Goal: Task Accomplishment & Management: Manage account settings

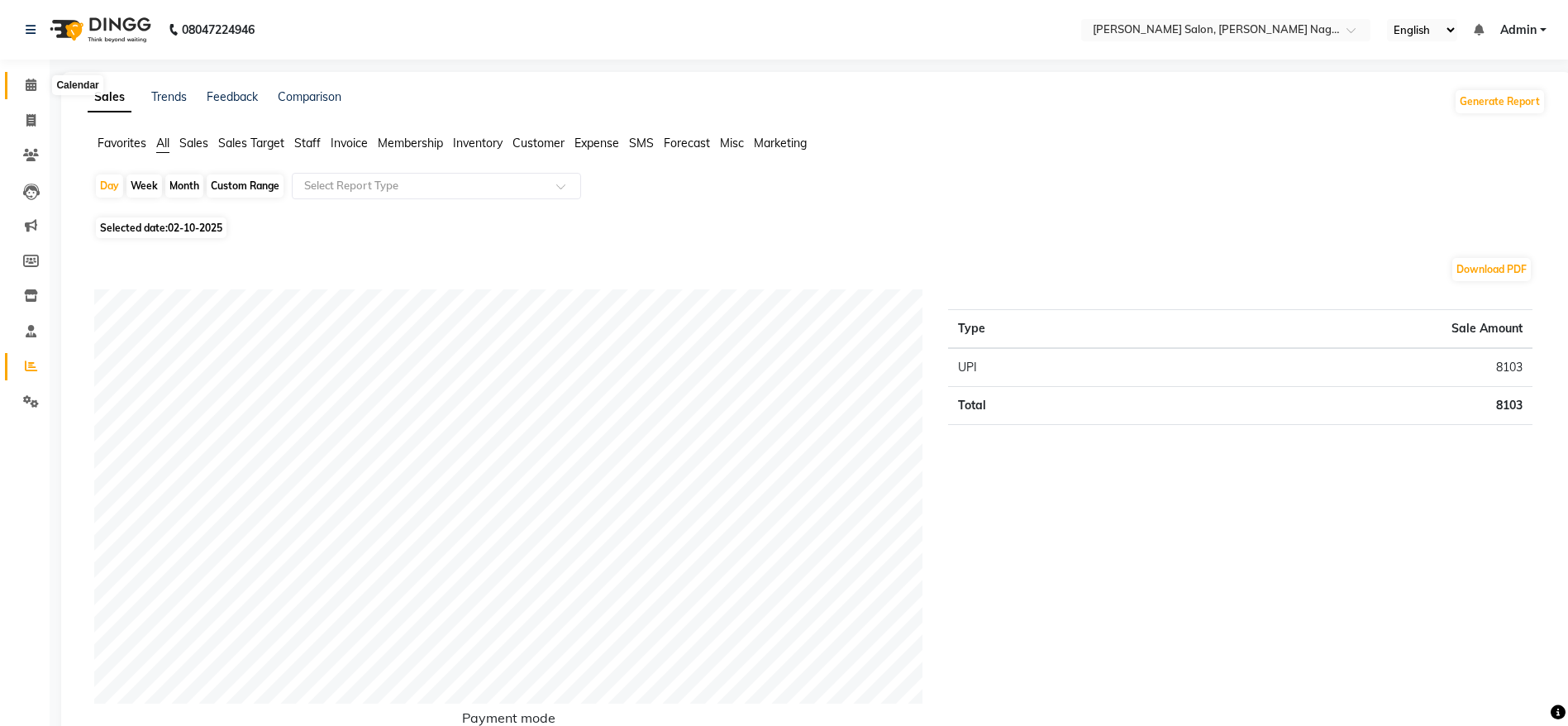
click at [29, 79] on icon at bounding box center [31, 85] width 10 height 12
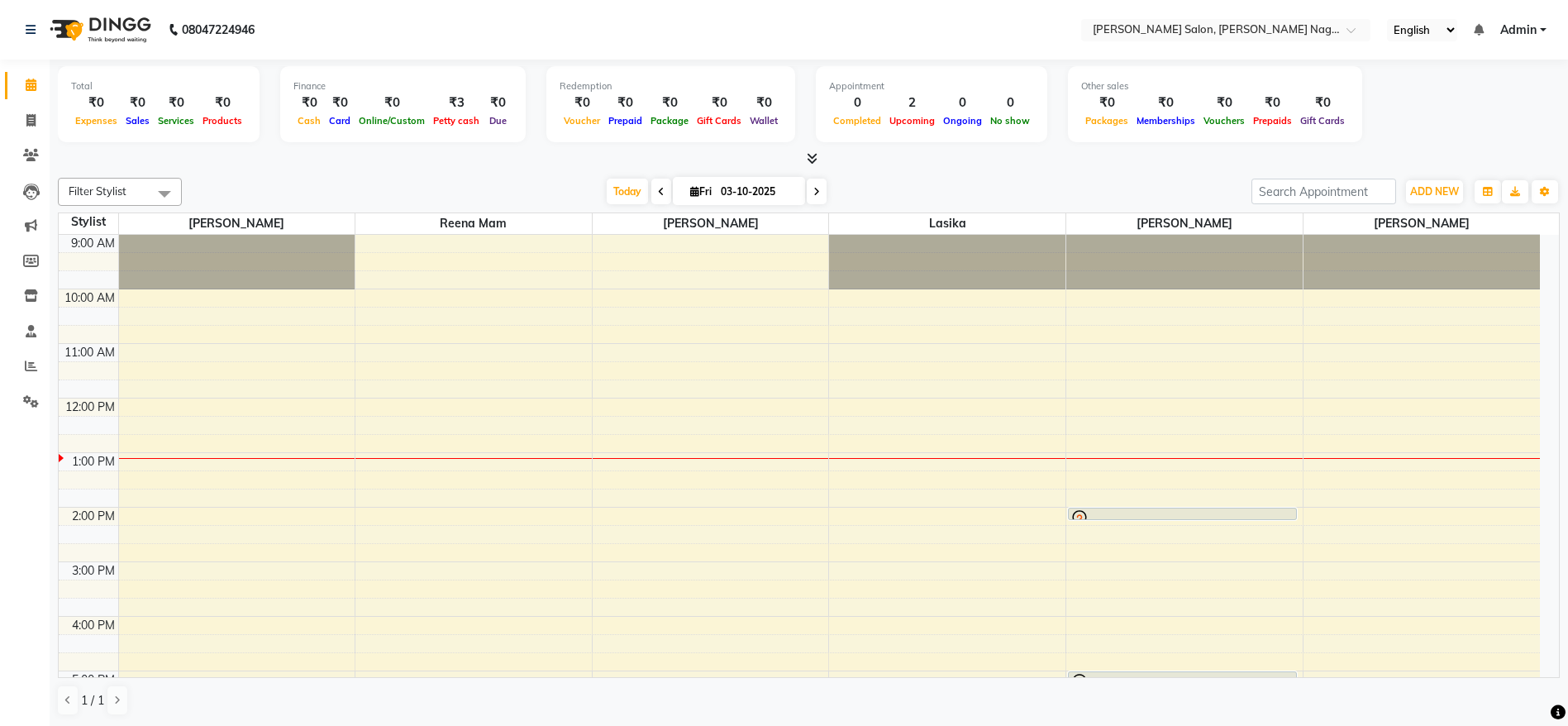
click at [1153, 516] on div at bounding box center [1182, 519] width 228 height 7
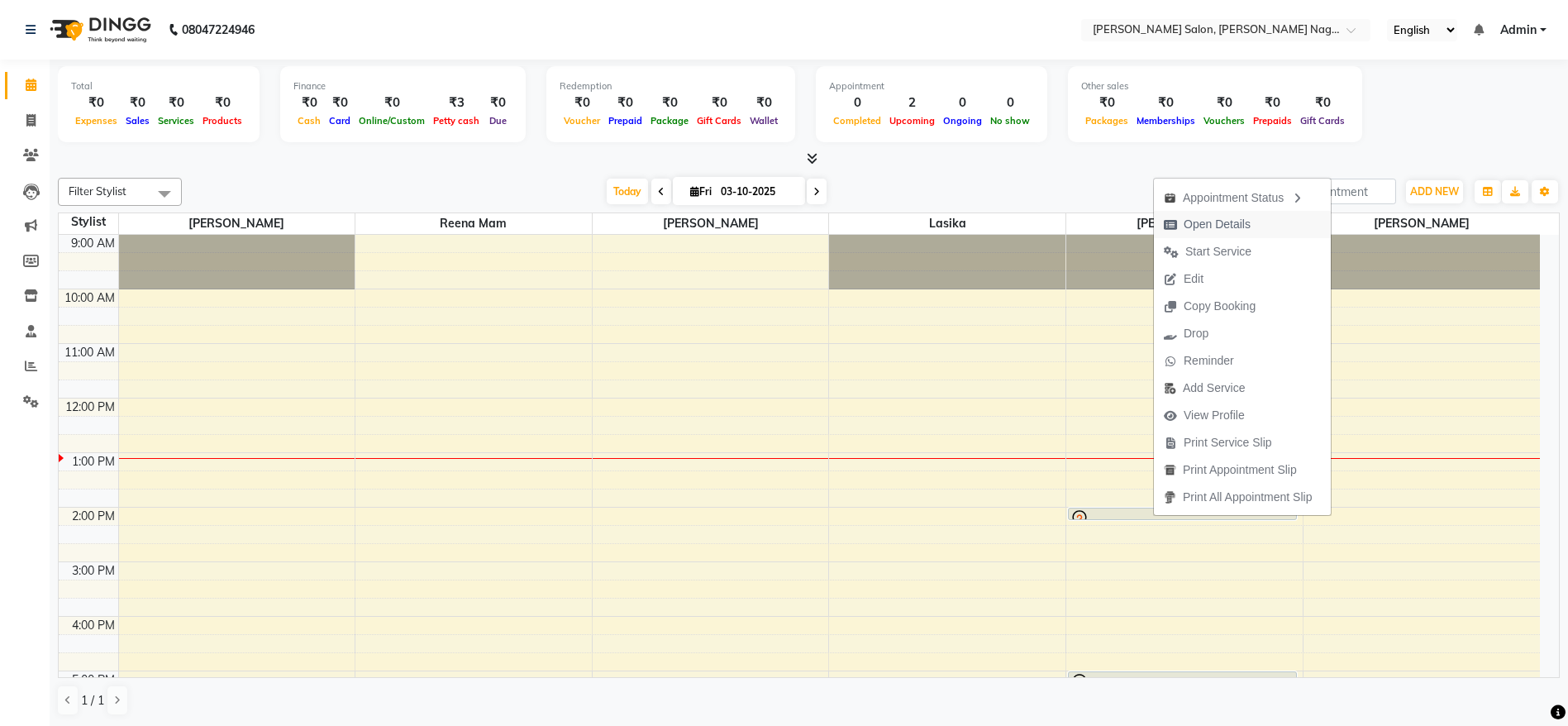
click at [1224, 211] on span "Open Details" at bounding box center [1207, 224] width 106 height 27
select select "7"
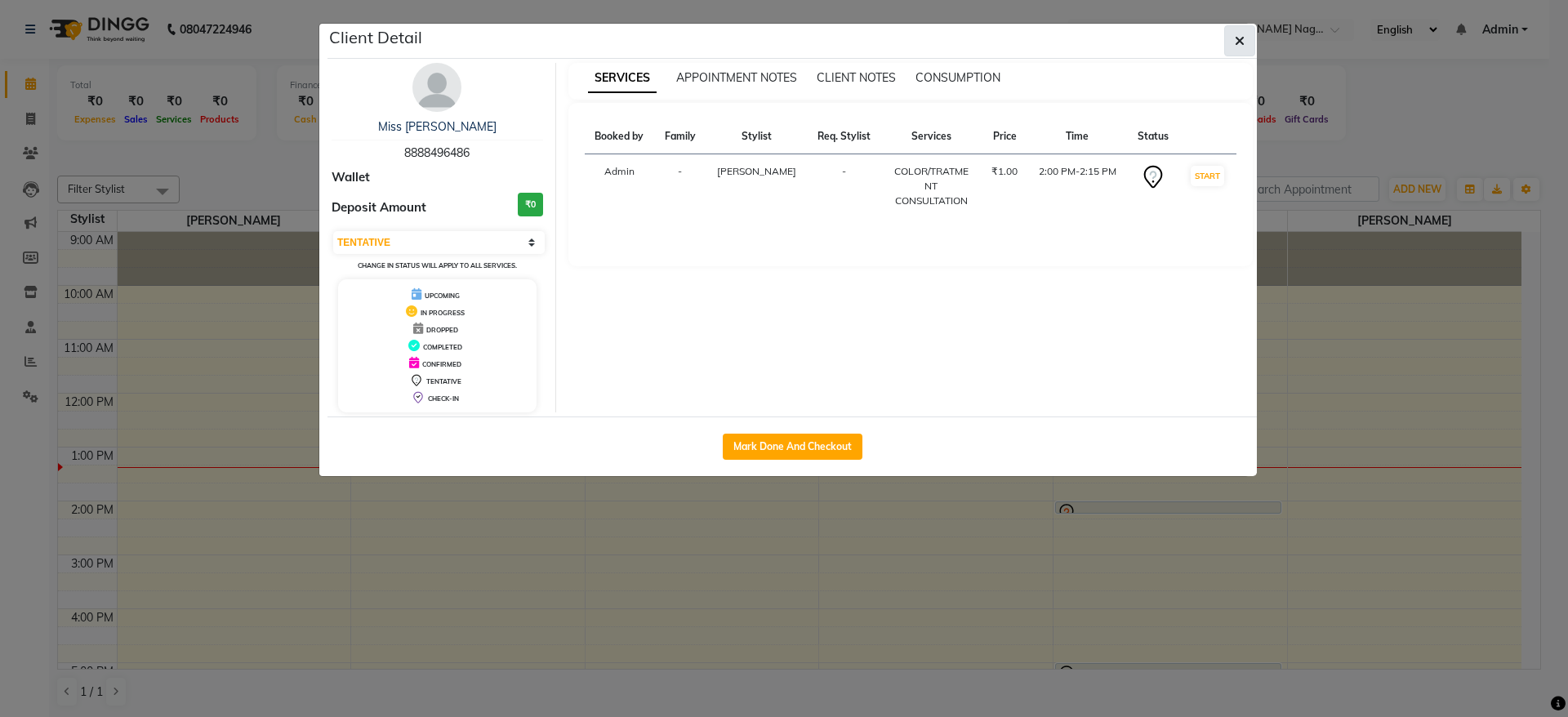
click at [1242, 37] on icon "button" at bounding box center [1240, 41] width 9 height 13
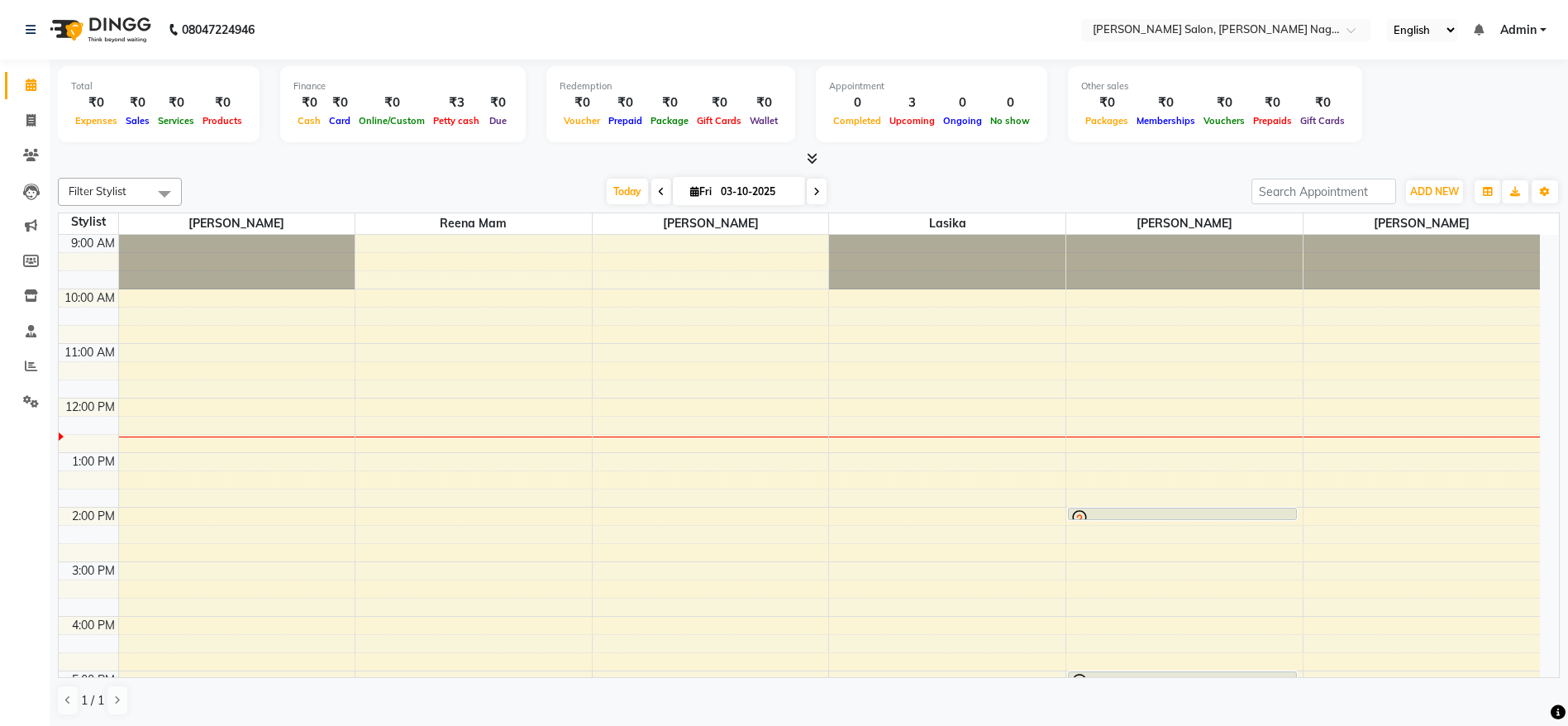
scroll to position [110, 0]
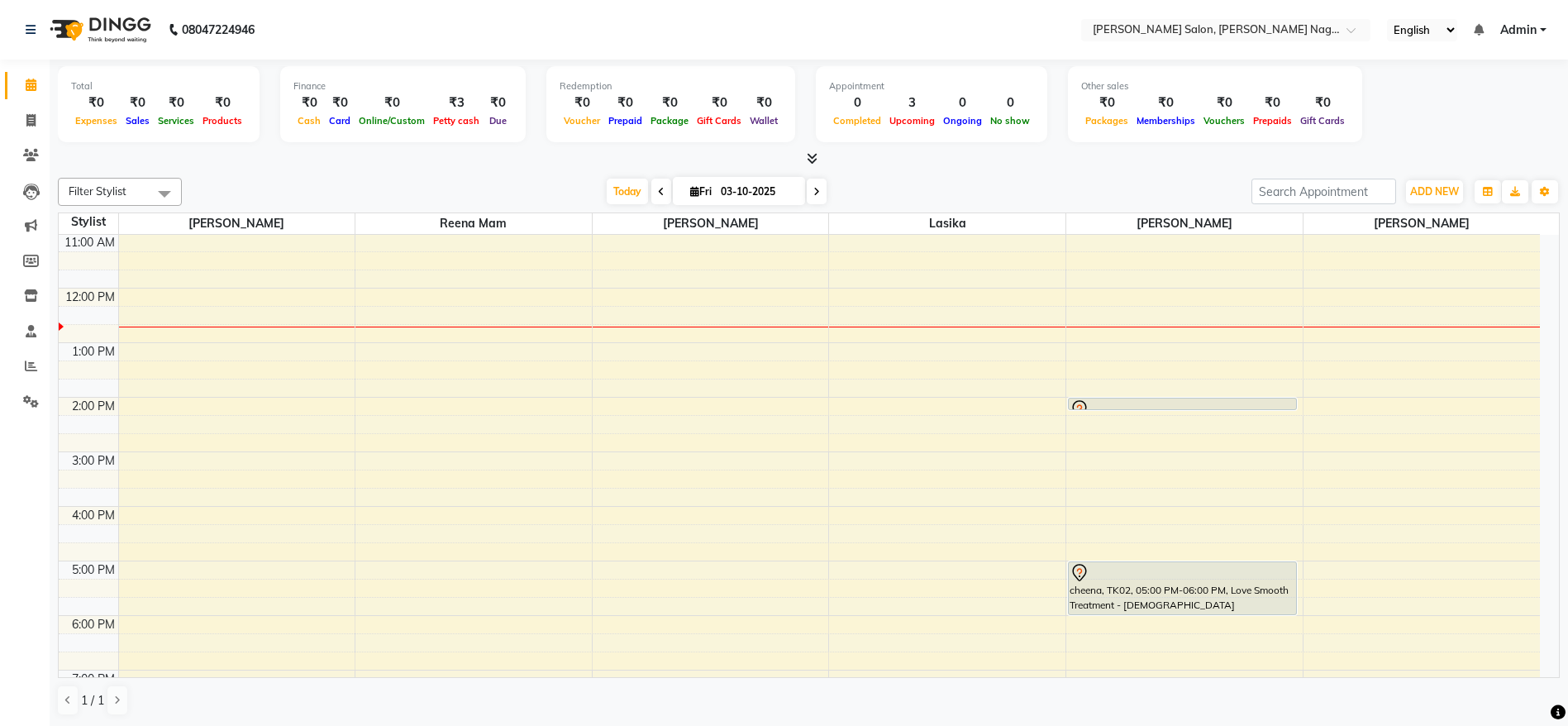
click at [719, 197] on input "03-10-2025" at bounding box center [757, 192] width 83 height 24
select select "10"
select select "2025"
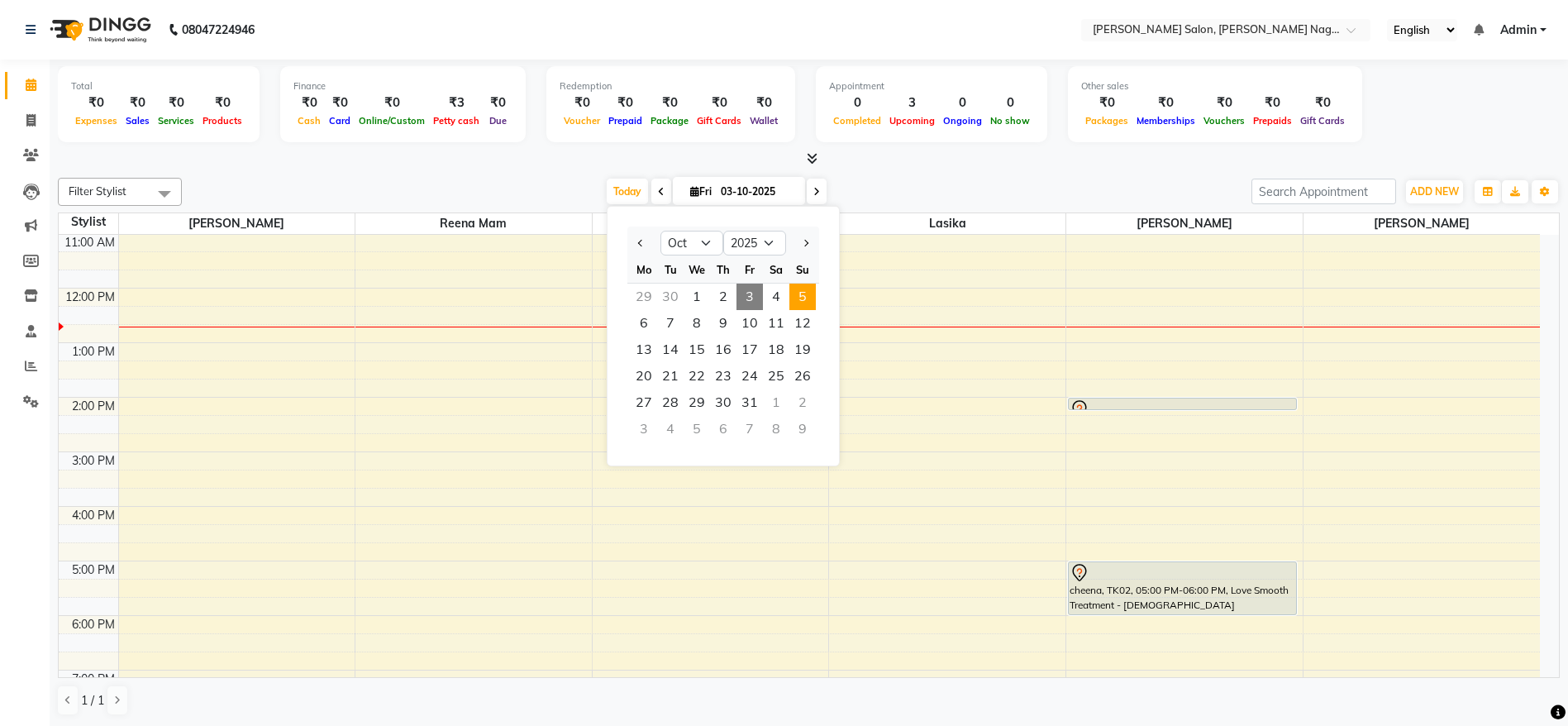
click at [804, 299] on span "5" at bounding box center [802, 297] width 26 height 26
type input "05-10-2025"
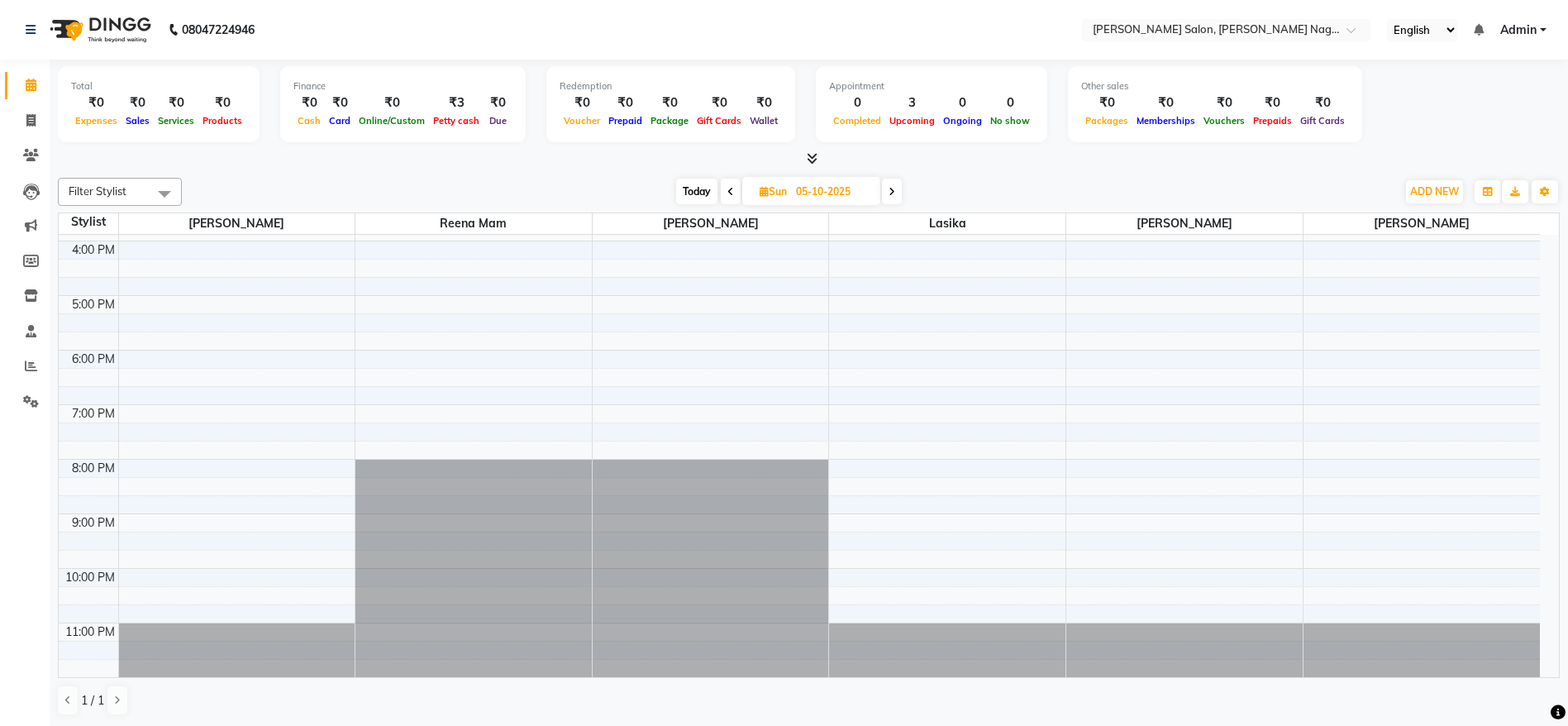
scroll to position [0, 0]
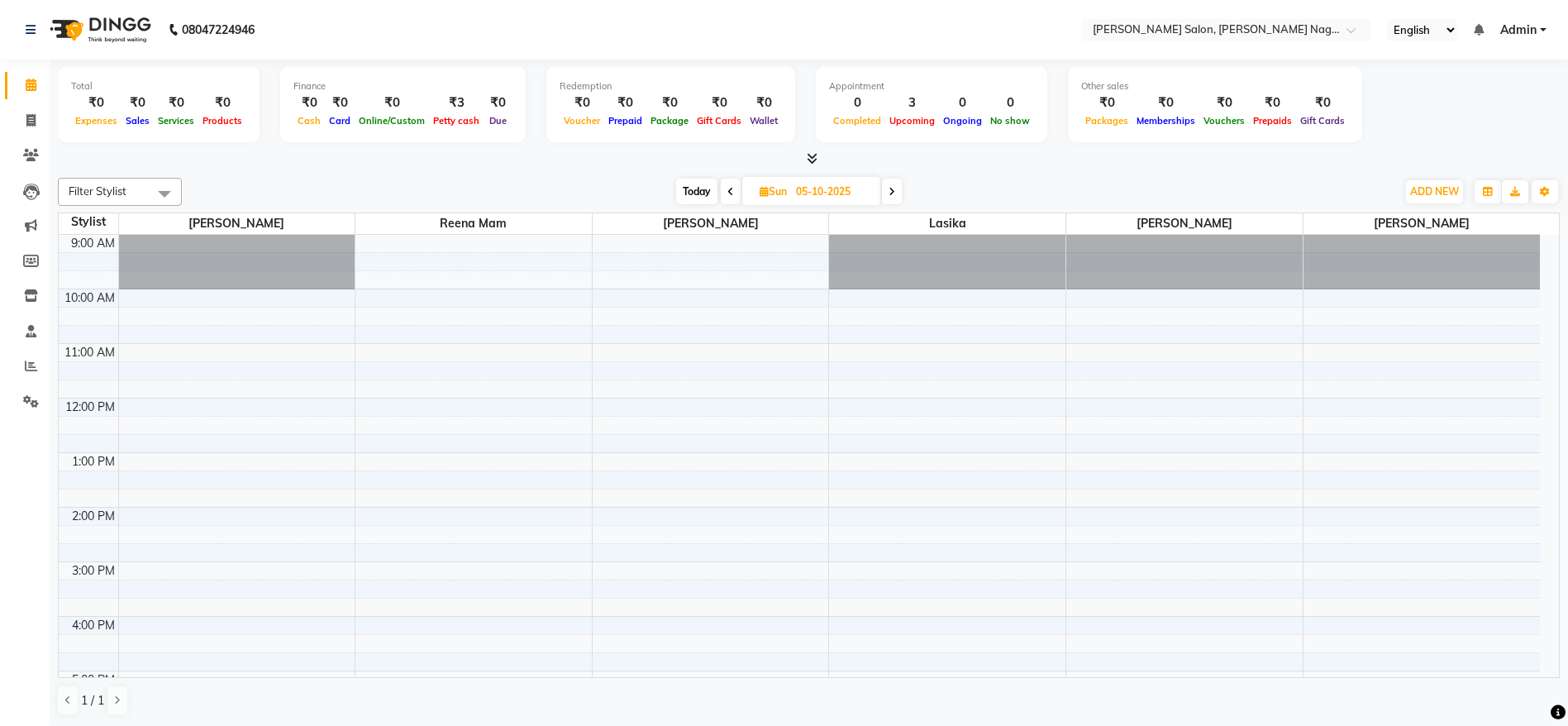
click at [1103, 467] on div "9:00 AM 10:00 AM 11:00 AM 12:00 PM 1:00 PM 2:00 PM 3:00 PM 4:00 PM 5:00 PM 6:00…" at bounding box center [799, 643] width 1481 height 818
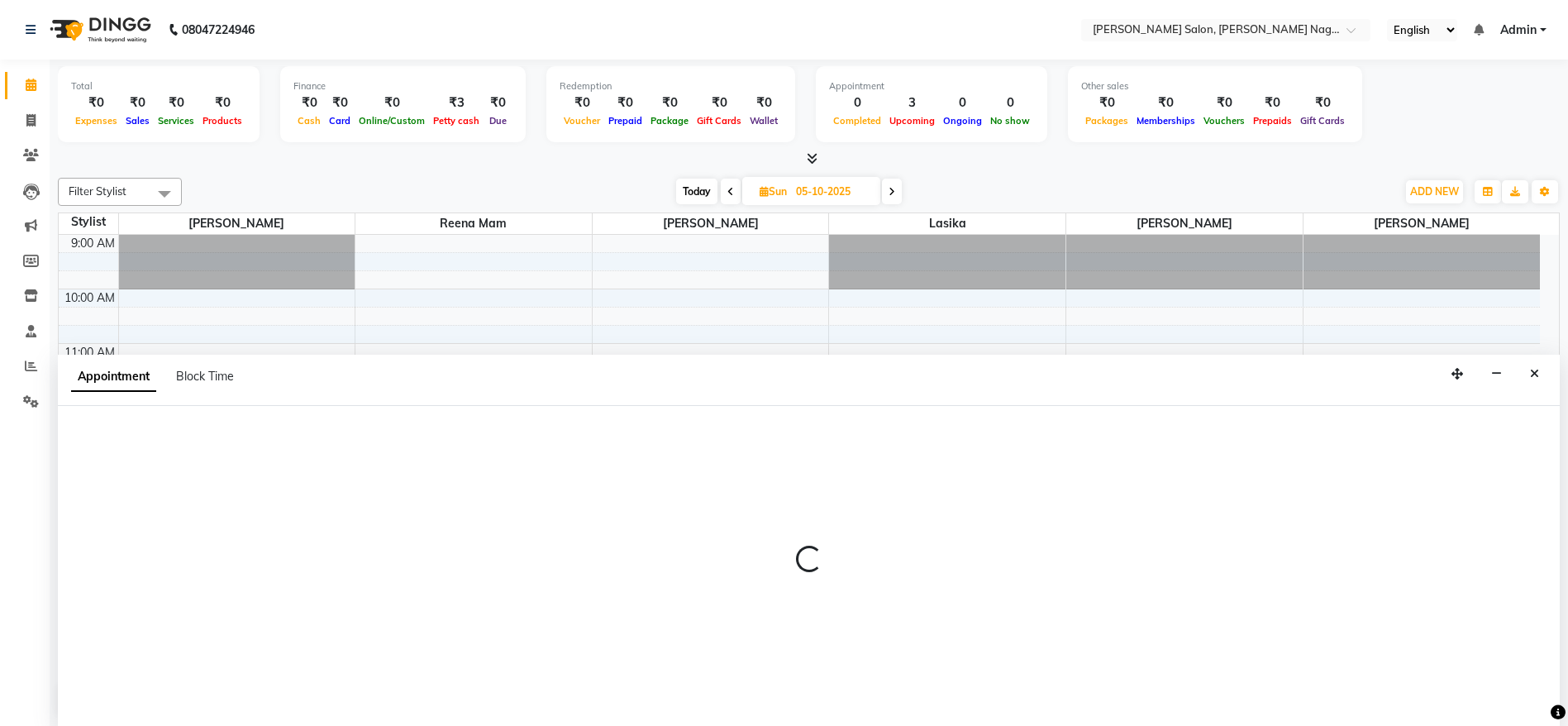
select select "83987"
select select "tentative"
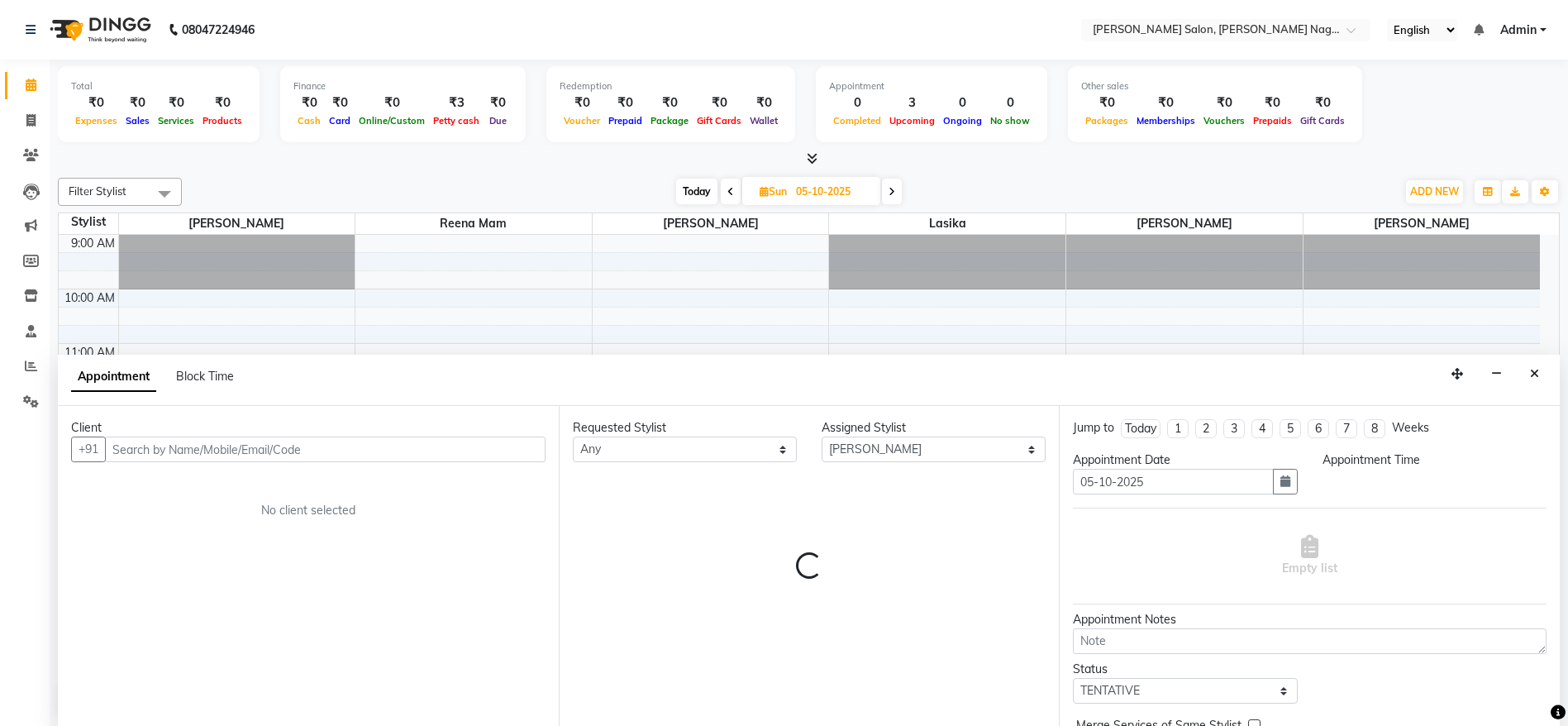
scroll to position [1, 0]
select select "780"
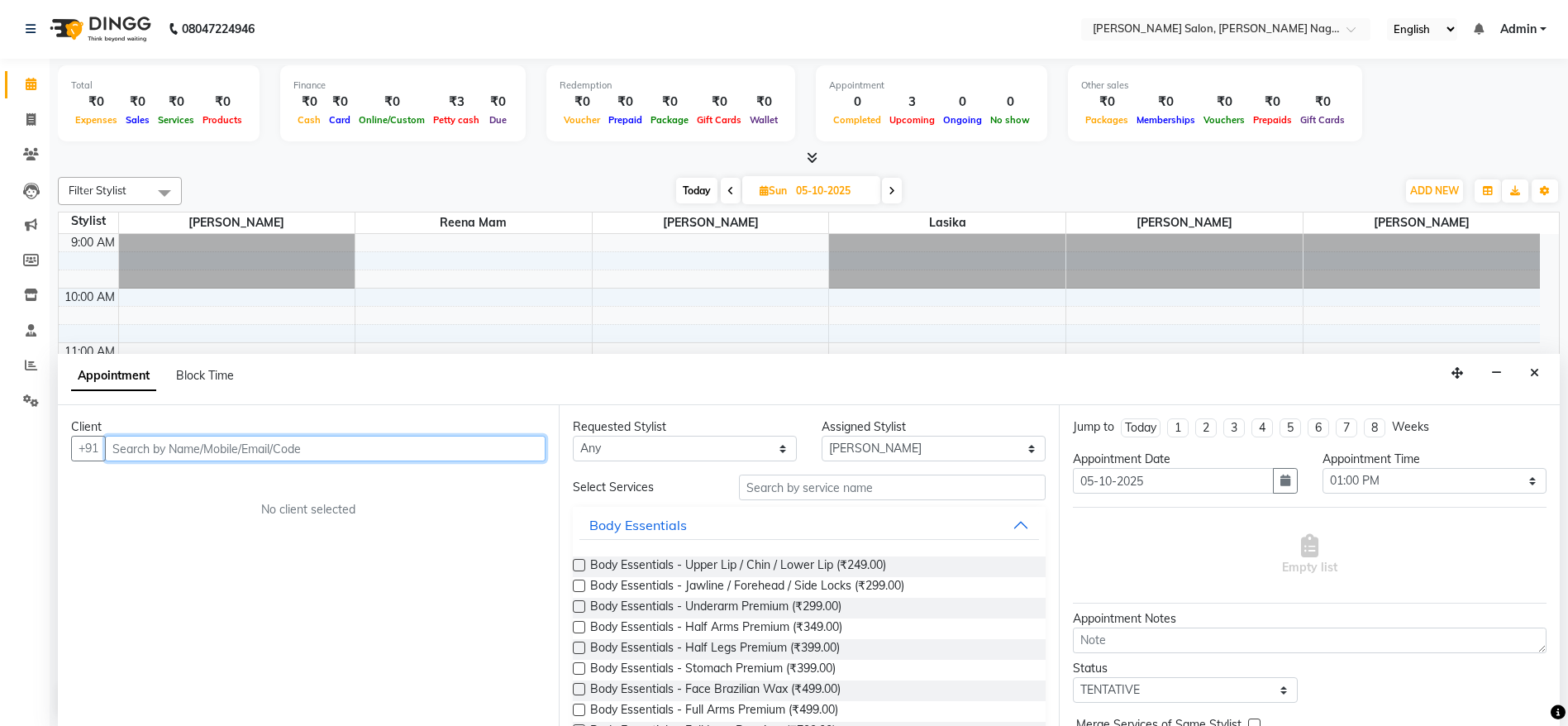
click at [141, 455] on input "text" at bounding box center [324, 448] width 440 height 25
click at [455, 449] on input "text" at bounding box center [324, 448] width 440 height 25
paste input "99938 34648"
type input "9993834648"
click at [496, 446] on span "Add Client" at bounding box center [510, 448] width 55 height 15
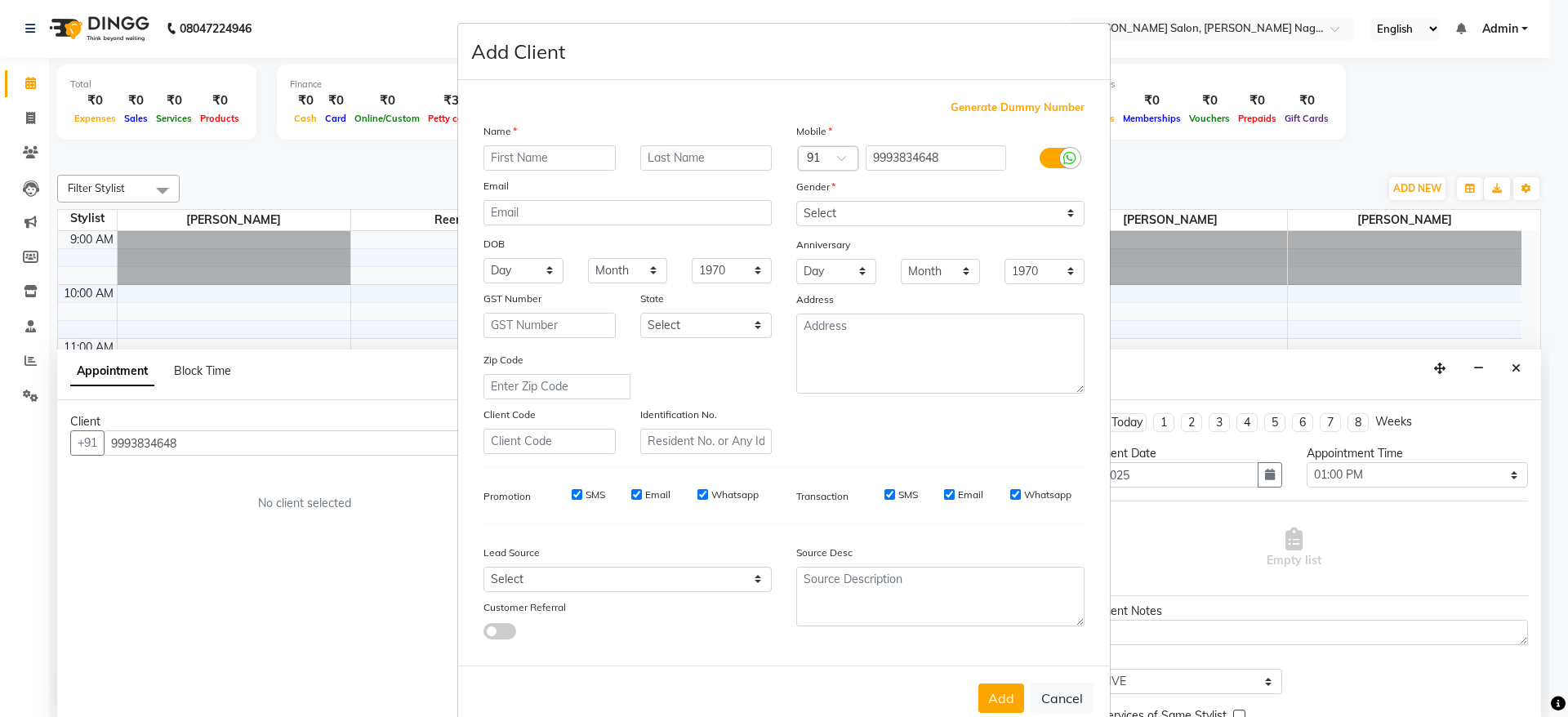
click at [349, 605] on ngb-modal-window "Add Client Generate Dummy Number Name Email DOB Day 01 02 03 04 05 06 07 08 09 …" at bounding box center [784, 358] width 1568 height 717
click at [599, 155] on input "text" at bounding box center [550, 158] width 133 height 25
type input "Miss Akshata"
click at [870, 213] on select "Select Male Female Other Prefer Not To Say" at bounding box center [940, 213] width 288 height 25
select select "female"
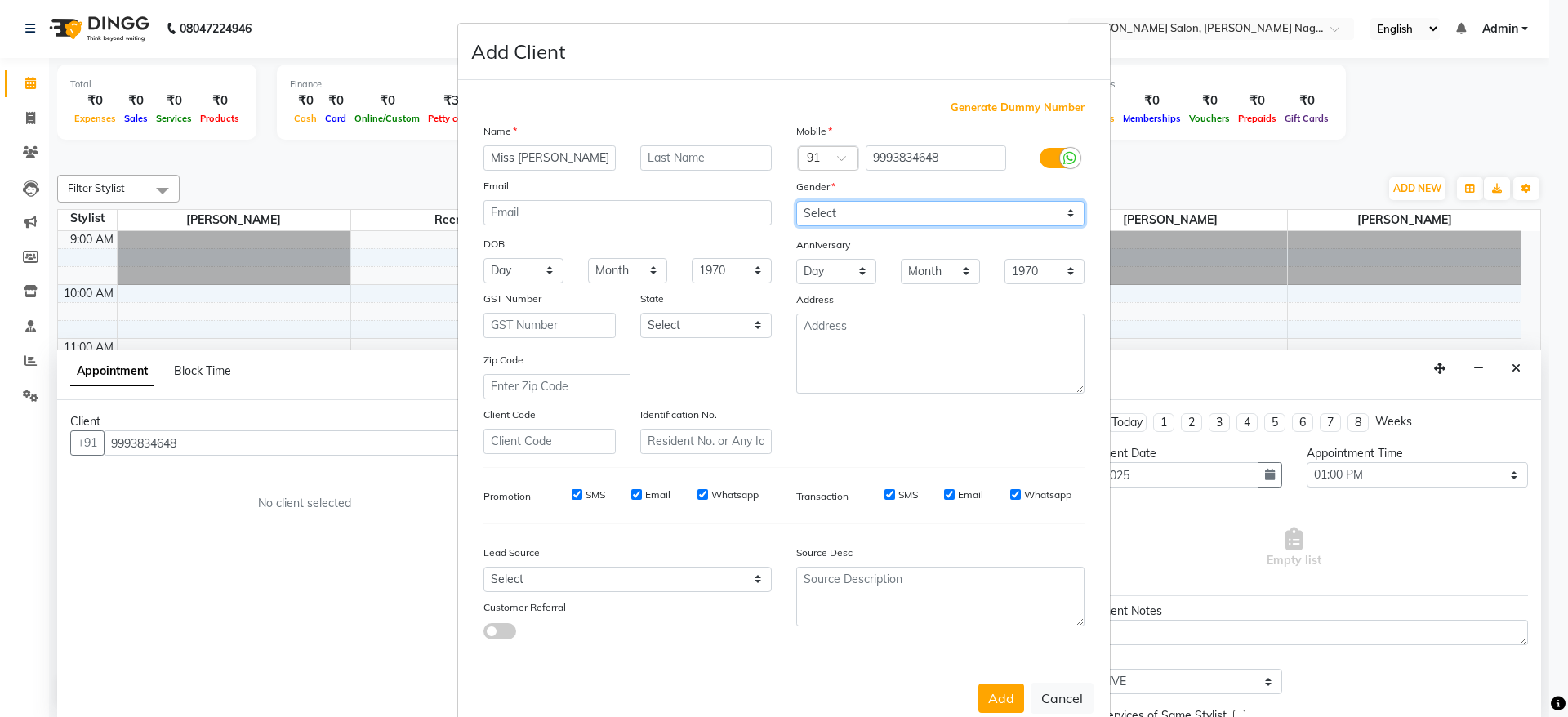
click at [796, 201] on select "Select Male Female Other Prefer Not To Say" at bounding box center [940, 213] width 288 height 25
click at [989, 691] on button "Add" at bounding box center [1001, 698] width 46 height 29
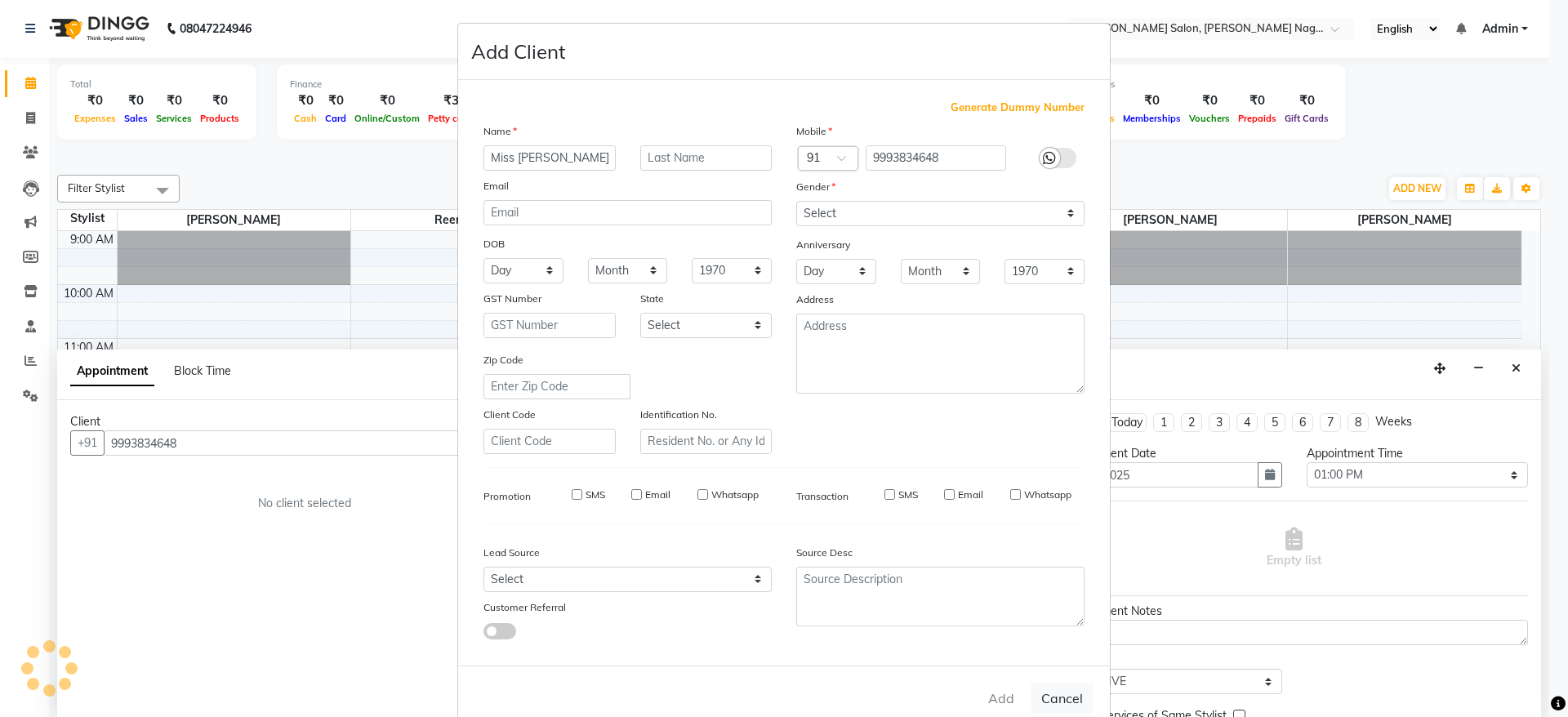
select select
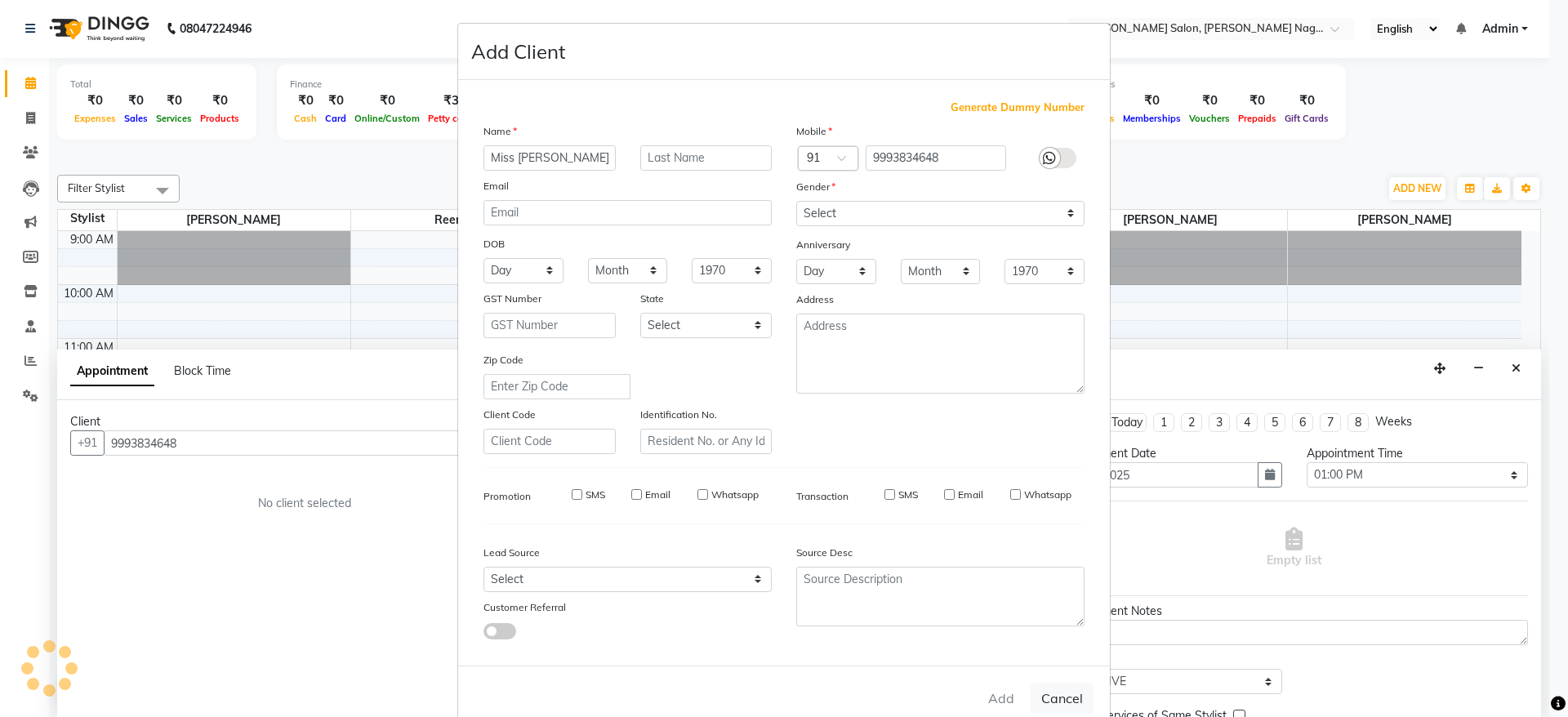
select select
checkbox input "false"
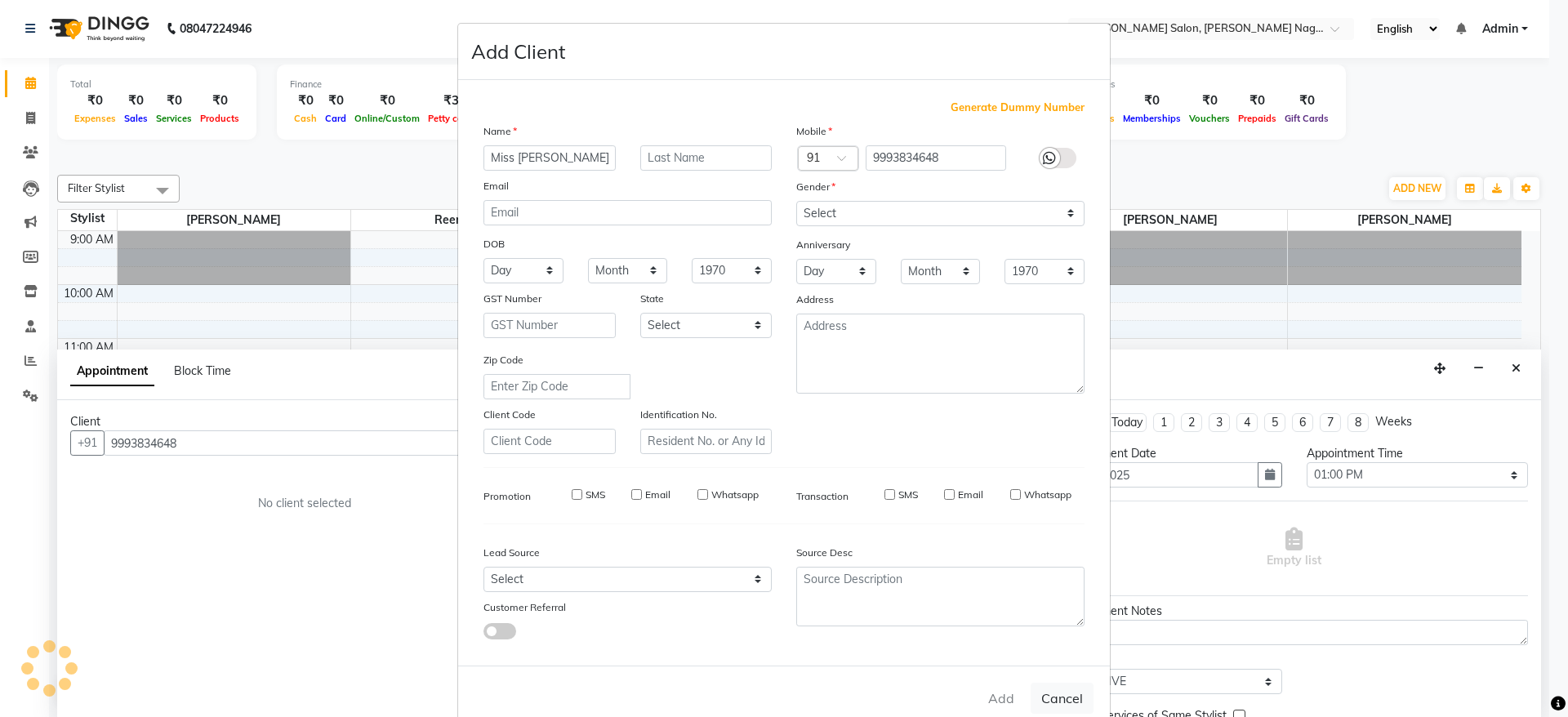
checkbox input "false"
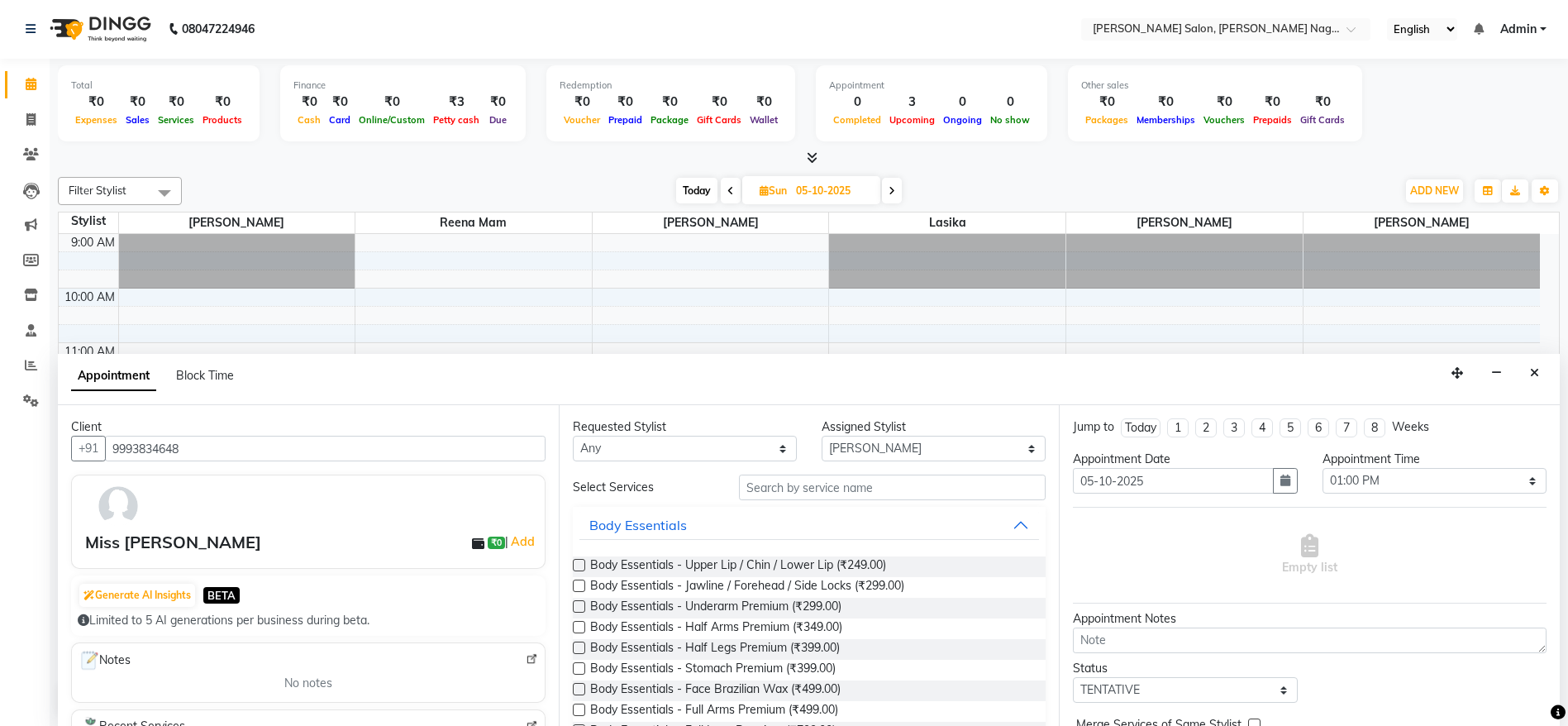
scroll to position [83, 0]
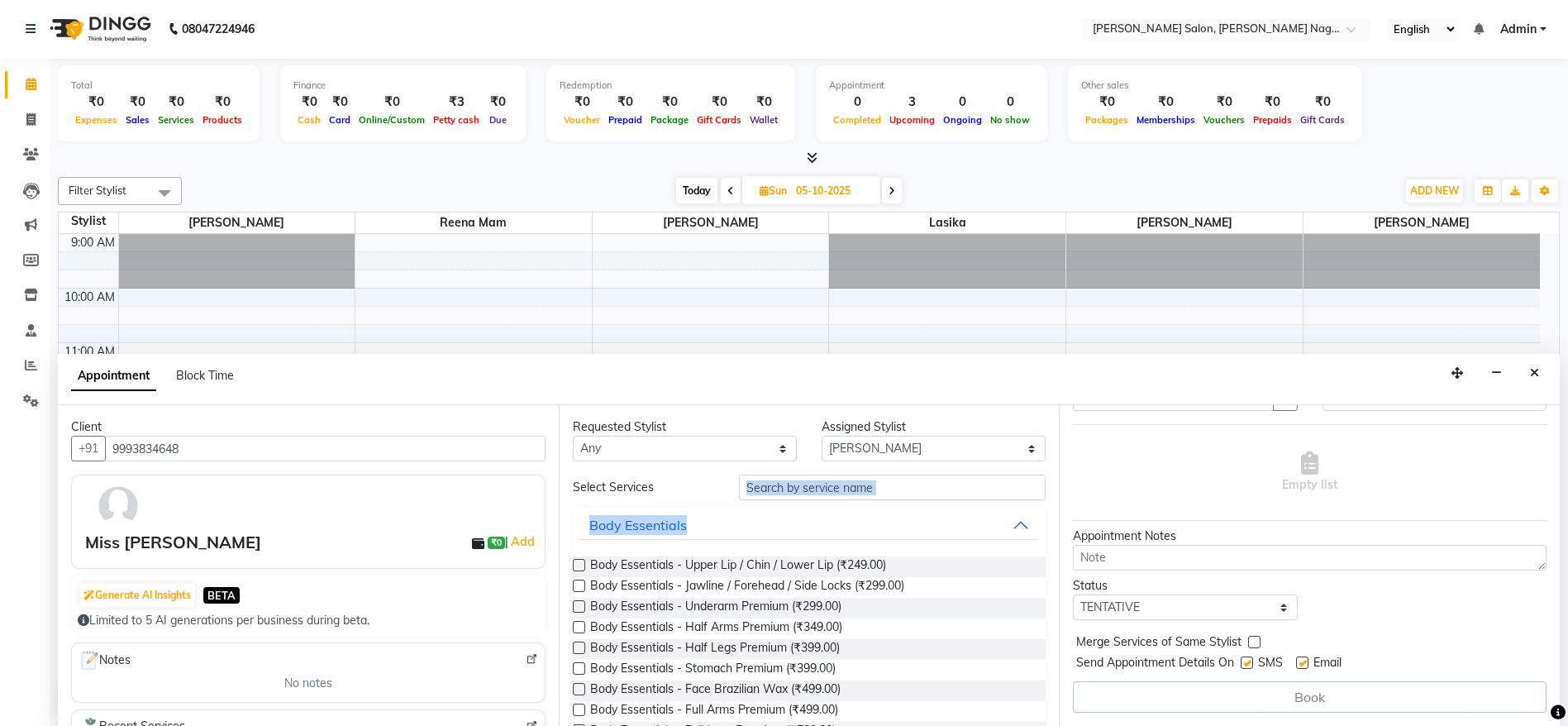
drag, startPoint x: 985, startPoint y: 504, endPoint x: 986, endPoint y: 490, distance: 14.0
click at [986, 490] on input "text" at bounding box center [892, 487] width 307 height 25
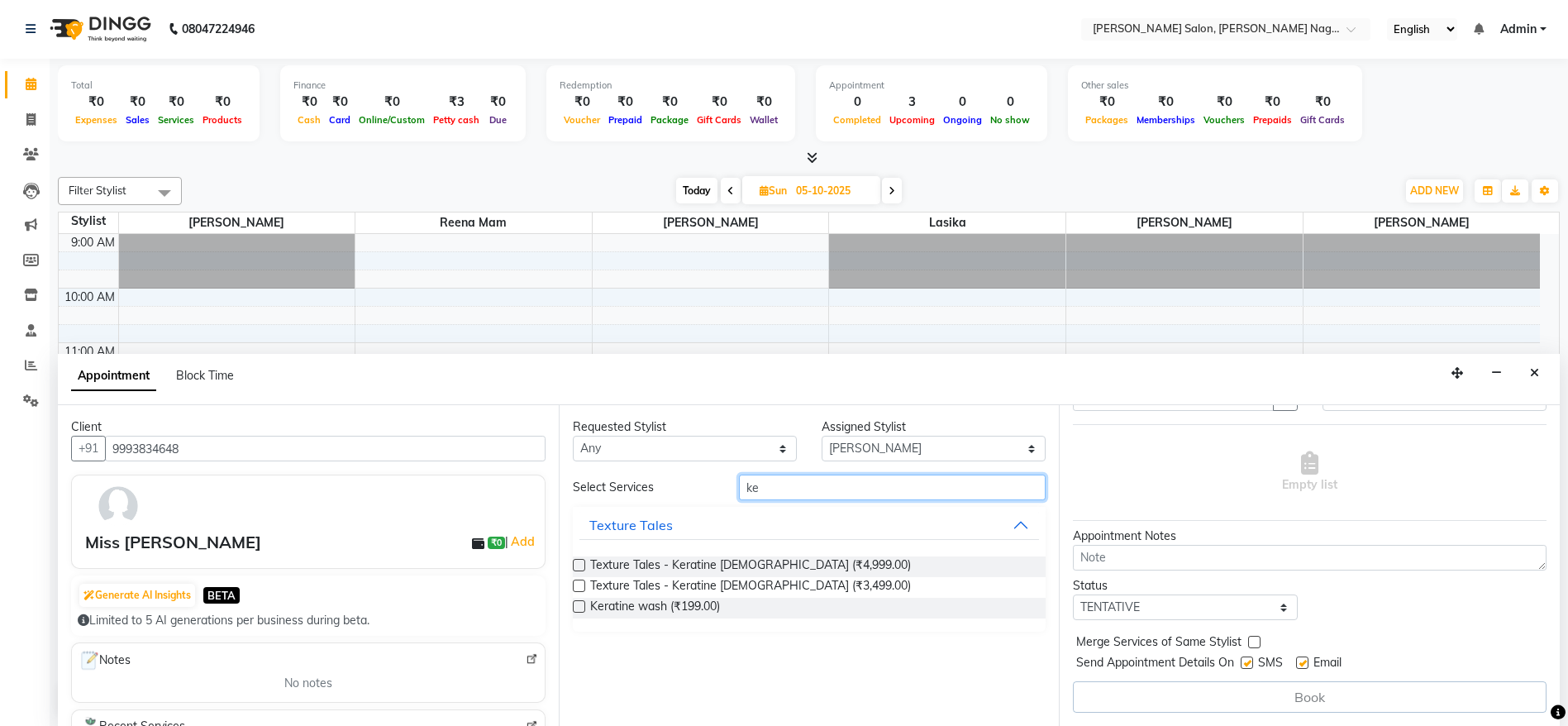
type input "k"
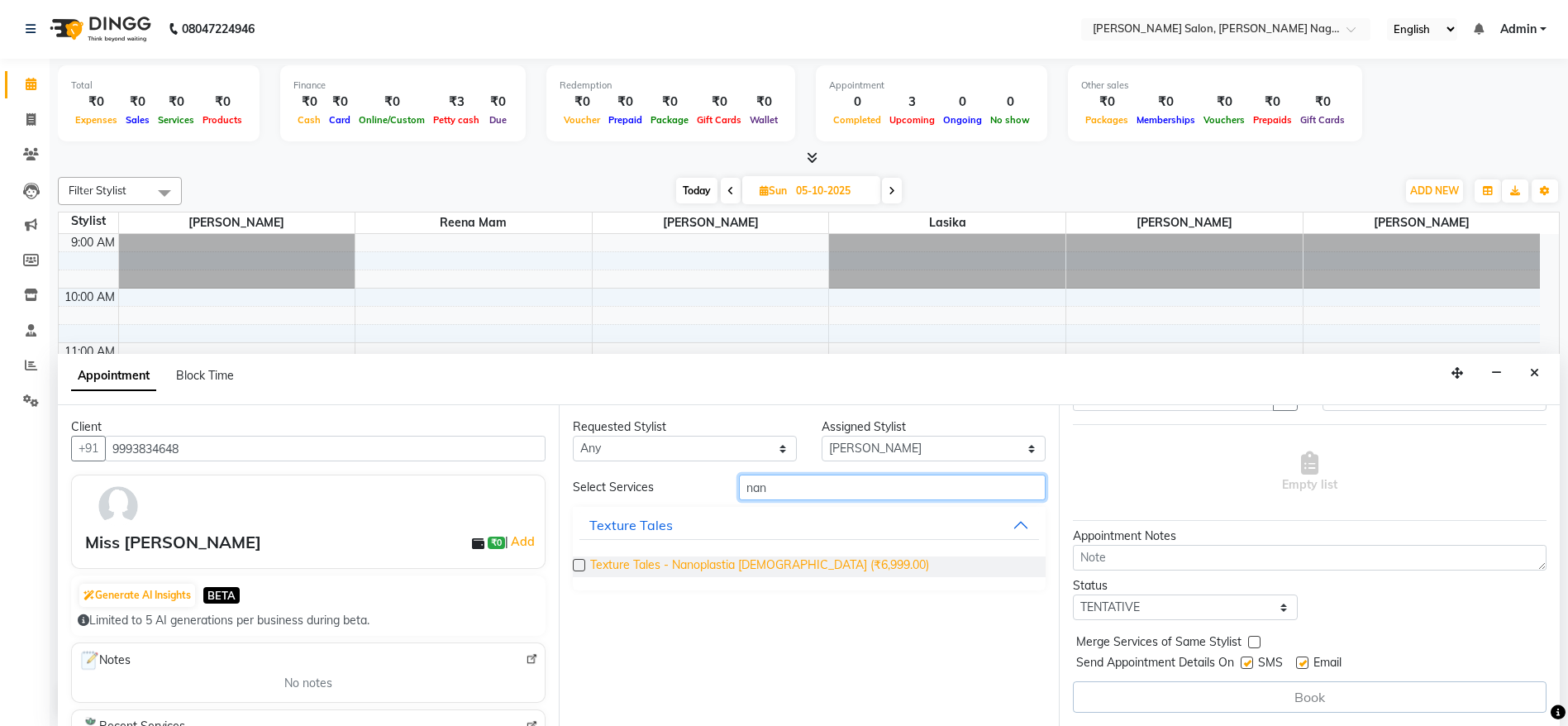
type input "nan"
click at [796, 557] on span "Texture Tales - Nanoplastia Female (₹6,999.00)" at bounding box center [760, 567] width 339 height 21
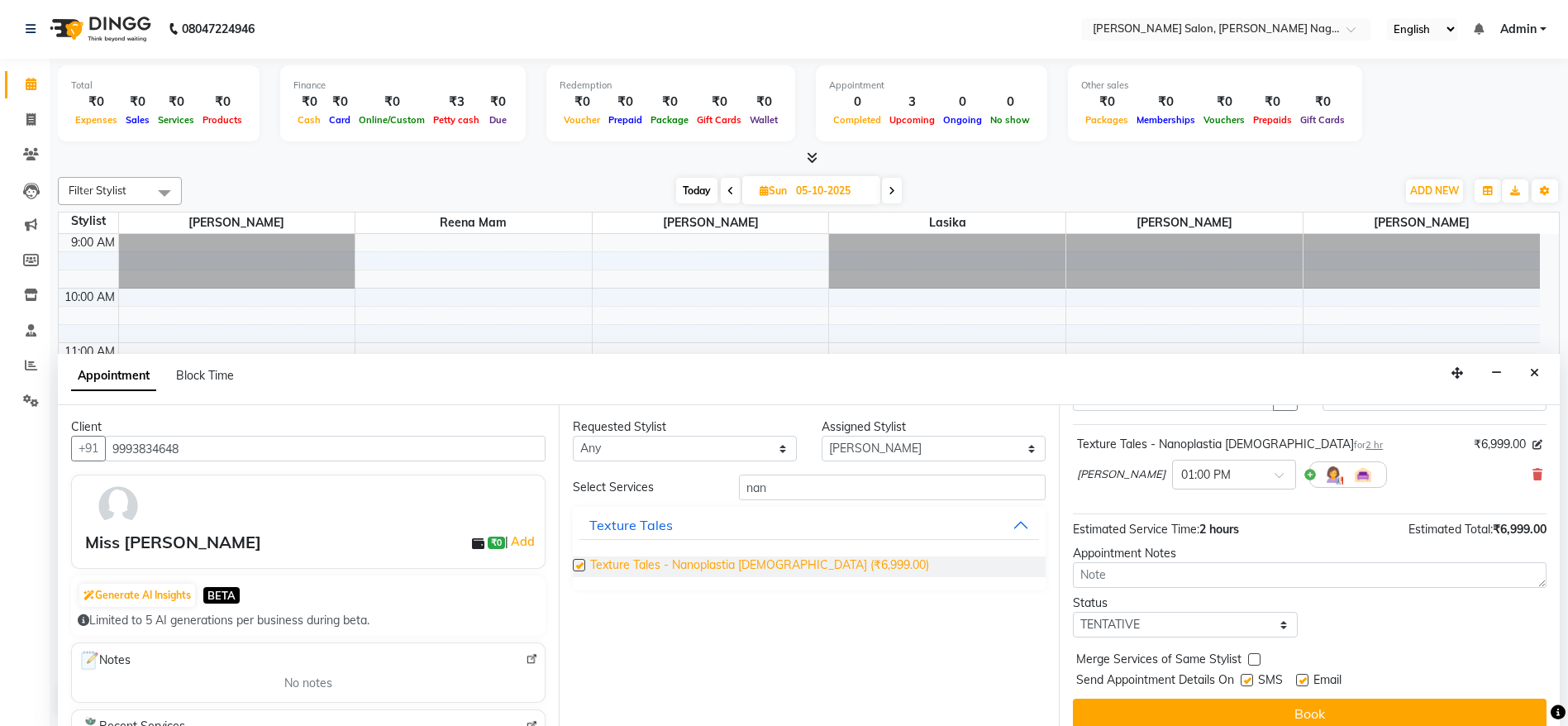
checkbox input "false"
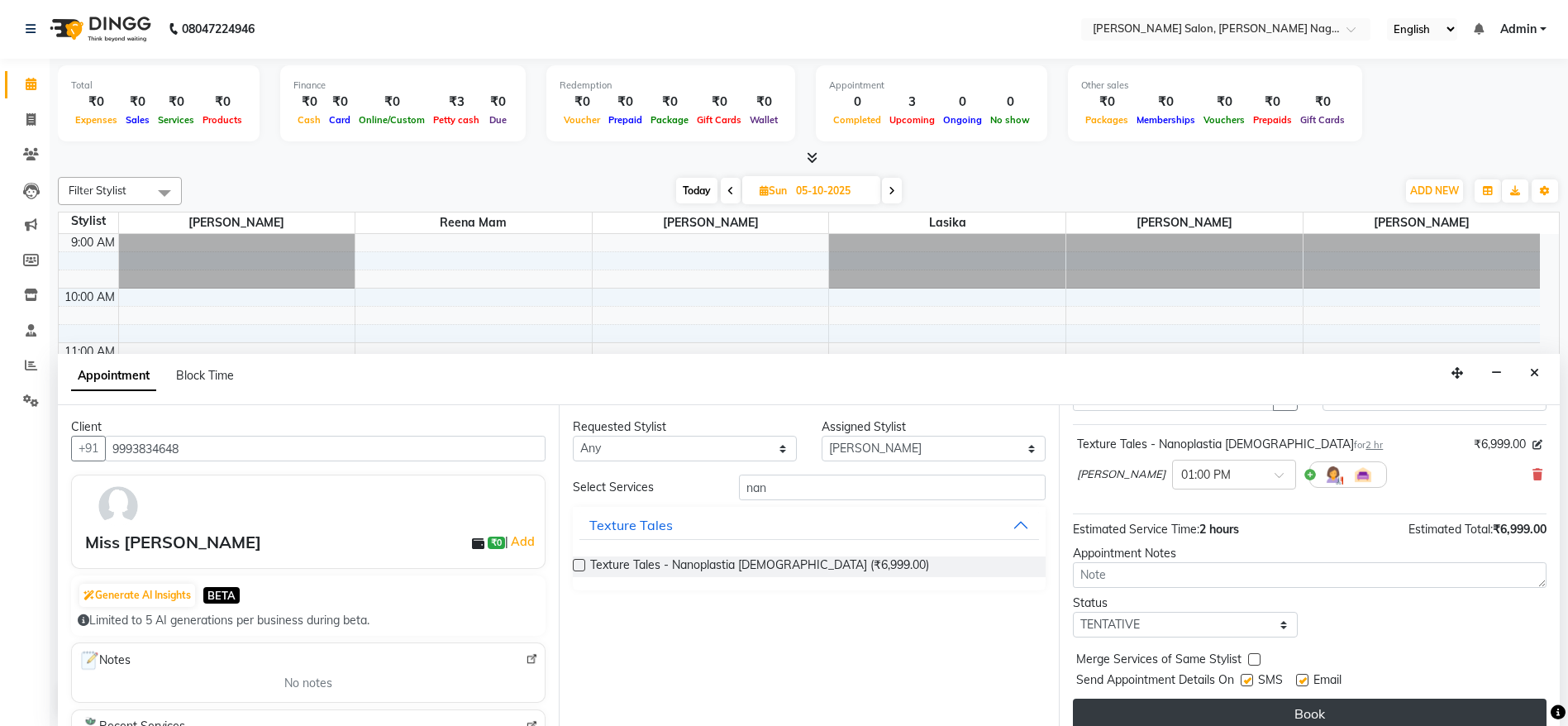
click at [1345, 722] on button "Book" at bounding box center [1309, 714] width 474 height 30
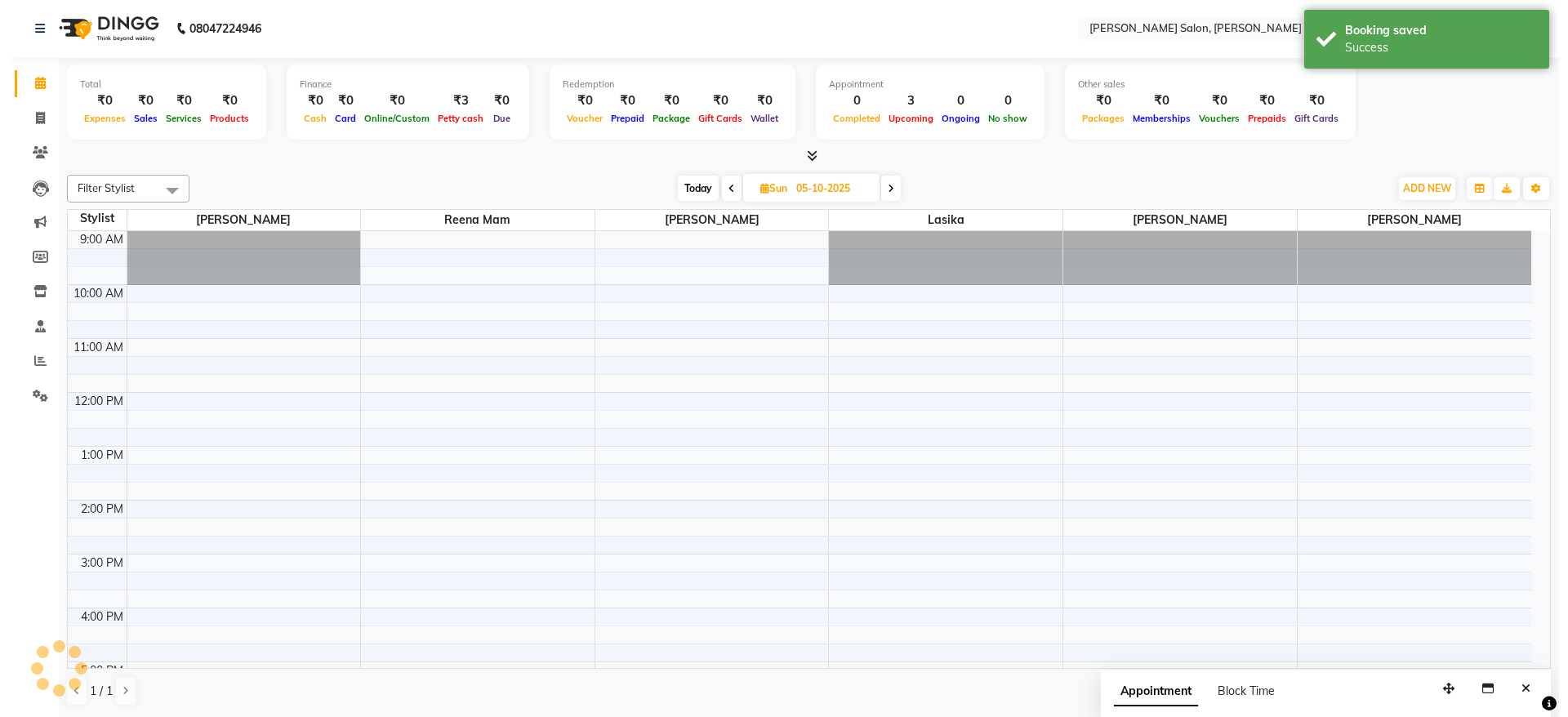
scroll to position [0, 0]
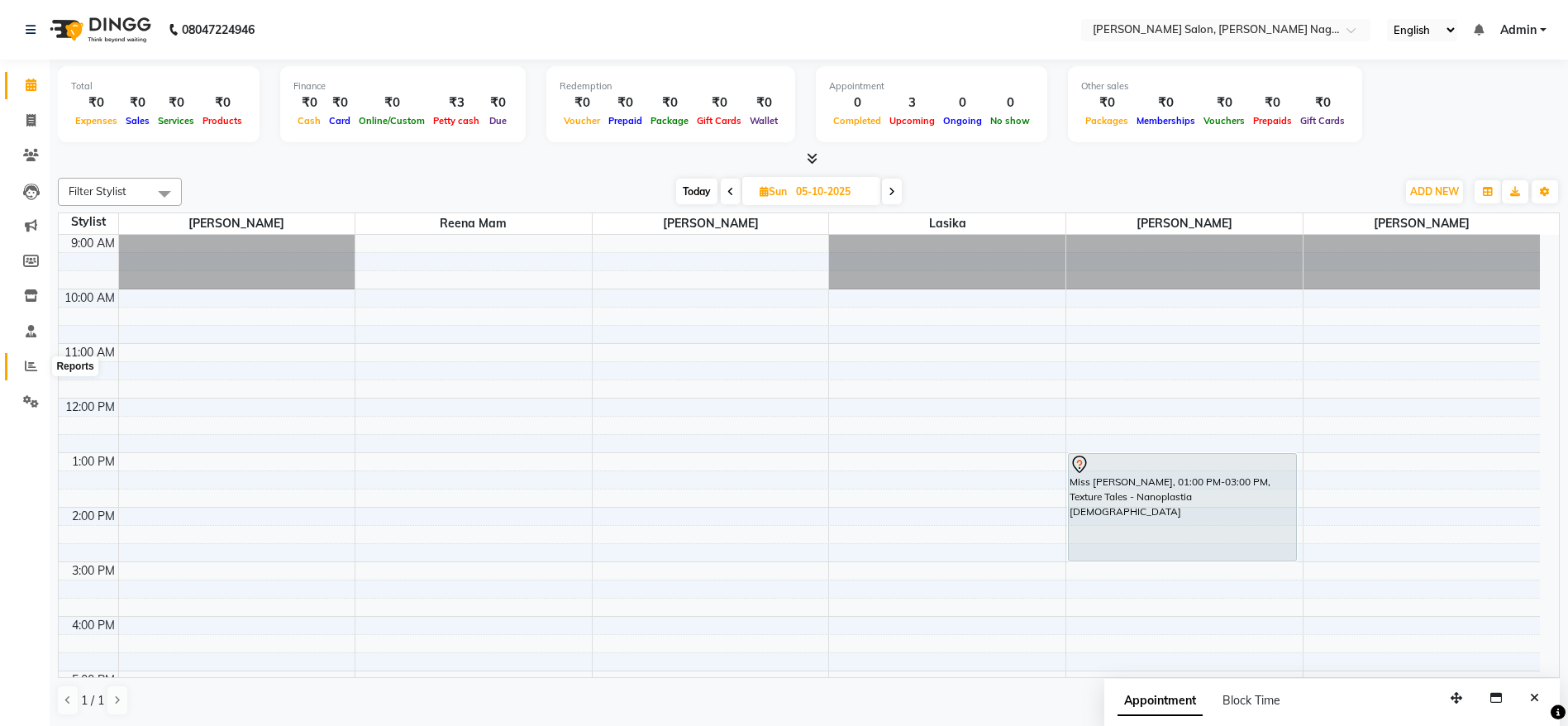
click at [29, 373] on span at bounding box center [31, 366] width 29 height 19
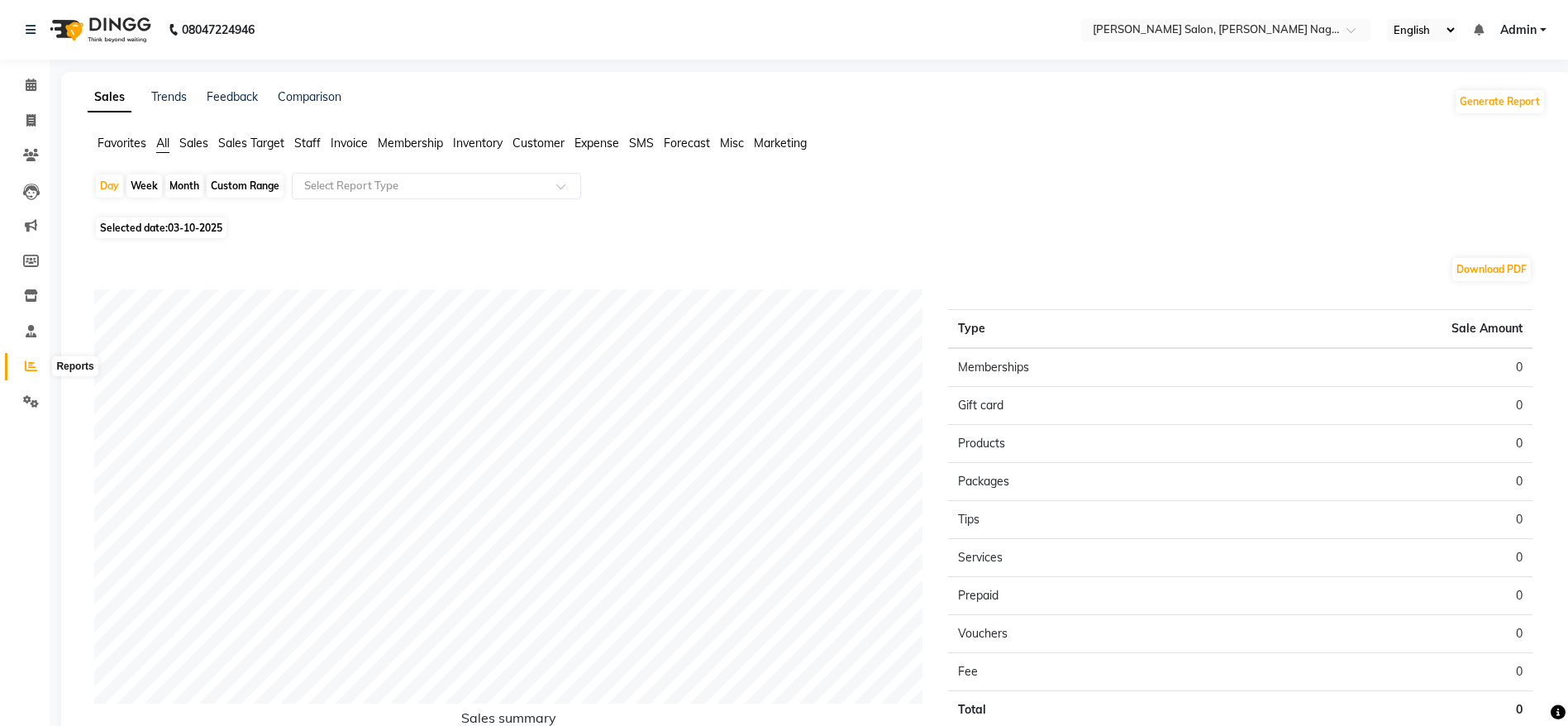
click at [27, 360] on icon at bounding box center [31, 366] width 12 height 12
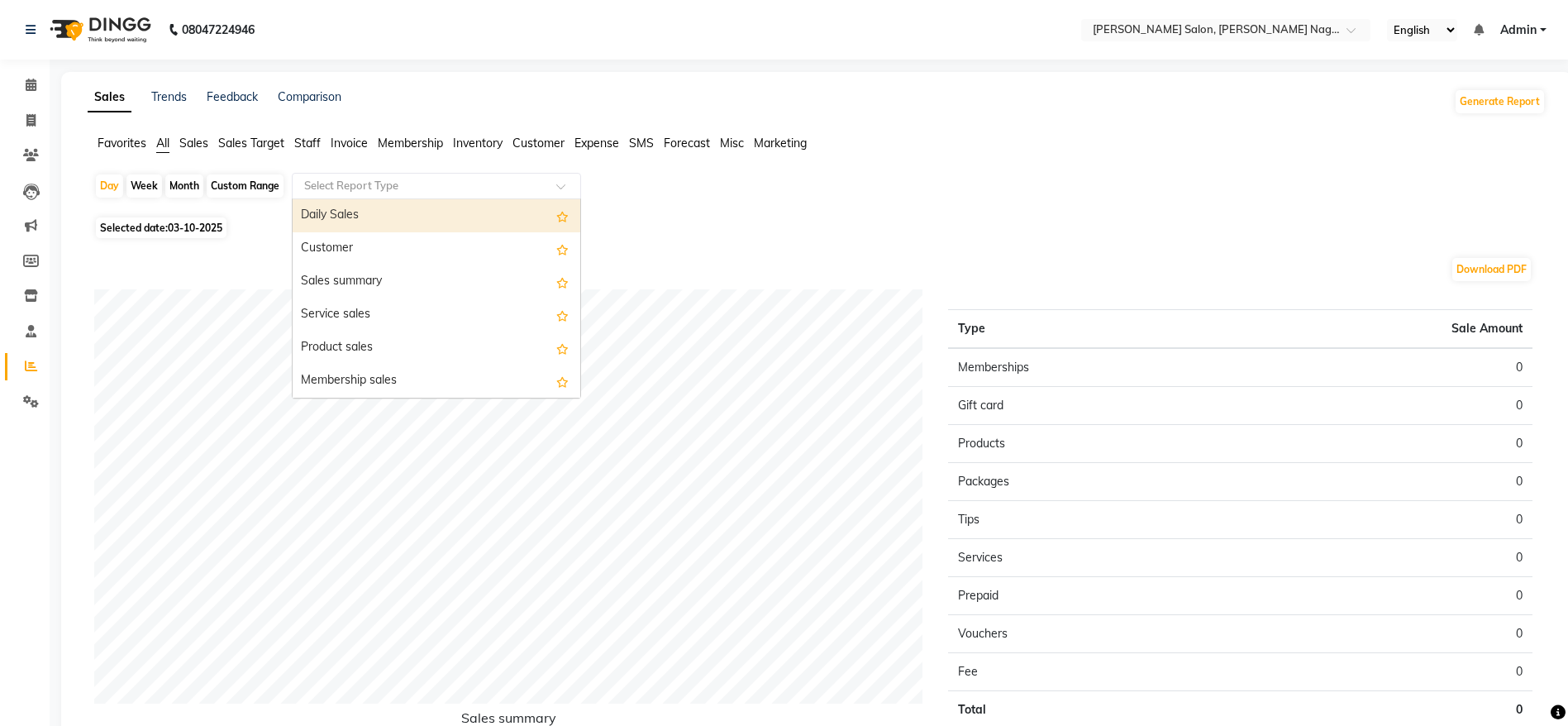
click at [456, 191] on input "text" at bounding box center [419, 186] width 238 height 17
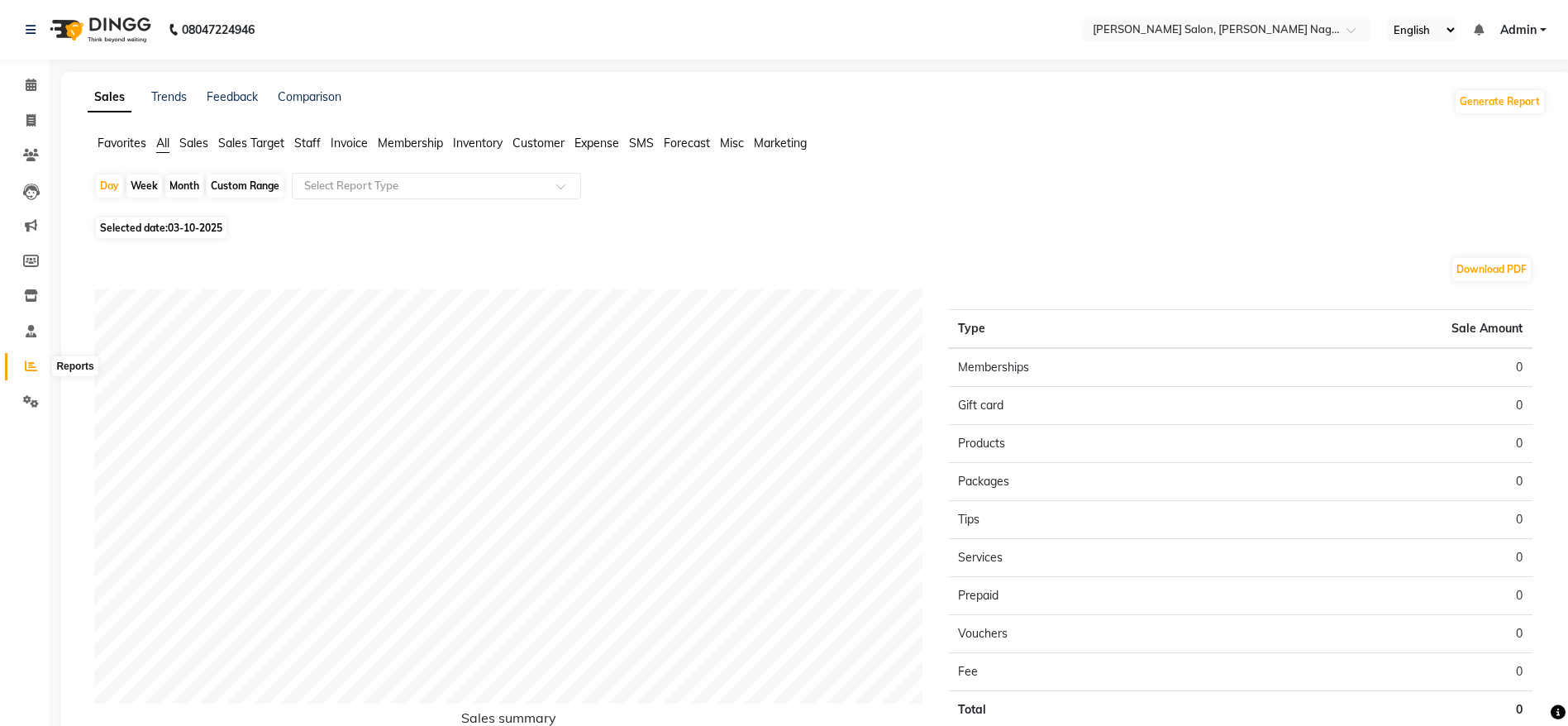
click at [40, 368] on span at bounding box center [31, 366] width 29 height 19
click at [19, 368] on span at bounding box center [31, 366] width 29 height 19
drag, startPoint x: 19, startPoint y: 368, endPoint x: 22, endPoint y: 396, distance: 28.2
click at [22, 396] on ul "Calendar Invoice Clients Leads Marketing Members Inventory Staff Reports Settin…" at bounding box center [24, 248] width 50 height 360
click at [22, 396] on span at bounding box center [31, 402] width 29 height 19
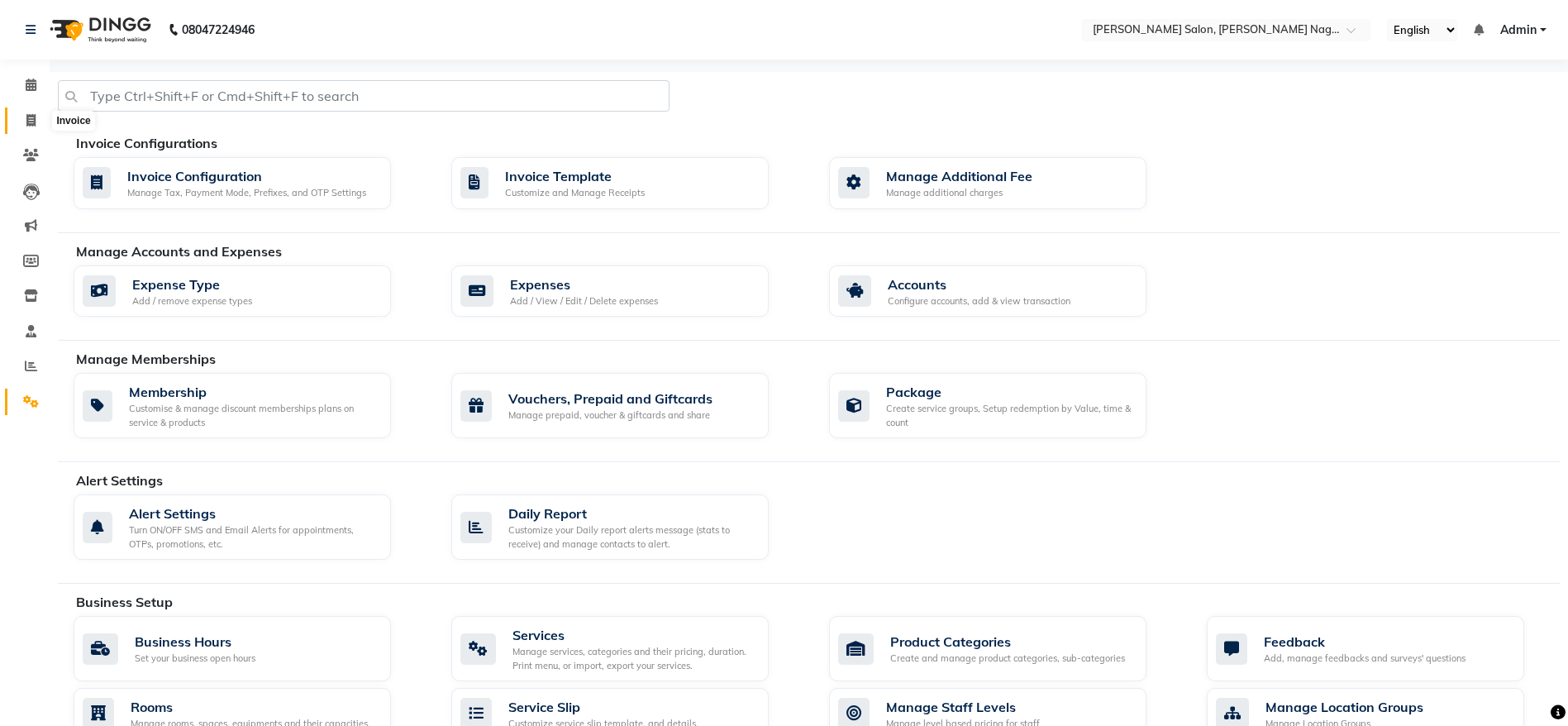
click at [35, 118] on icon at bounding box center [31, 120] width 9 height 12
select select "6221"
select select "service"
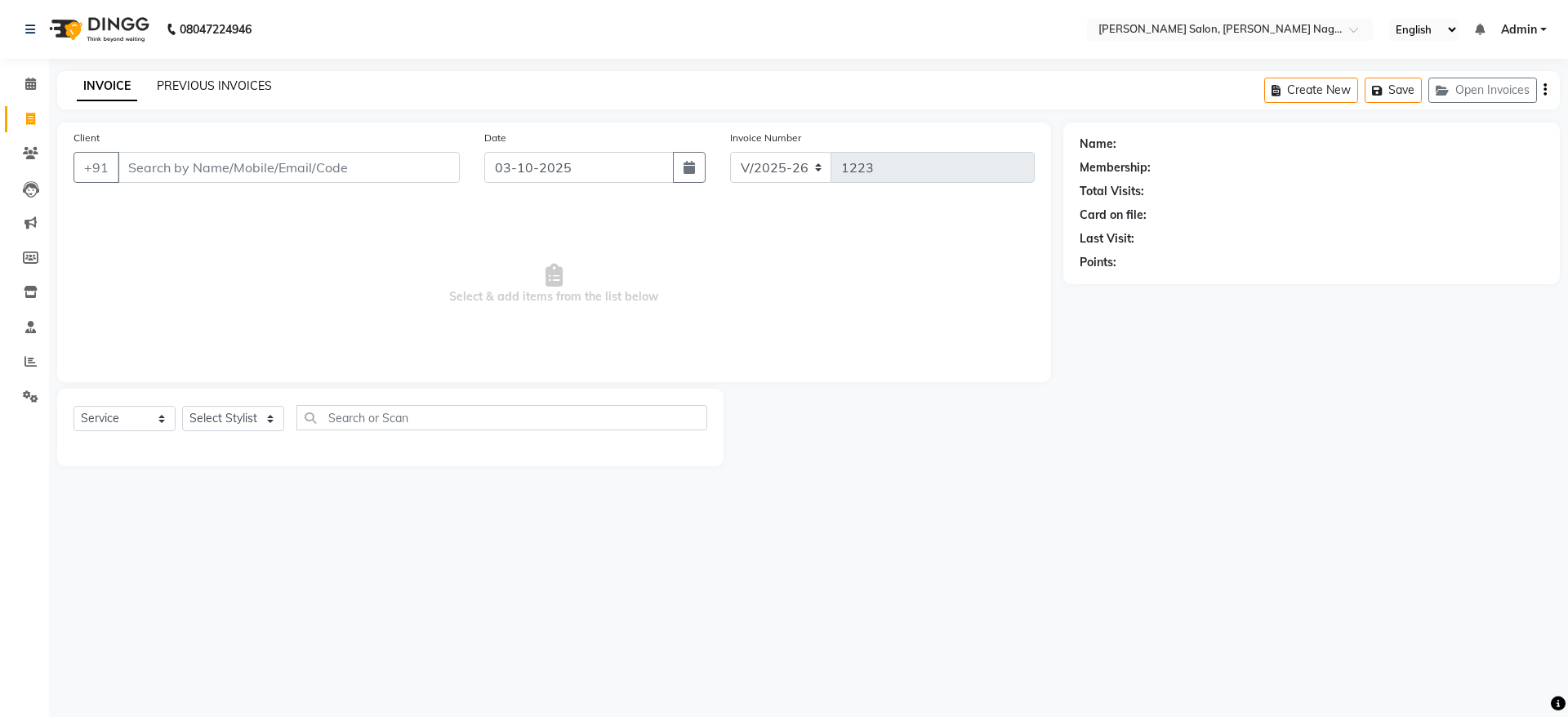
click at [221, 78] on link "PREVIOUS INVOICES" at bounding box center [215, 85] width 116 height 15
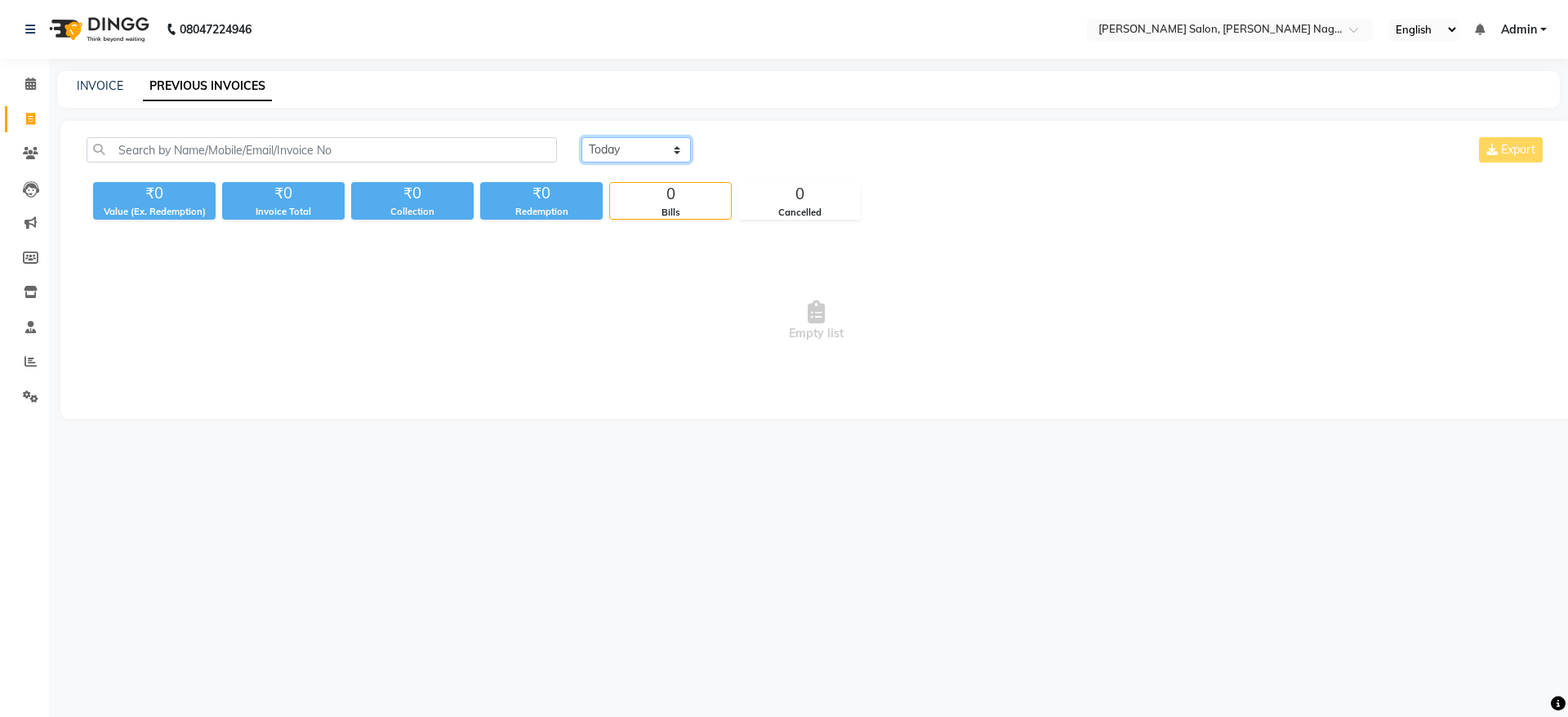
click at [653, 150] on select "Today Yesterday Custom Range" at bounding box center [636, 149] width 109 height 25
click at [32, 145] on span at bounding box center [30, 154] width 28 height 19
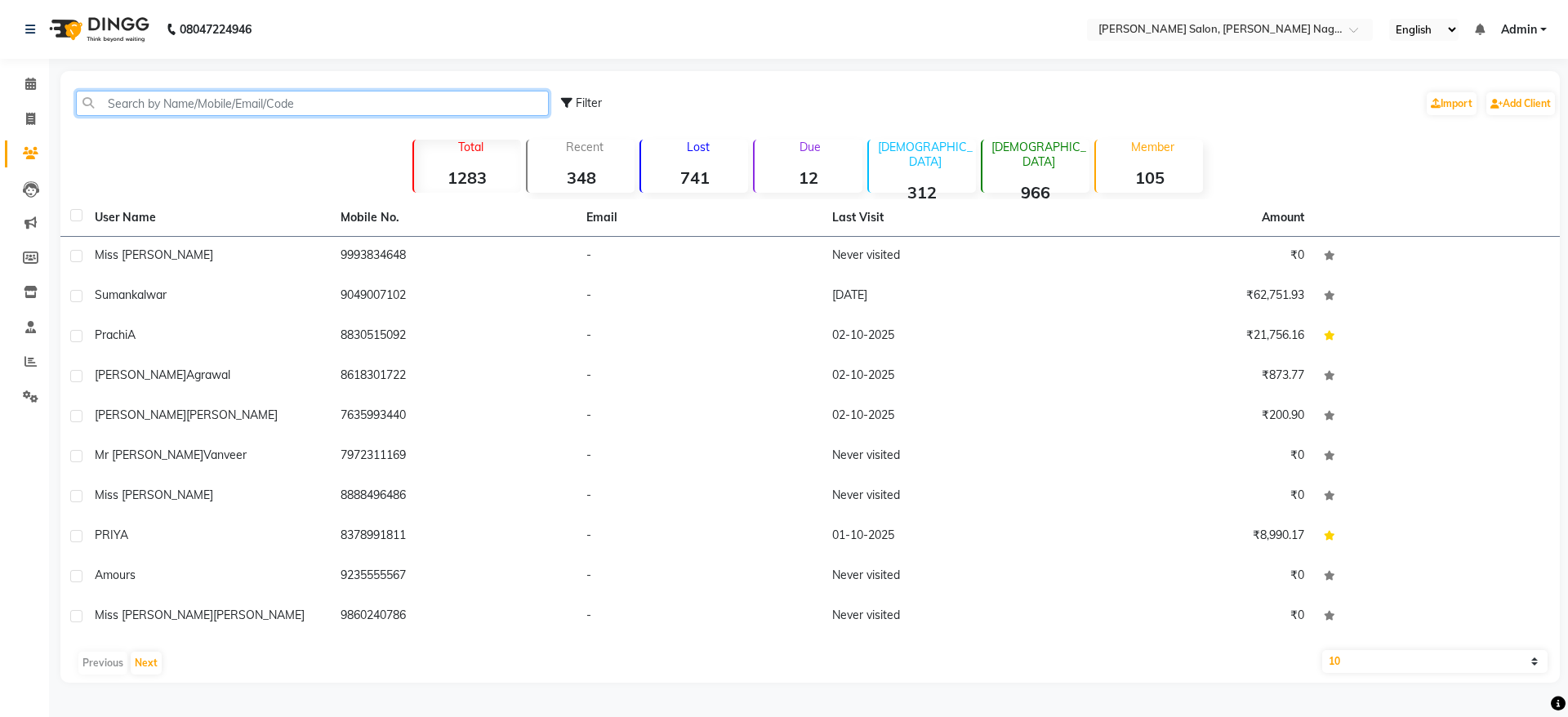
click at [279, 108] on input "text" at bounding box center [312, 103] width 473 height 25
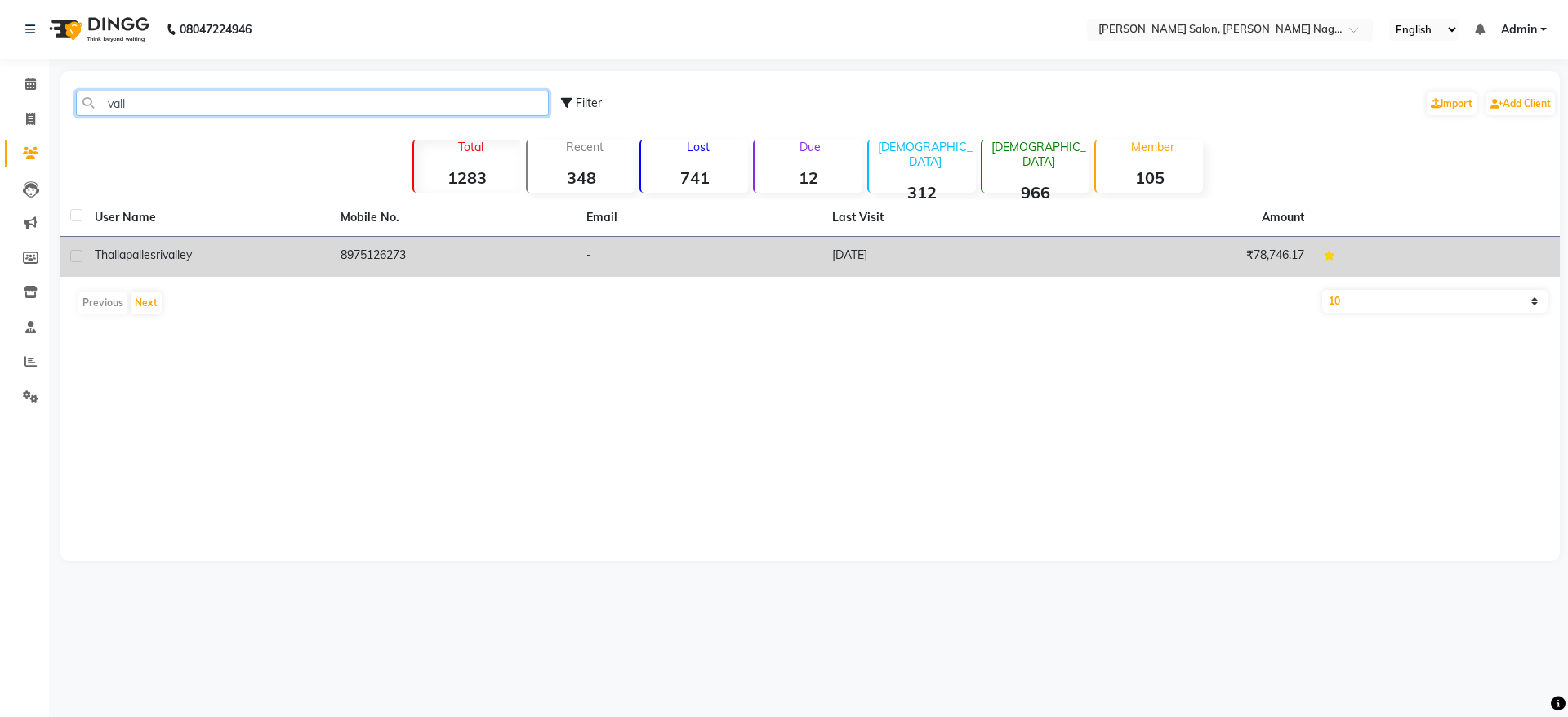
type input "vall"
click at [168, 262] on div "thallapalle srivalley" at bounding box center [208, 255] width 226 height 17
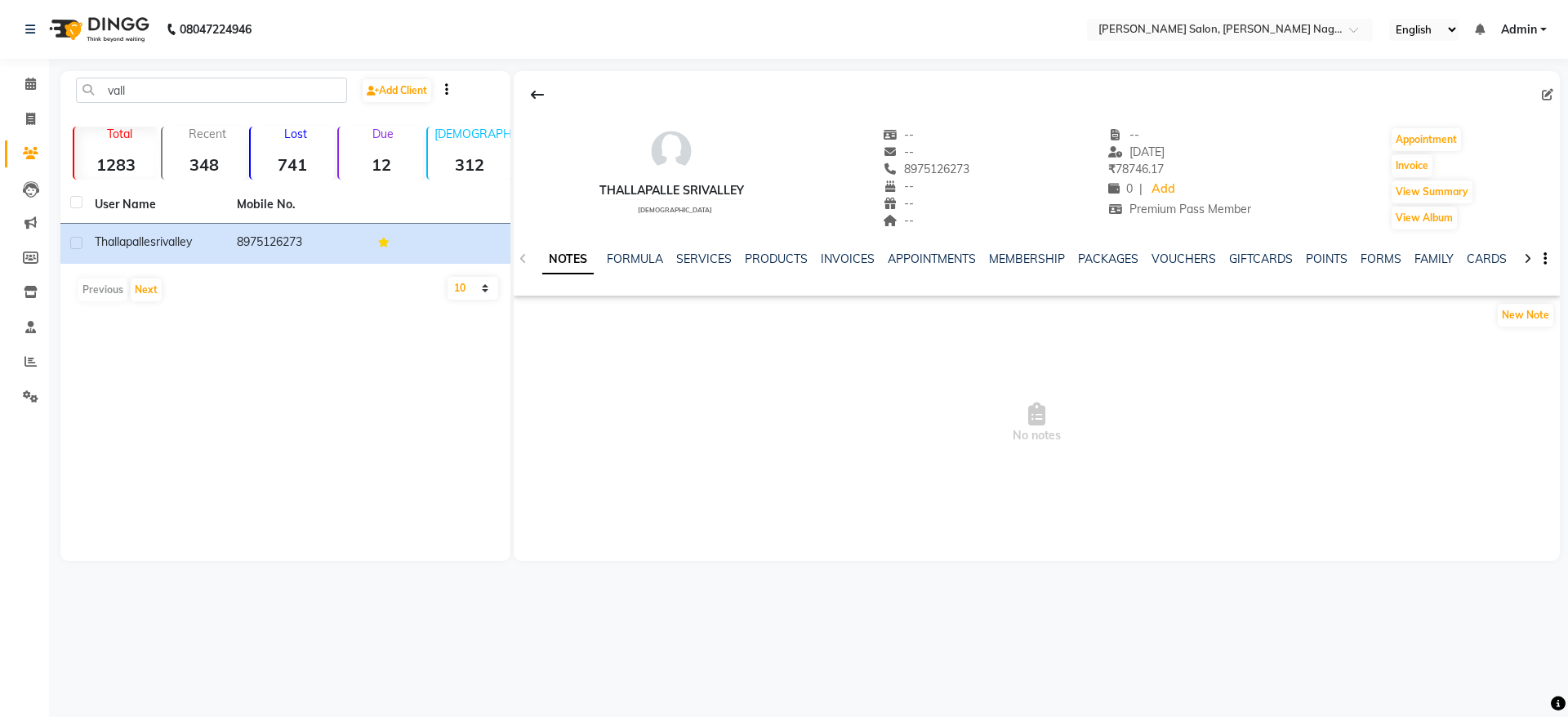
click at [696, 266] on div "SERVICES" at bounding box center [704, 259] width 55 height 17
click at [696, 252] on link "SERVICES" at bounding box center [704, 259] width 55 height 15
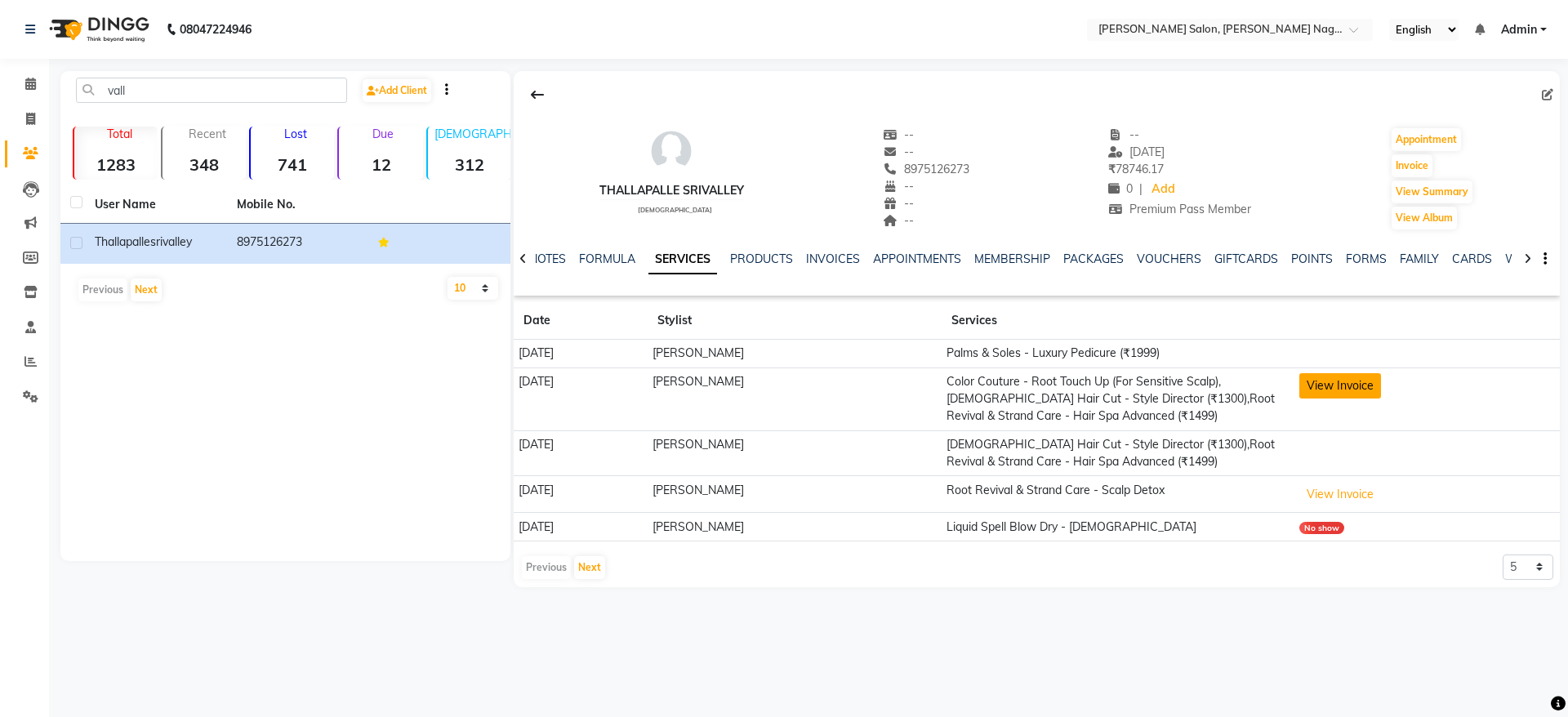
click at [1344, 390] on button "View Invoice" at bounding box center [1340, 385] width 82 height 25
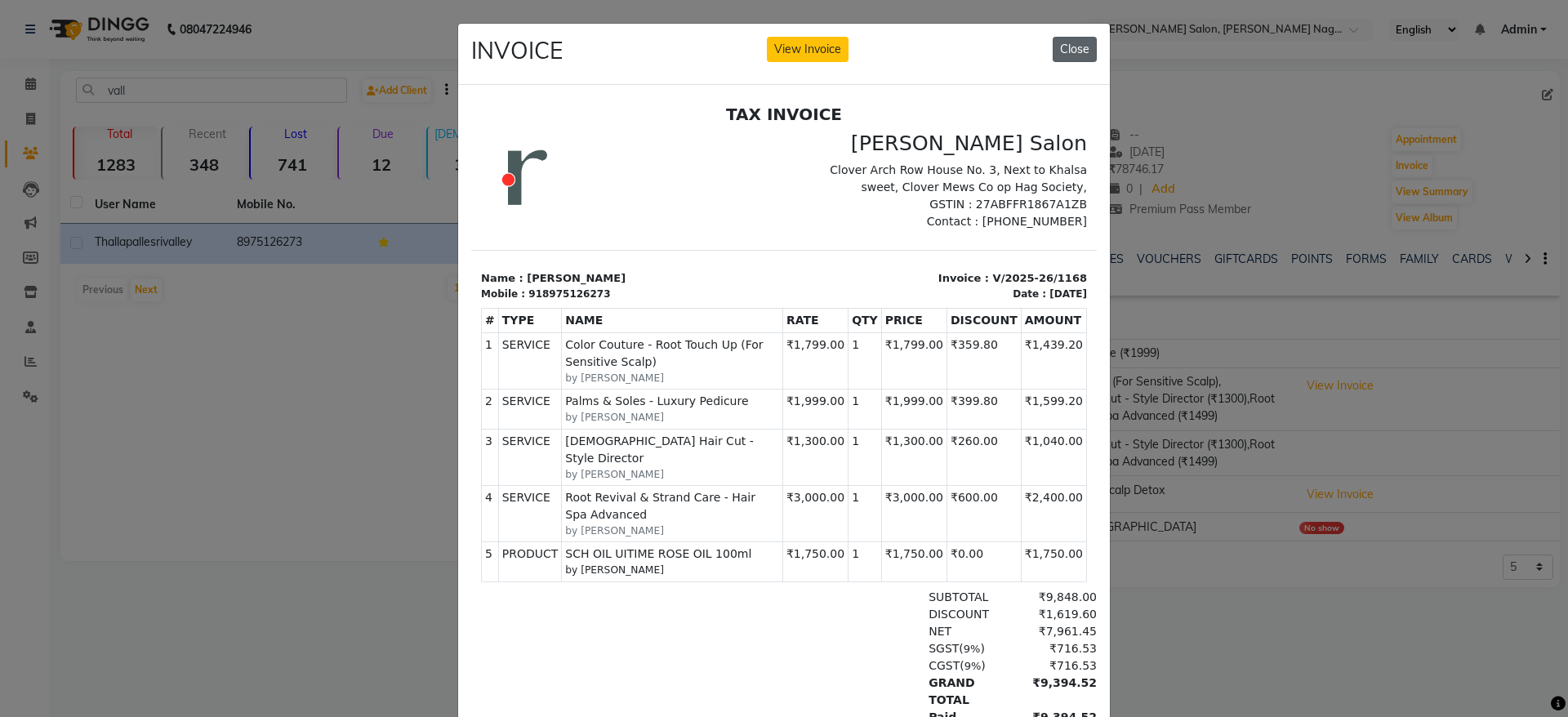
click at [1084, 47] on button "Close" at bounding box center [1074, 49] width 44 height 25
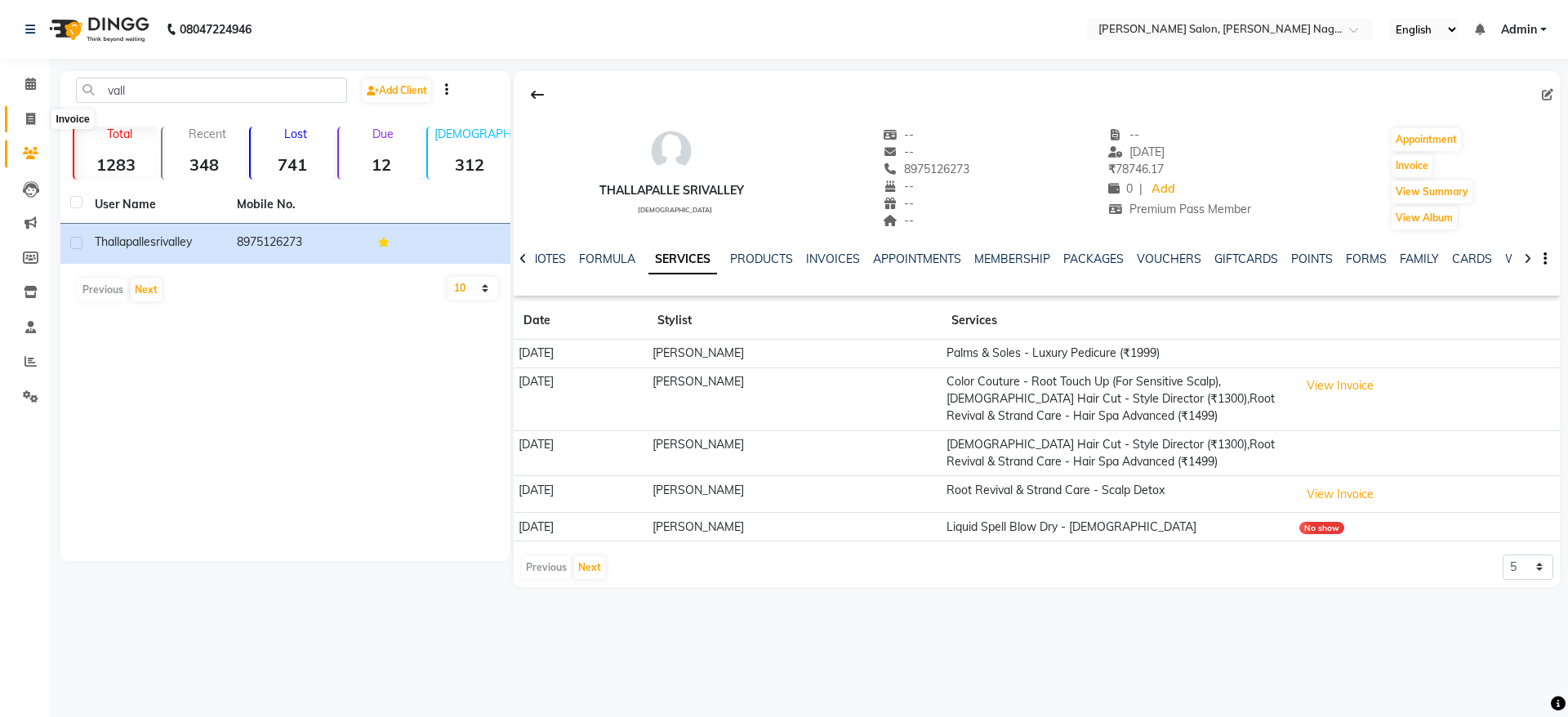
click at [33, 113] on icon at bounding box center [30, 119] width 9 height 12
select select "6221"
select select "service"
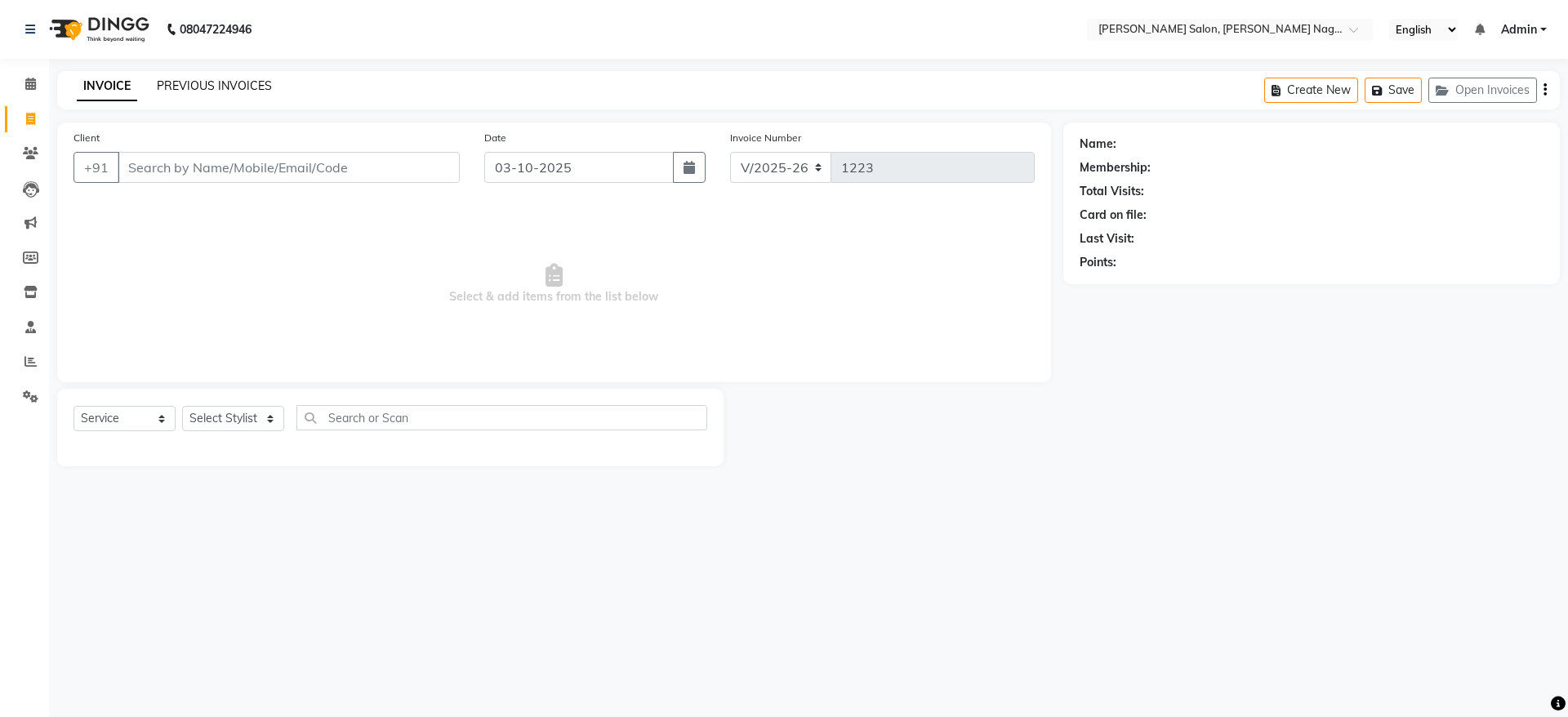
click at [202, 91] on link "PREVIOUS INVOICES" at bounding box center [215, 85] width 116 height 15
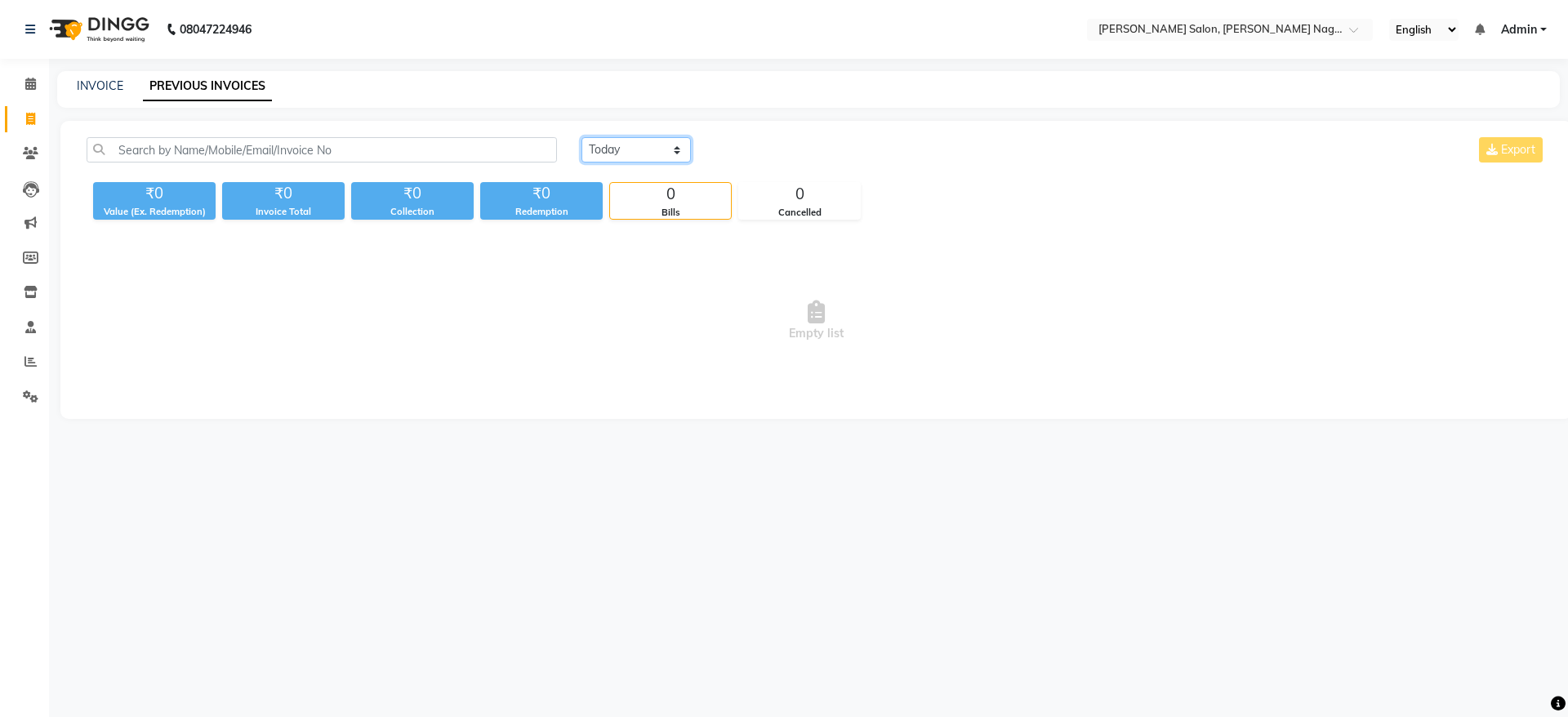
click at [601, 150] on select "Today Yesterday Custom Range" at bounding box center [636, 149] width 109 height 25
select select "range"
click at [582, 137] on select "Today Yesterday Custom Range" at bounding box center [636, 149] width 109 height 25
click at [774, 143] on input "03-10-2025" at bounding box center [769, 150] width 115 height 23
select select "10"
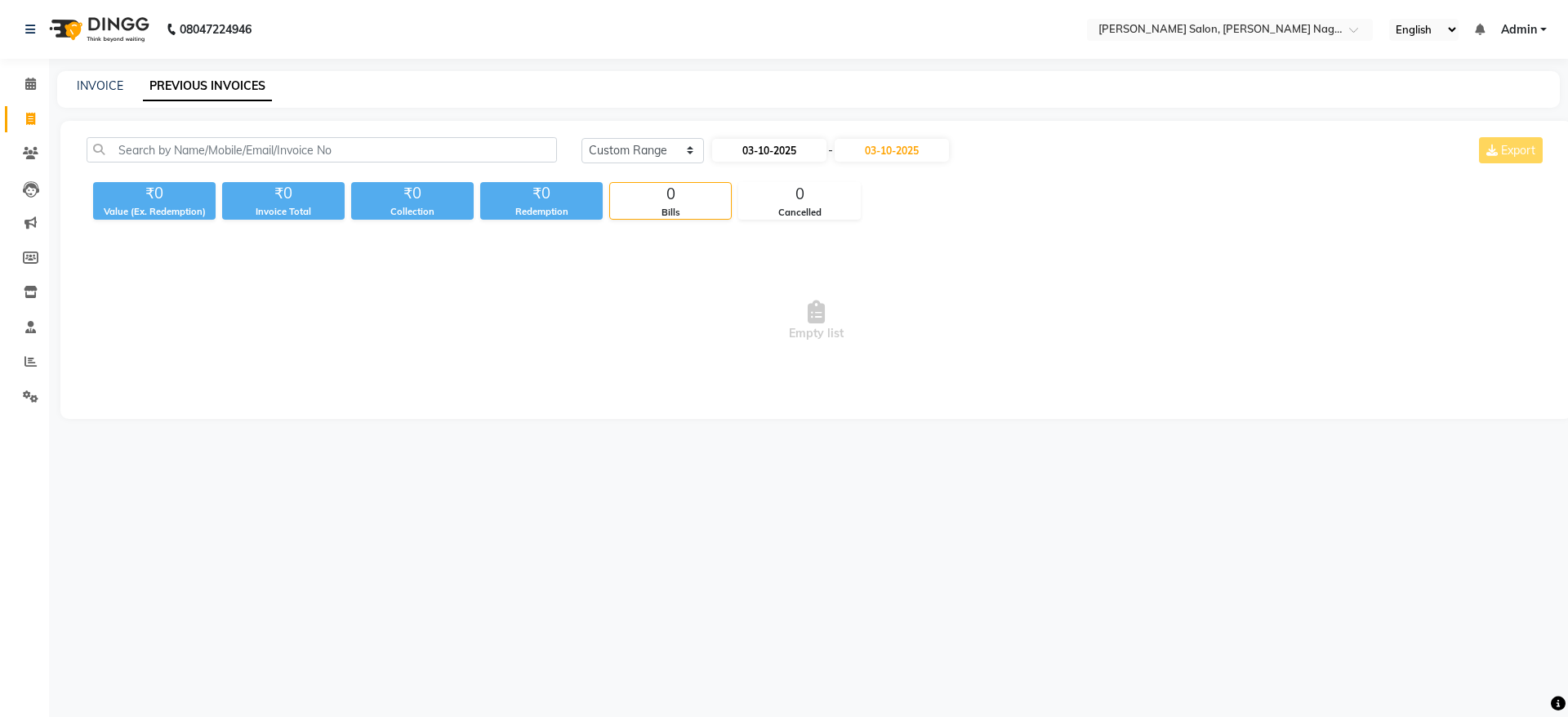
select select "2025"
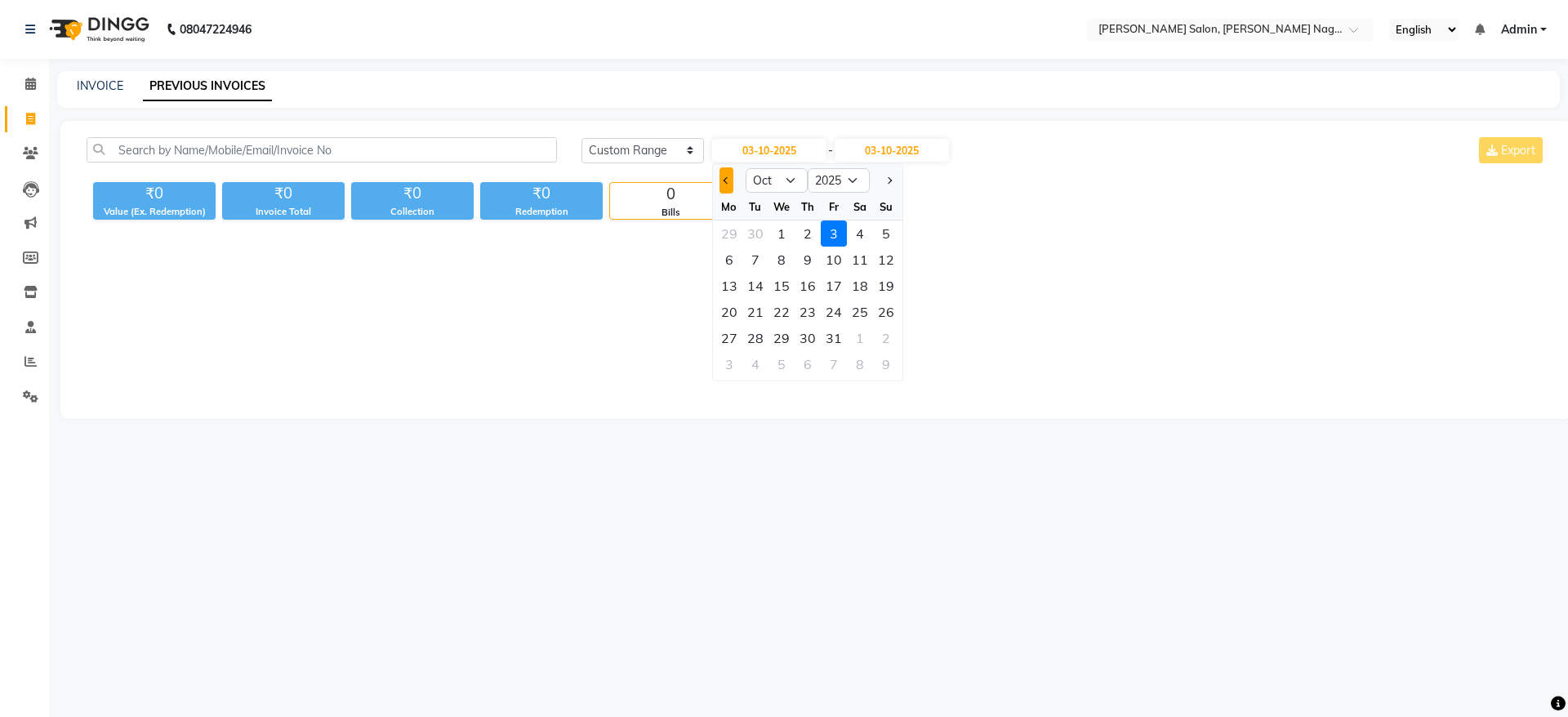
click at [726, 184] on button "Previous month" at bounding box center [727, 180] width 14 height 26
select select "9"
click at [884, 289] on div "21" at bounding box center [886, 285] width 26 height 26
type input "21-09-2025"
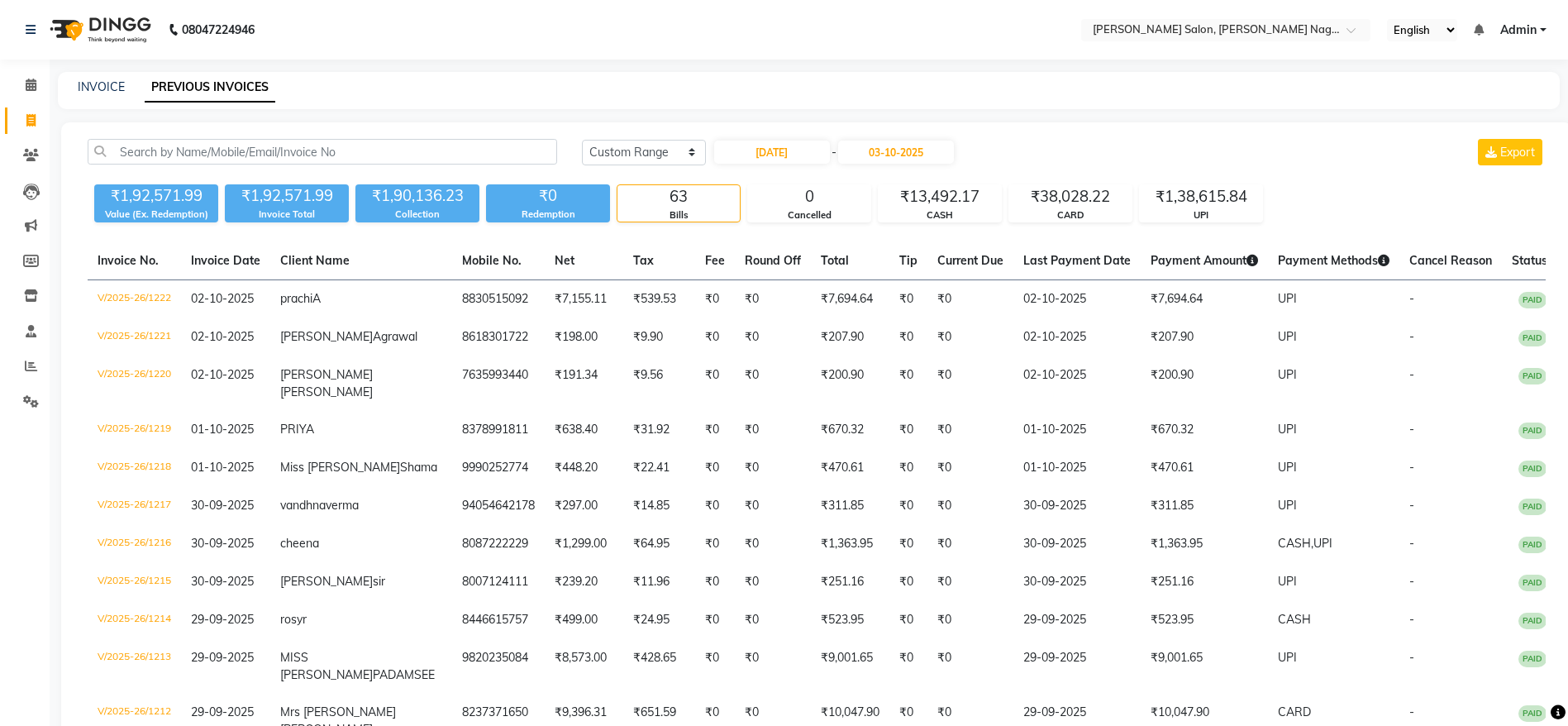
click at [920, 164] on div "21-09-2025 - 03-10-2025" at bounding box center [834, 152] width 243 height 26
click at [927, 150] on input "03-10-2025" at bounding box center [896, 152] width 116 height 24
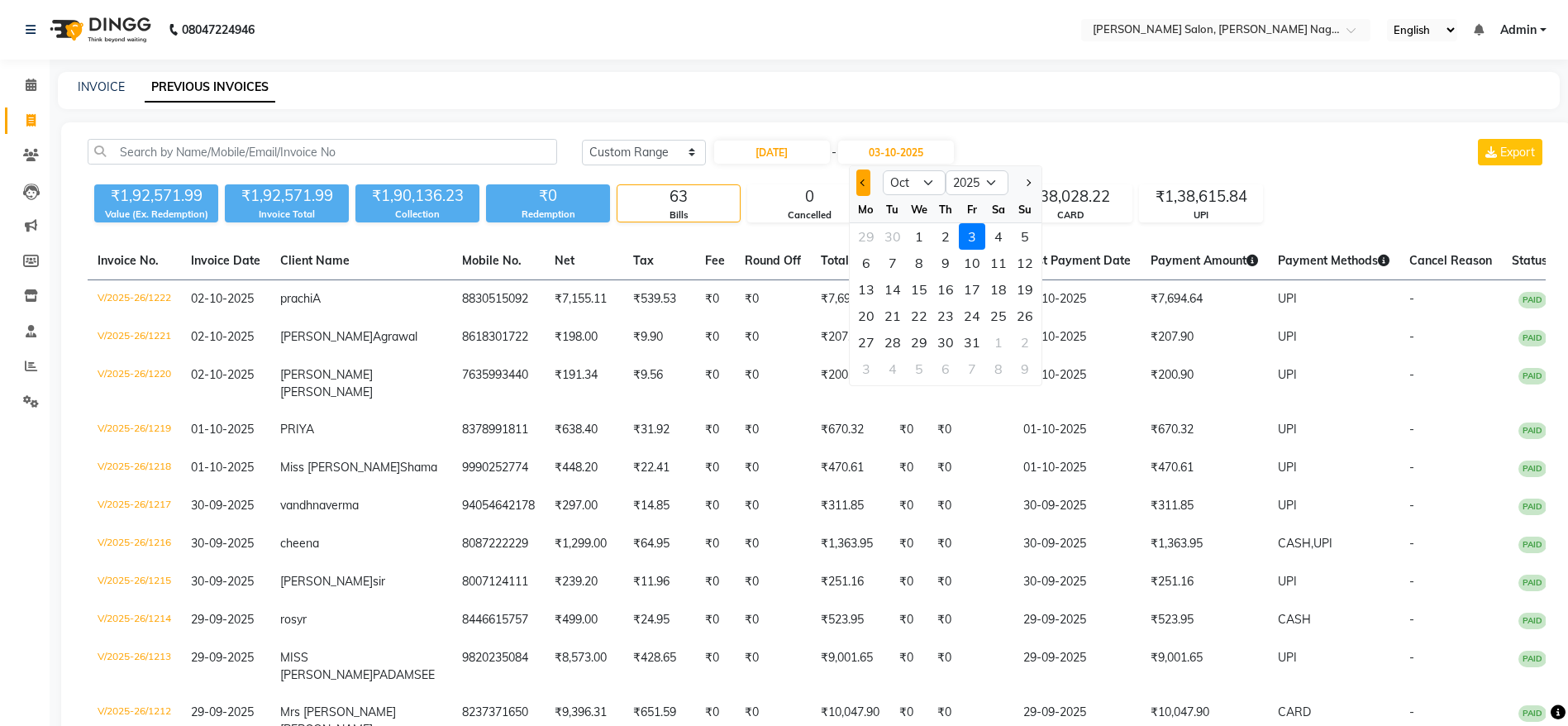
click at [866, 179] on button "Previous month" at bounding box center [863, 182] width 14 height 26
select select "9"
click at [1019, 283] on div "21" at bounding box center [1025, 289] width 26 height 26
type input "21-09-2025"
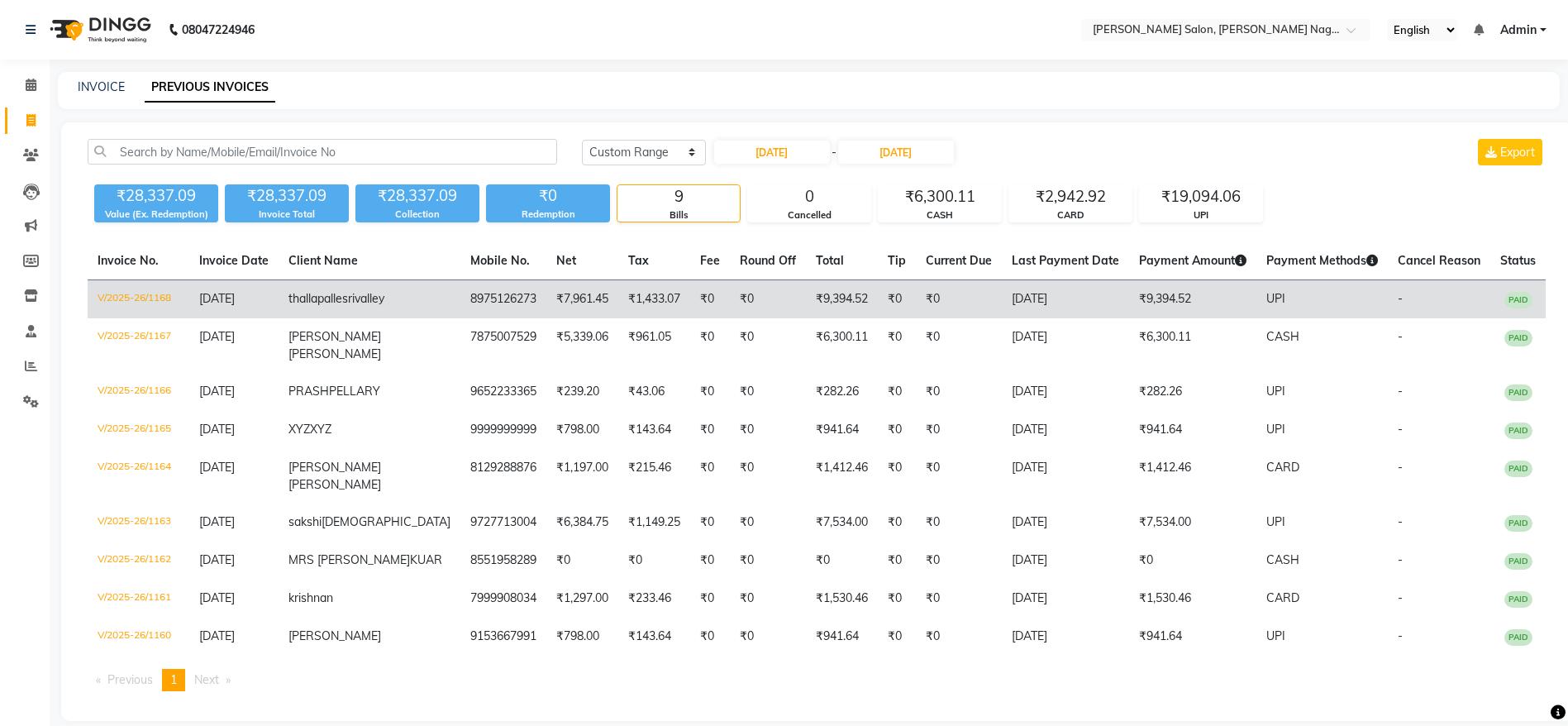
click at [546, 318] on td "₹7,961.45" at bounding box center [582, 299] width 72 height 39
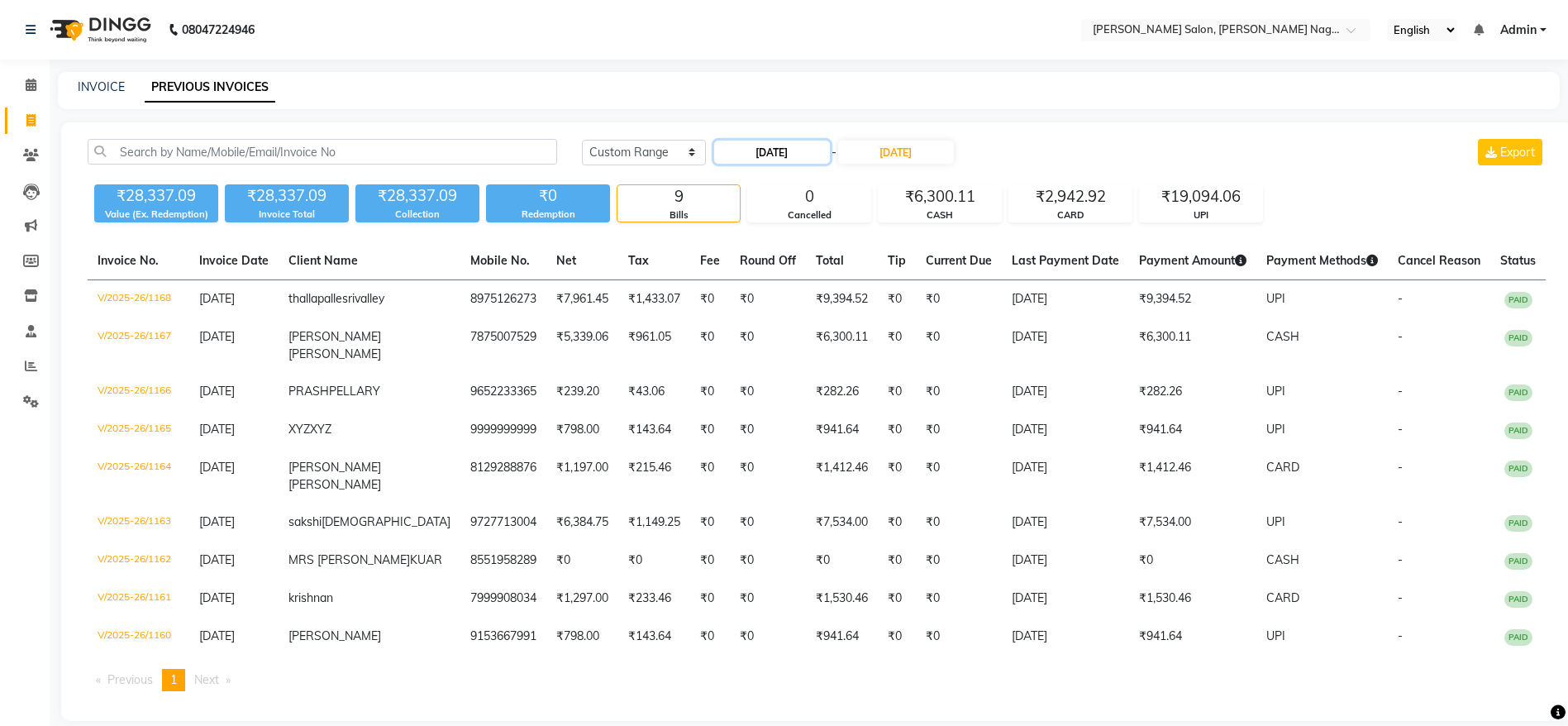
click at [804, 151] on input "21-09-2025" at bounding box center [772, 152] width 116 height 24
select select "9"
select select "2025"
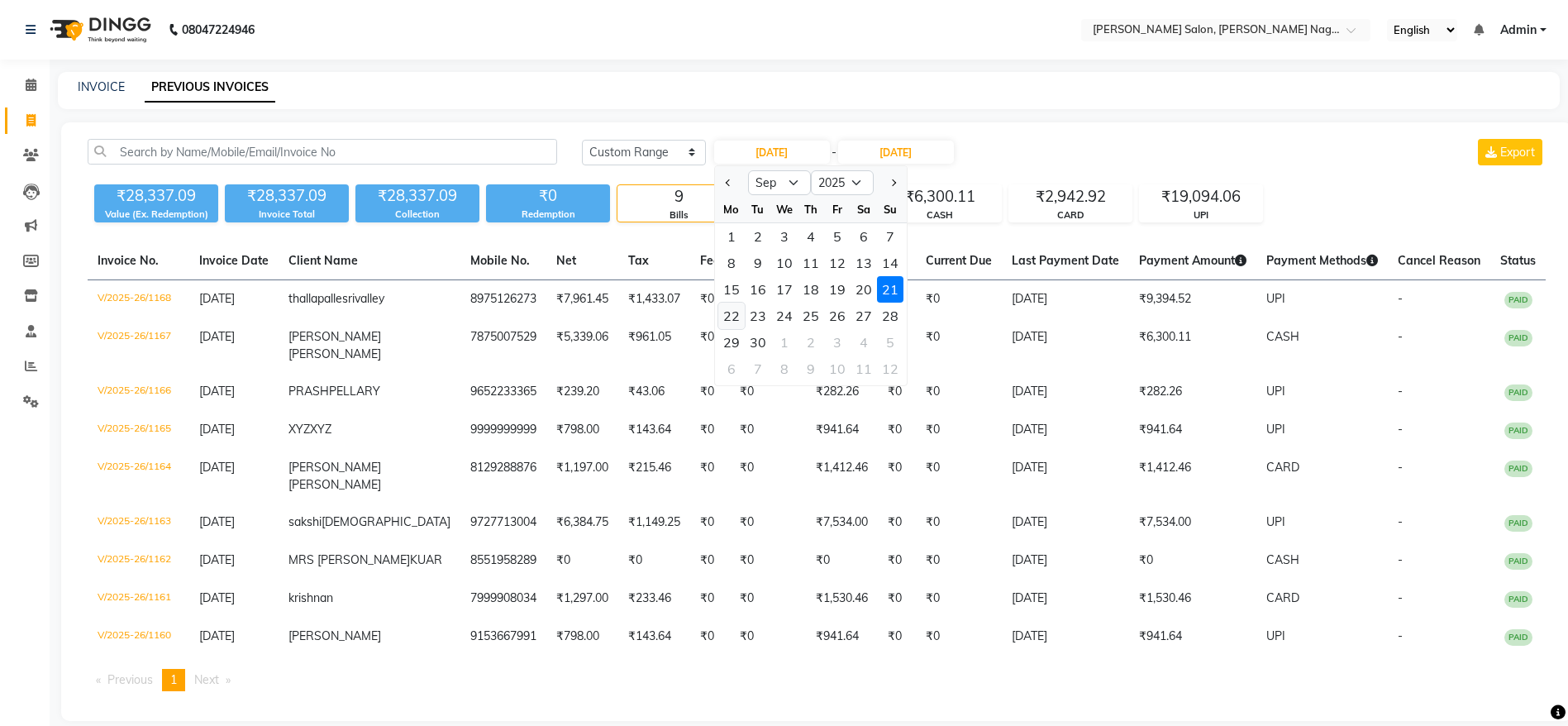
click at [740, 316] on div "22" at bounding box center [731, 316] width 26 height 26
type input "22-09-2025"
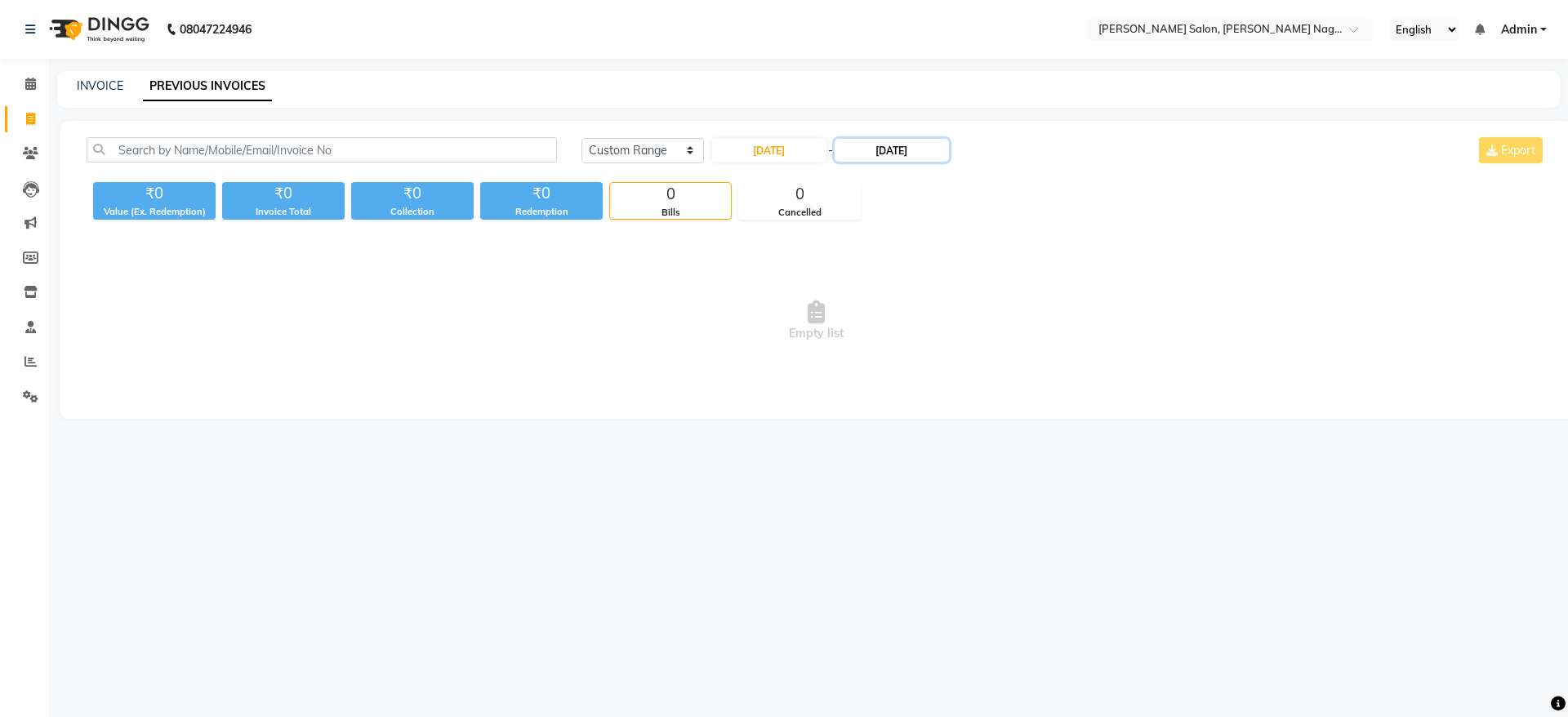
click at [890, 147] on input "21-09-2025" at bounding box center [891, 150] width 115 height 23
click at [892, 334] on div "30" at bounding box center [889, 338] width 26 height 26
type input "30-09-2025"
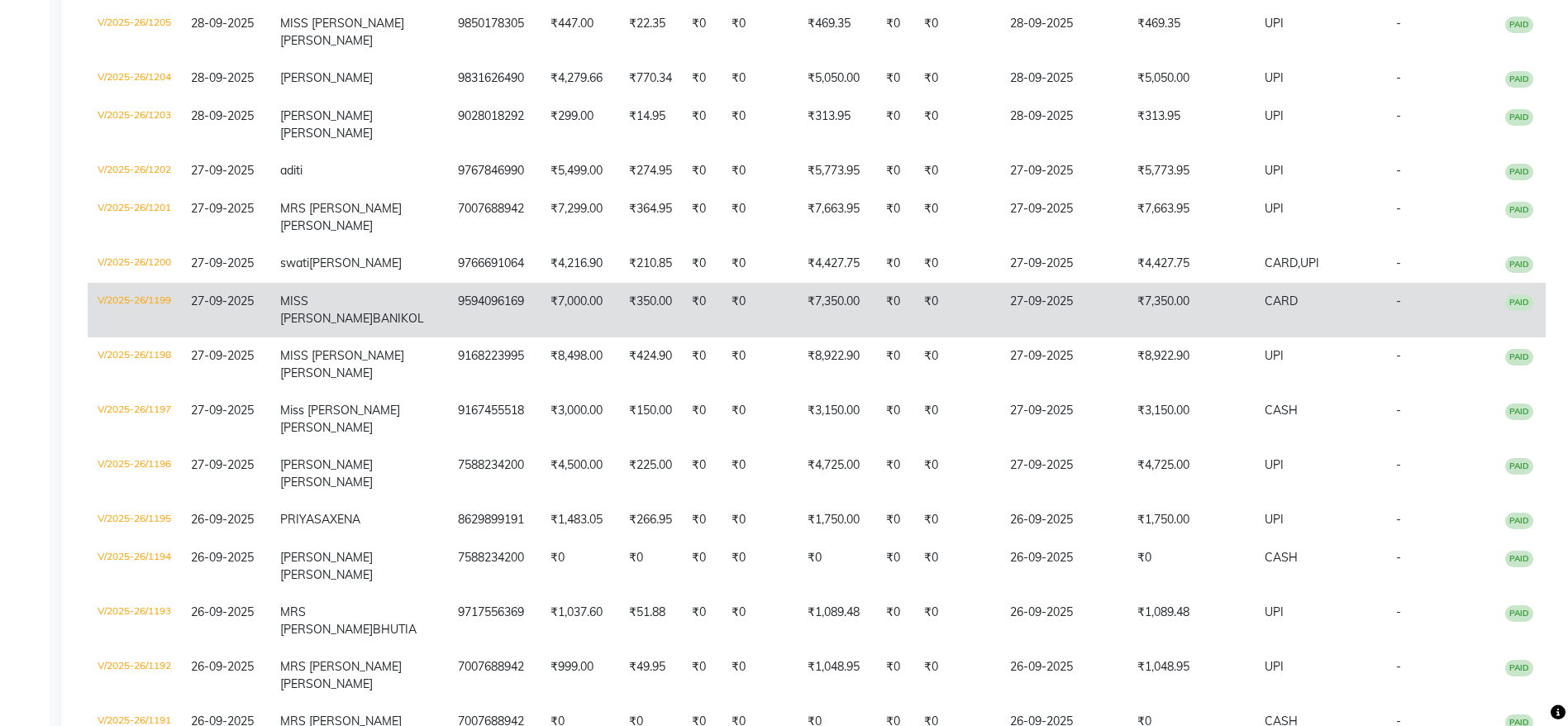
scroll to position [773, 0]
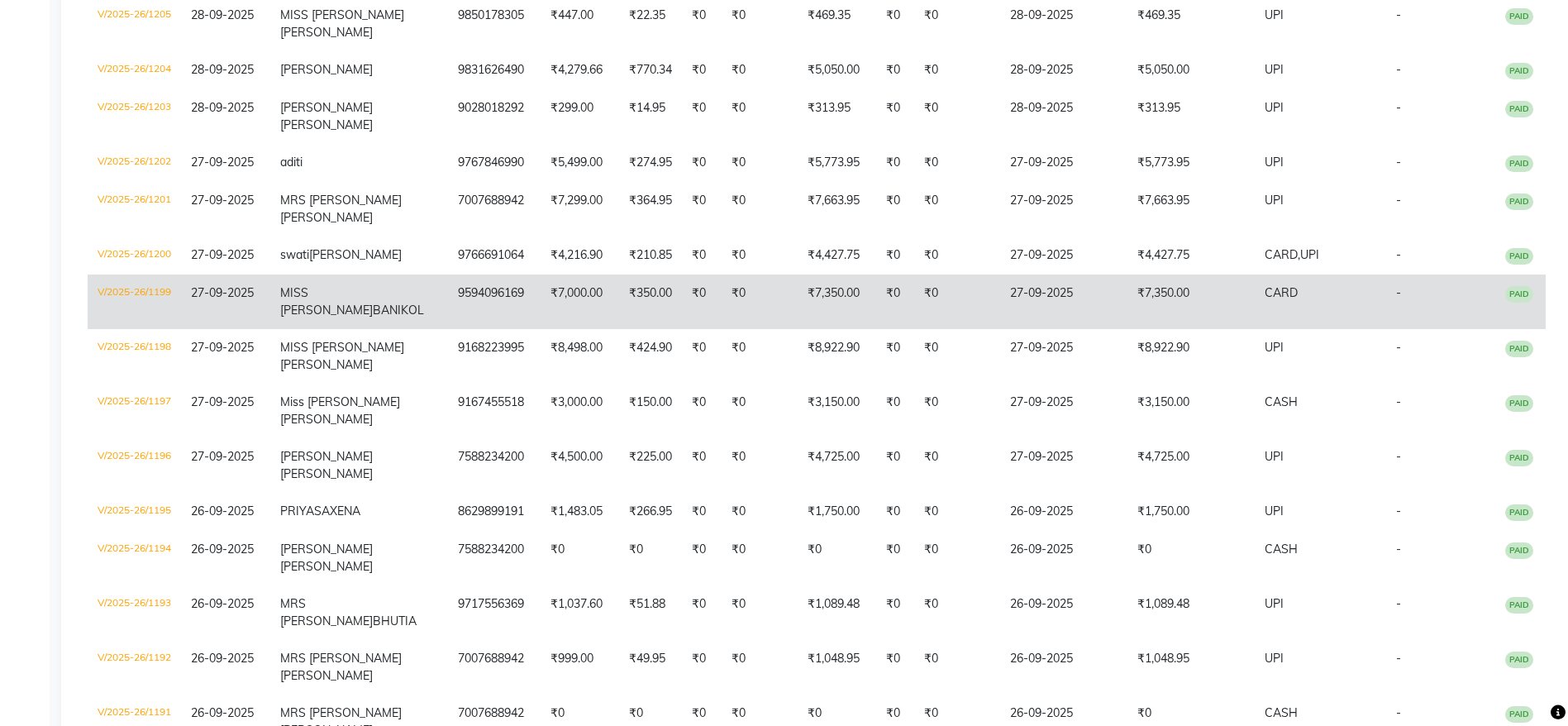
click at [1401, 329] on td "-" at bounding box center [1436, 302] width 102 height 55
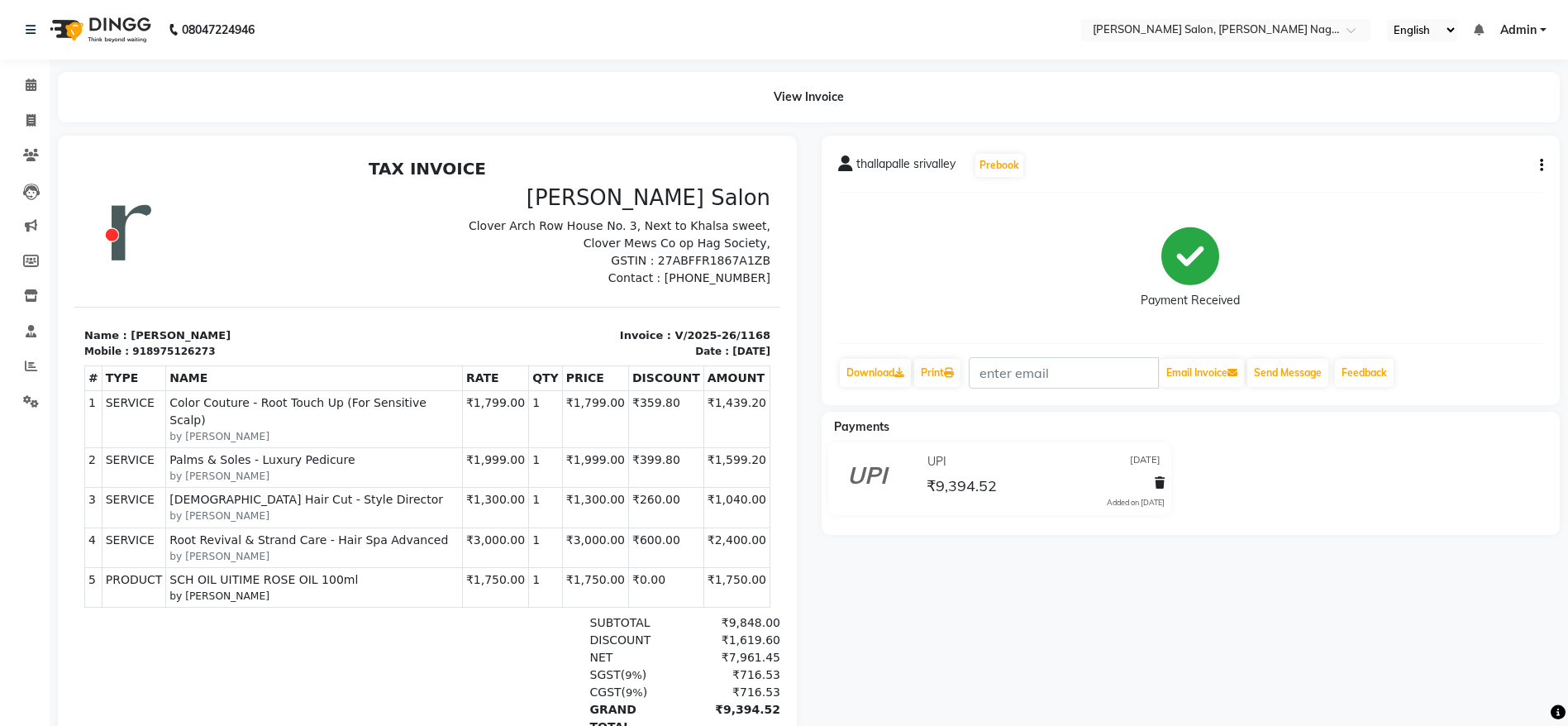
click at [1538, 163] on button "button" at bounding box center [1537, 166] width 10 height 17
click at [1468, 181] on div "Edit Invoice" at bounding box center [1459, 187] width 113 height 21
select select "service"
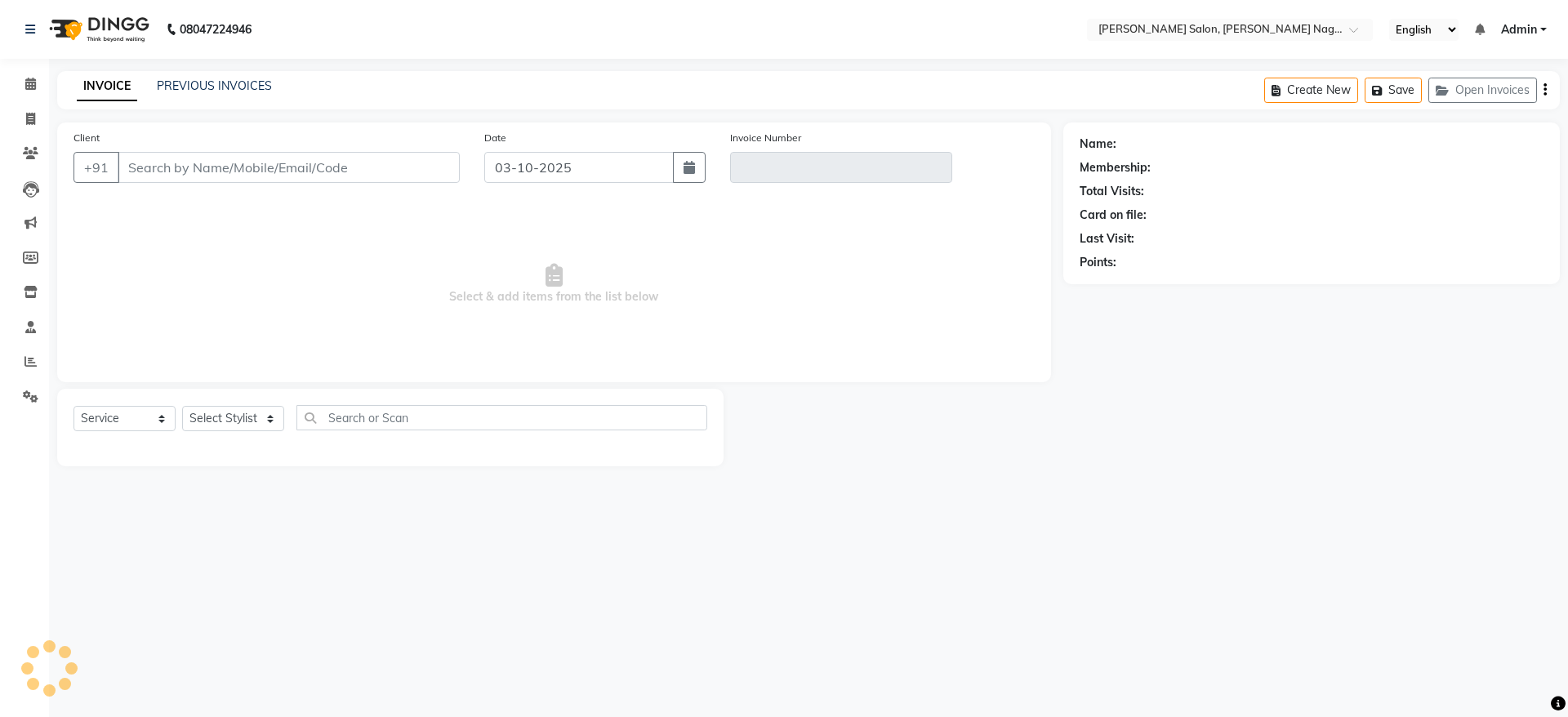
type input "8975126273"
type input "V/2025-26/1168"
select select "2: Object"
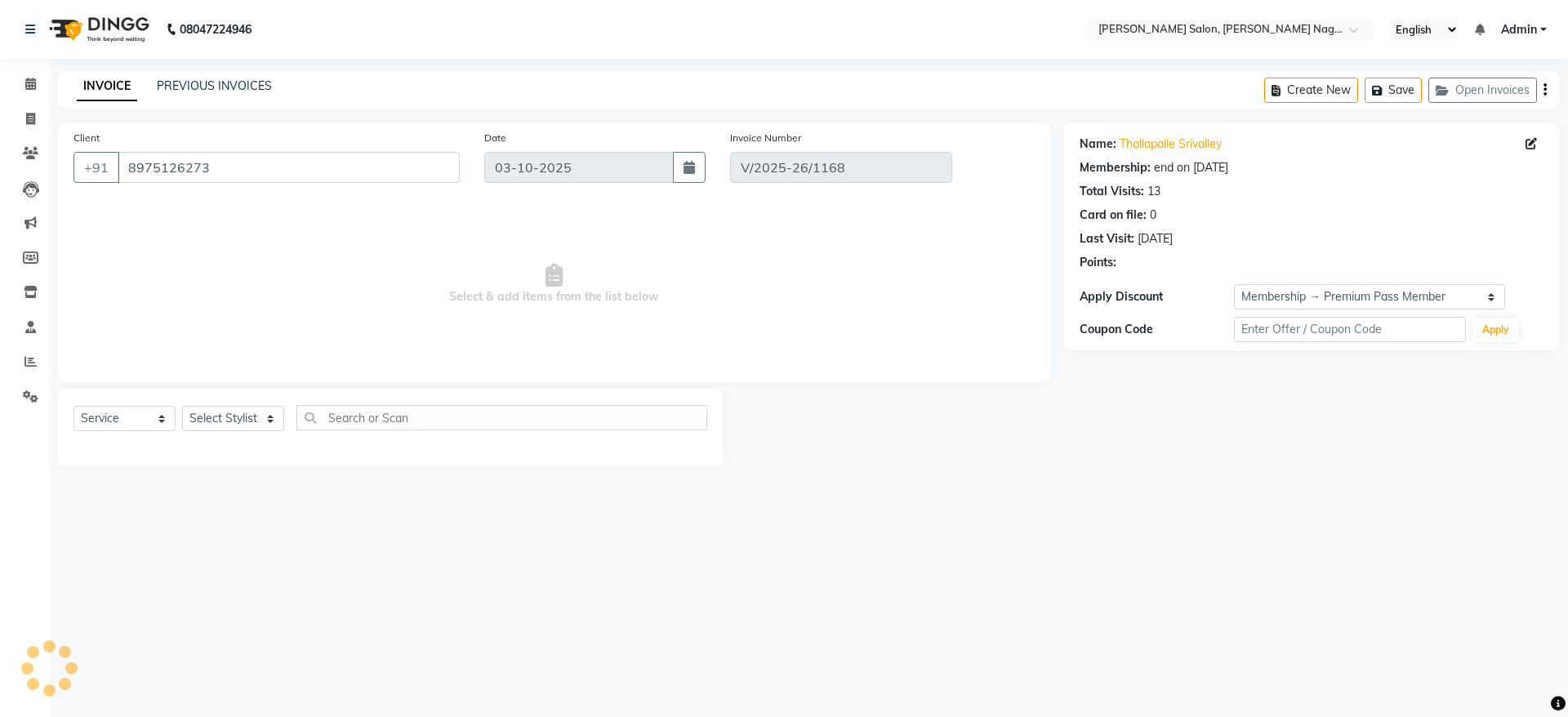
type input "[DATE]"
select select "select"
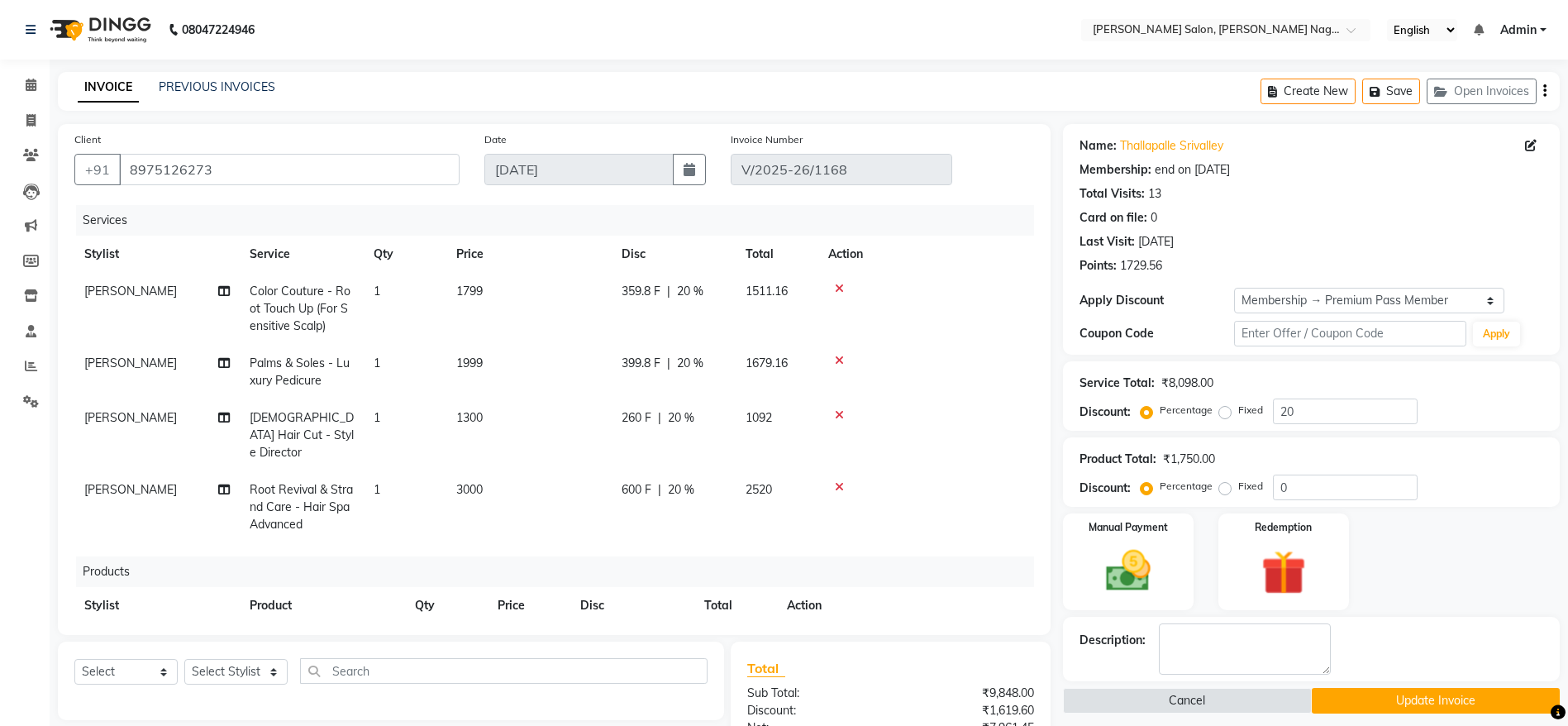
click at [108, 294] on span "[PERSON_NAME]" at bounding box center [131, 291] width 92 height 15
select select "83987"
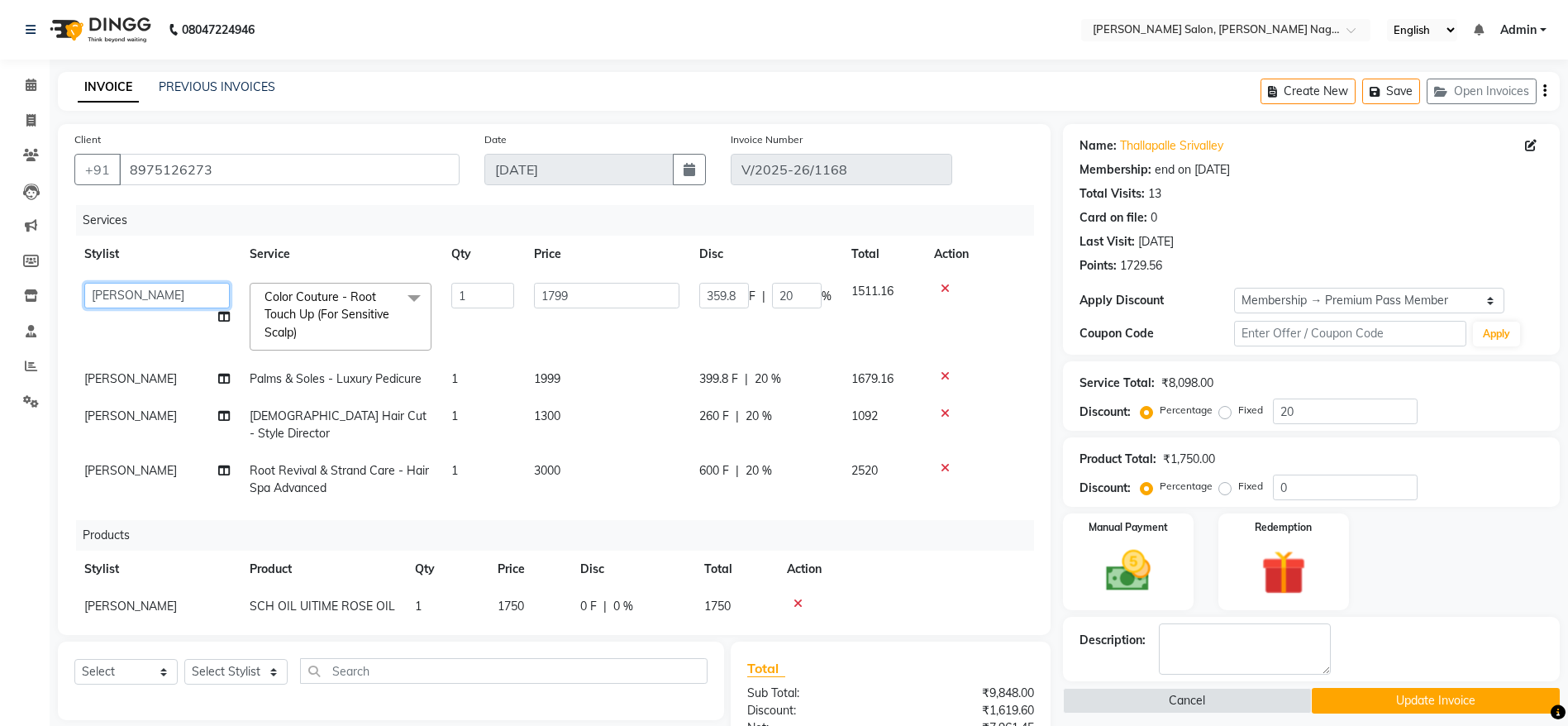
click at [112, 294] on select "Junaid Khan lasika Rani Ghorpade reena mam SAHIL MALIK UJWALA" at bounding box center [157, 295] width 146 height 25
select select "75189"
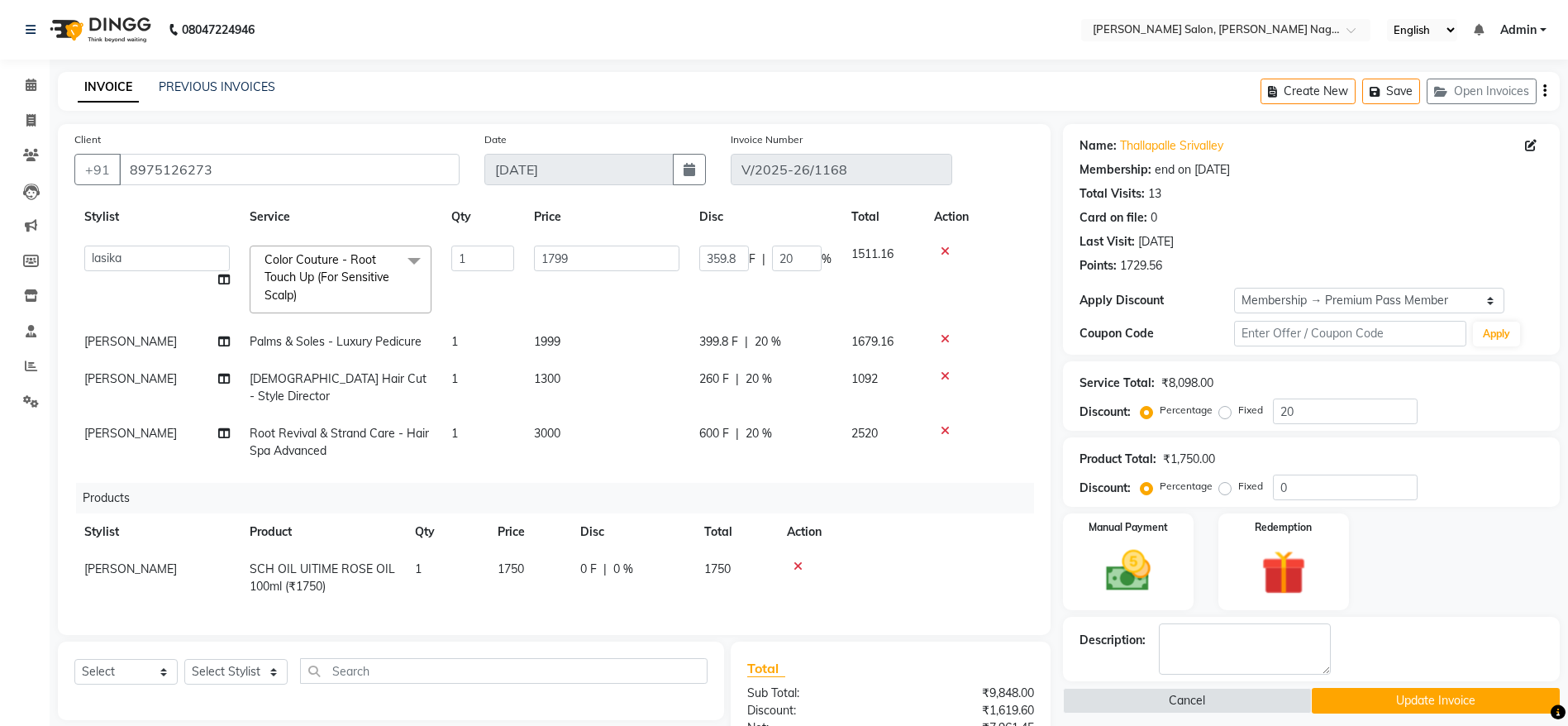
scroll to position [39, 0]
click at [137, 383] on span "[PERSON_NAME]" at bounding box center [131, 378] width 92 height 15
select select "83987"
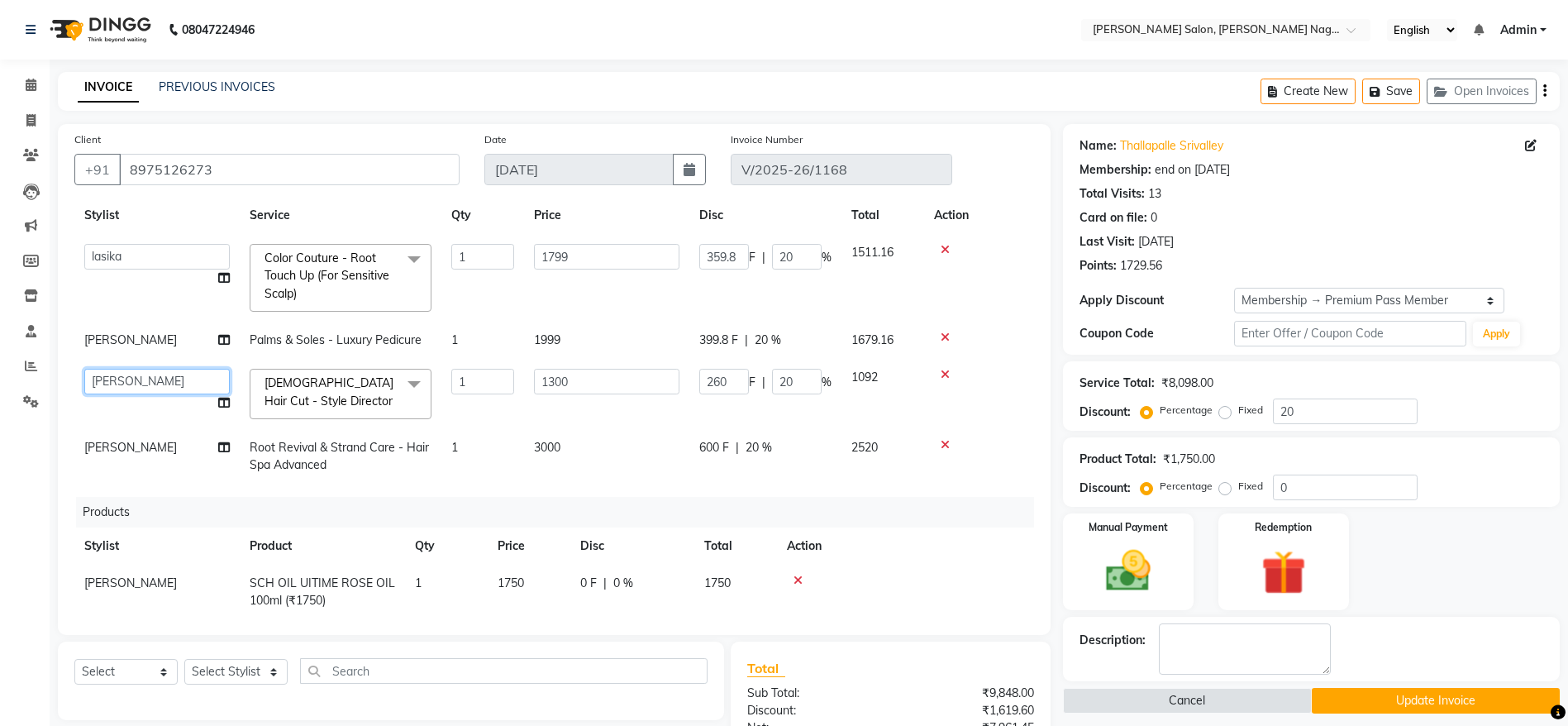
click at [164, 383] on select "Junaid Khan lasika Rani Ghorpade reena mam SAHIL MALIK UJWALA" at bounding box center [157, 381] width 146 height 25
select select "75189"
click at [141, 338] on td "[PERSON_NAME]" at bounding box center [157, 340] width 166 height 38
select select "83390"
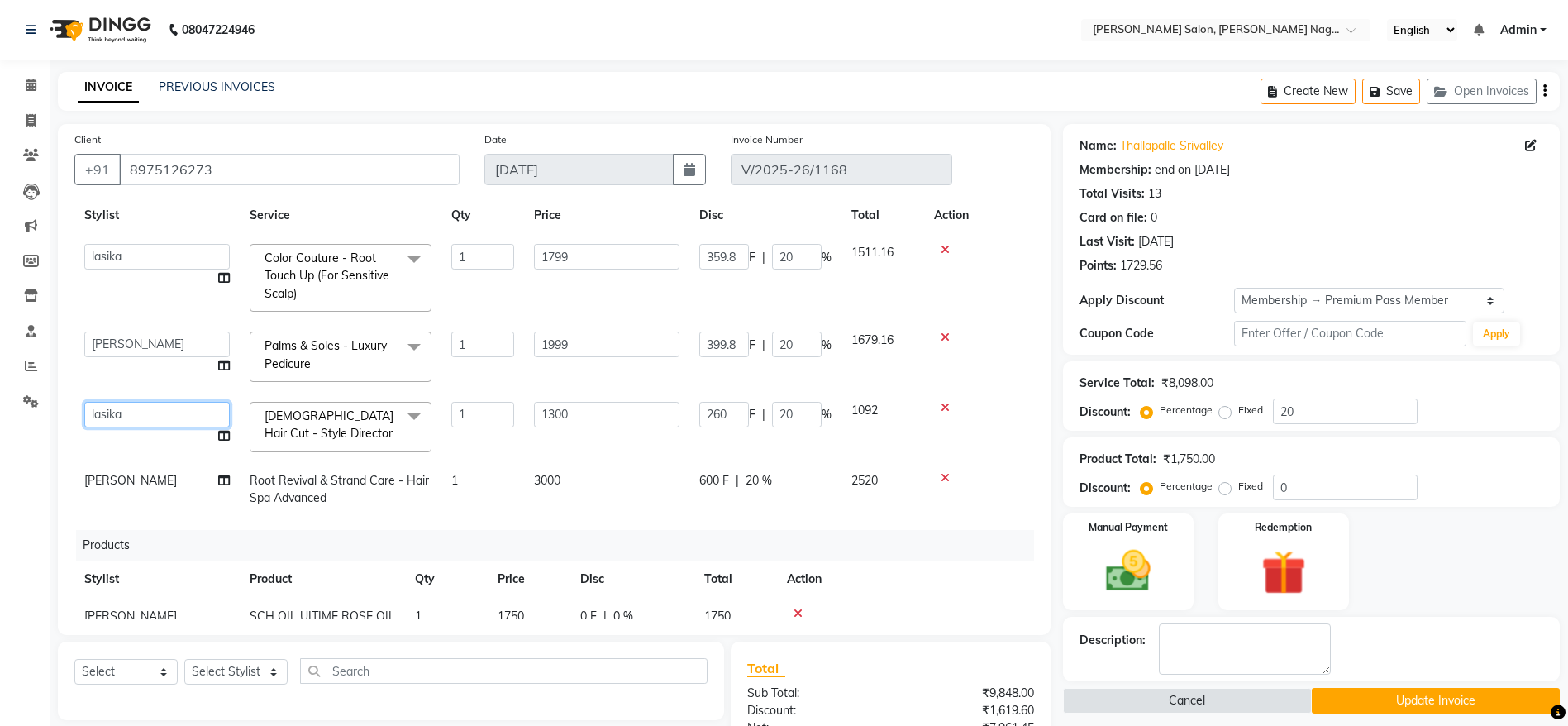
click at [160, 416] on select "Junaid Khan lasika Rani Ghorpade reena mam SAHIL MALIK UJWALA" at bounding box center [157, 414] width 146 height 25
click at [85, 402] on select "Junaid Khan lasika Rani Ghorpade reena mam SAHIL MALIK UJWALA" at bounding box center [157, 414] width 146 height 25
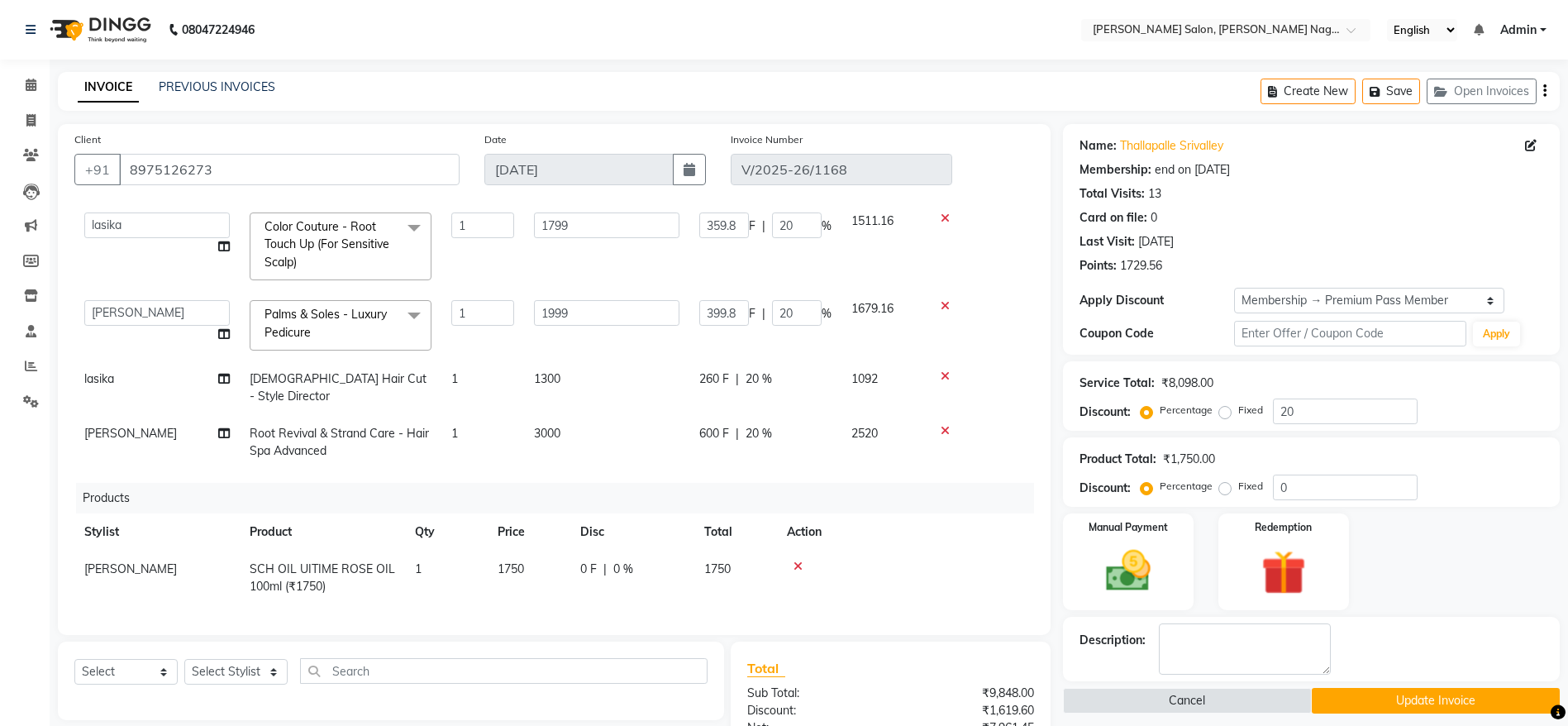
scroll to position [72, 0]
click at [1413, 698] on button "Update Invoice" at bounding box center [1435, 700] width 248 height 25
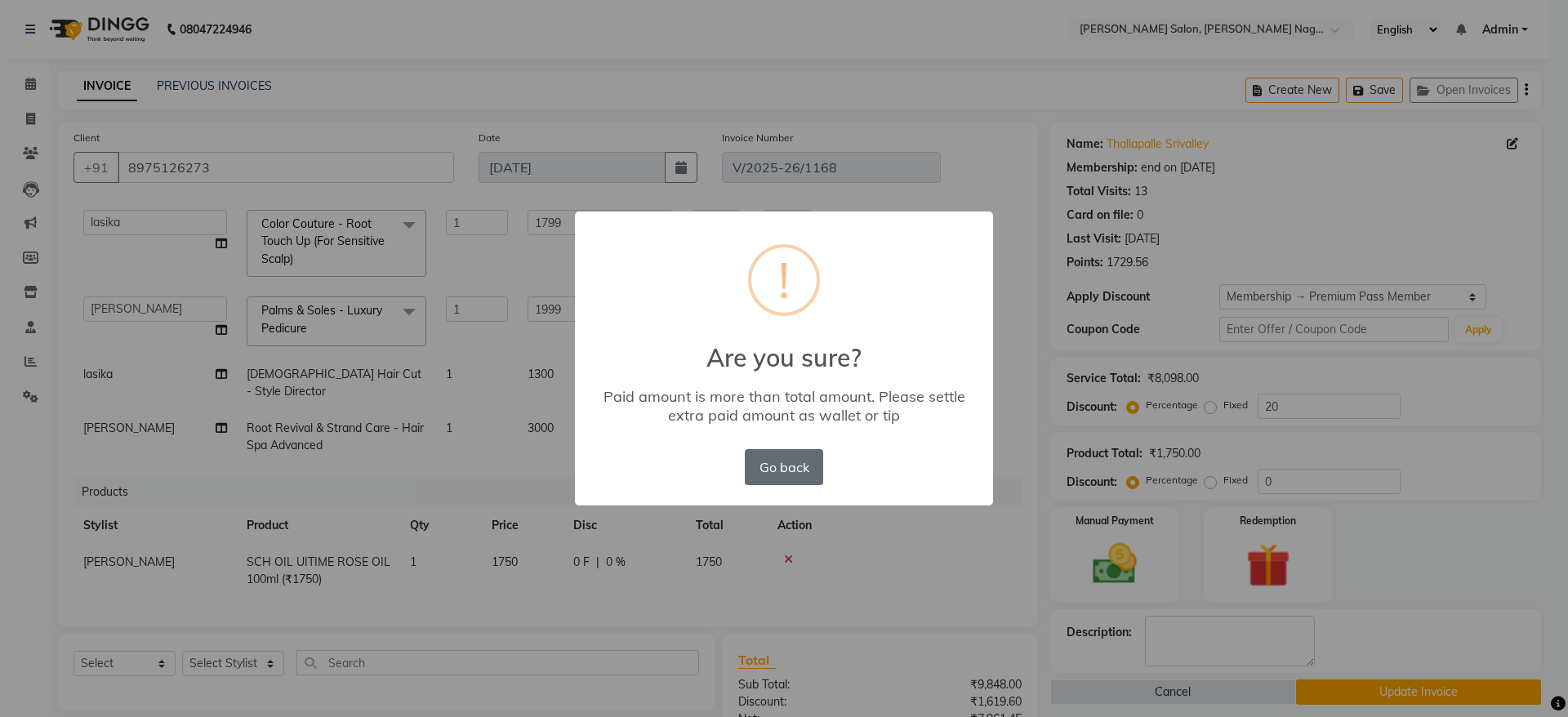
click at [796, 481] on button "Go back" at bounding box center [784, 467] width 78 height 36
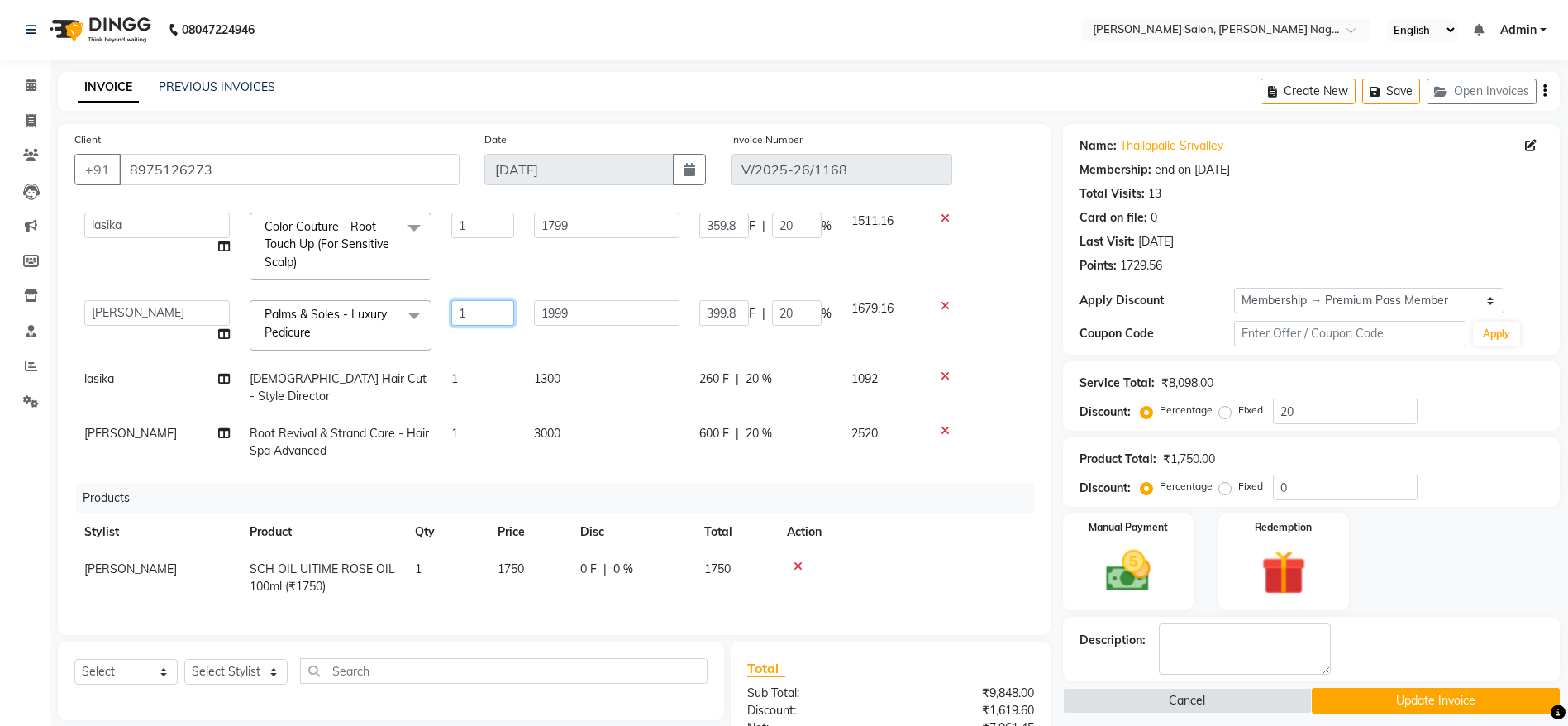
click at [491, 307] on input "1" at bounding box center [482, 312] width 63 height 25
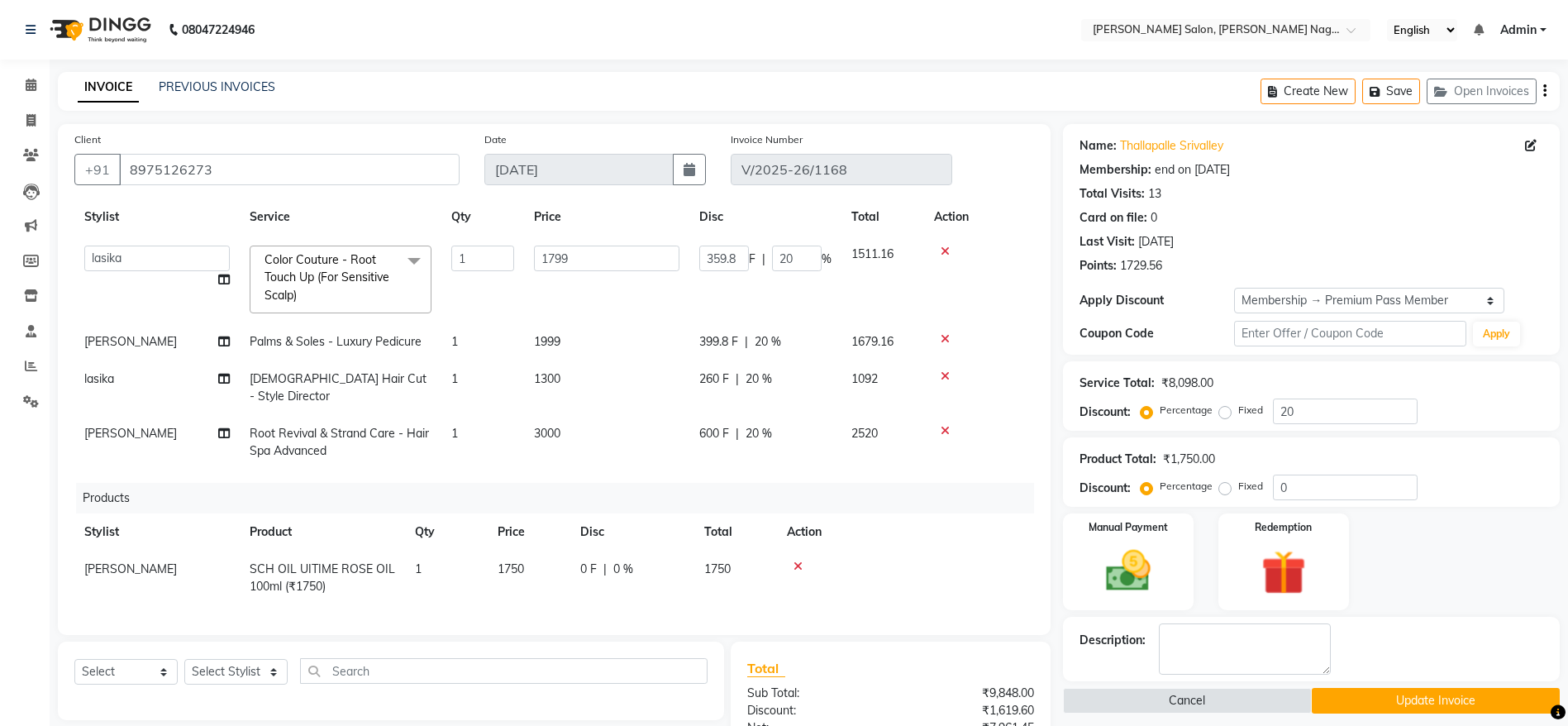
scroll to position [39, 0]
click at [490, 254] on input "1" at bounding box center [482, 257] width 63 height 25
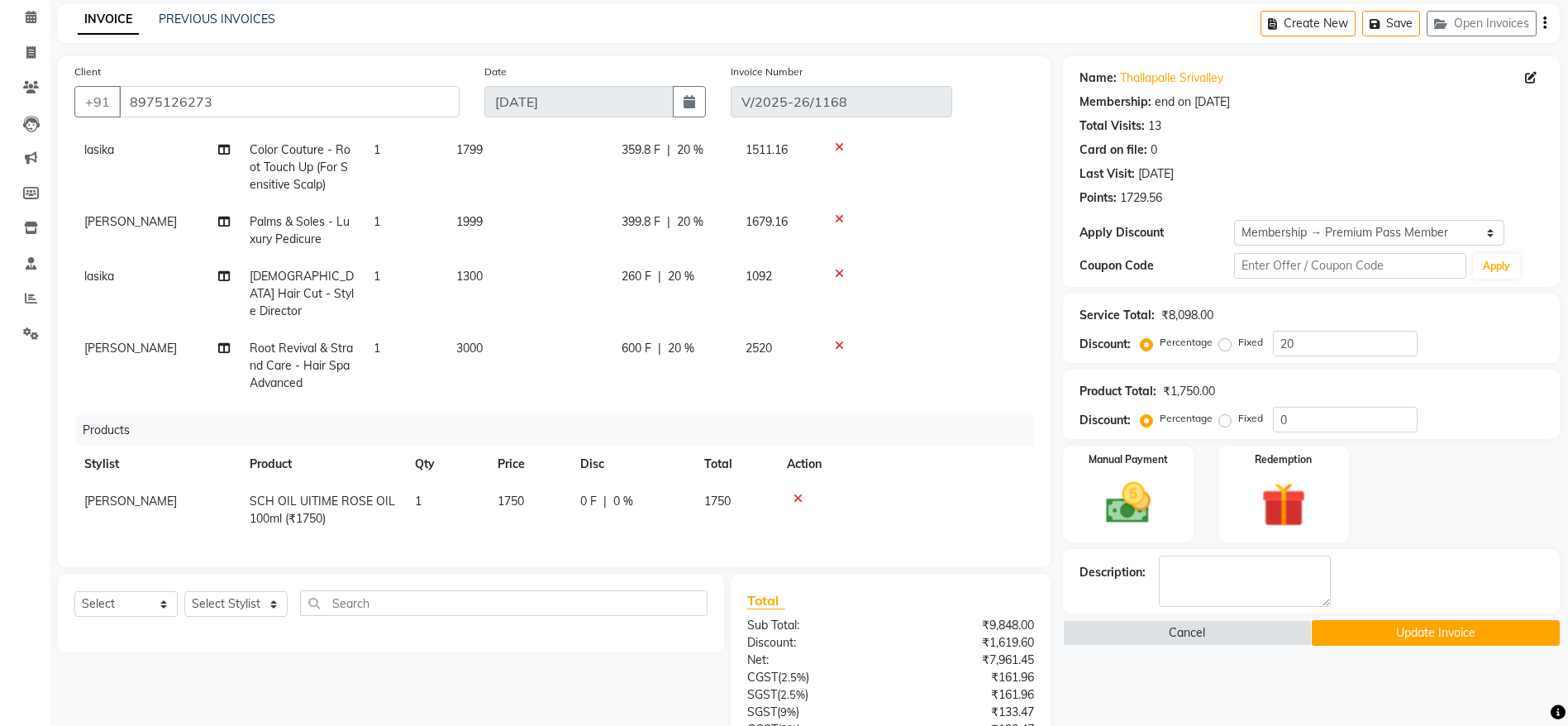
scroll to position [325, 0]
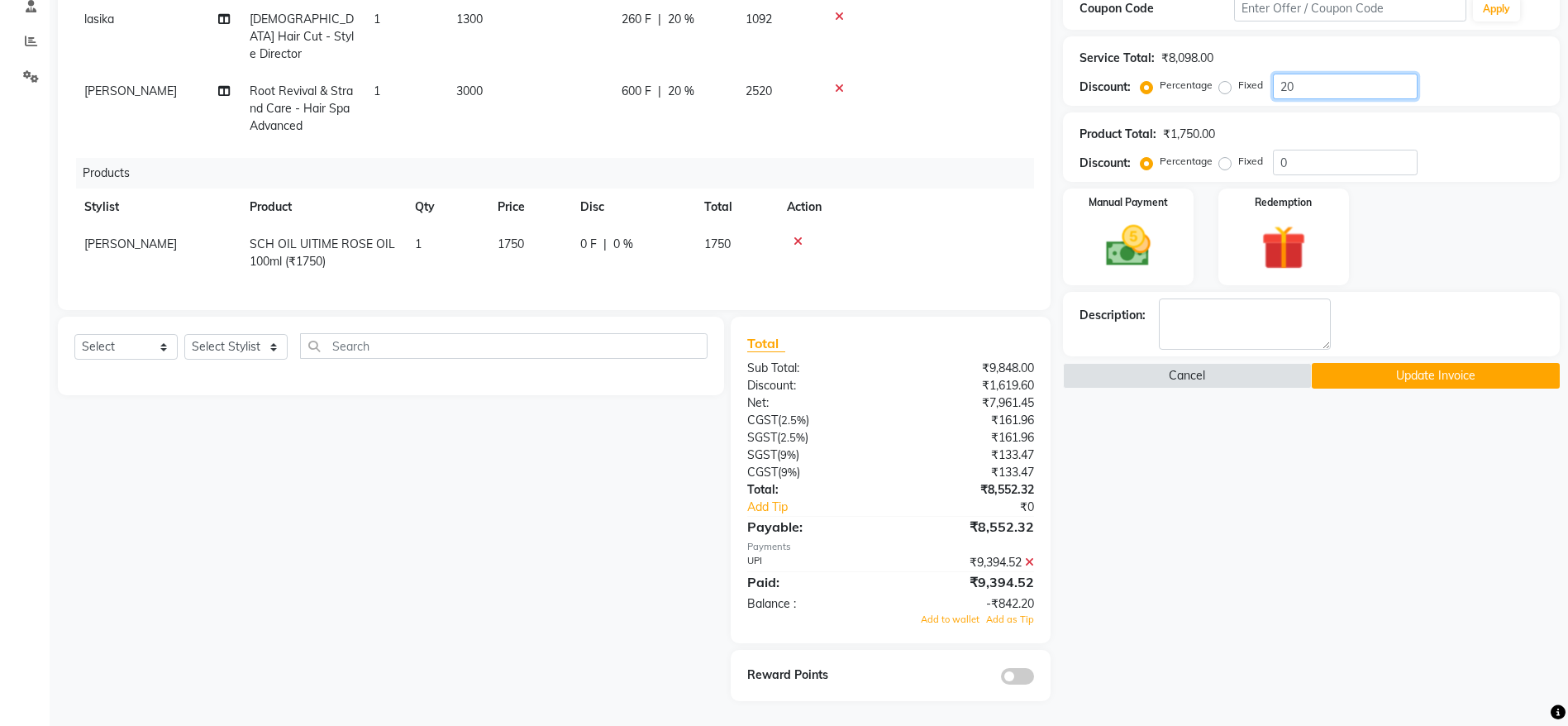
click at [1320, 81] on input "20" at bounding box center [1345, 86] width 145 height 25
type input "2"
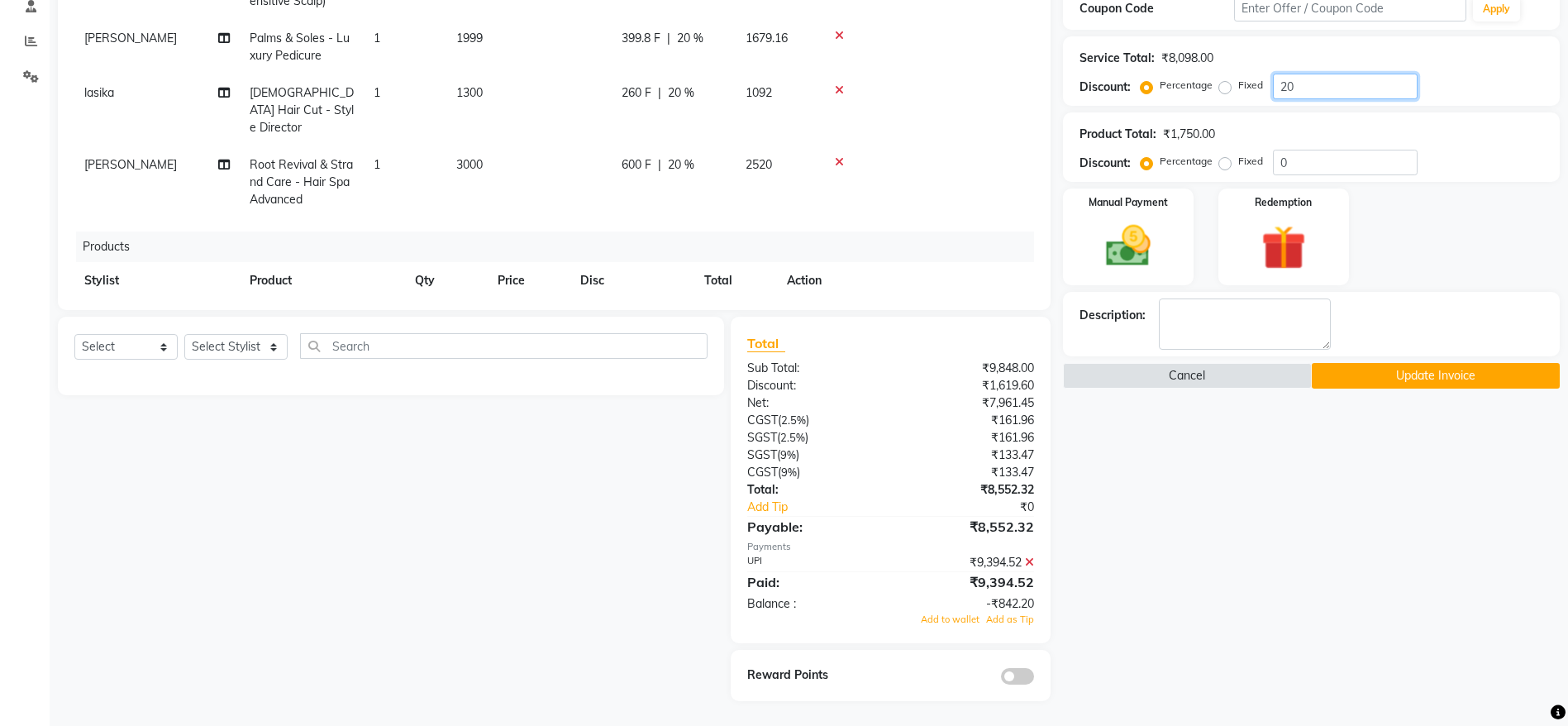
scroll to position [75, 0]
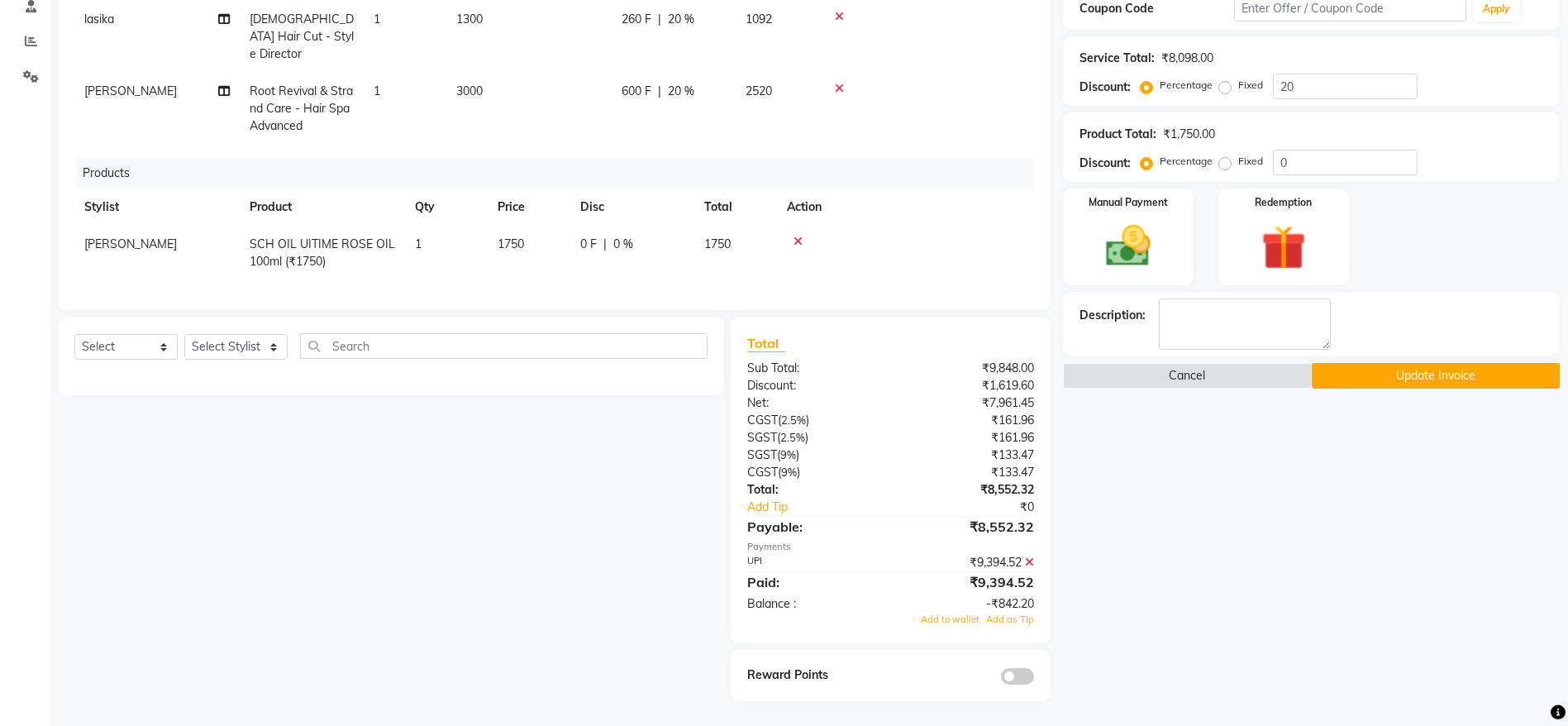
click at [1461, 368] on button "Update Invoice" at bounding box center [1435, 375] width 248 height 25
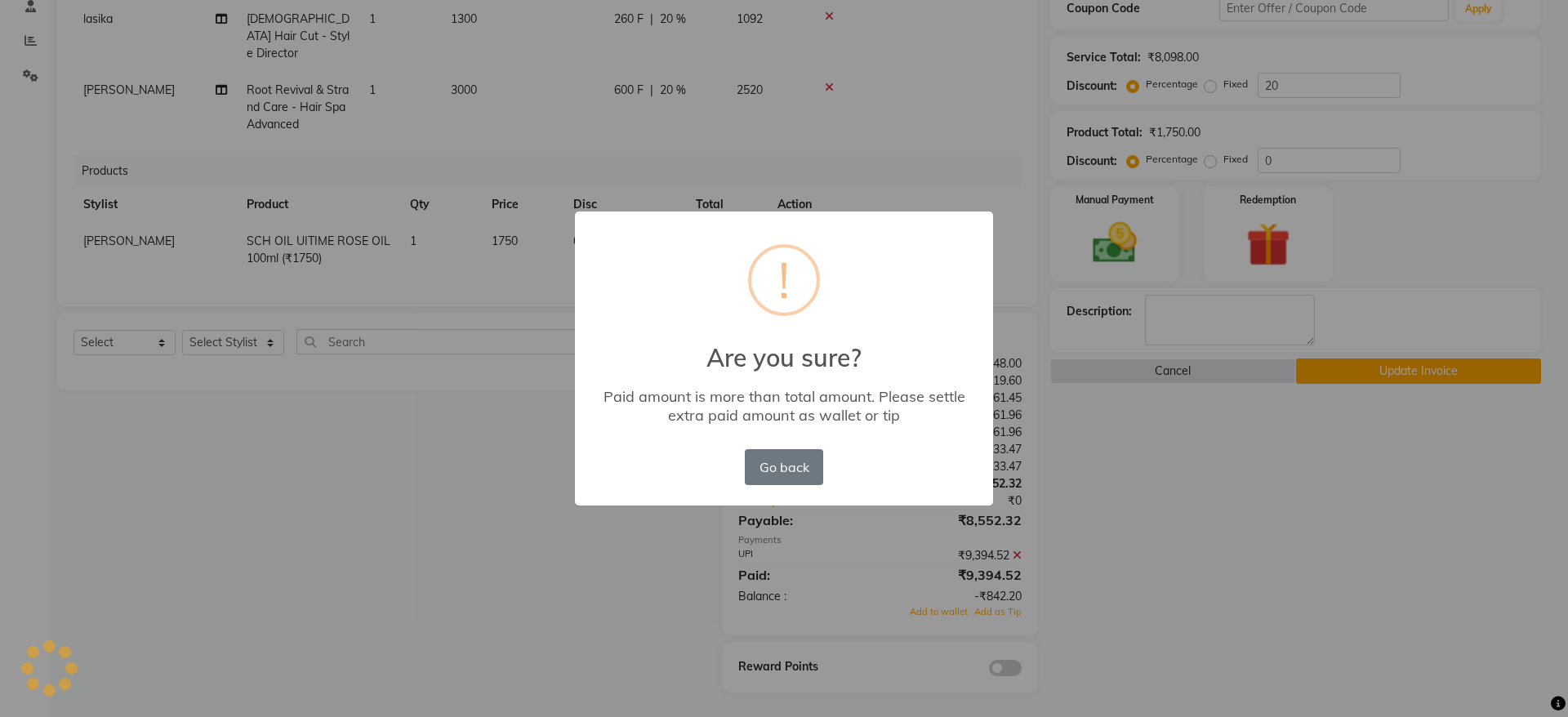
click at [1213, 596] on div "× ! Are you sure? Paid amount is more than total amount. Please settle extra pa…" at bounding box center [784, 358] width 1568 height 717
drag, startPoint x: 498, startPoint y: 600, endPoint x: 592, endPoint y: 662, distance: 112.6
click at [592, 662] on div "× ! Are you sure? Paid amount is more than total amount. Please settle extra pa…" at bounding box center [784, 358] width 1568 height 717
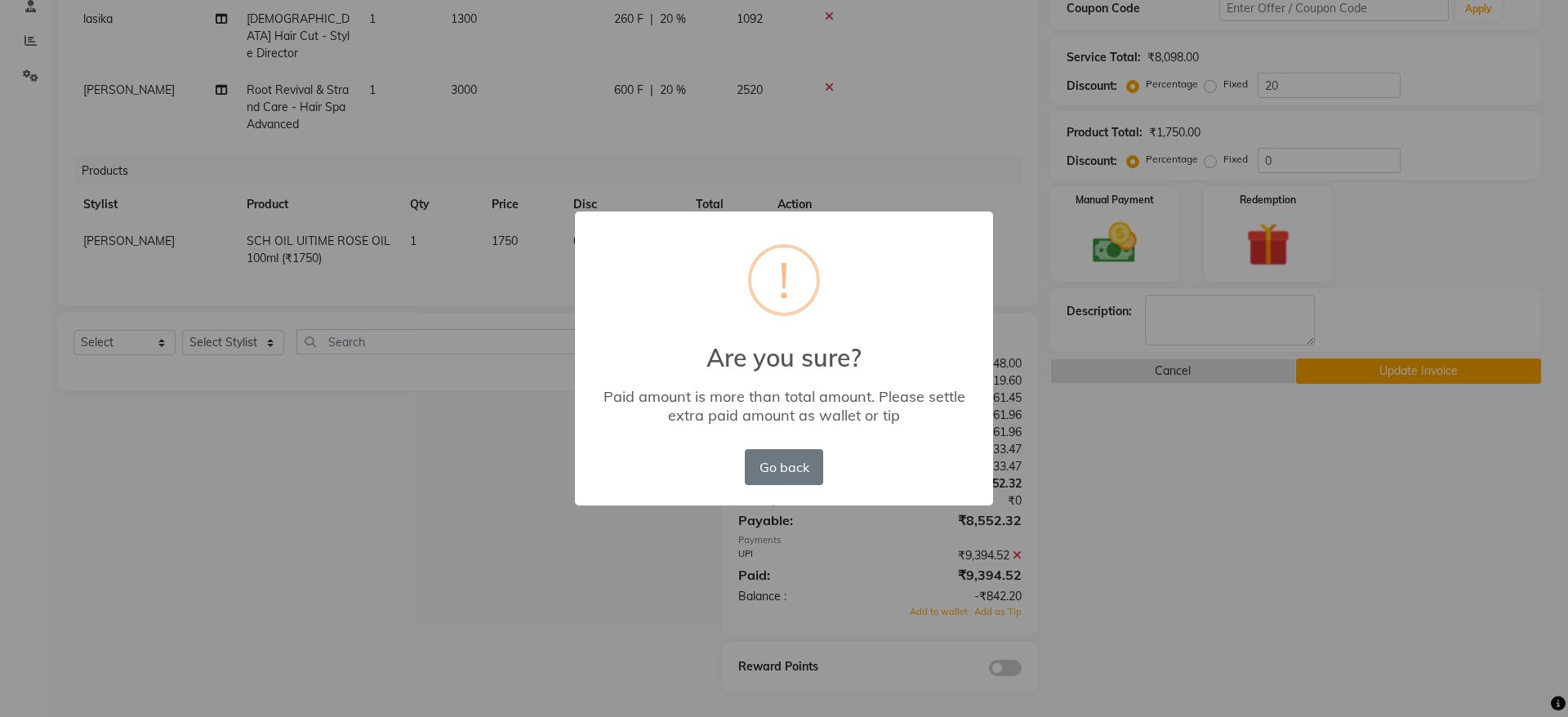
click at [1136, 646] on div "× ! Are you sure? Paid amount is more than total amount. Please settle extra pa…" at bounding box center [784, 358] width 1568 height 717
click at [788, 455] on button "Go back" at bounding box center [784, 467] width 78 height 36
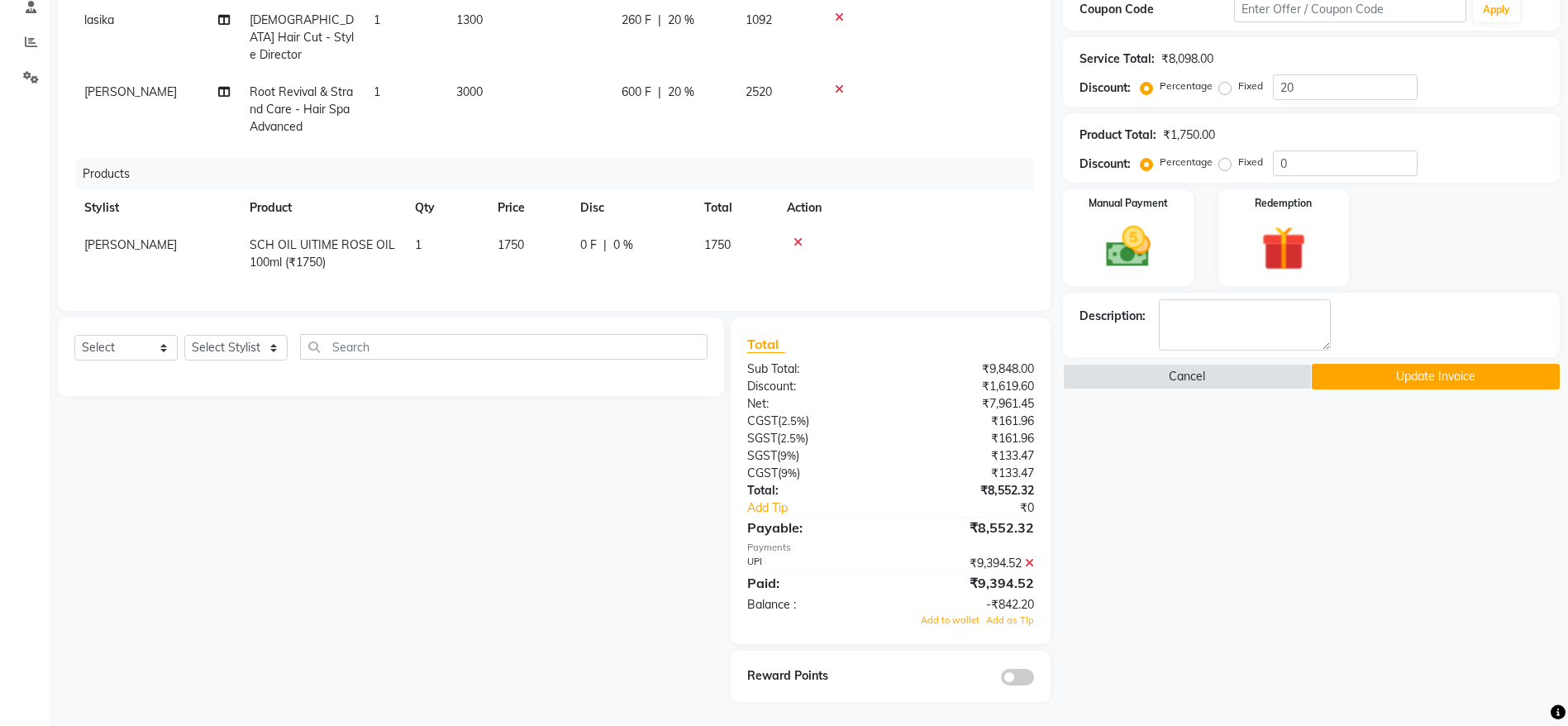
scroll to position [0, 0]
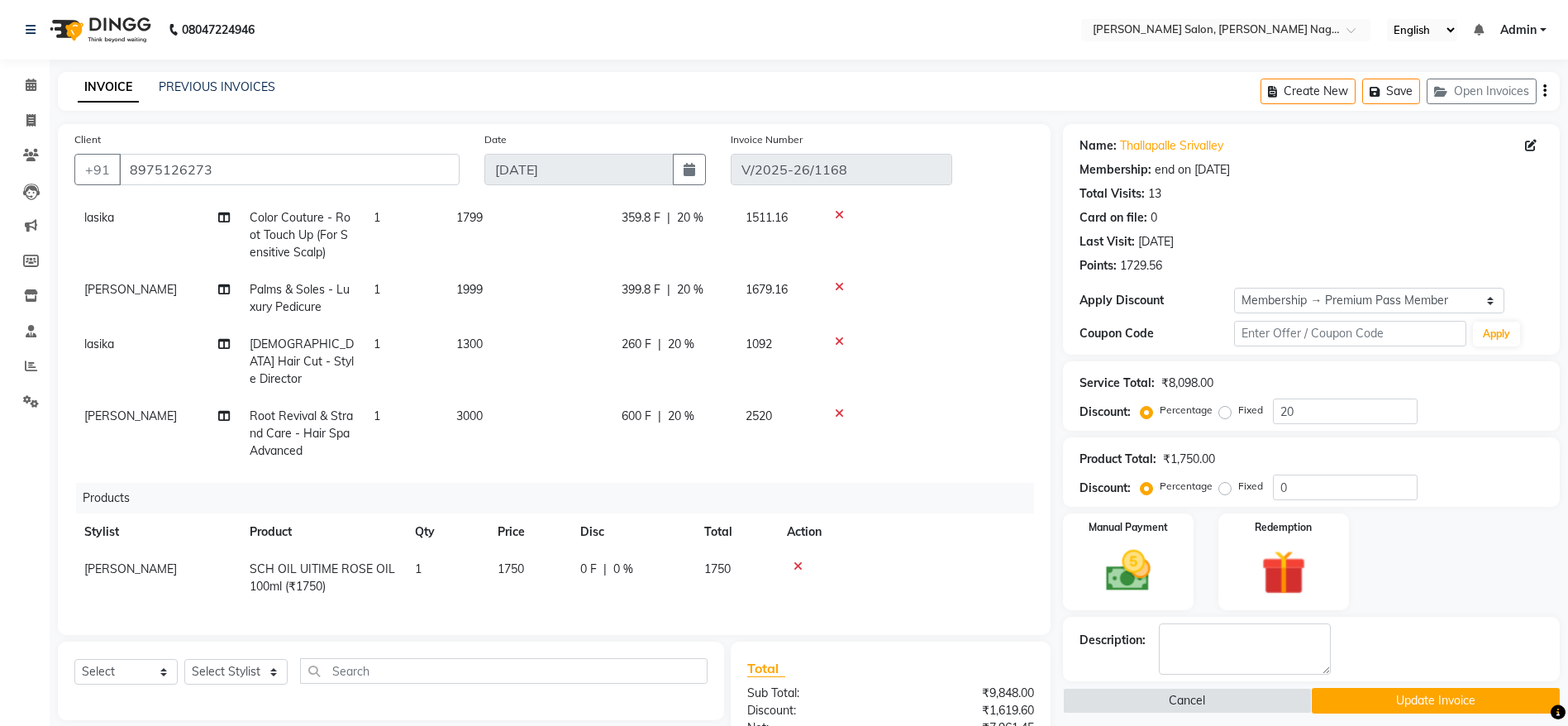
click at [1543, 93] on button "button" at bounding box center [1544, 91] width 3 height 39
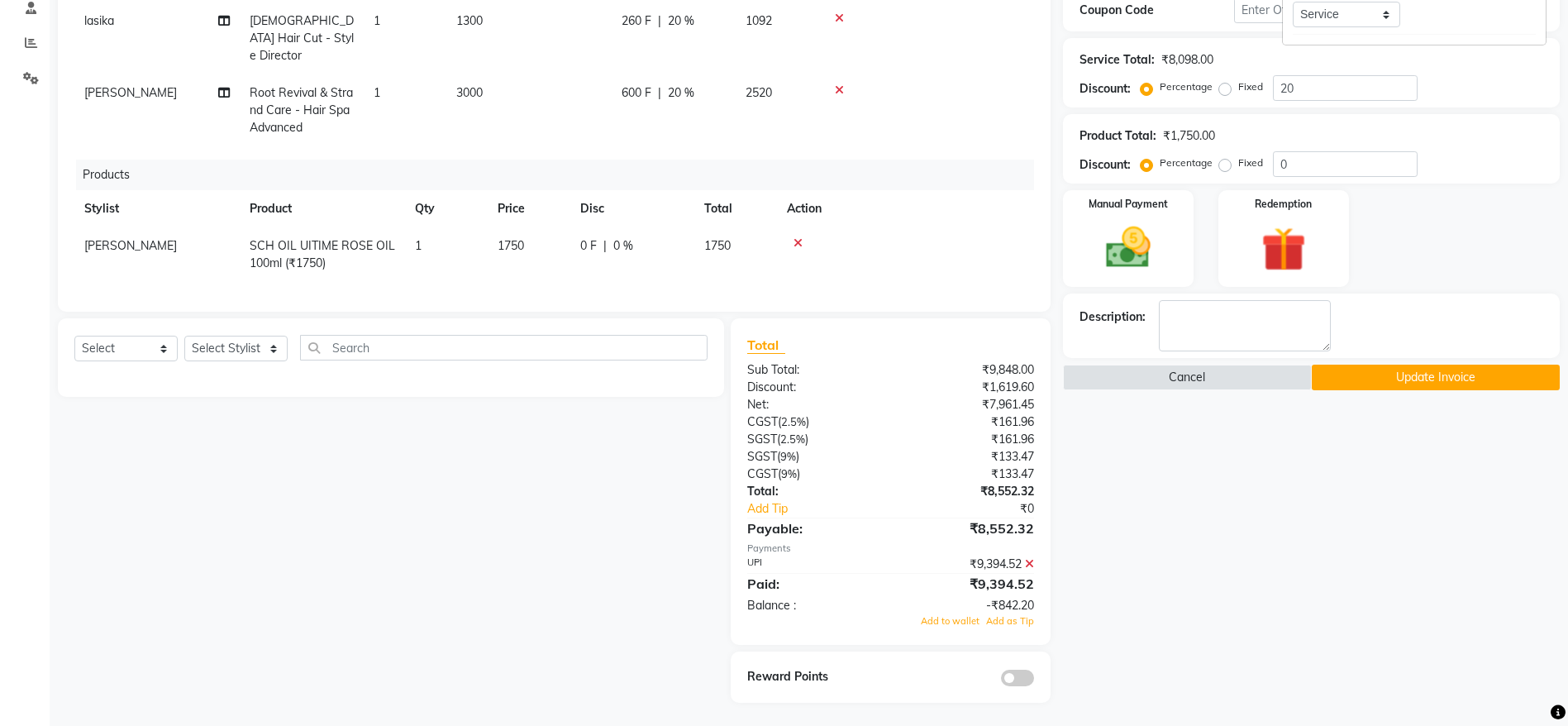
scroll to position [325, 0]
click at [1404, 367] on button "Update Invoice" at bounding box center [1435, 375] width 248 height 25
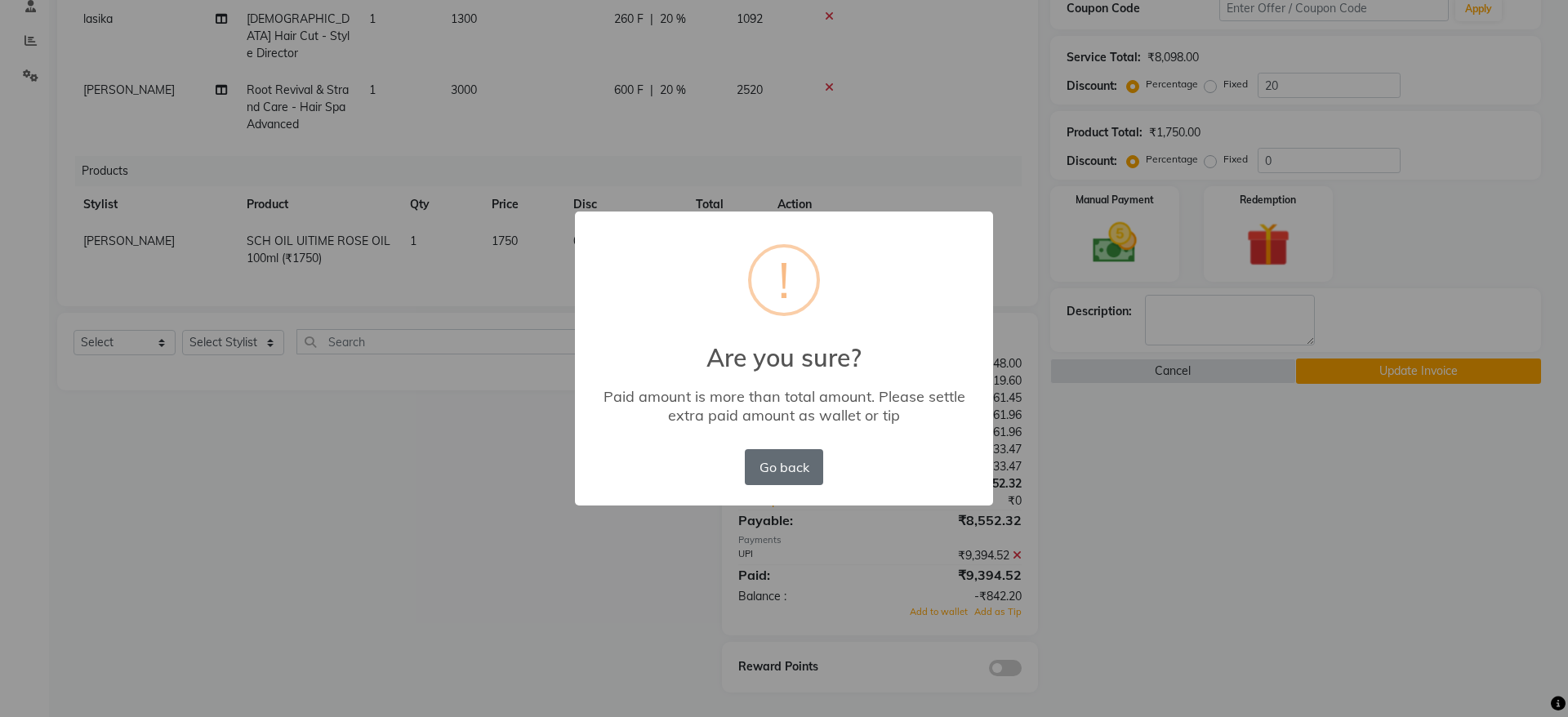
click at [795, 460] on button "Go back" at bounding box center [784, 467] width 78 height 36
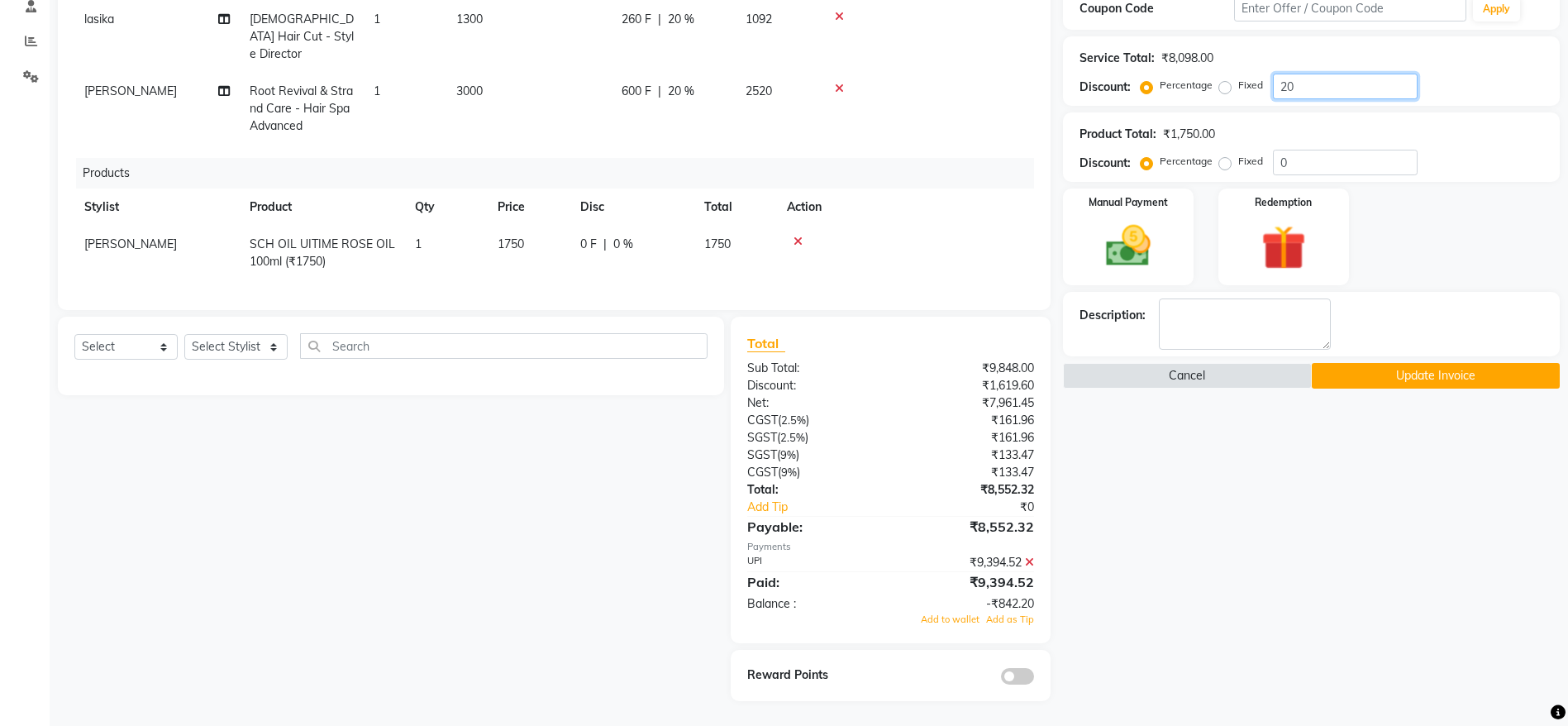
click at [1322, 85] on input "20" at bounding box center [1345, 86] width 145 height 25
type input "2"
type input "1"
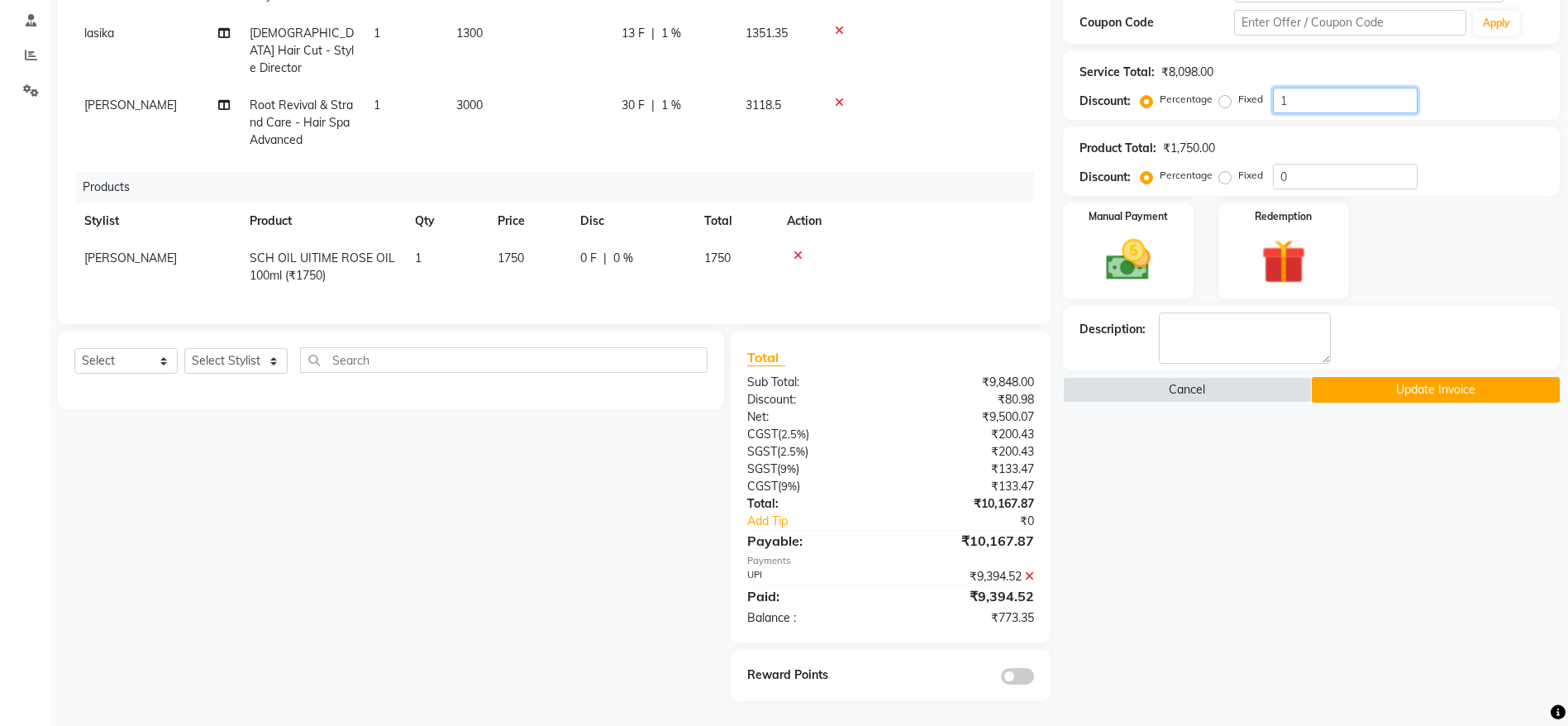
scroll to position [311, 0]
type input "1"
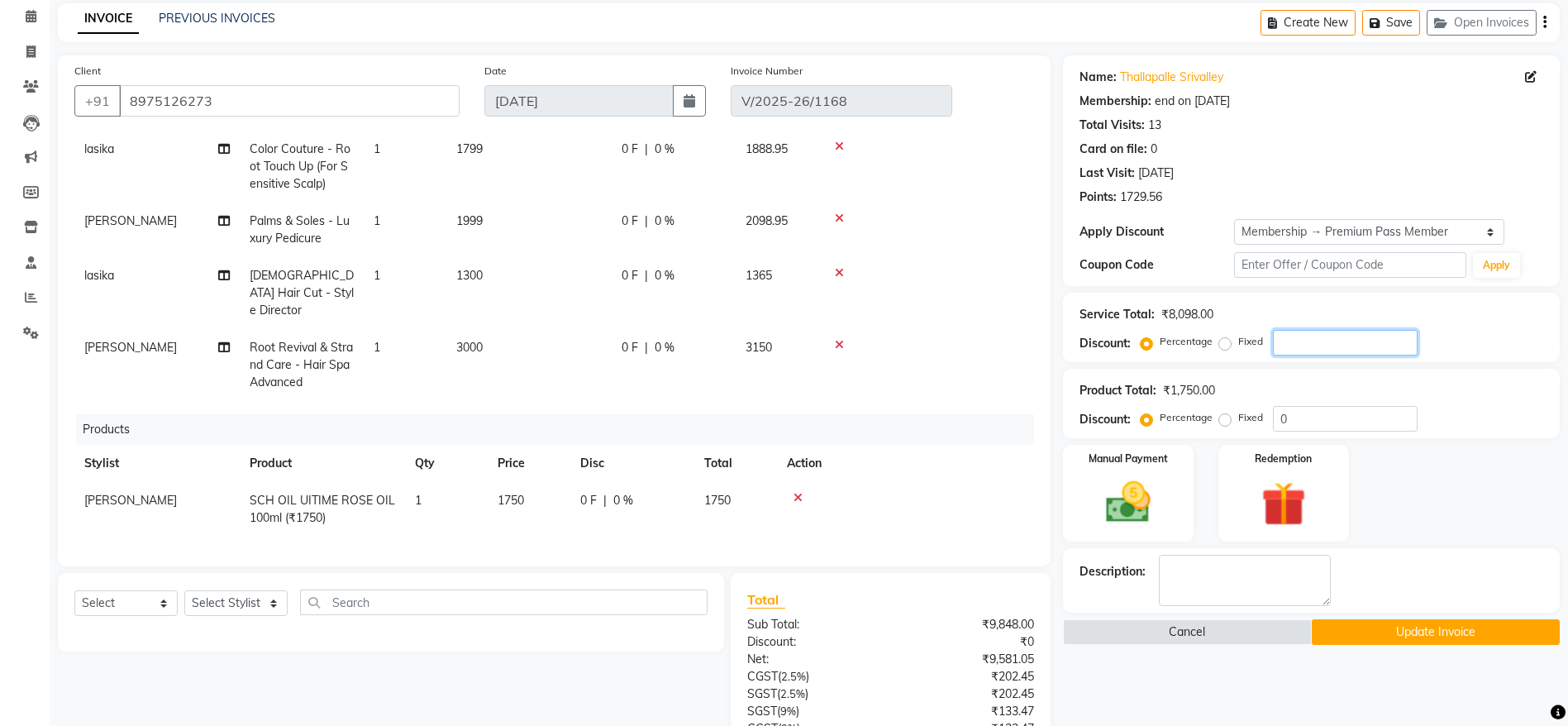
scroll to position [0, 0]
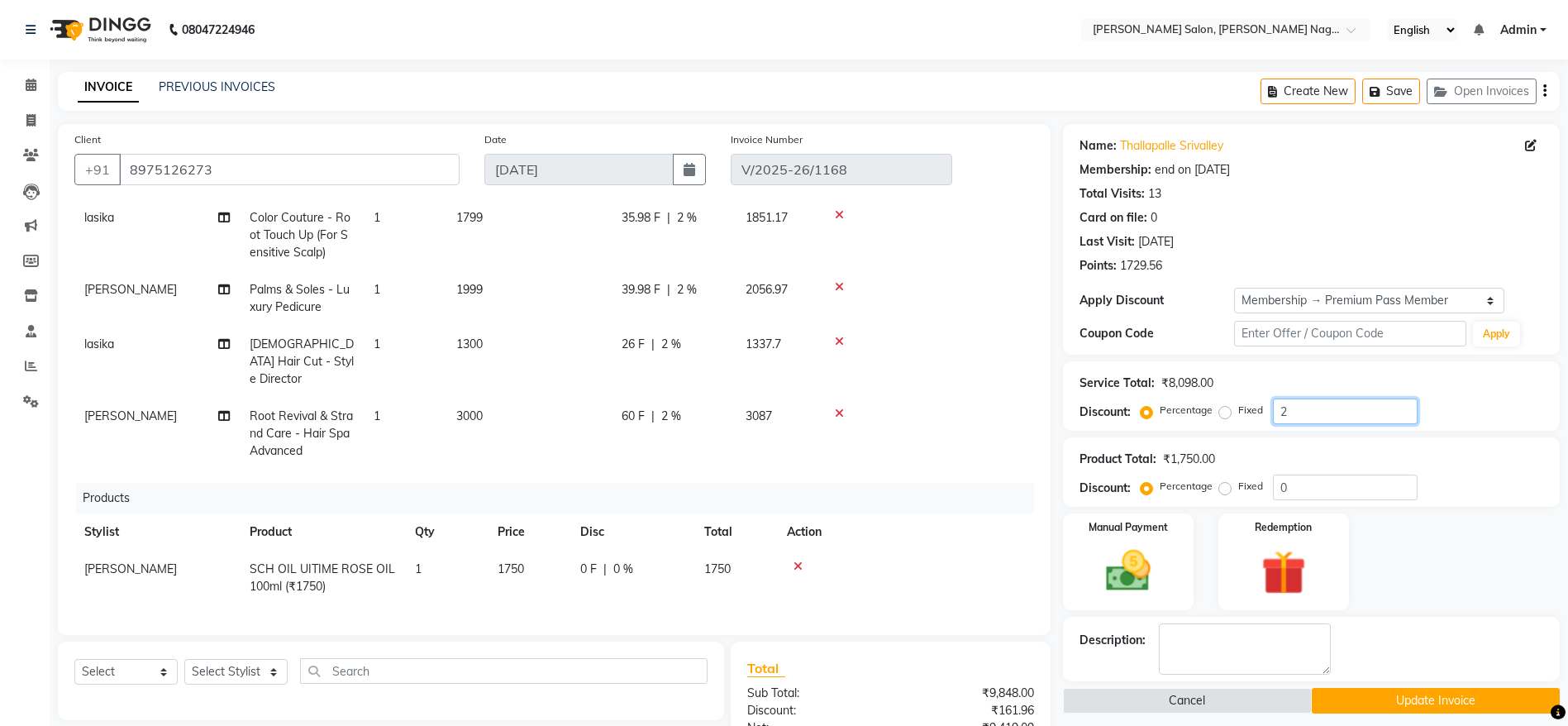
type input "20"
click at [1230, 702] on button "Cancel" at bounding box center [1187, 700] width 248 height 25
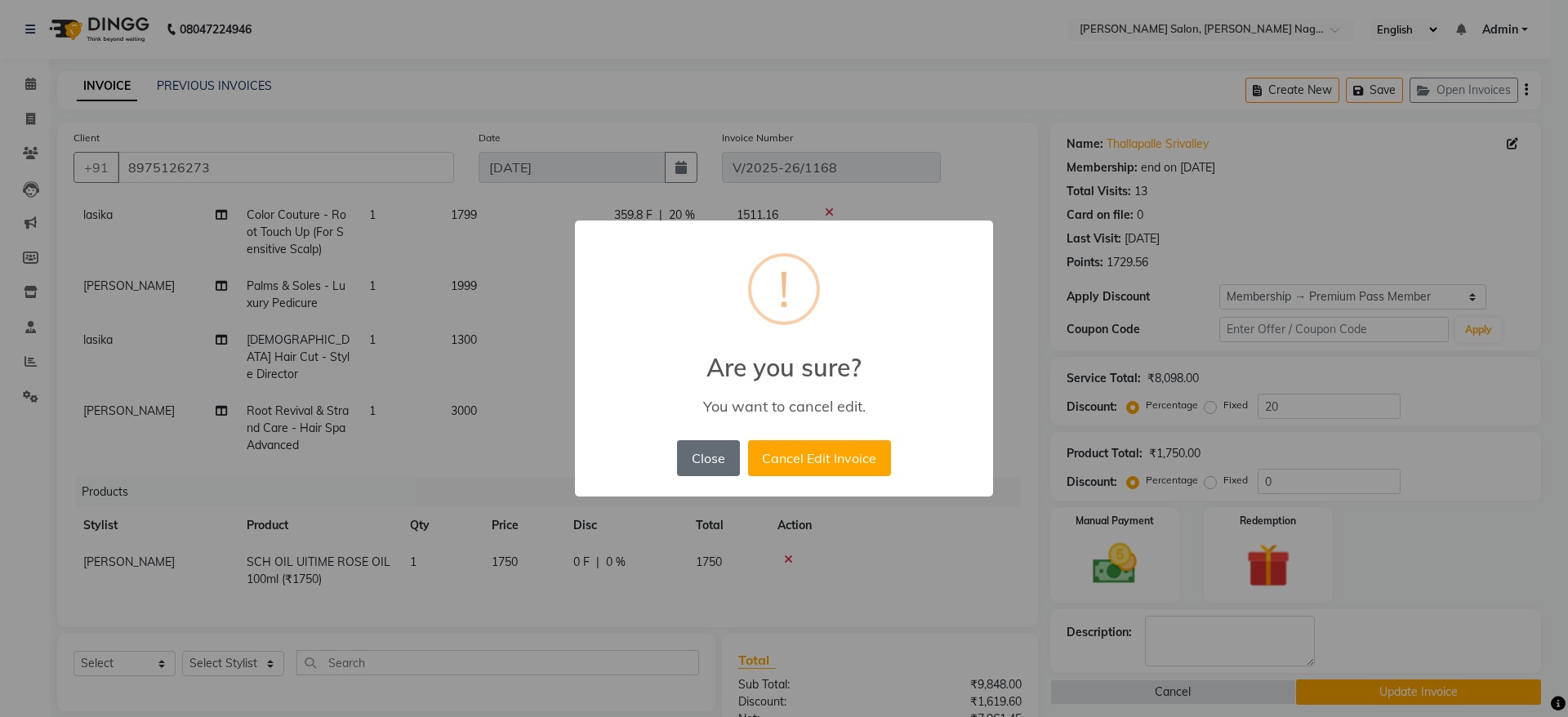
click at [707, 460] on button "Close" at bounding box center [709, 458] width 62 height 36
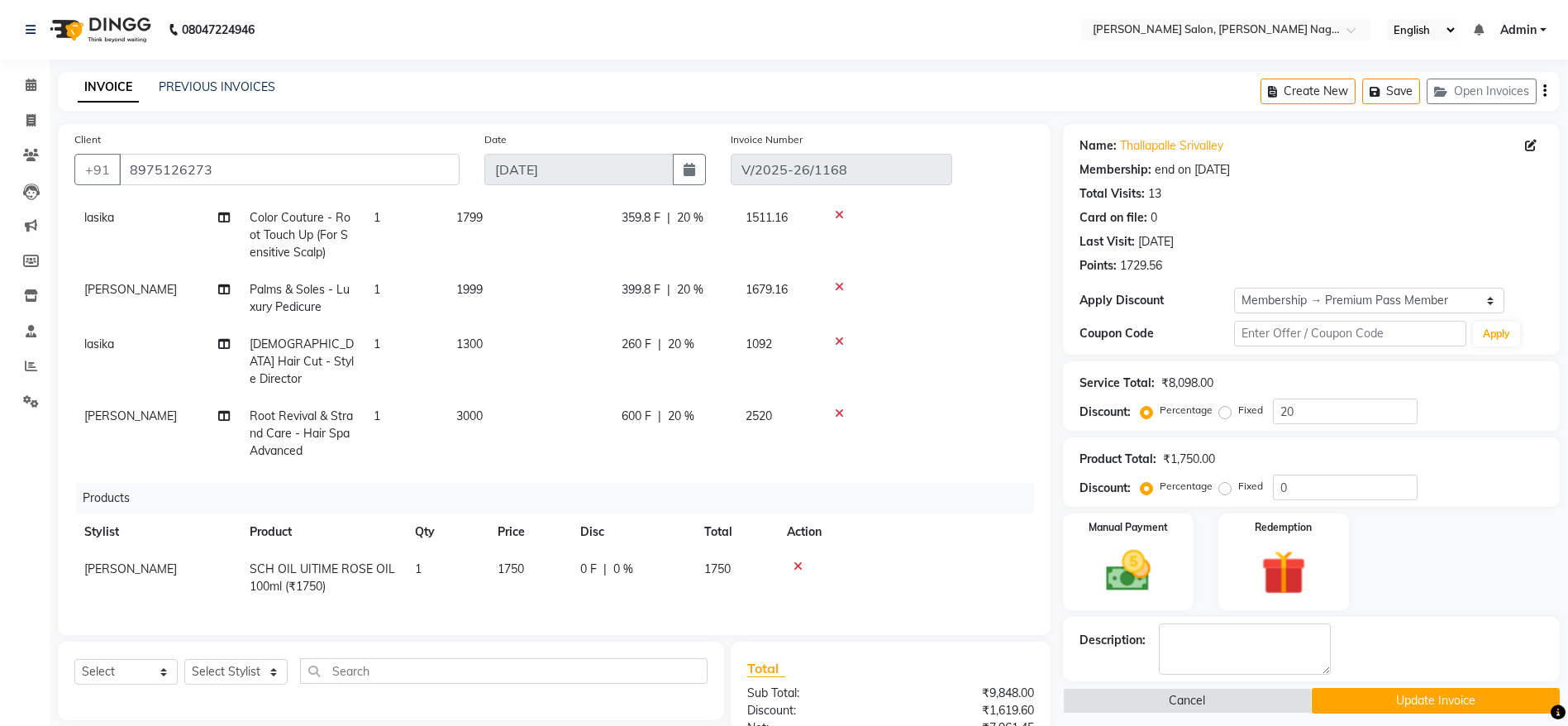
click at [99, 222] on span "lasika" at bounding box center [99, 217] width 30 height 15
select select "75189"
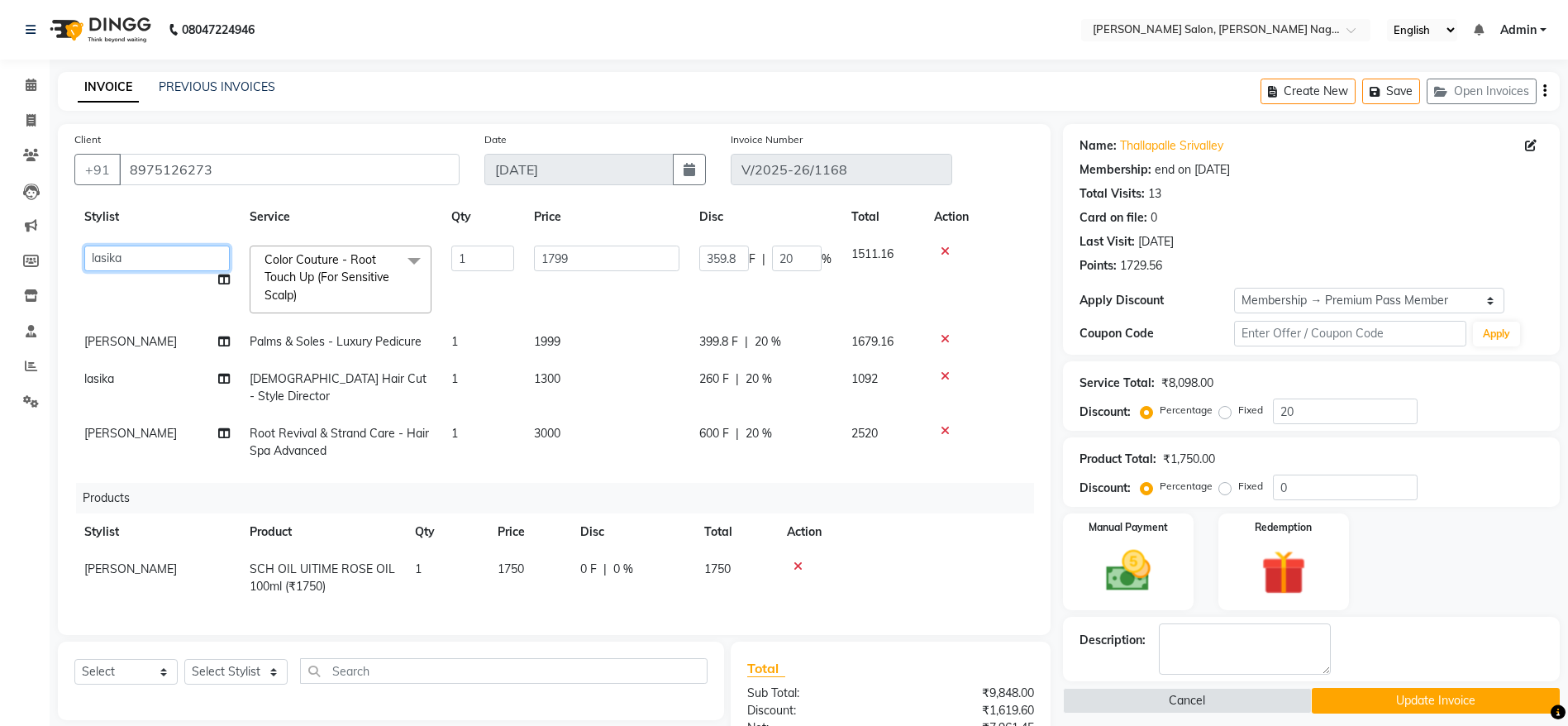
click at [149, 249] on select "Junaid Khan lasika Rani Ghorpade reena mam SAHIL MALIK UJWALA" at bounding box center [157, 257] width 146 height 25
select select "83987"
click at [108, 381] on span "lasika" at bounding box center [99, 378] width 30 height 15
select select "75189"
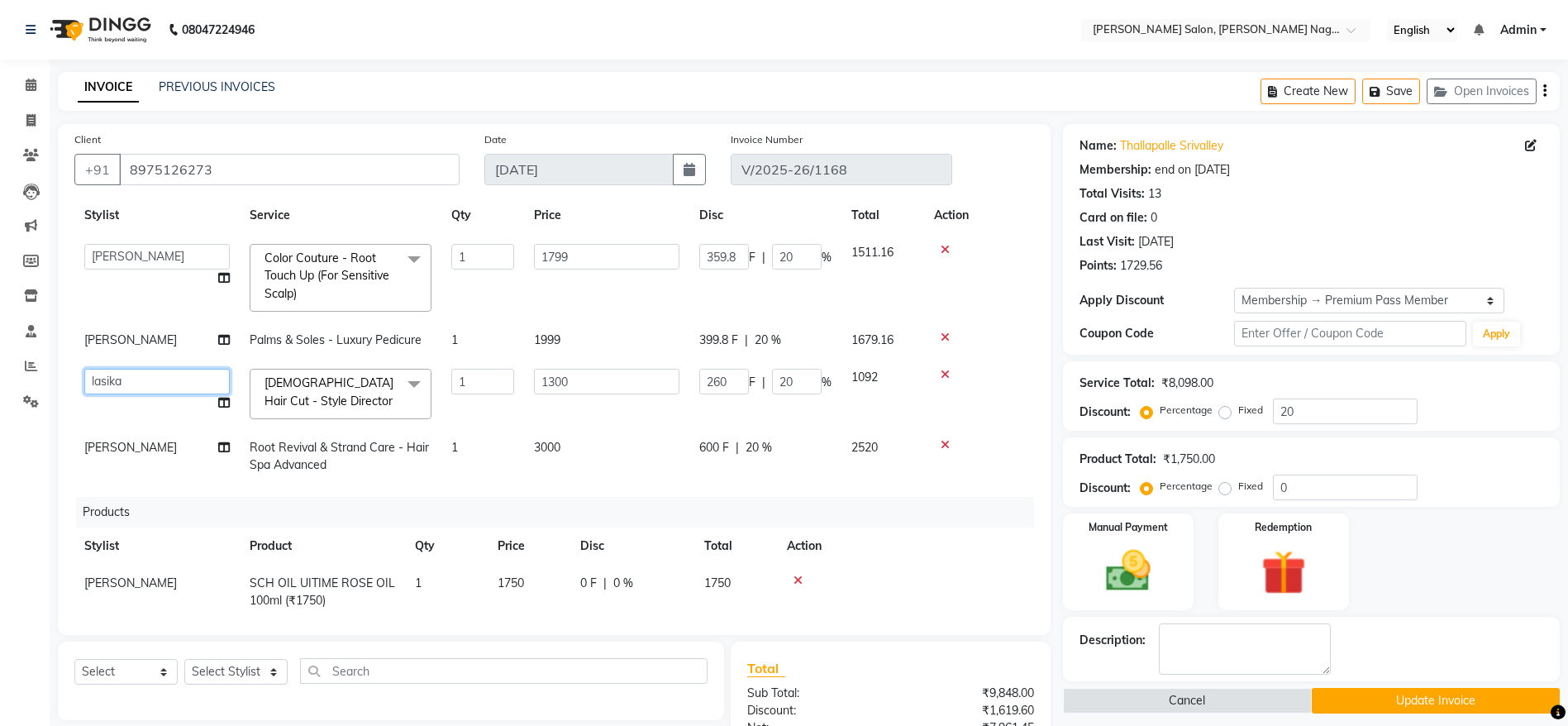
click at [123, 380] on select "Junaid Khan lasika Rani Ghorpade reena mam SAHIL MALIK UJWALA" at bounding box center [157, 381] width 146 height 25
select select "83987"
click at [618, 379] on input "1300" at bounding box center [606, 381] width 146 height 25
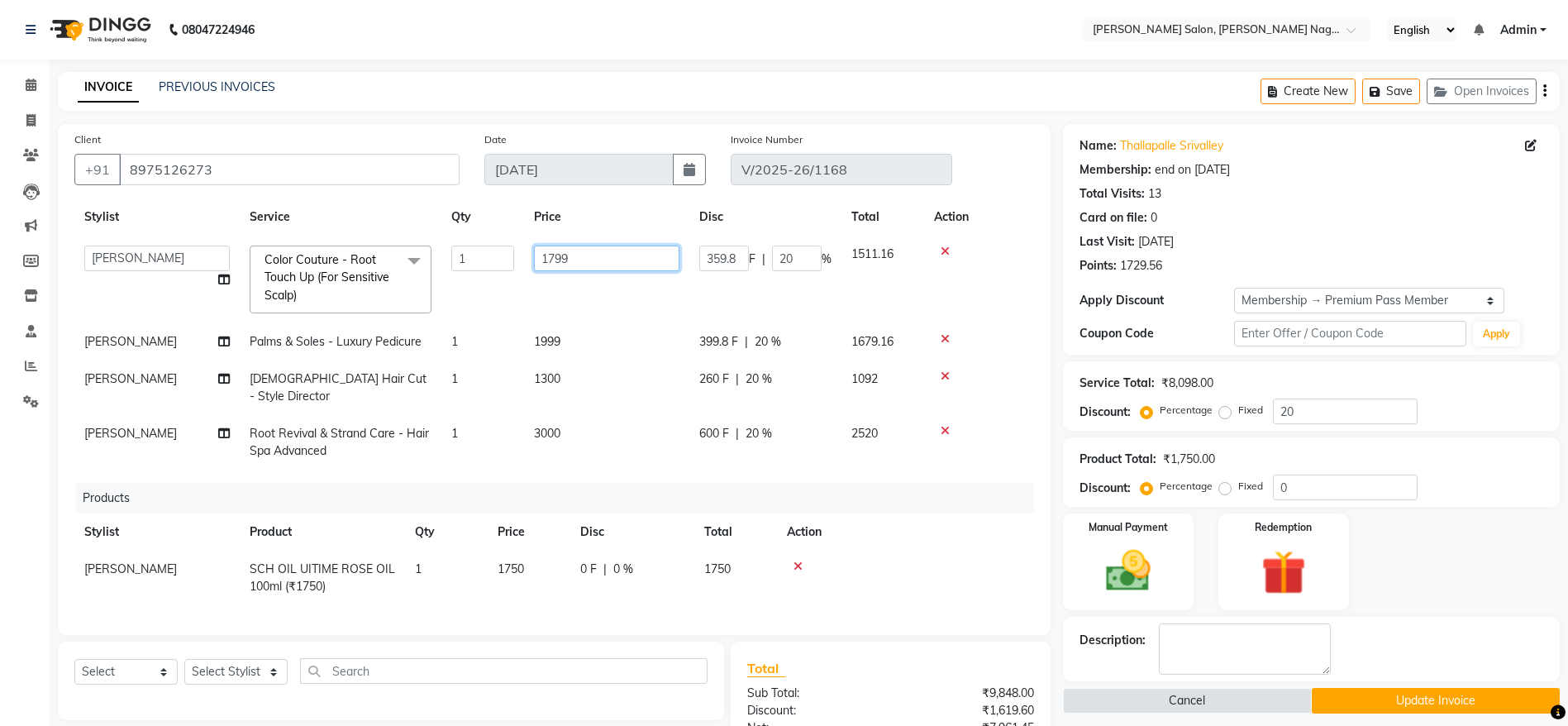
click at [603, 251] on input "1799" at bounding box center [606, 257] width 146 height 25
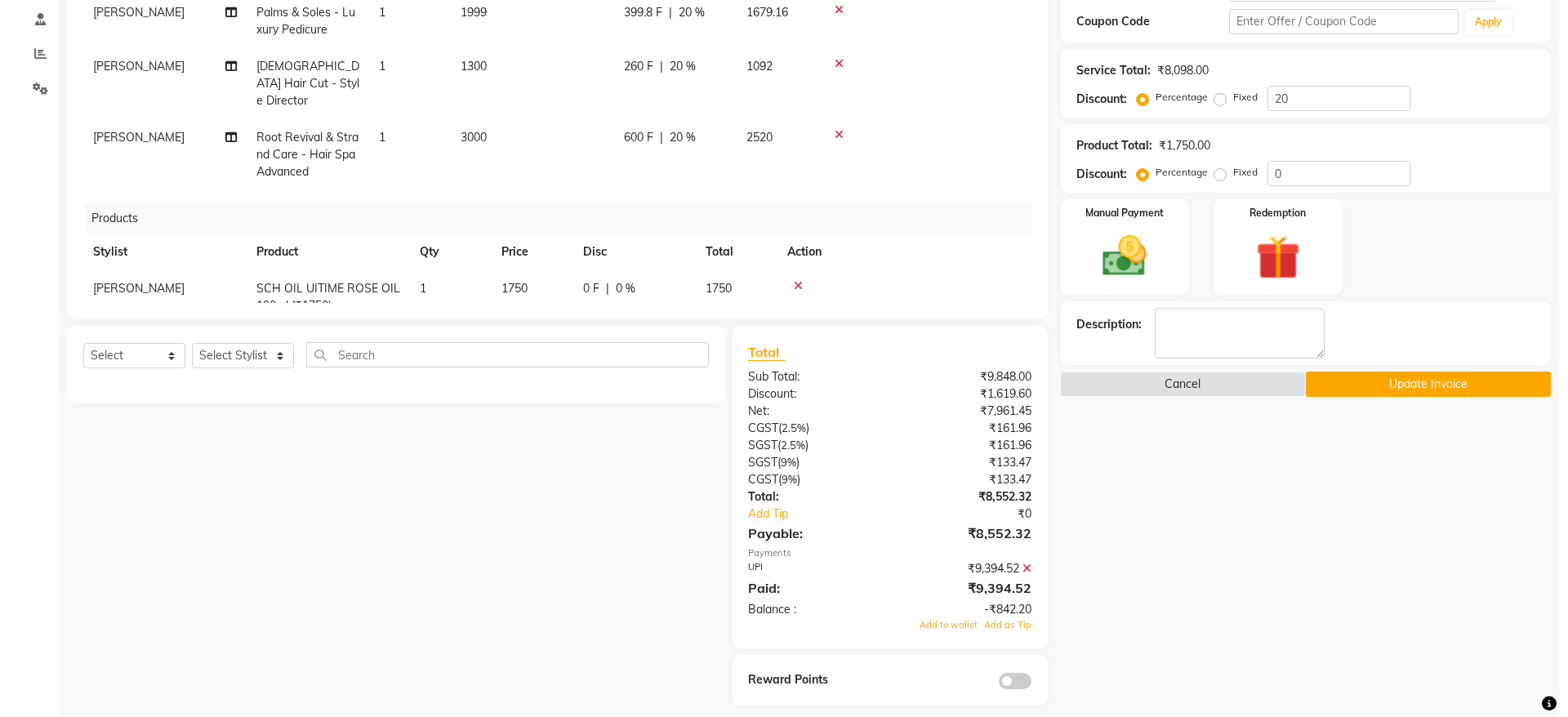
scroll to position [321, 0]
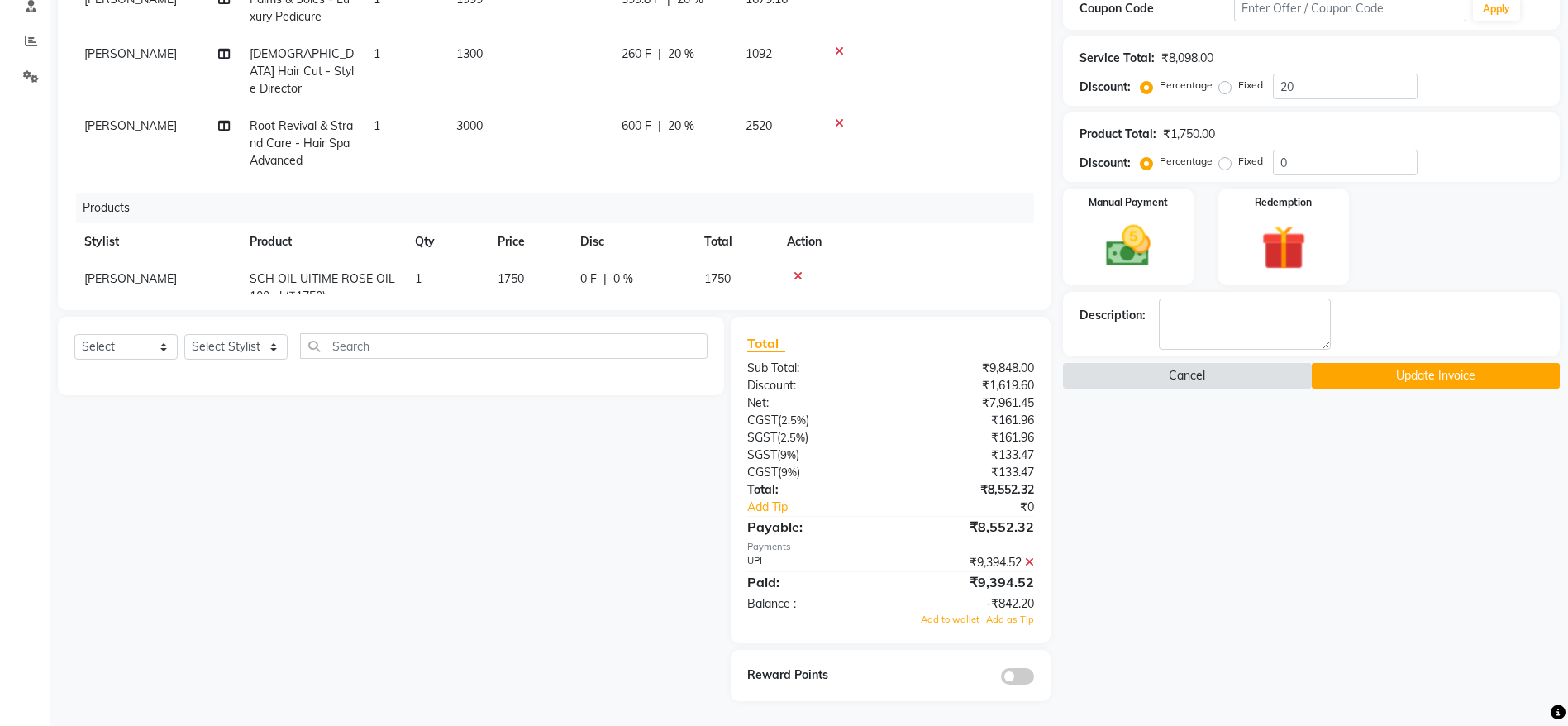
click at [1196, 374] on button "Cancel" at bounding box center [1187, 375] width 248 height 25
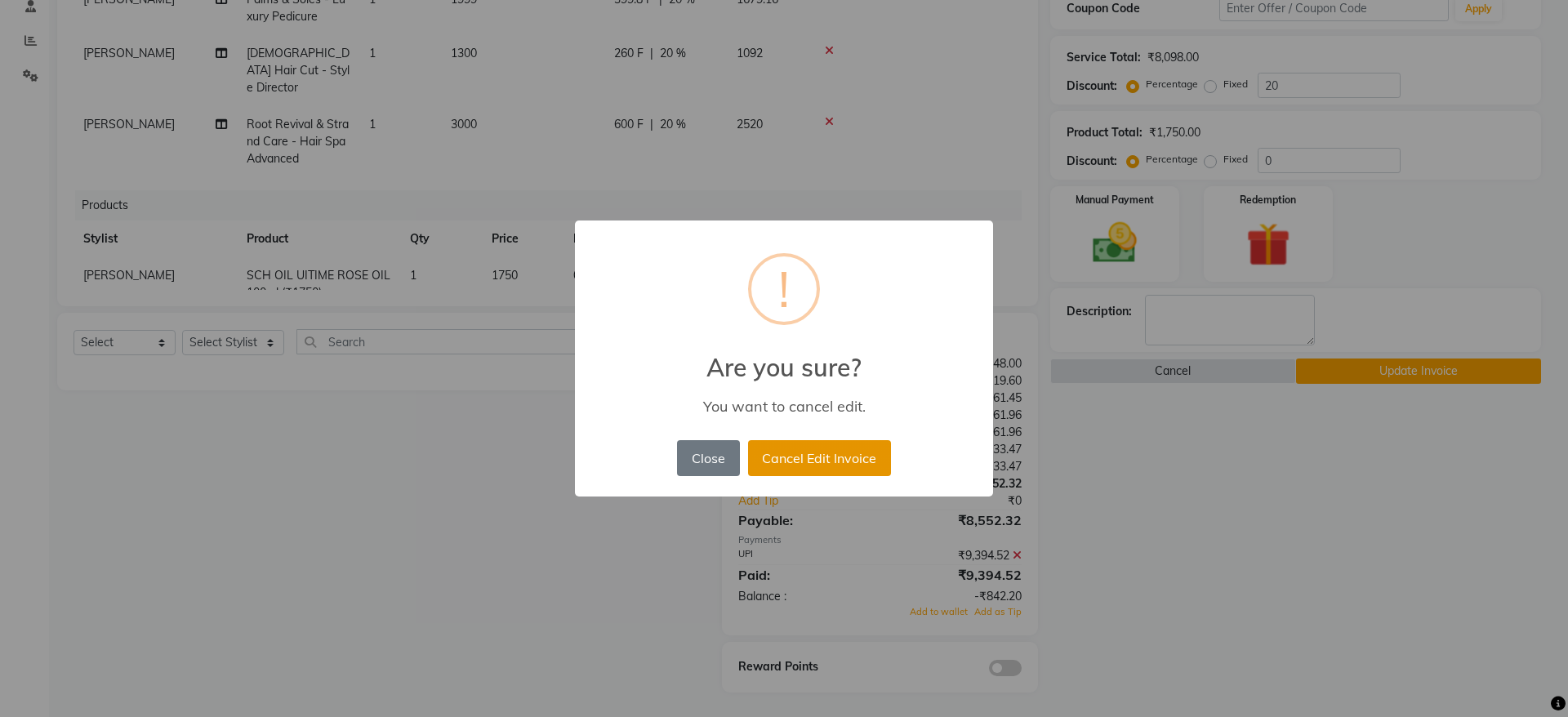
click at [832, 450] on button "Cancel Edit Invoice" at bounding box center [820, 458] width 143 height 36
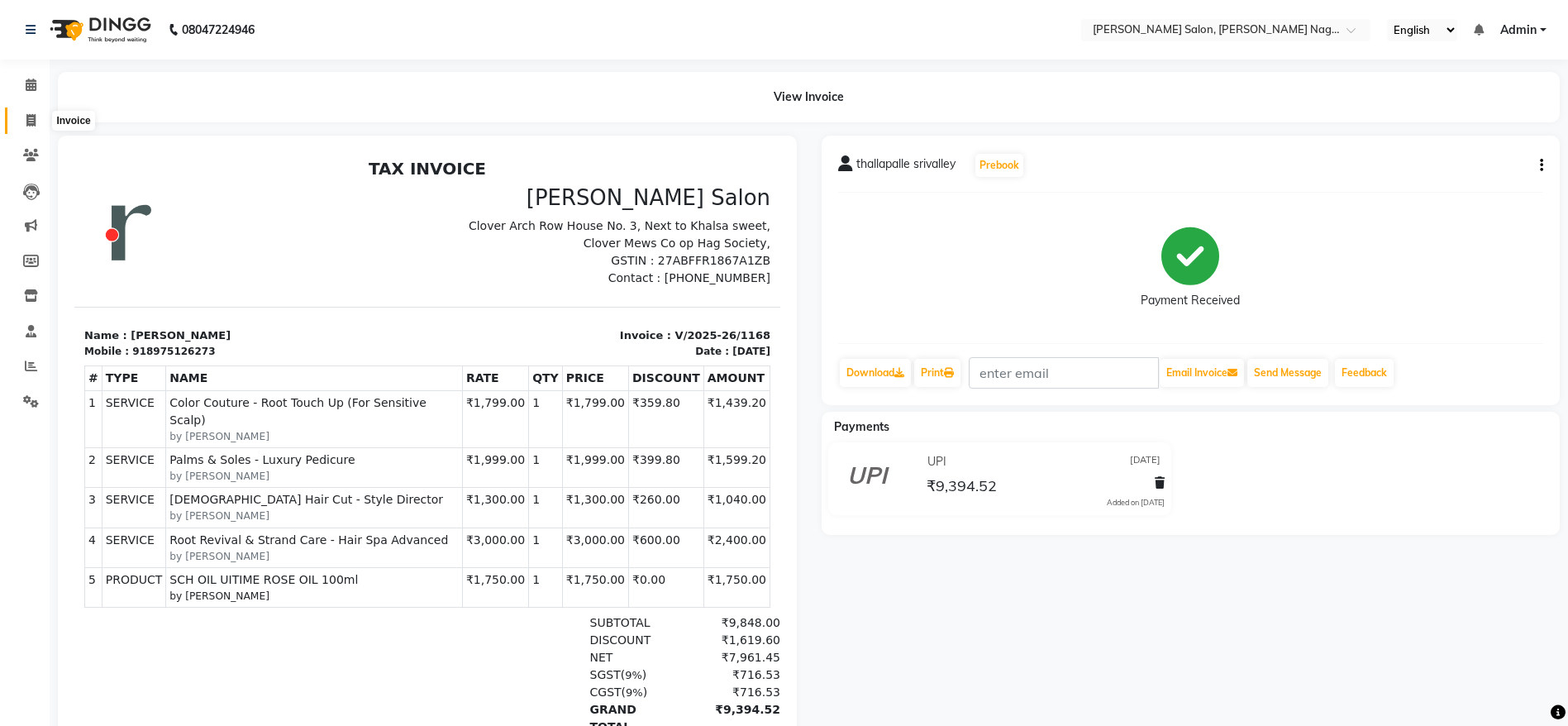
click at [31, 126] on span at bounding box center [31, 121] width 29 height 19
select select "service"
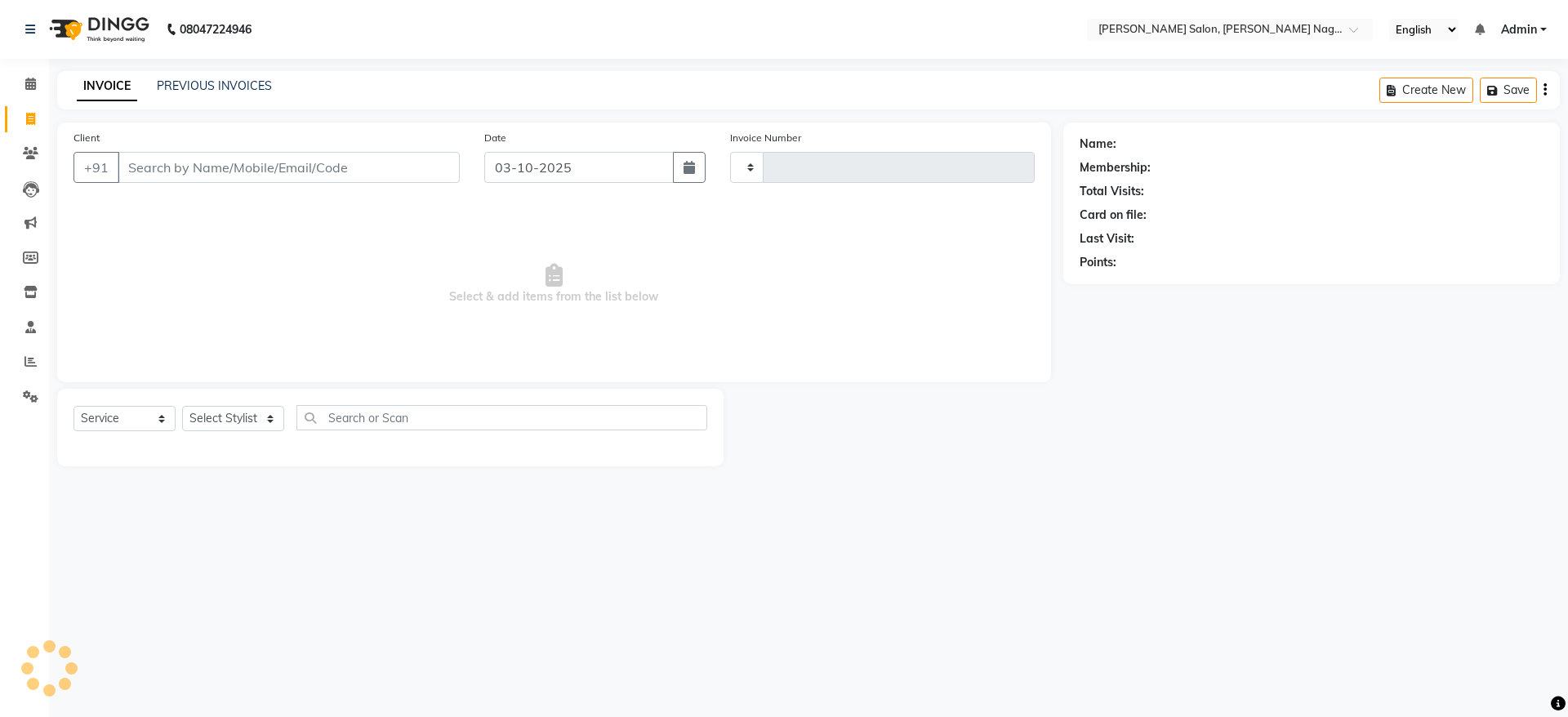
type input "1223"
select select "6221"
click at [29, 90] on span at bounding box center [30, 84] width 28 height 19
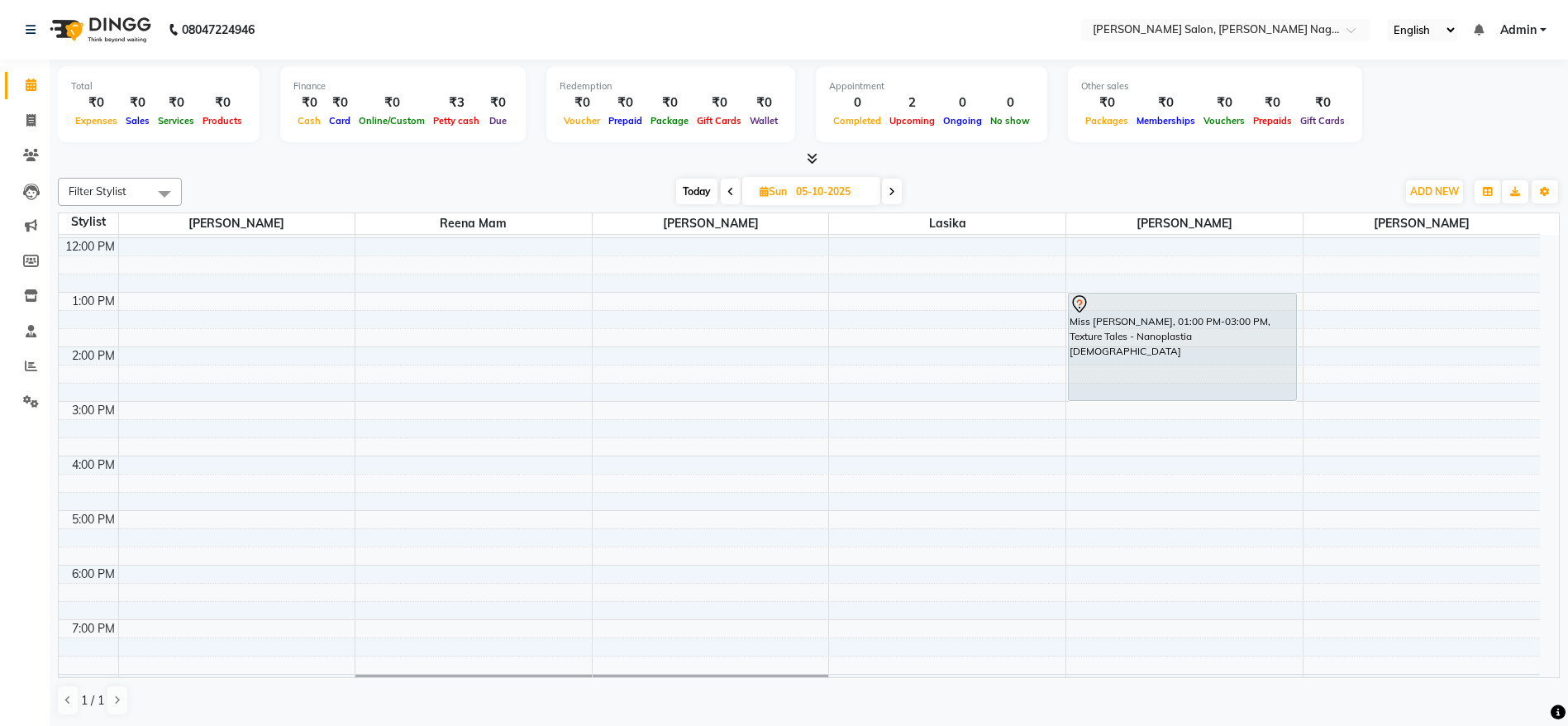
scroll to position [182, 0]
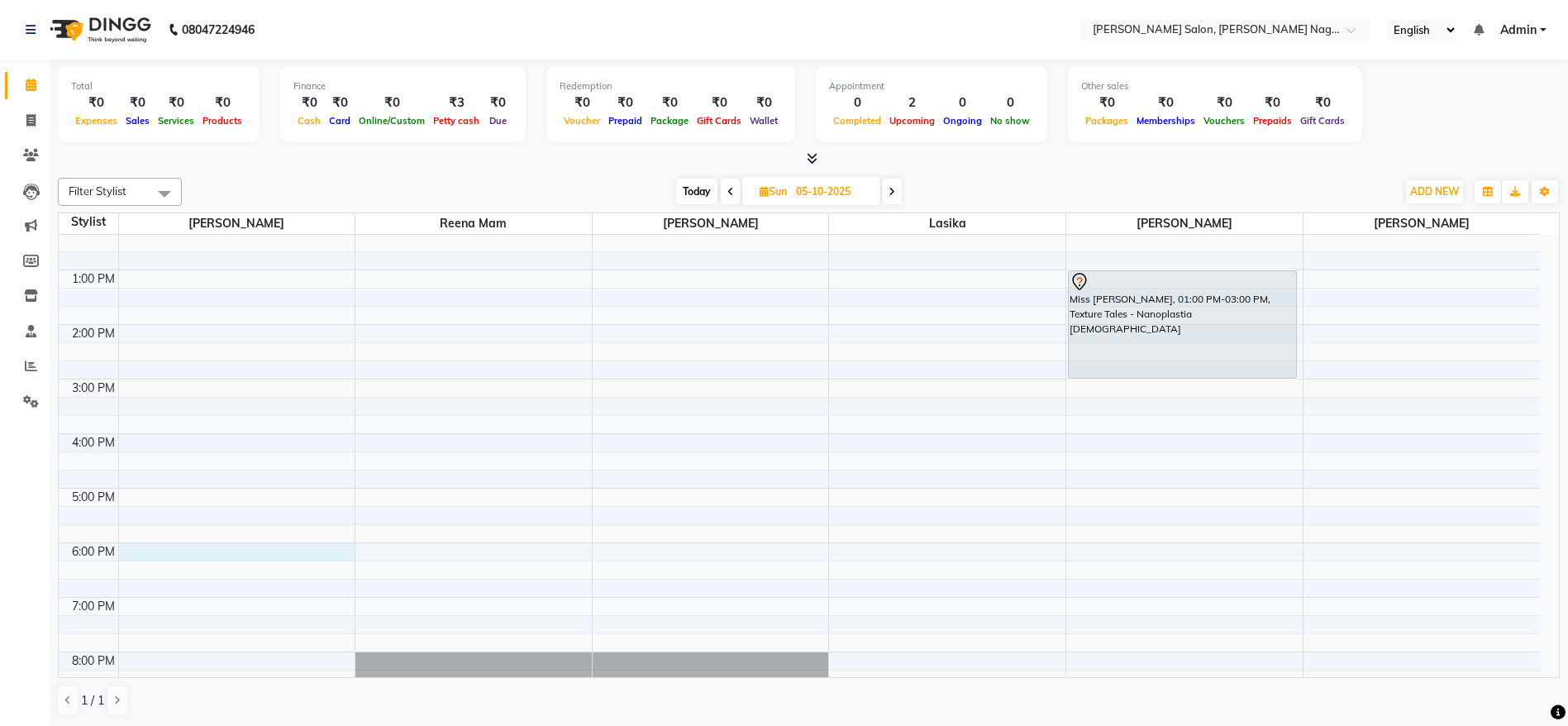
click at [208, 546] on div "9:00 AM 10:00 AM 11:00 AM 12:00 PM 1:00 PM 2:00 PM 3:00 PM 4:00 PM 5:00 PM 6:00…" at bounding box center [799, 461] width 1481 height 818
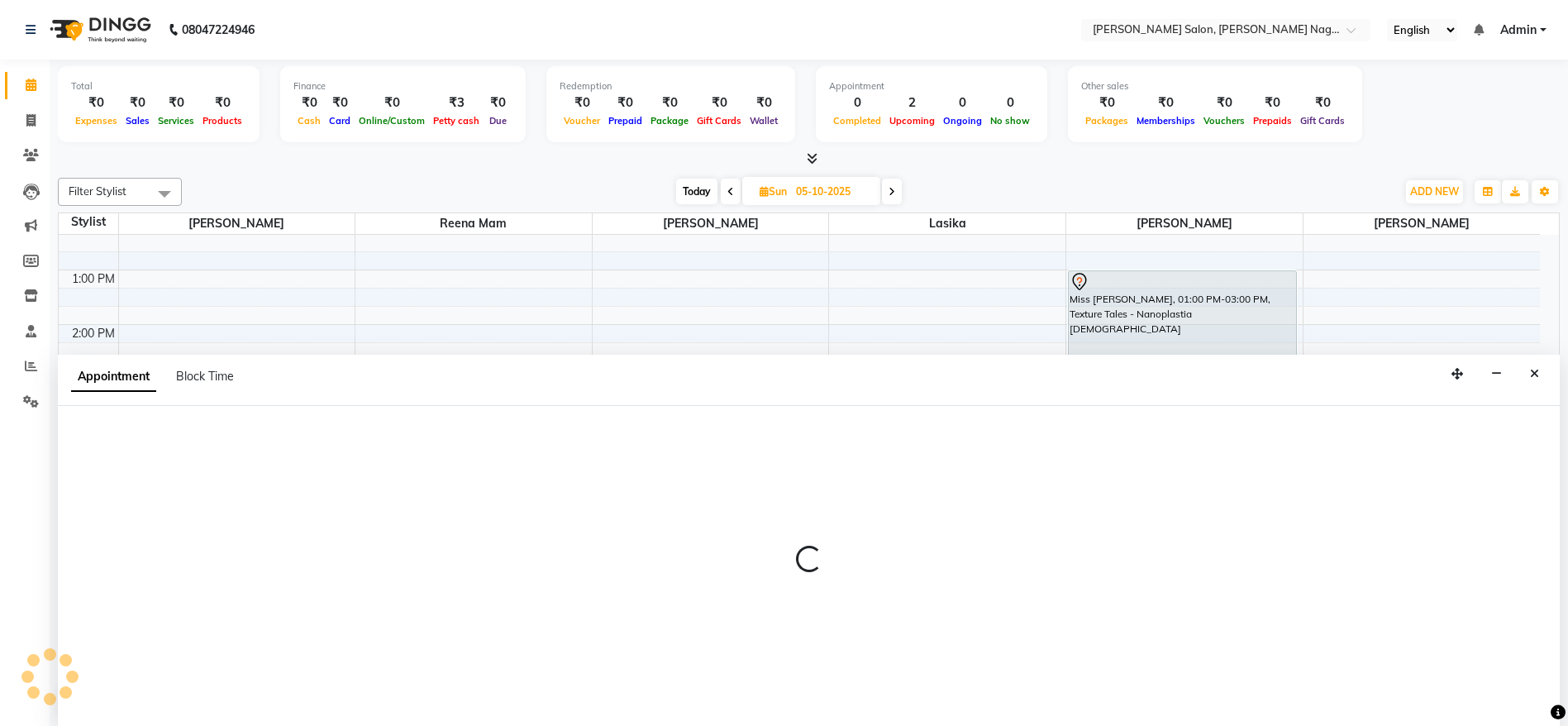
select select "74657"
select select "1080"
select select "tentative"
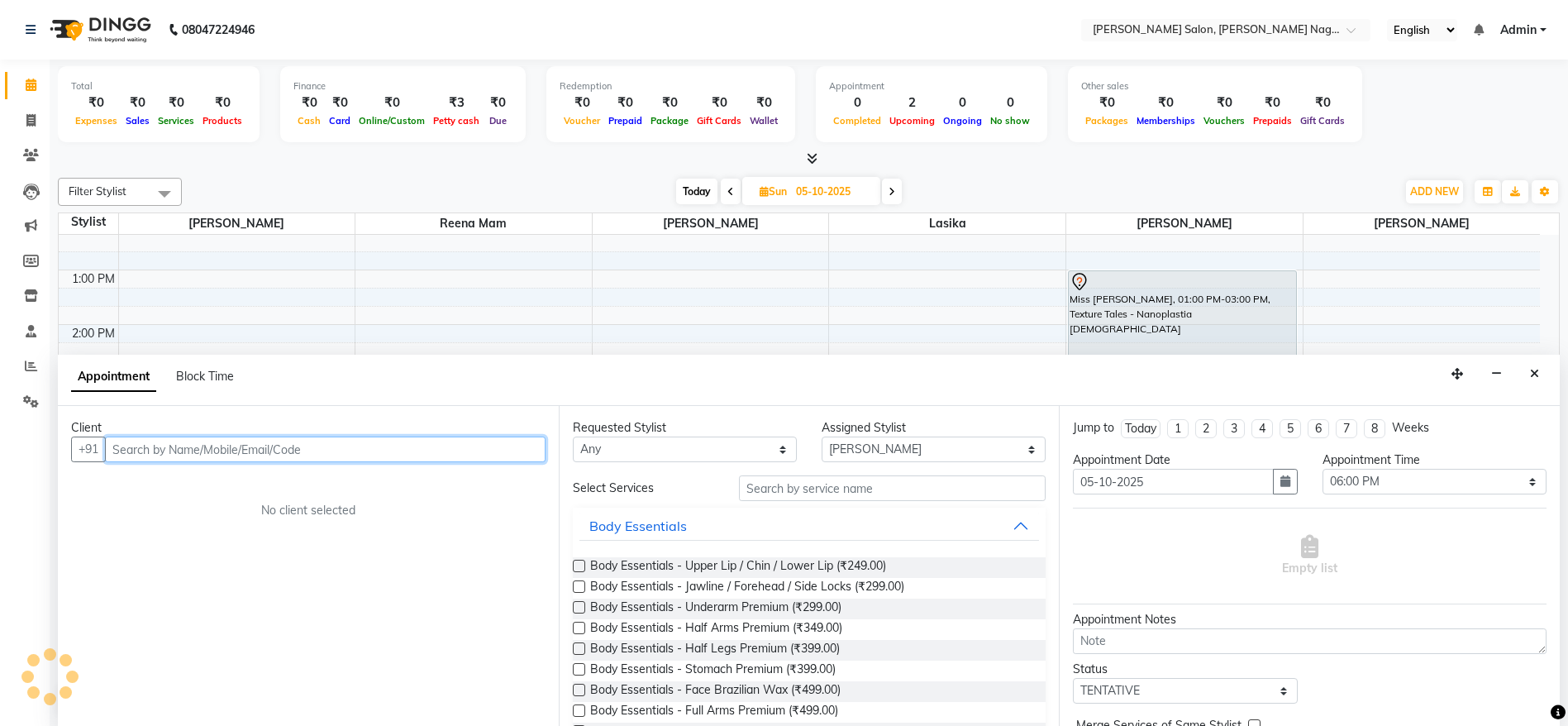
scroll to position [1, 0]
click at [264, 458] on input "text" at bounding box center [324, 448] width 440 height 25
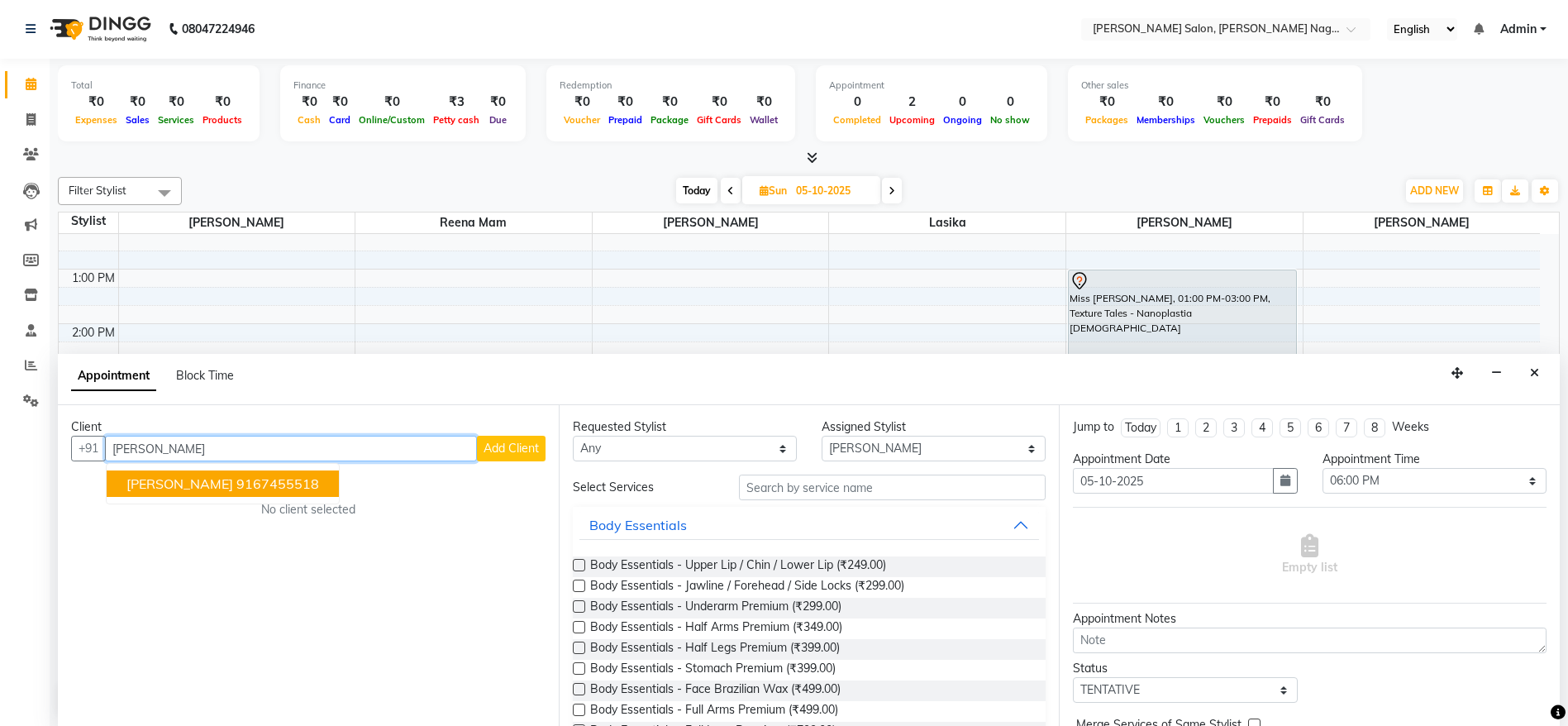
click at [233, 489] on span "[PERSON_NAME]" at bounding box center [180, 483] width 106 height 17
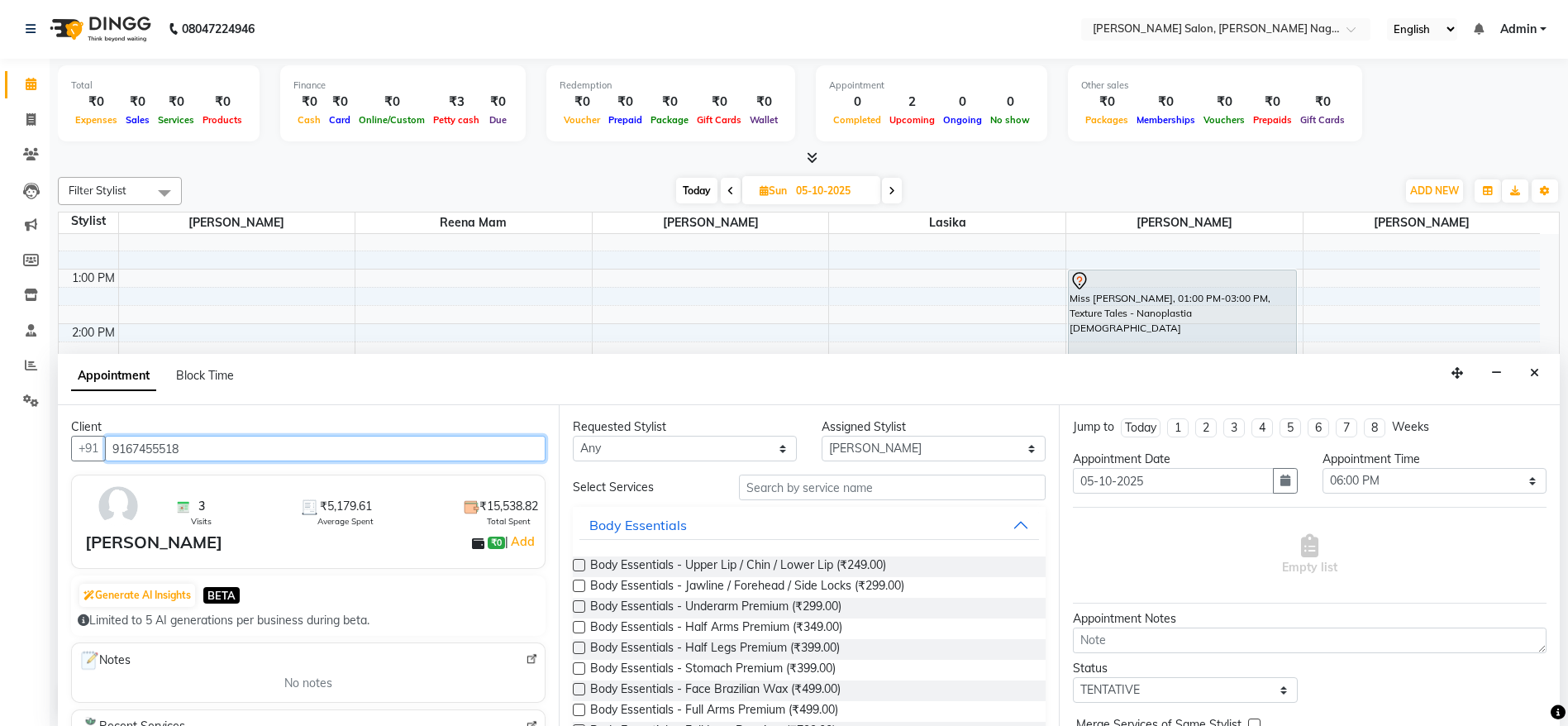
type input "9167455518"
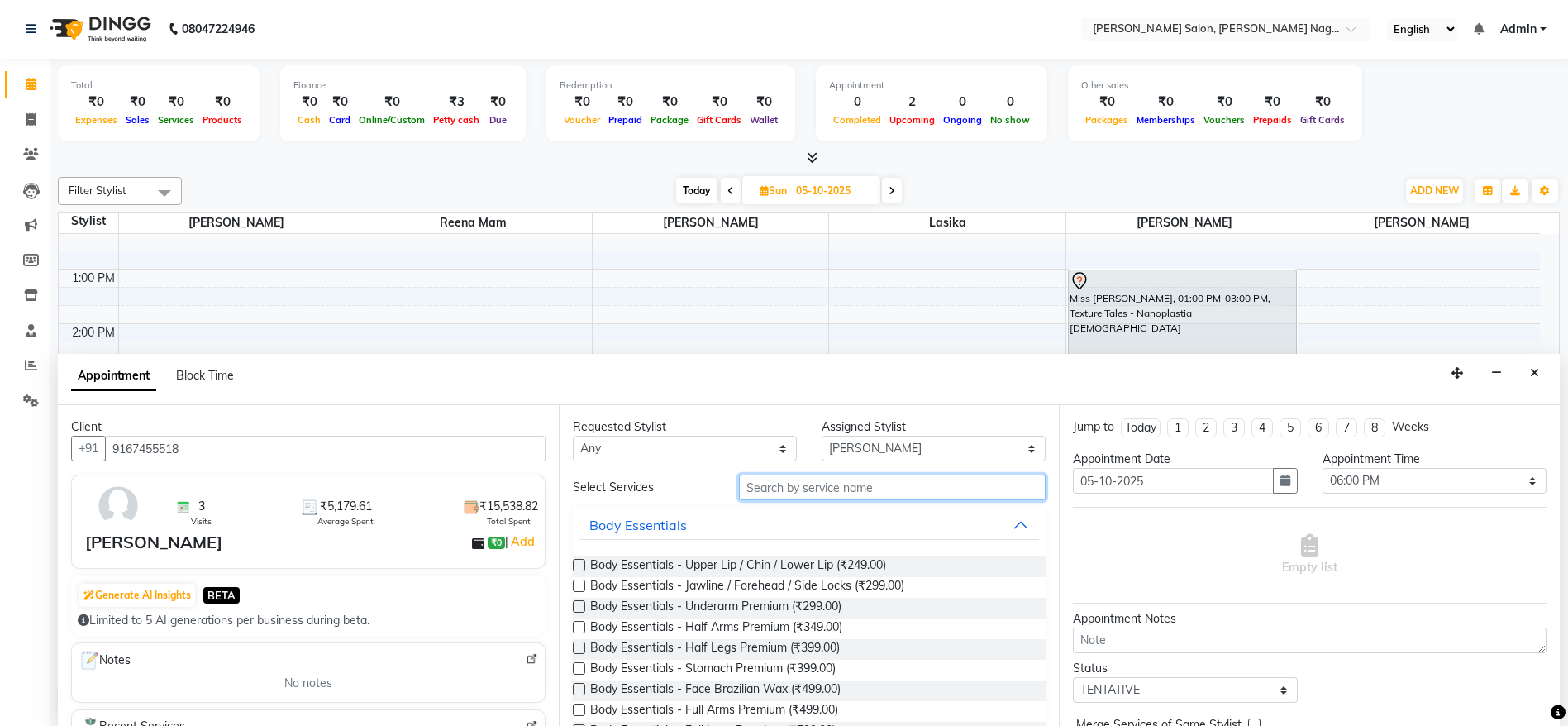
click at [815, 490] on input "text" at bounding box center [892, 487] width 307 height 25
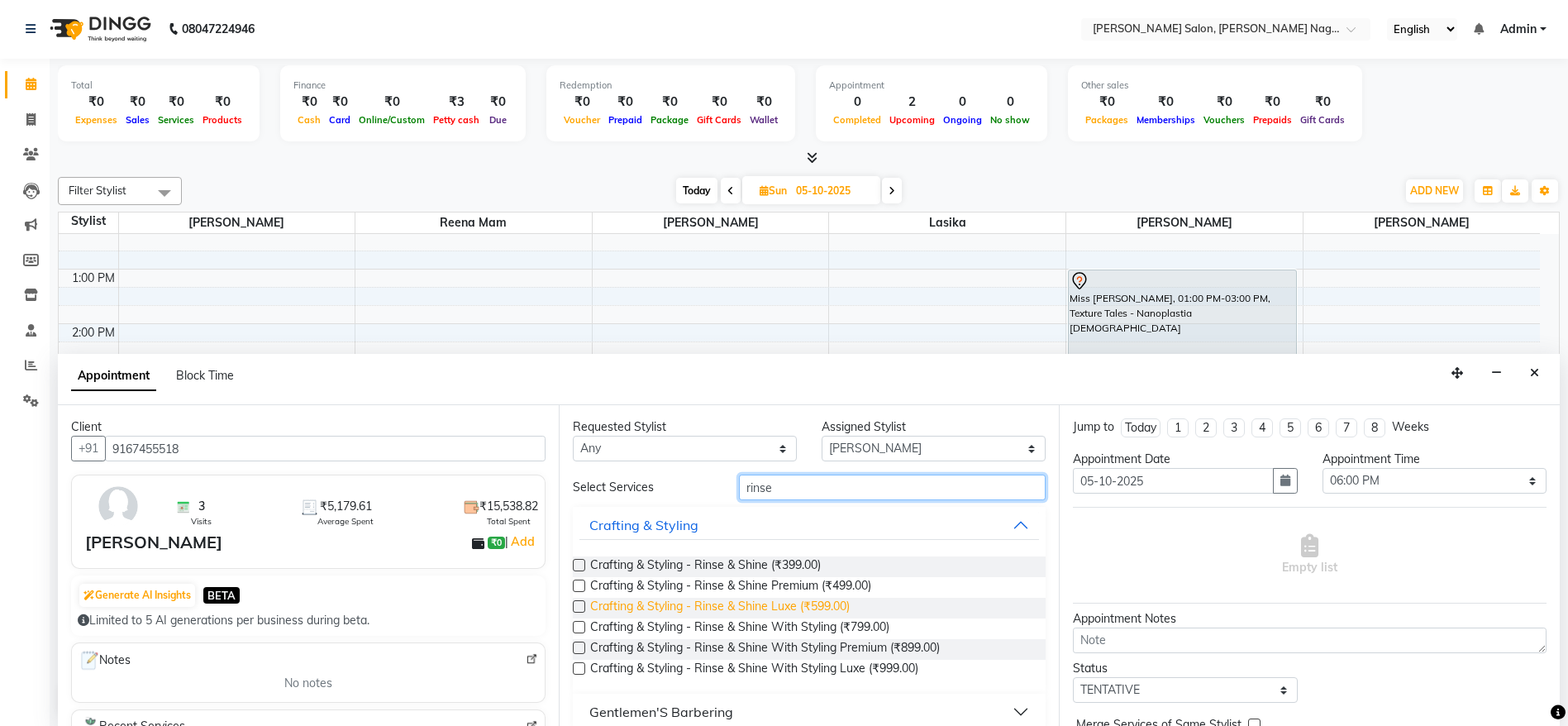
type input "rinse"
click at [815, 604] on span "Crafting & Styling - Rinse & Shine Luxe (₹599.00)" at bounding box center [720, 608] width 260 height 21
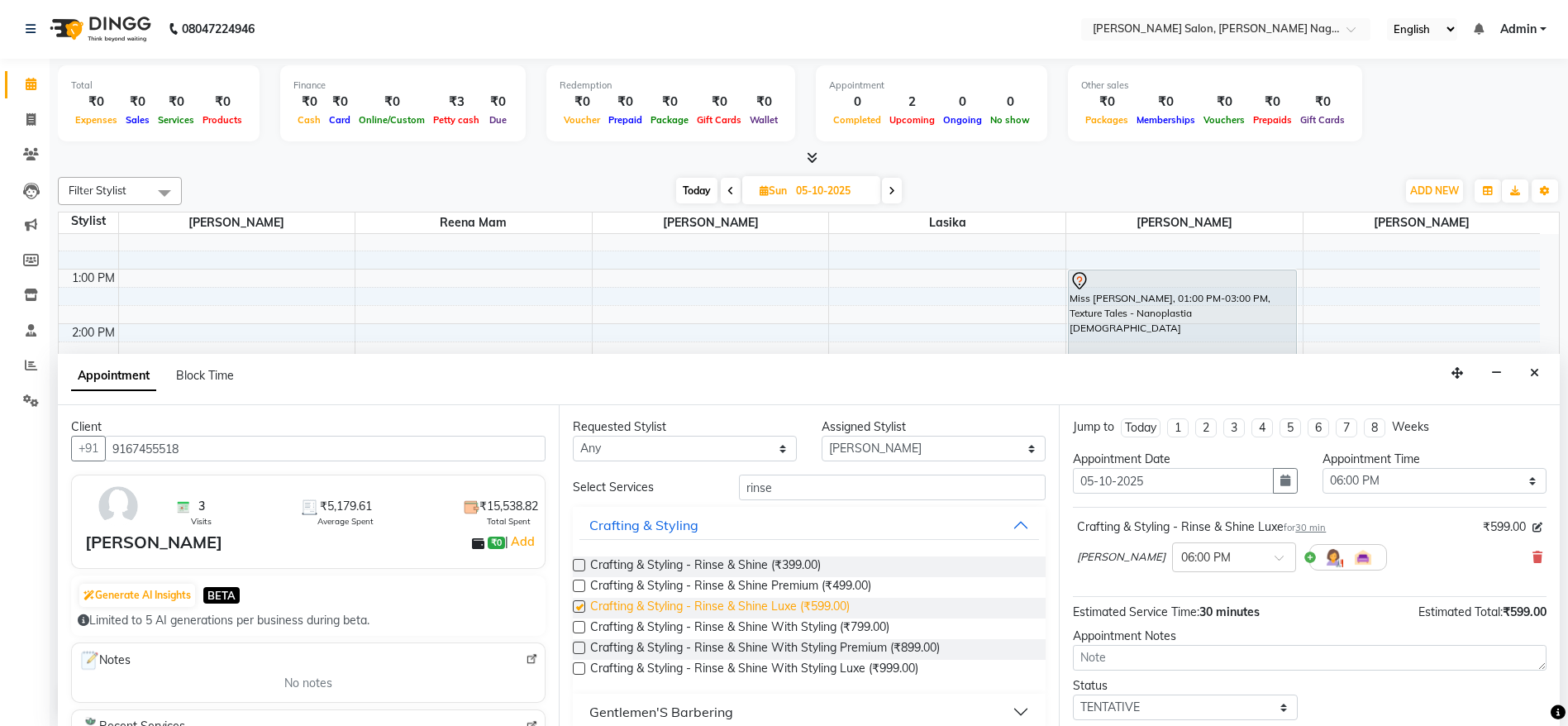
checkbox input "false"
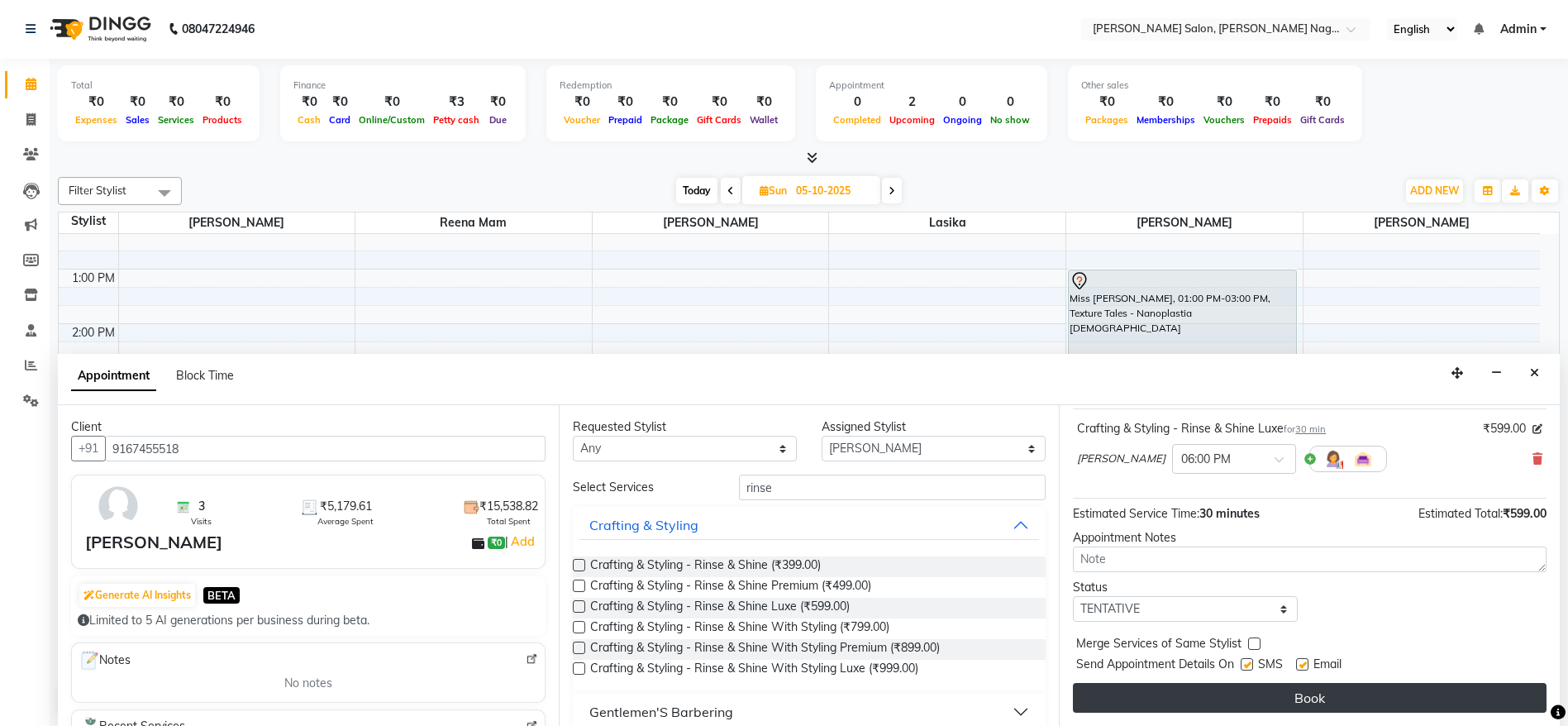
click at [1276, 701] on button "Book" at bounding box center [1309, 698] width 474 height 30
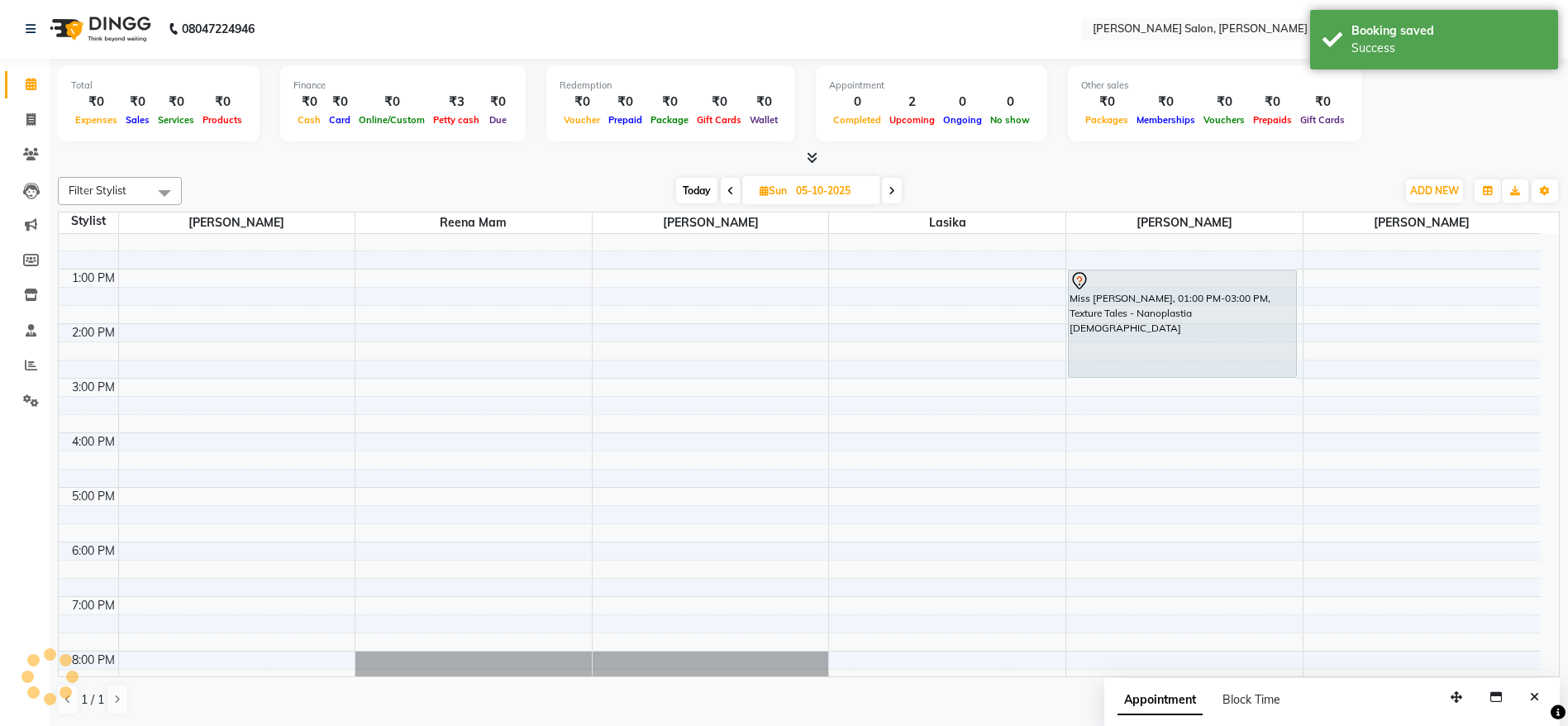
scroll to position [0, 0]
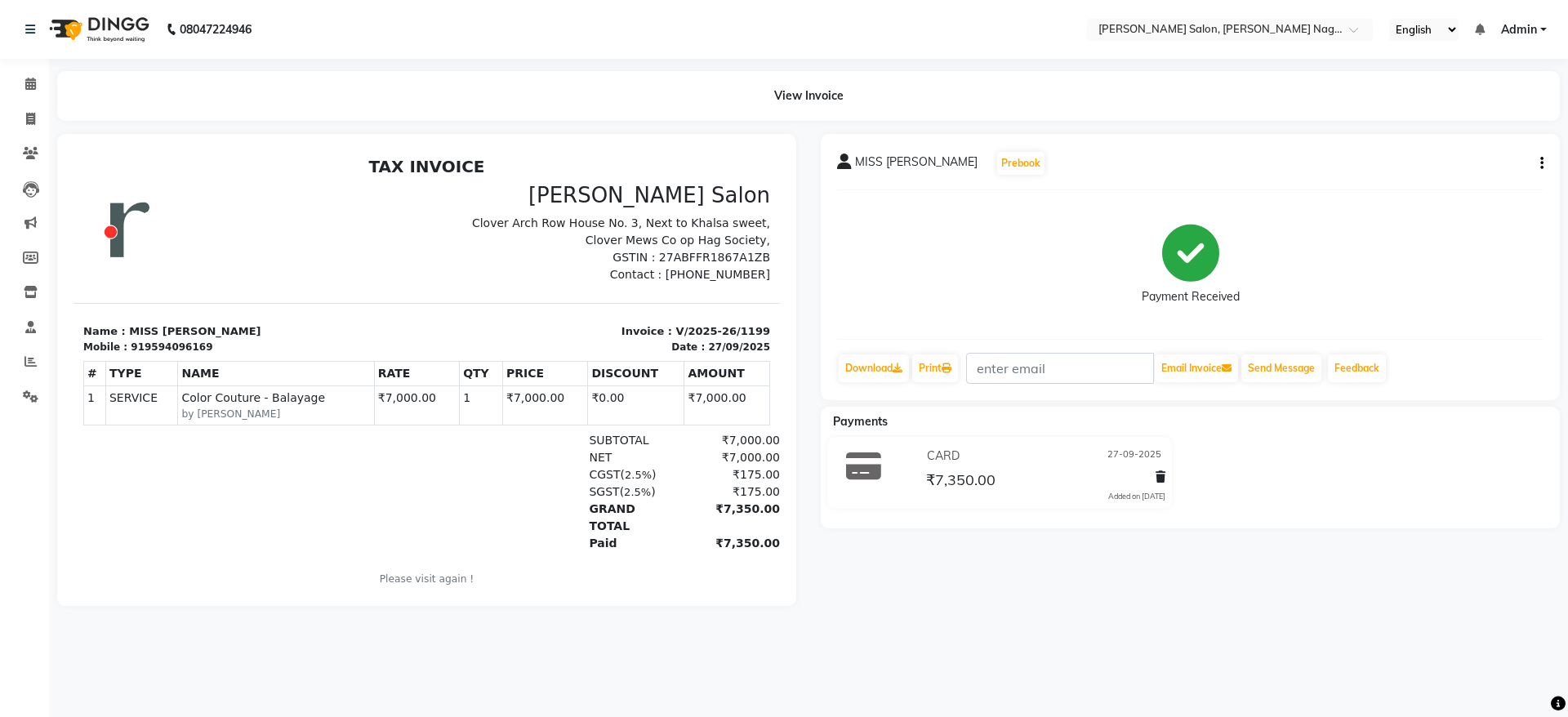
click at [1534, 163] on button "button" at bounding box center [1539, 164] width 9 height 17
click at [1440, 178] on div "Edit Invoice" at bounding box center [1461, 184] width 112 height 21
select select "service"
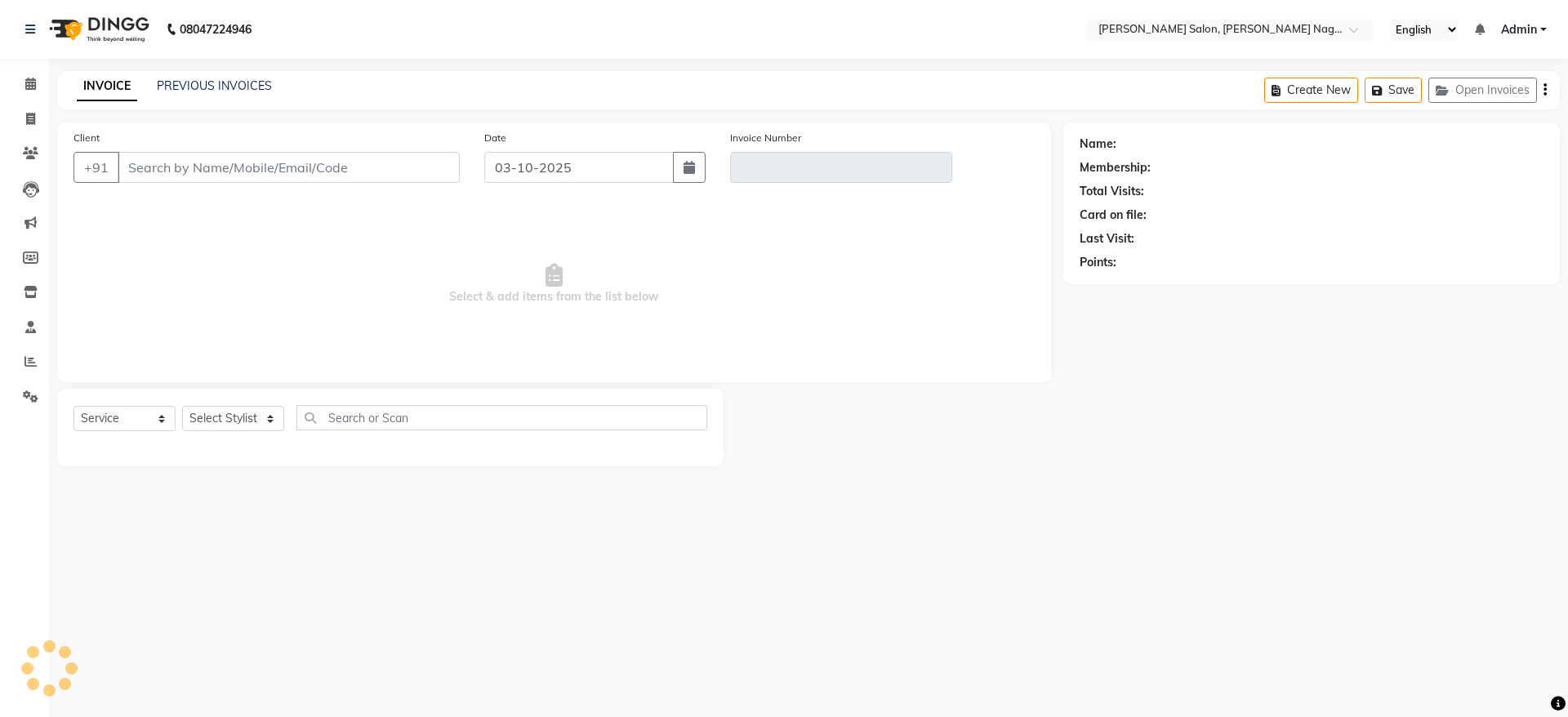
type input "9594096169"
type input "V/2025-26/1199"
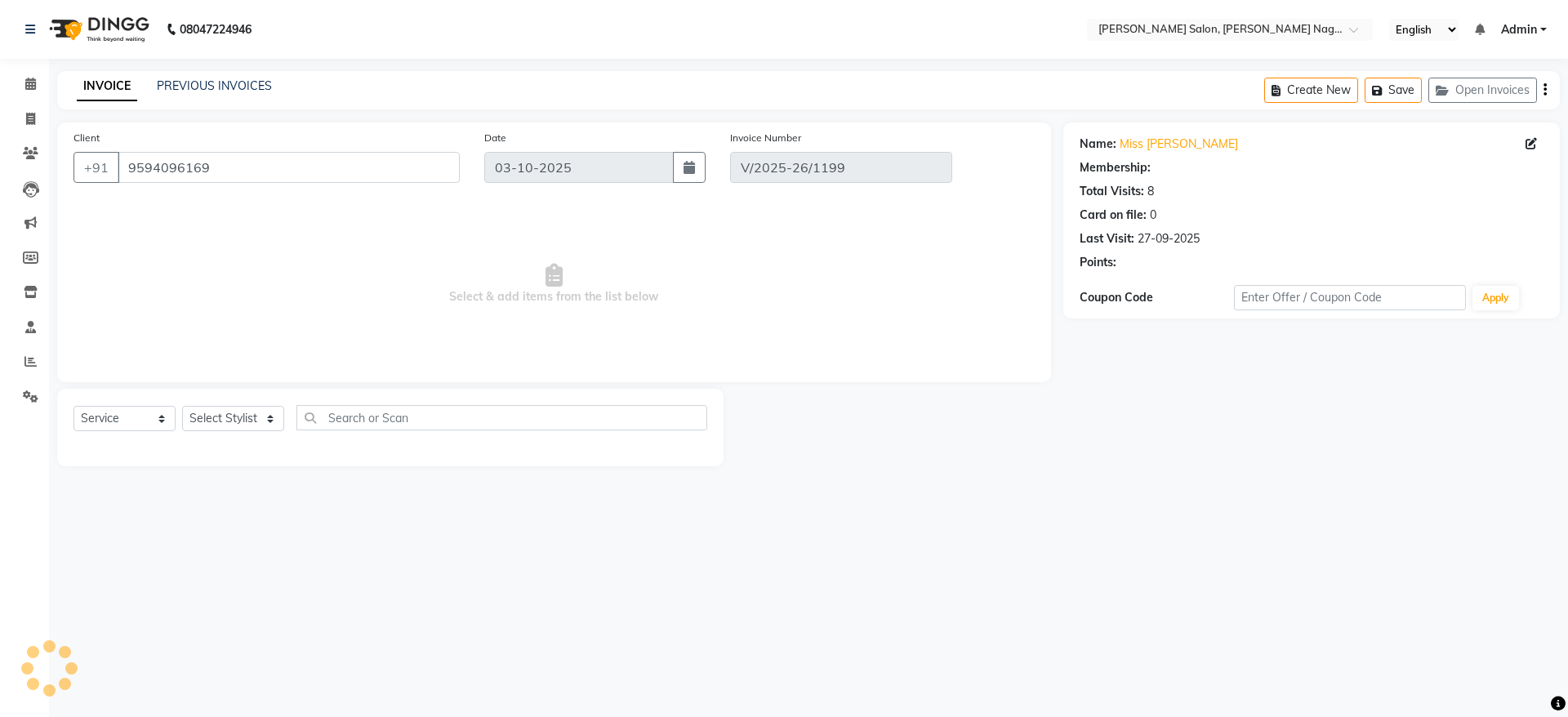
type input "27-09-2025"
select select "select"
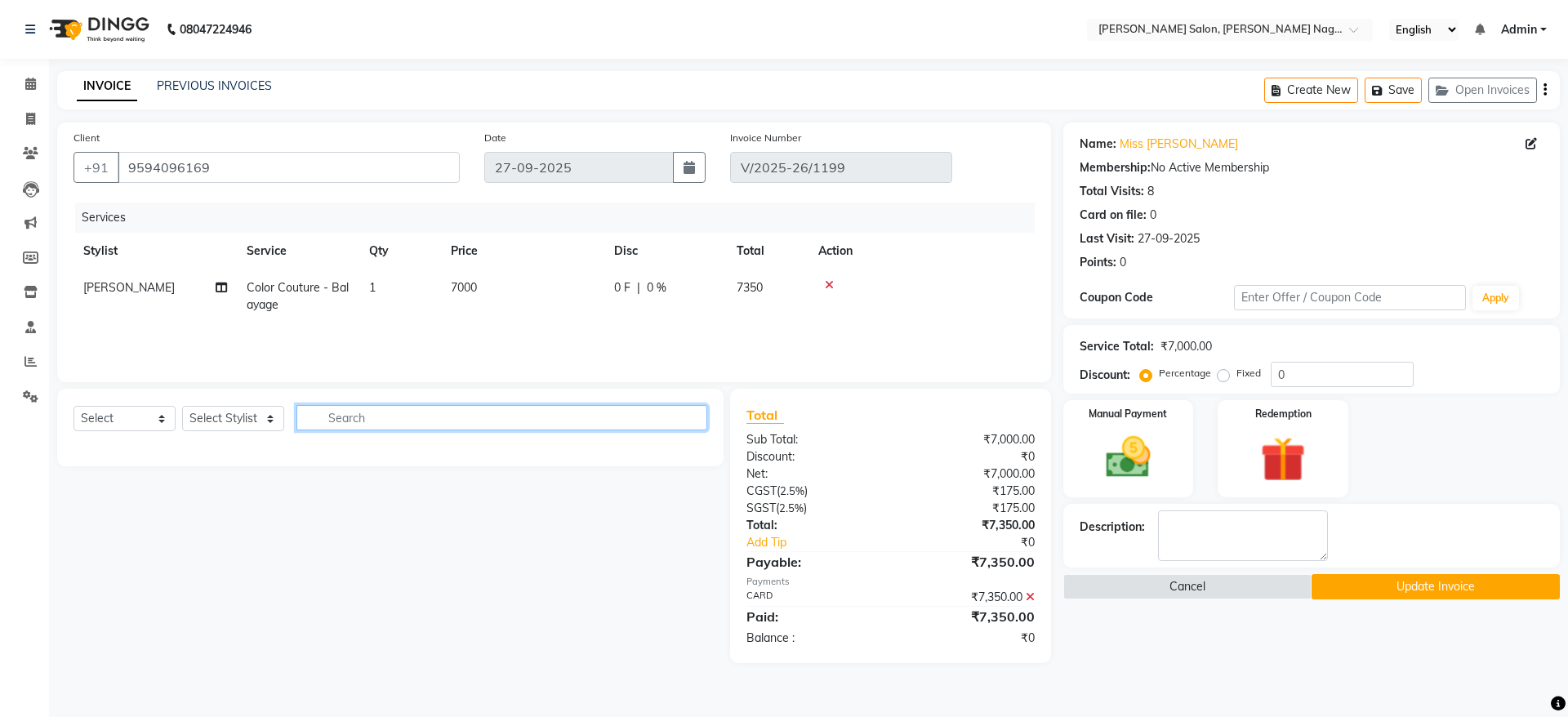
click at [335, 427] on input "text" at bounding box center [502, 417] width 411 height 25
type input "bala"
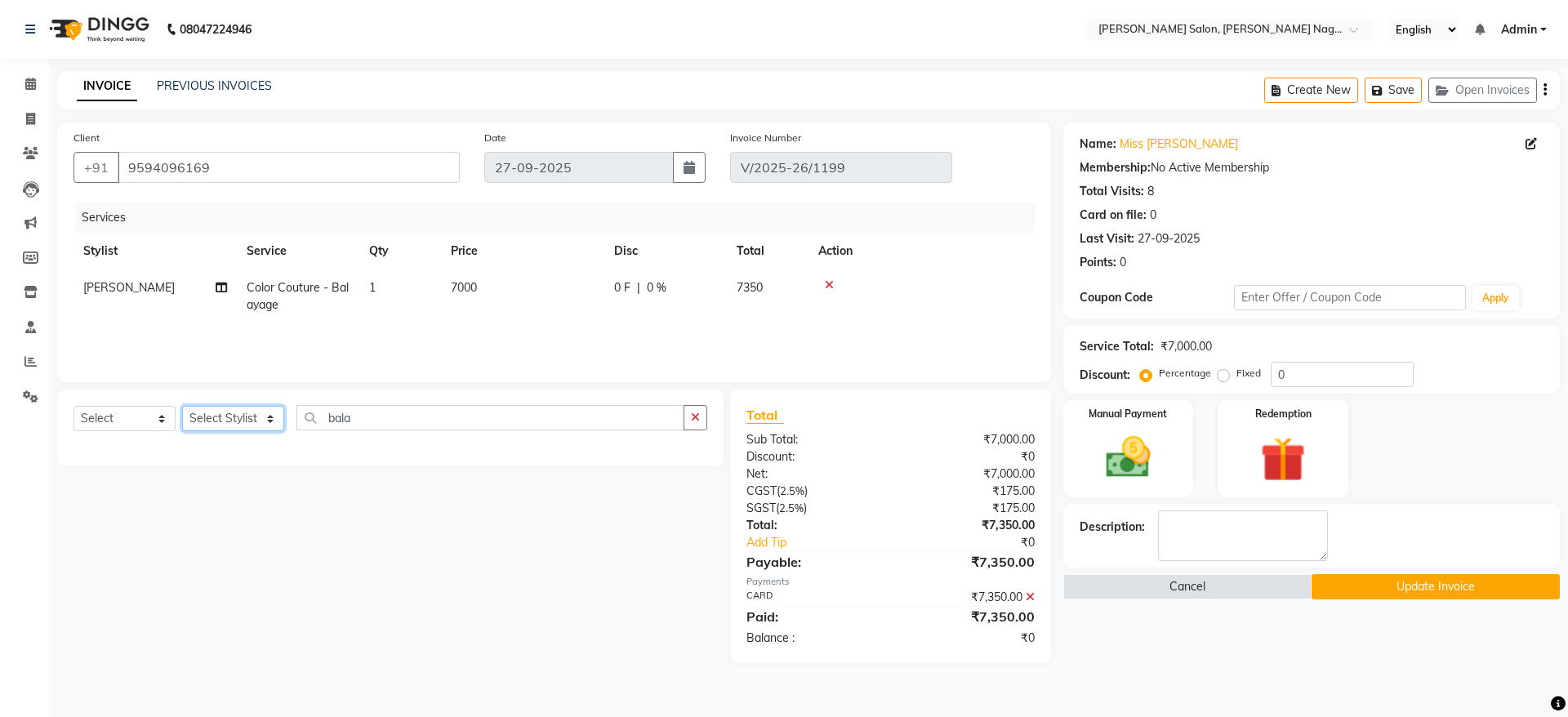
click at [234, 424] on select "Select Stylist Junaid Khan lasika Rani Ghorpade reena mam SAHIL MALIK UJWALA" at bounding box center [233, 418] width 102 height 25
select select "75189"
click at [182, 406] on select "Select Stylist Junaid Khan lasika Rani Ghorpade reena mam SAHIL MALIK UJWALA" at bounding box center [233, 418] width 102 height 25
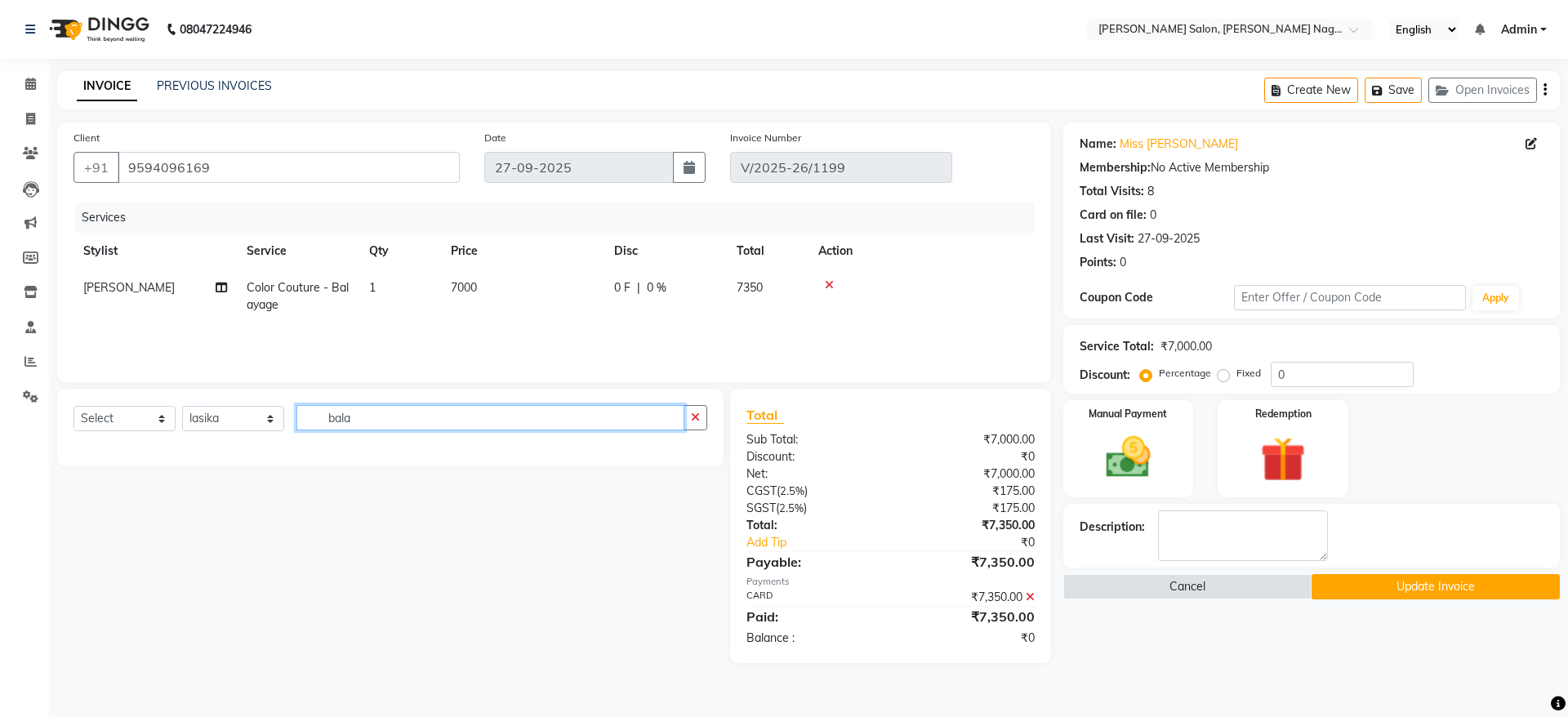
click at [393, 408] on input "bala" at bounding box center [490, 417] width 388 height 25
type input "b"
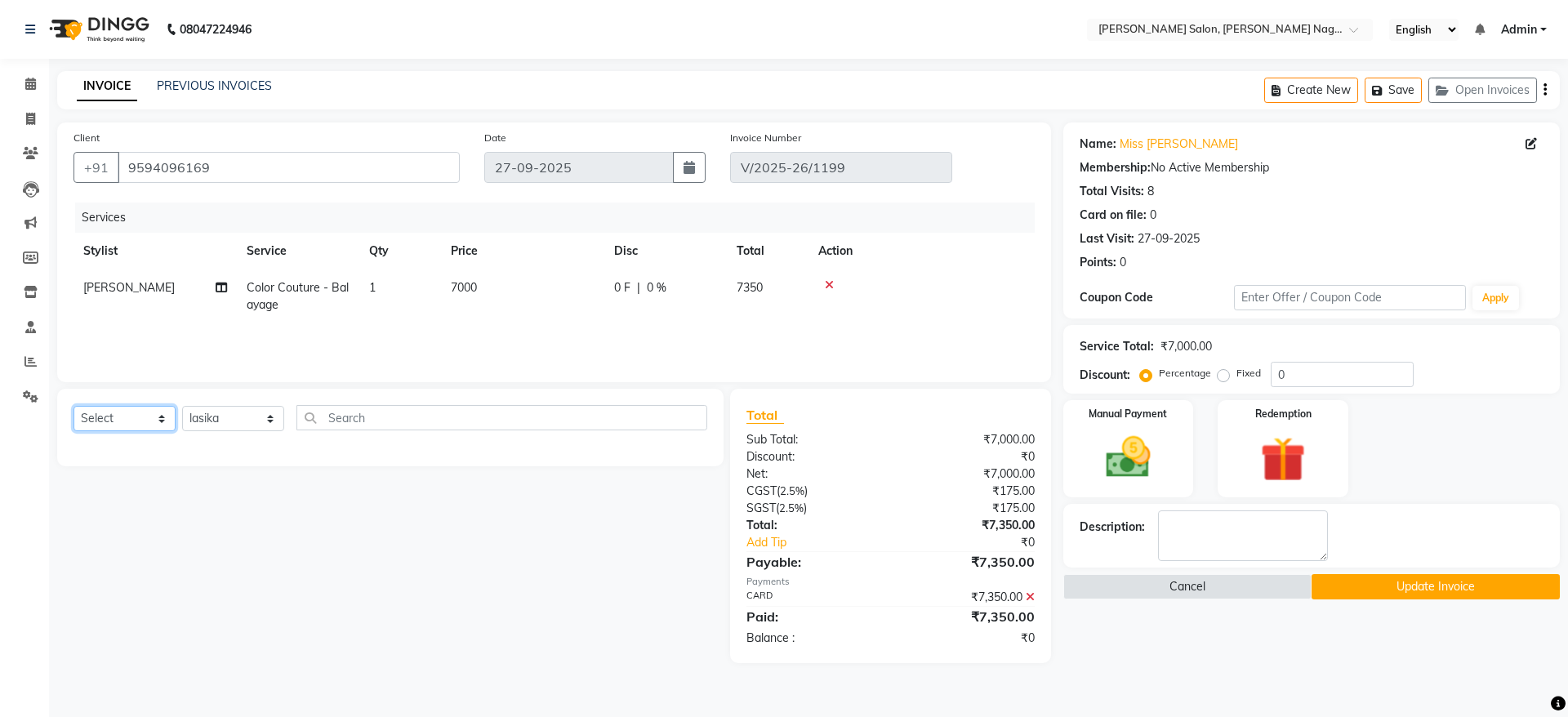
click at [91, 410] on select "Select Service Product Membership Package Voucher Prepaid Gift Card" at bounding box center [124, 418] width 102 height 25
select select "service"
click at [73, 406] on select "Select Service Product Membership Package Voucher Prepaid Gift Card" at bounding box center [124, 418] width 102 height 25
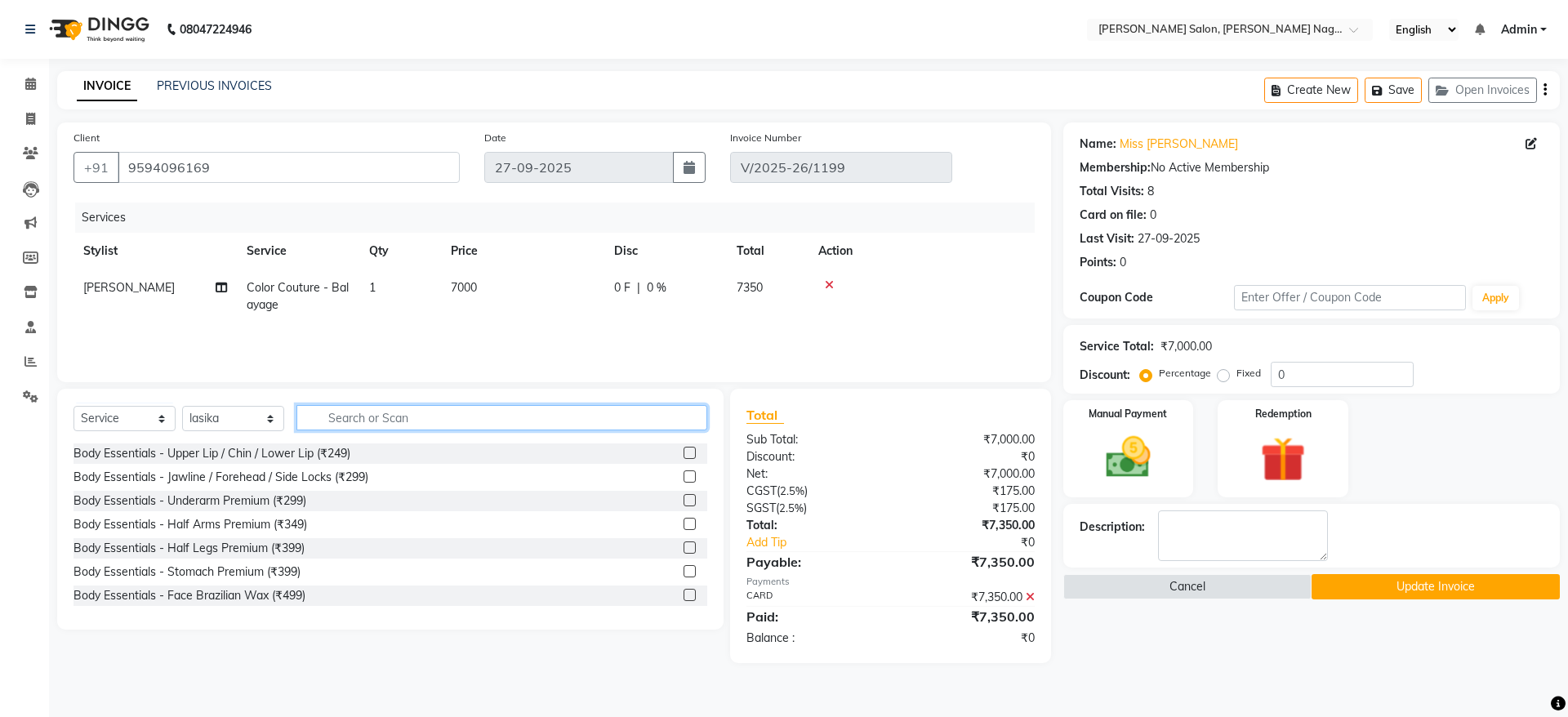
click at [354, 423] on input "text" at bounding box center [502, 417] width 411 height 25
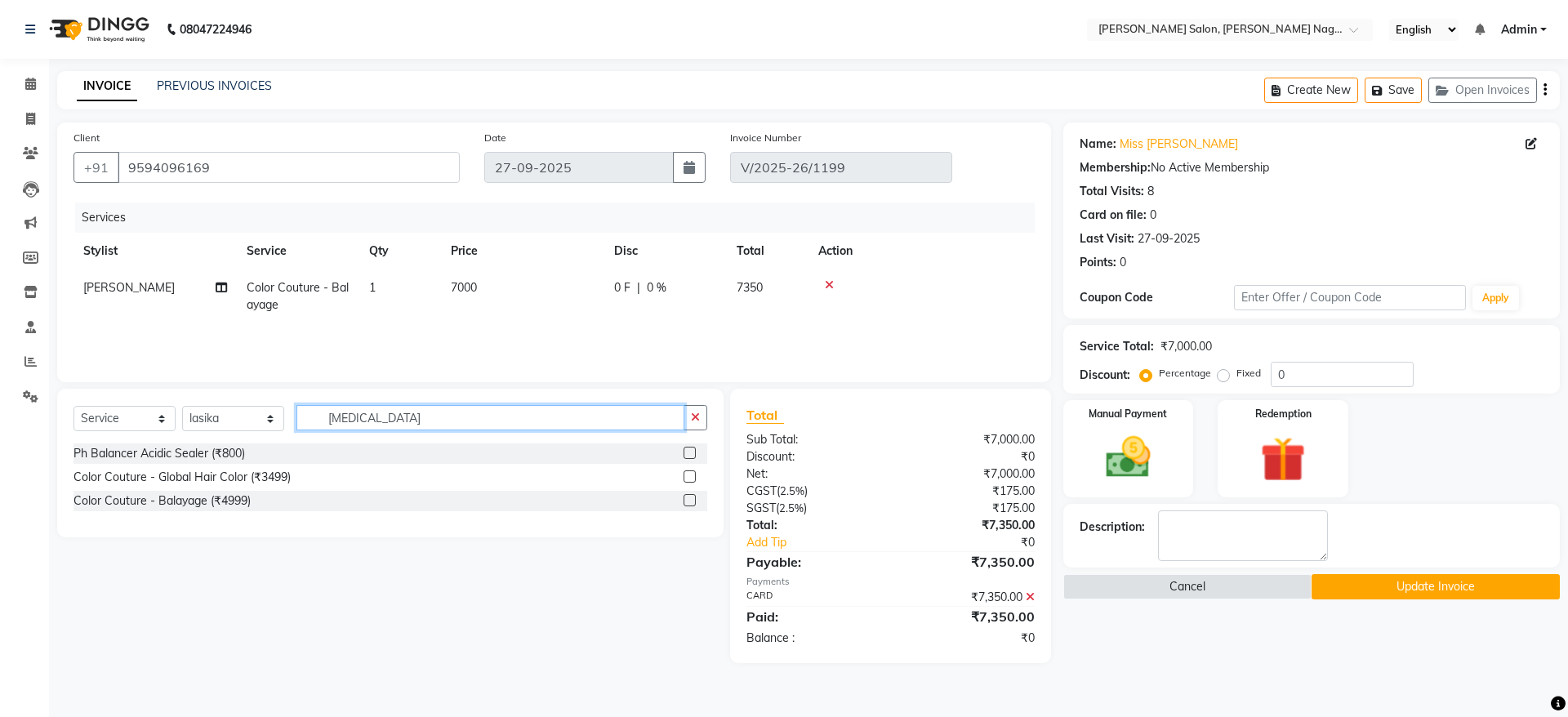
type input "bal"
click at [687, 496] on label at bounding box center [690, 500] width 12 height 12
click at [687, 496] on input "checkbox" at bounding box center [689, 501] width 10 height 10
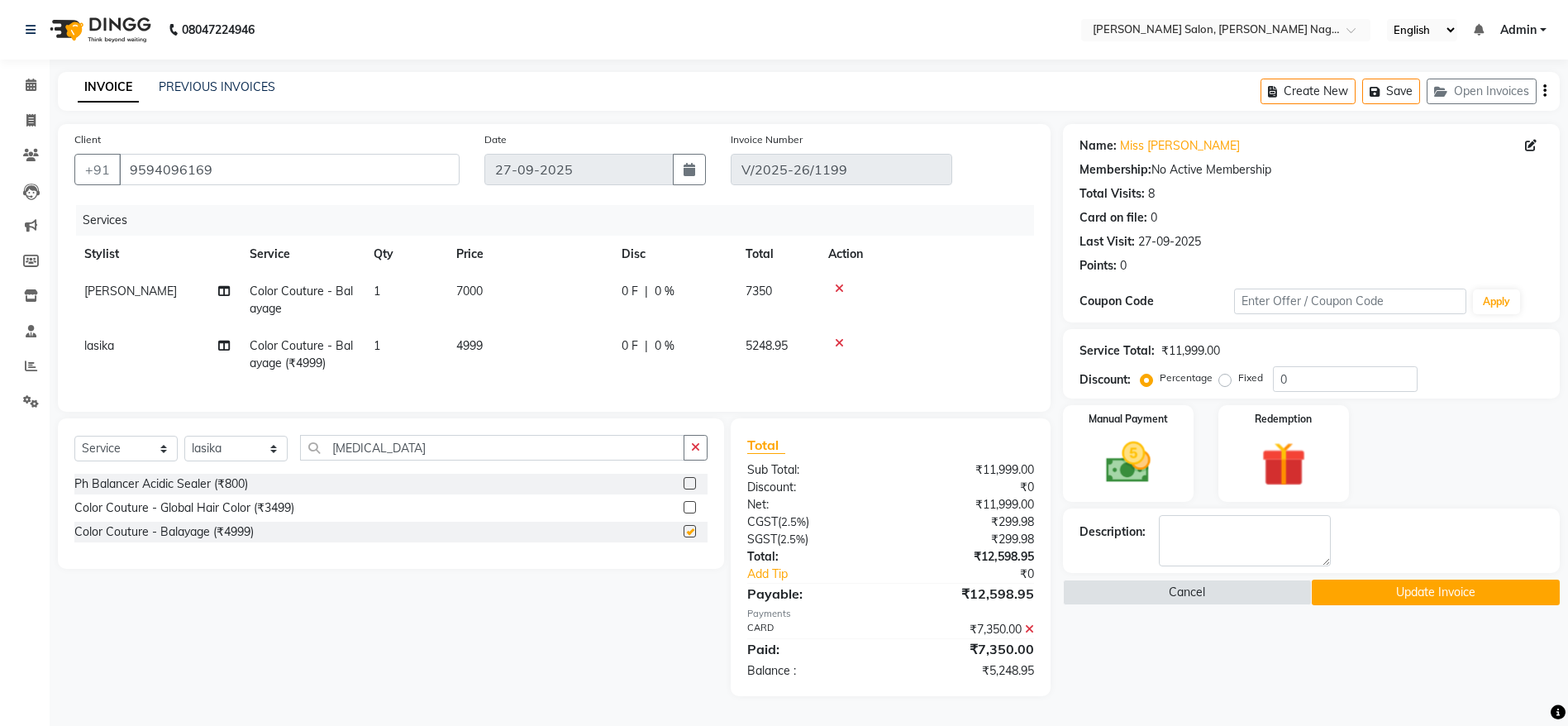
checkbox input "false"
click at [482, 345] on span "4999" at bounding box center [469, 346] width 26 height 15
select select "75189"
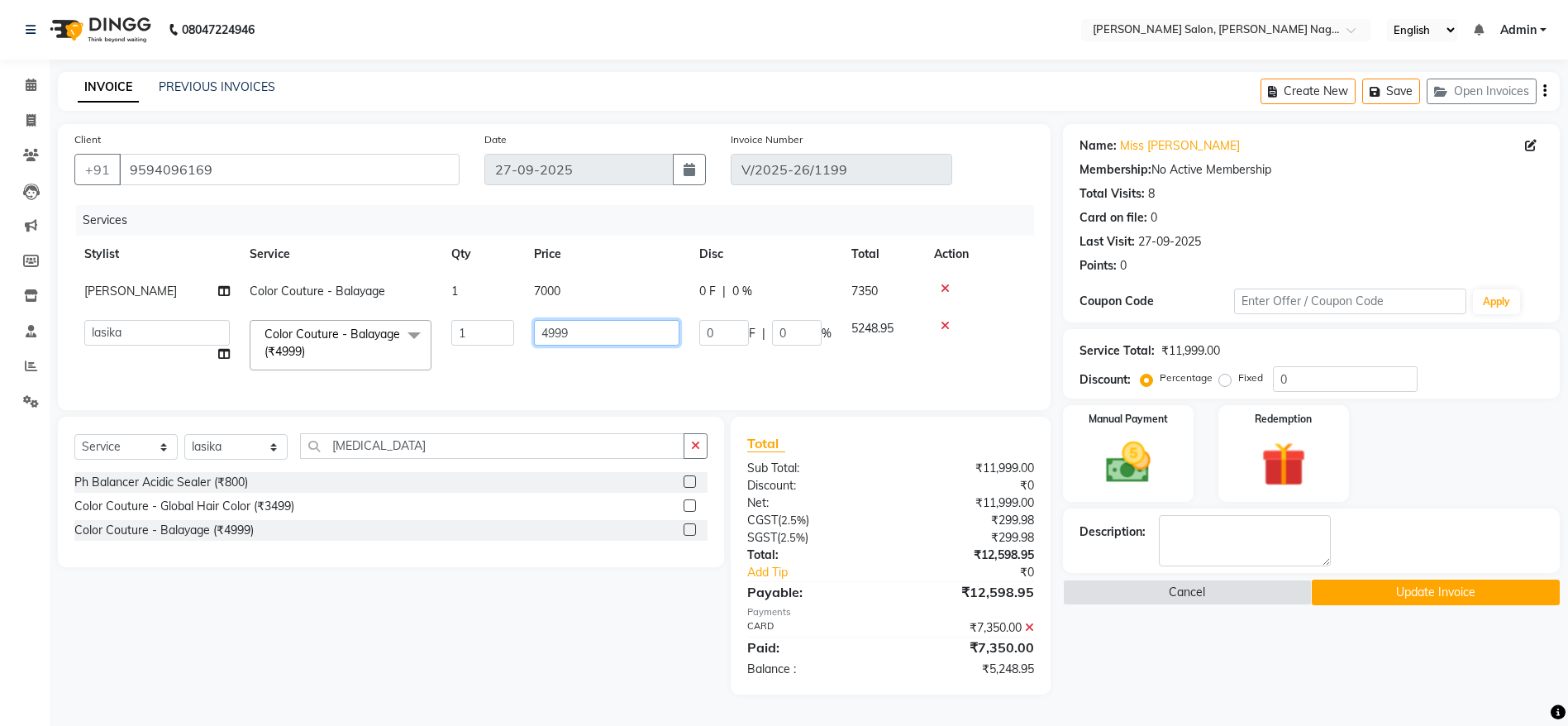
click at [576, 324] on input "4999" at bounding box center [606, 332] width 146 height 25
type input "4"
type input "3000"
click at [569, 289] on td "7000" at bounding box center [607, 291] width 166 height 38
select select "83987"
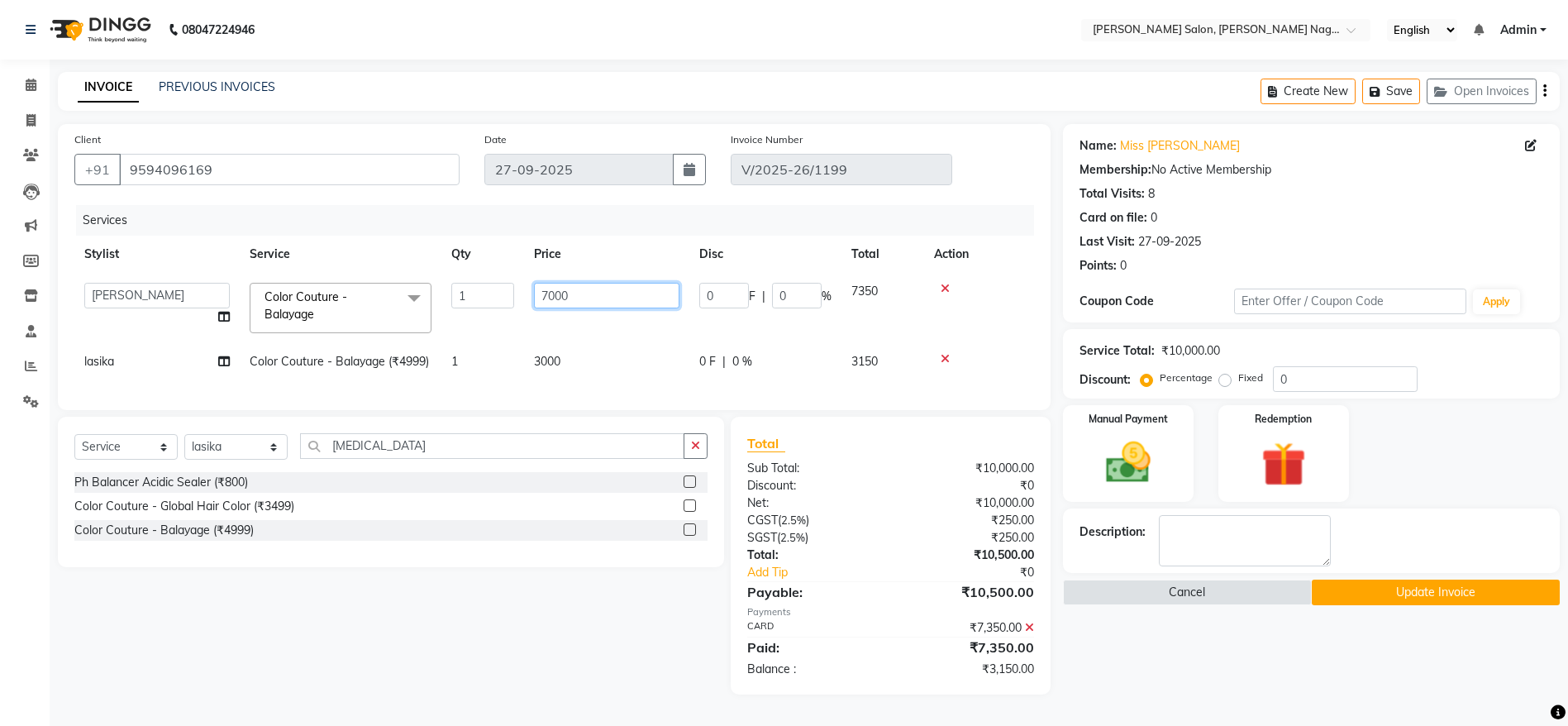
click at [569, 289] on input "7000" at bounding box center [606, 295] width 146 height 25
type input "7"
type input "4000"
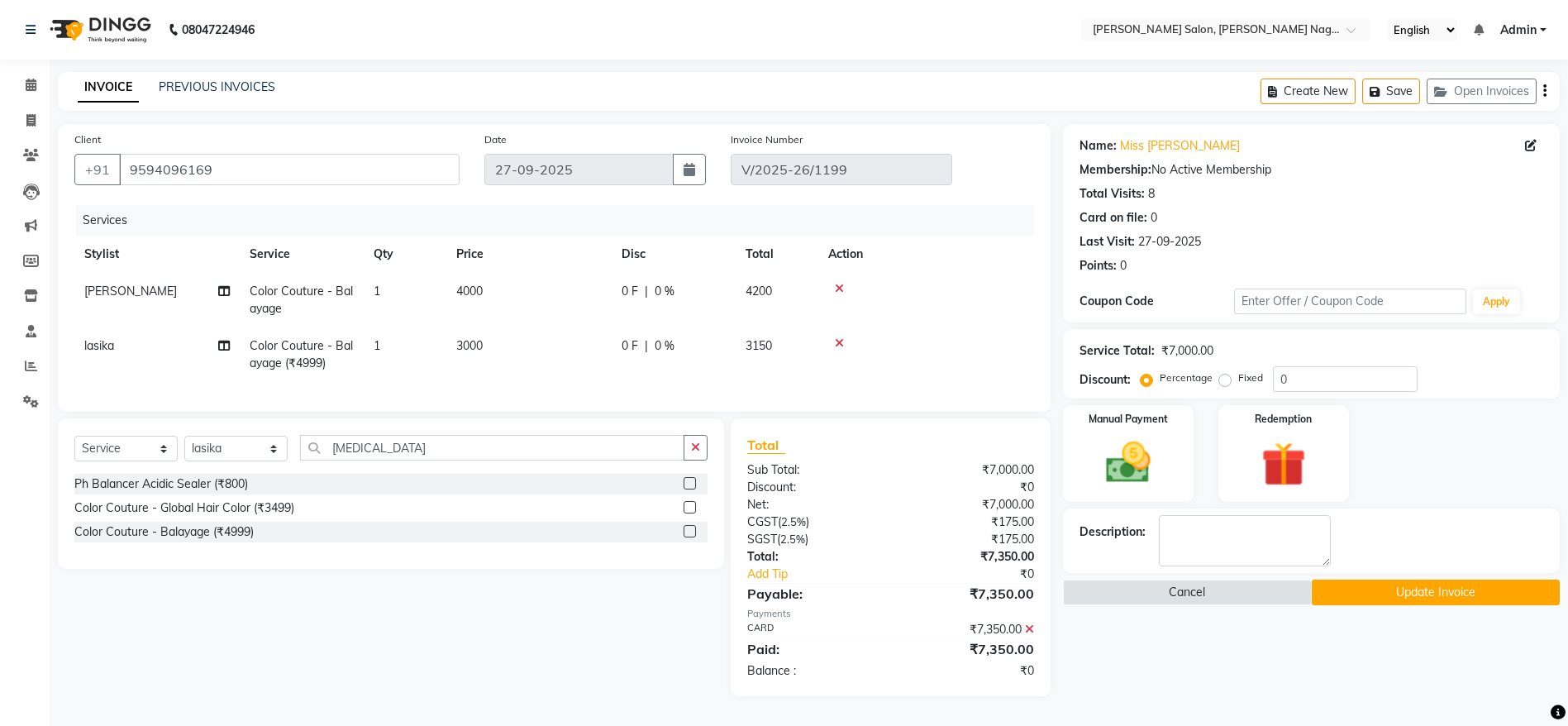
click at [1136, 670] on div "Name: Miss Ashwini Banikol Membership: No Active Membership Total Visits: 8 Car…" at bounding box center [1318, 410] width 509 height 572
click at [1366, 587] on button "Update Invoice" at bounding box center [1435, 592] width 248 height 25
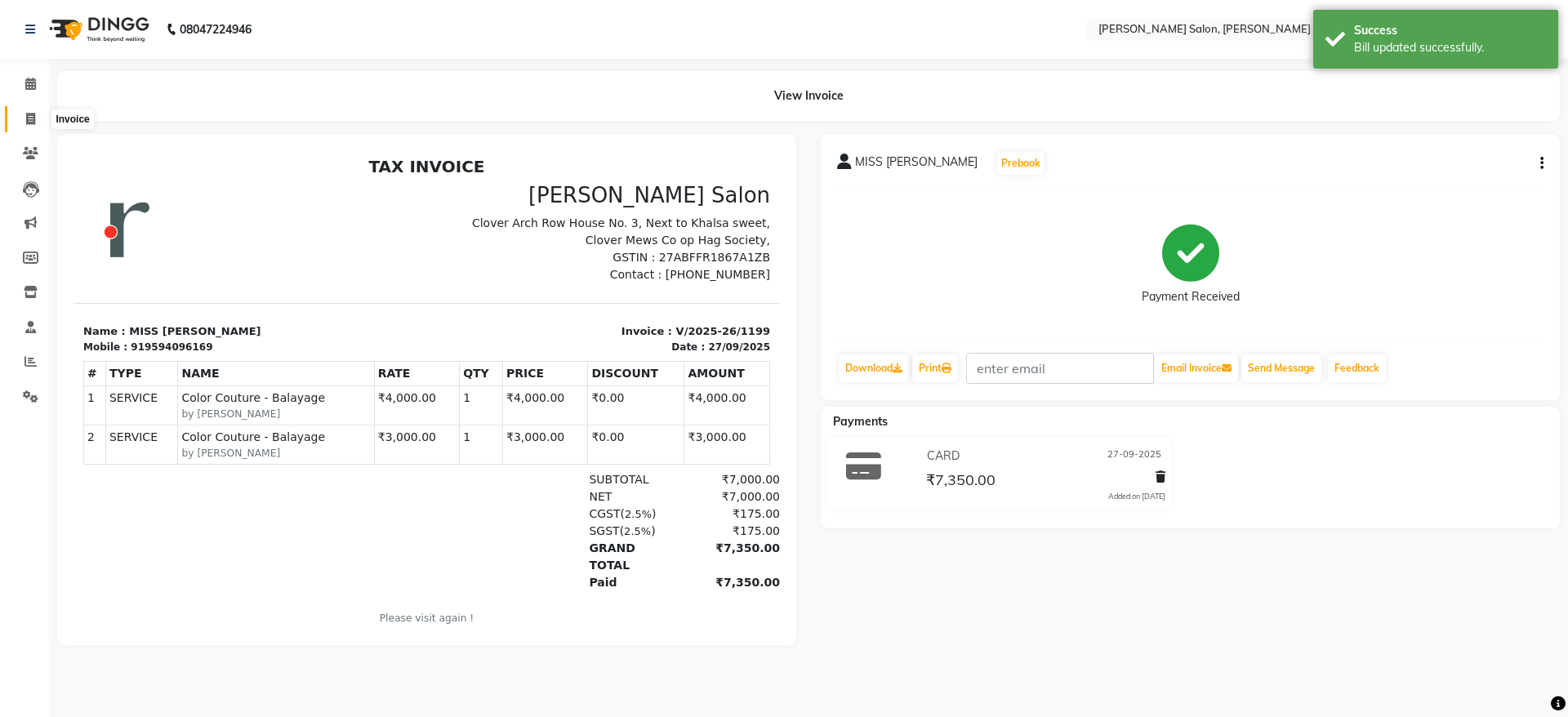
click at [34, 113] on icon at bounding box center [30, 119] width 9 height 12
select select "service"
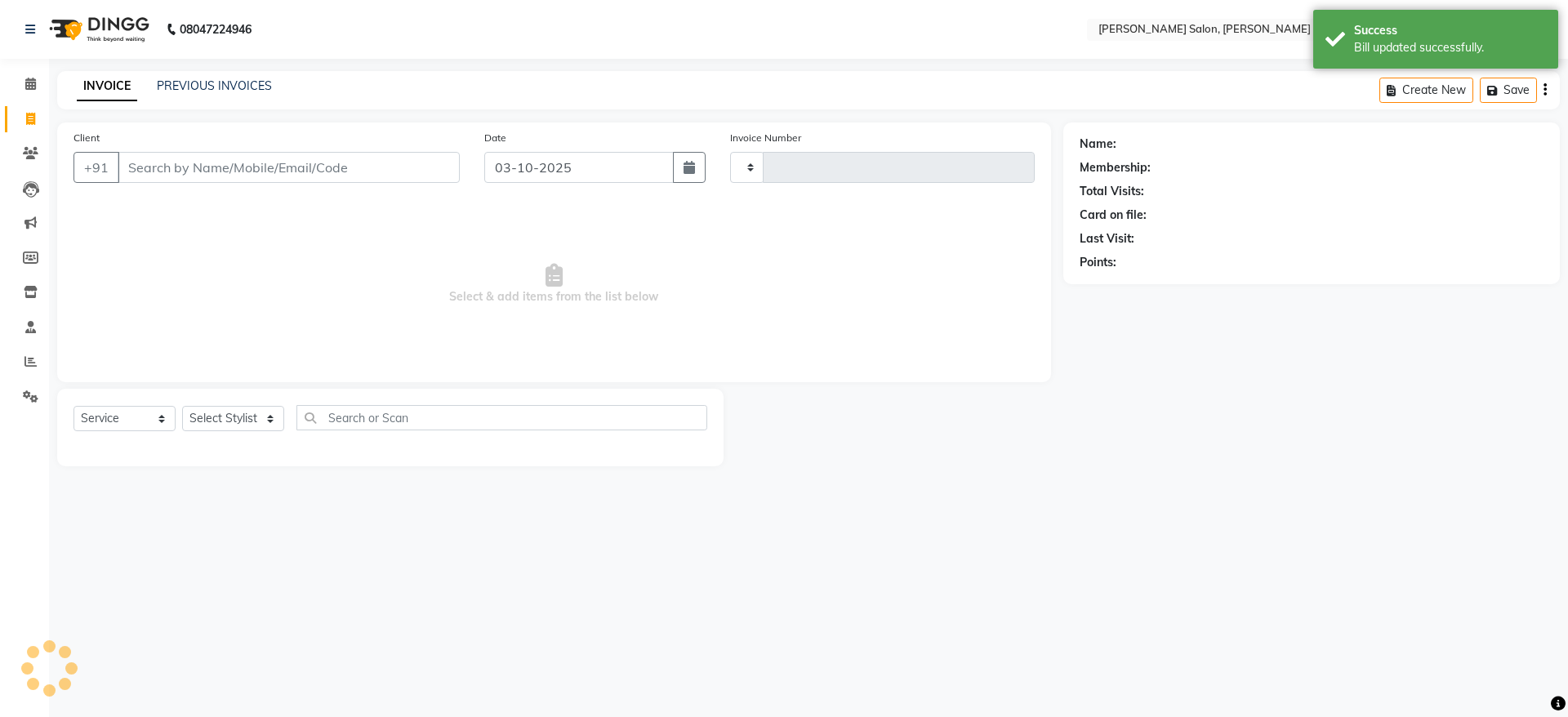
type input "1223"
select select "6221"
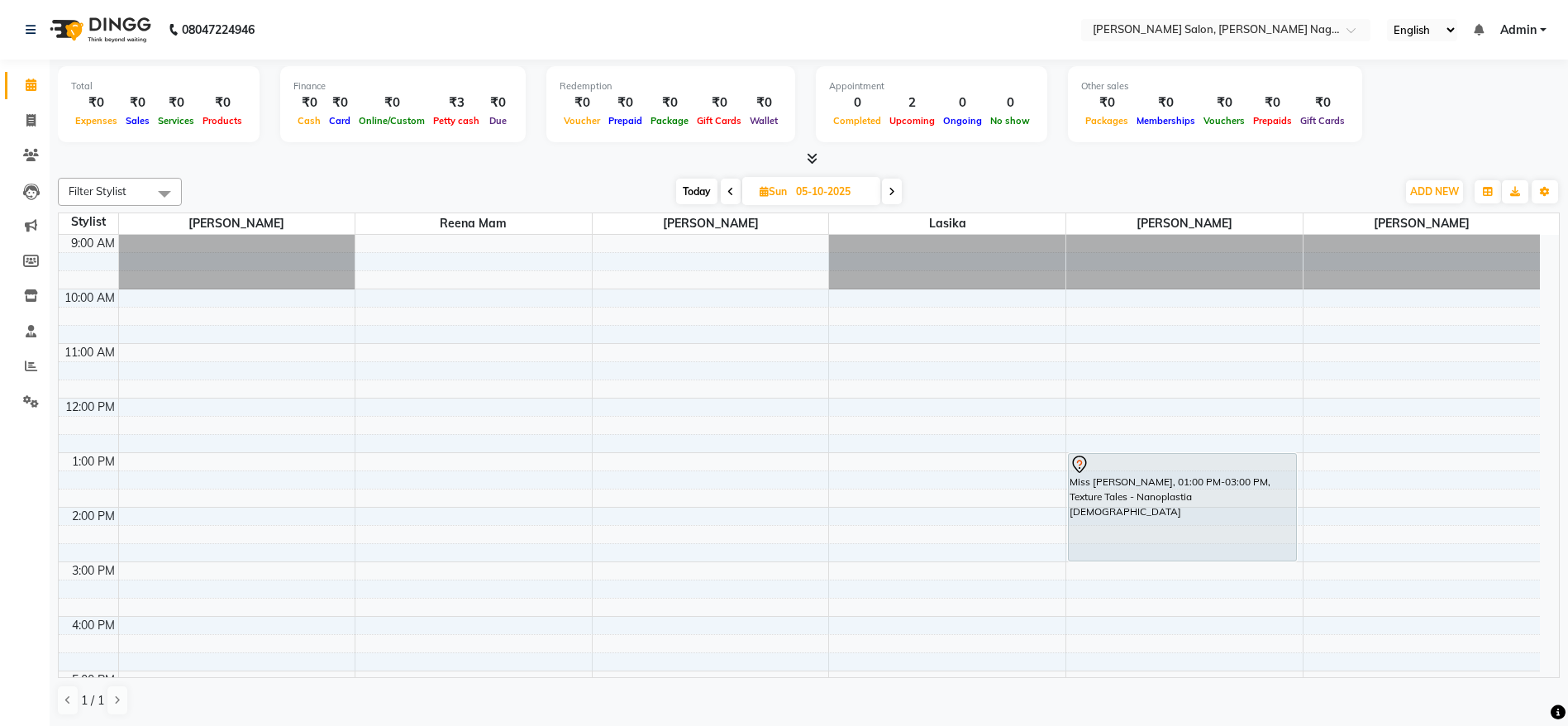
click at [694, 195] on span "Today" at bounding box center [696, 191] width 41 height 25
type input "03-10-2025"
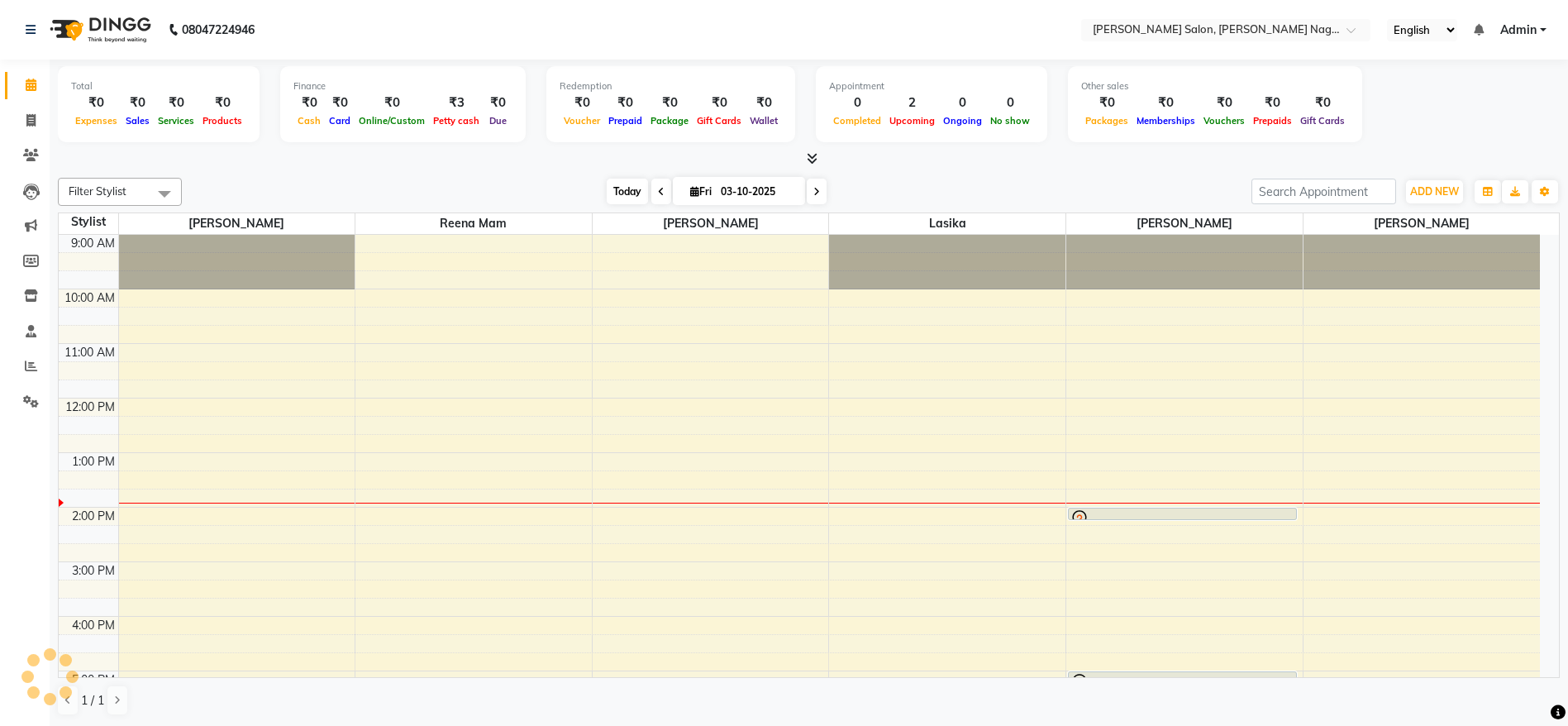
scroll to position [219, 0]
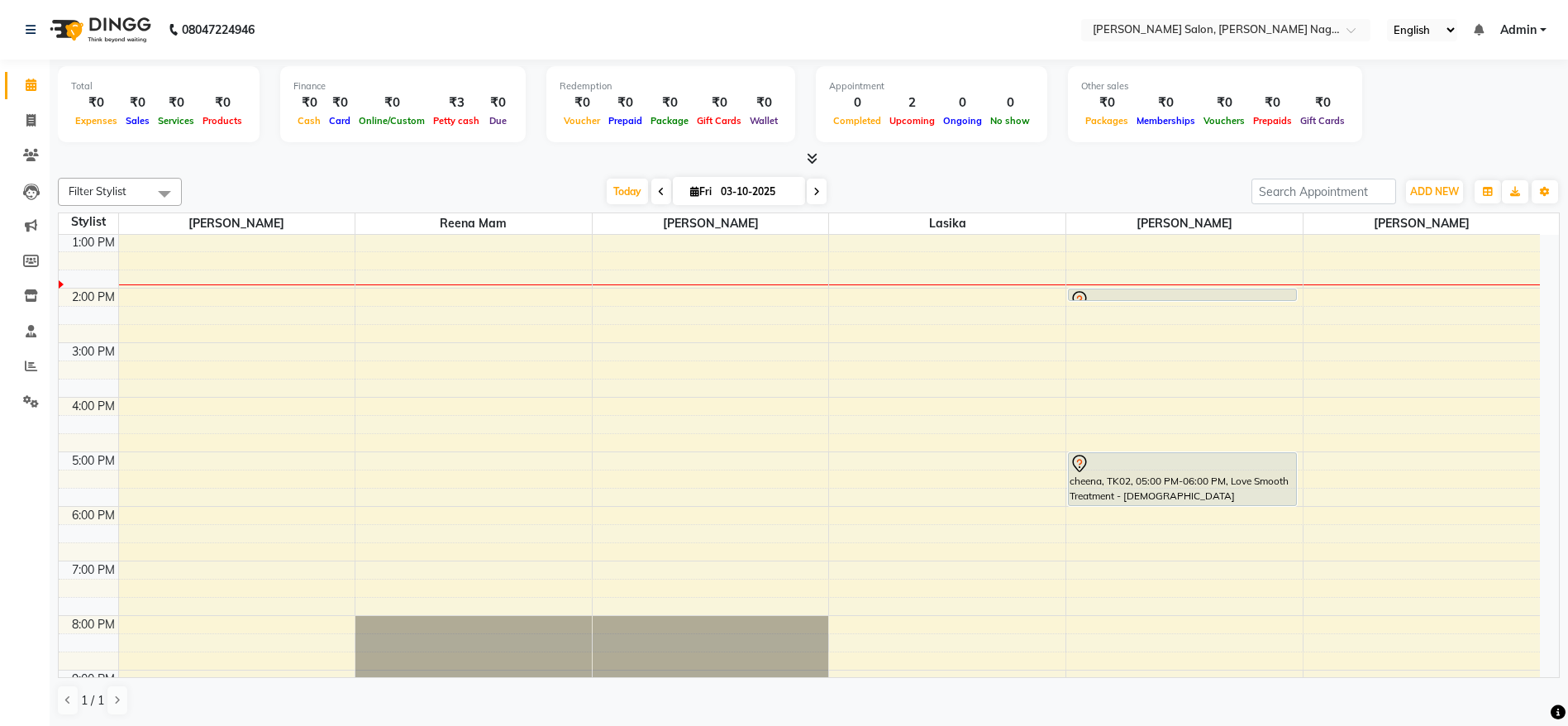
click at [762, 194] on input "03-10-2025" at bounding box center [757, 192] width 83 height 24
select select "10"
select select "2025"
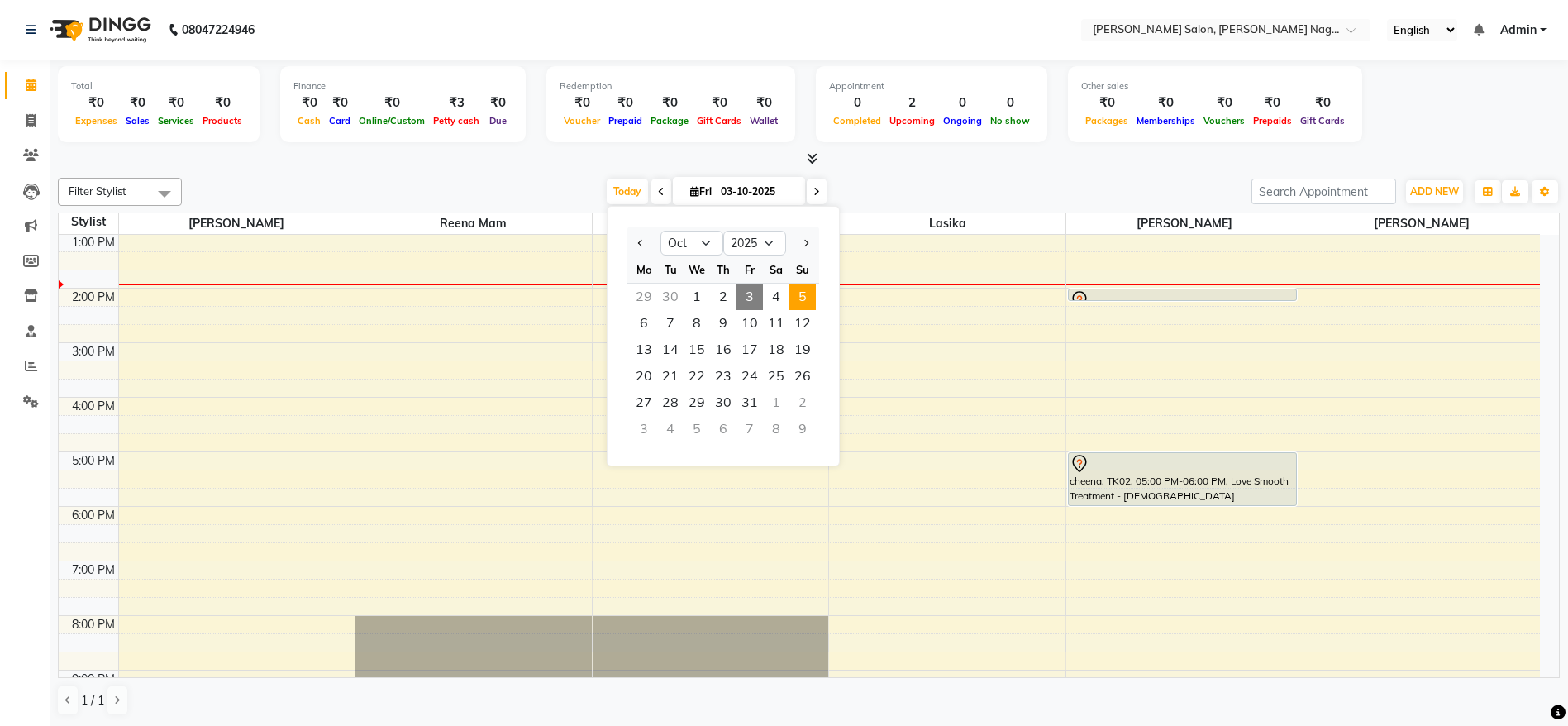
click at [802, 299] on span "5" at bounding box center [802, 297] width 26 height 26
type input "05-10-2025"
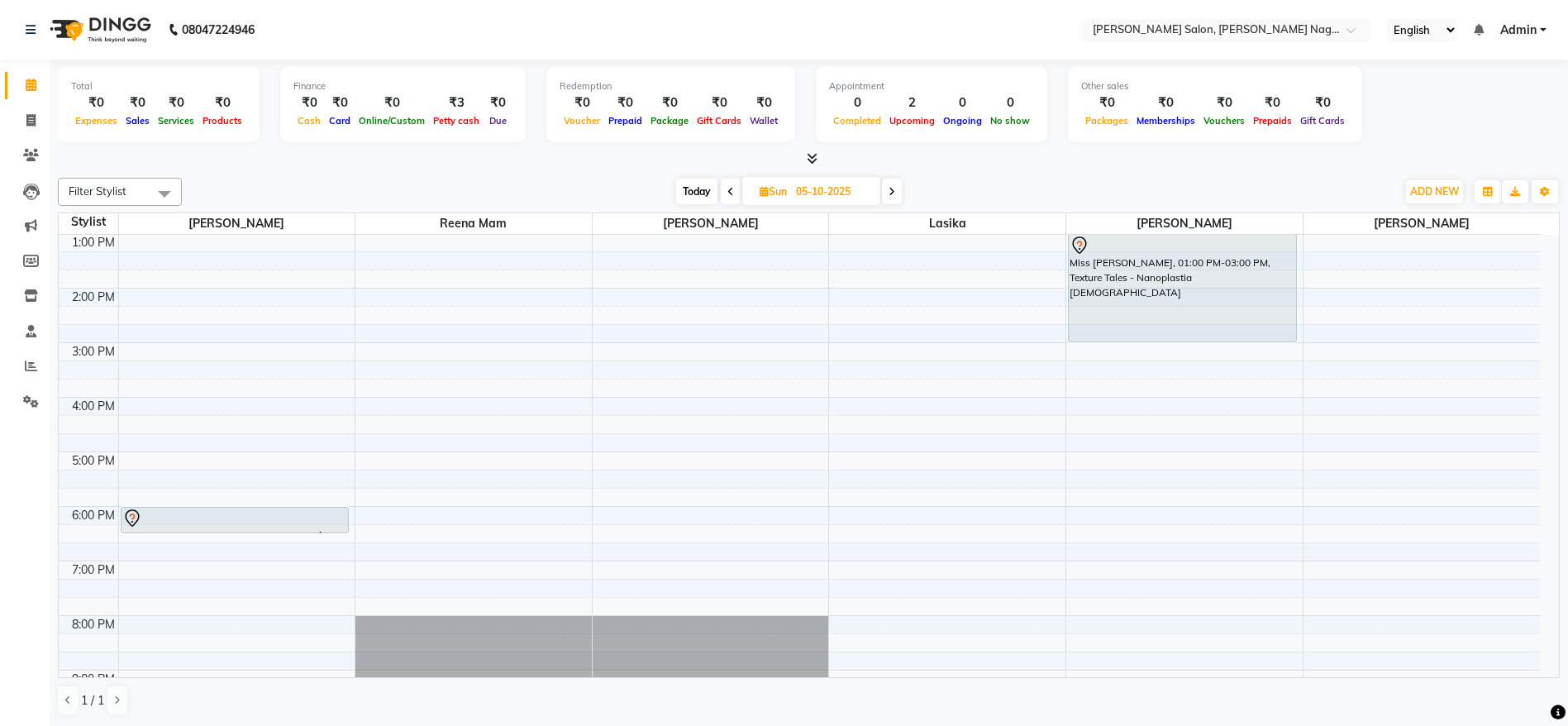
click at [262, 528] on div "[PERSON_NAME], 06:00 PM-06:30 PM, Crafting & Styling - Rinse & Shine Luxe" at bounding box center [235, 520] width 228 height 24
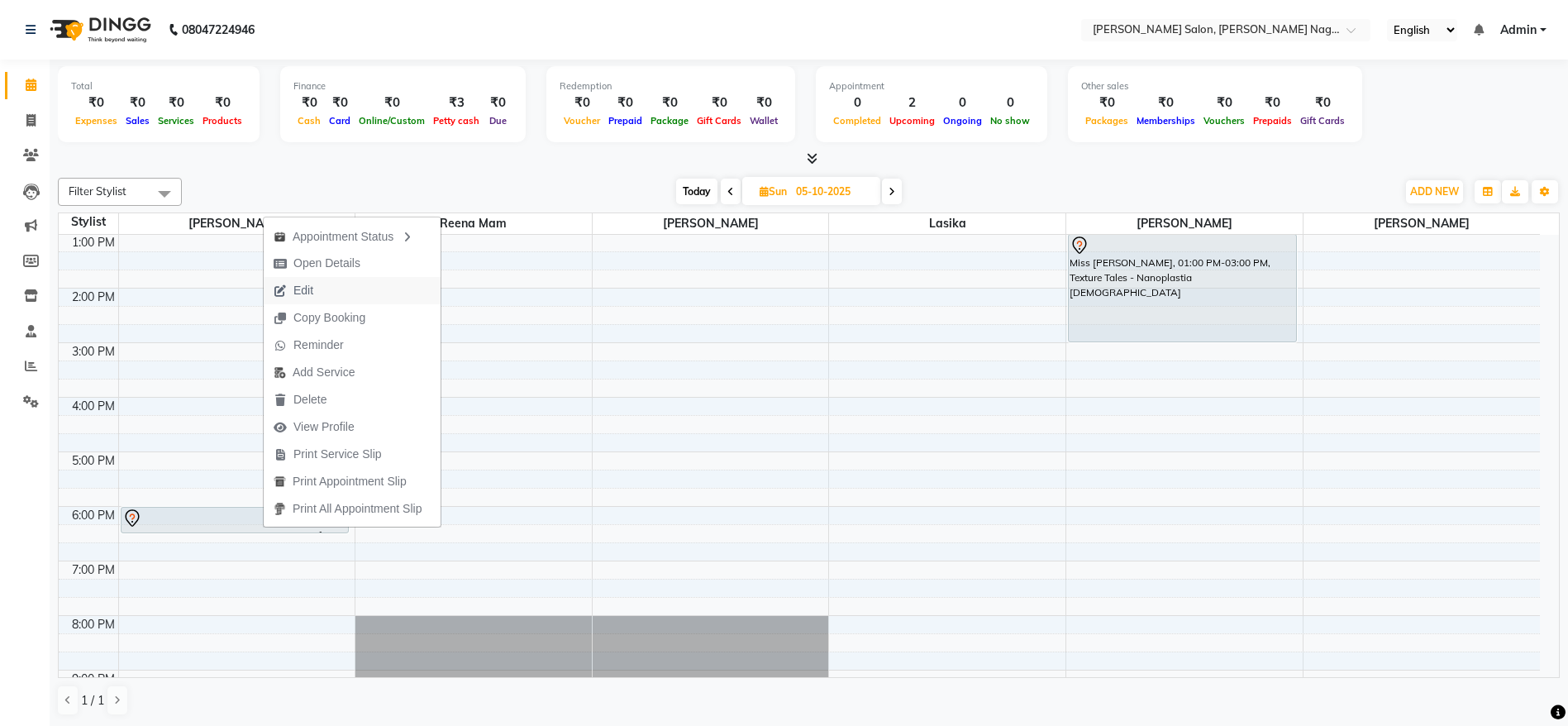
click at [327, 295] on button "Edit" at bounding box center [351, 290] width 177 height 27
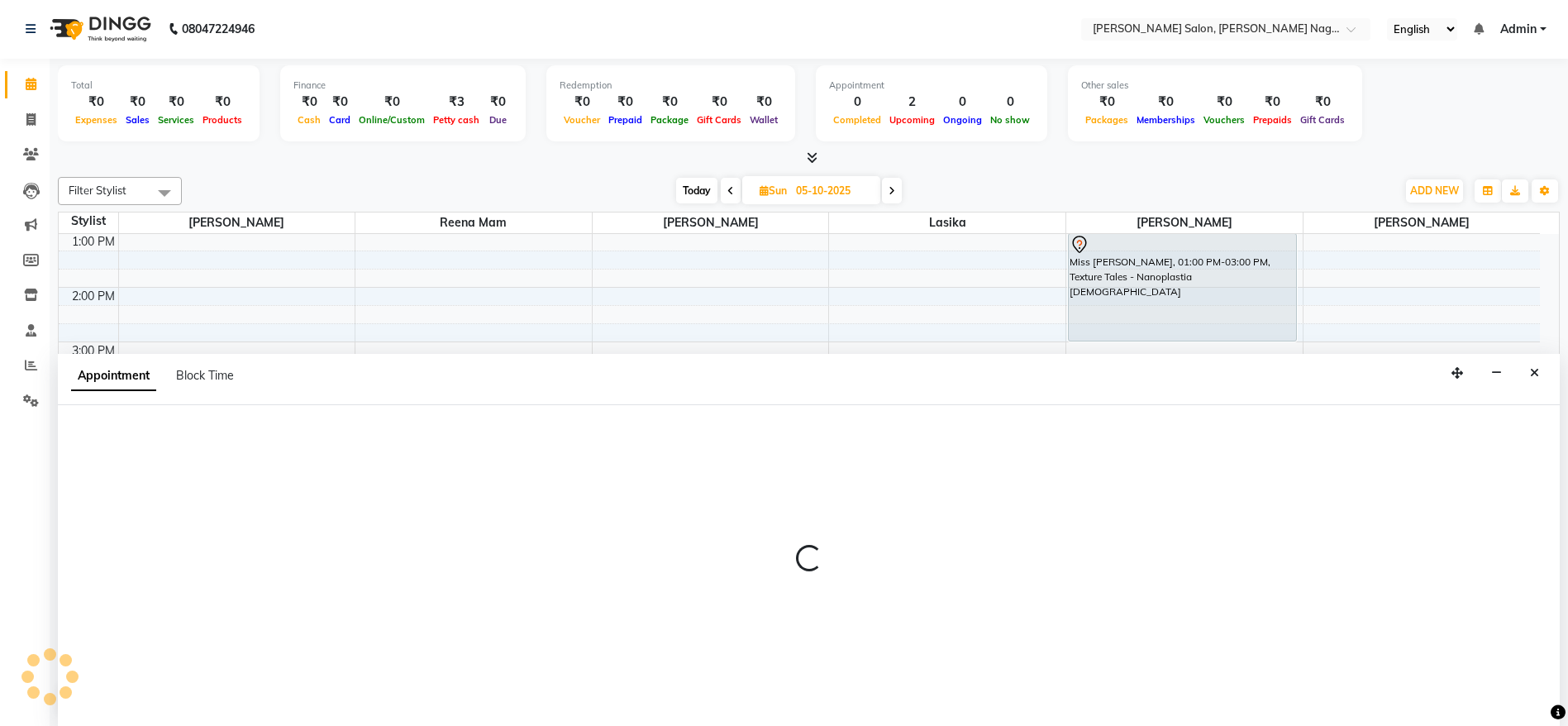
select select "74657"
select select "1080"
select select "3089"
select select "tentative"
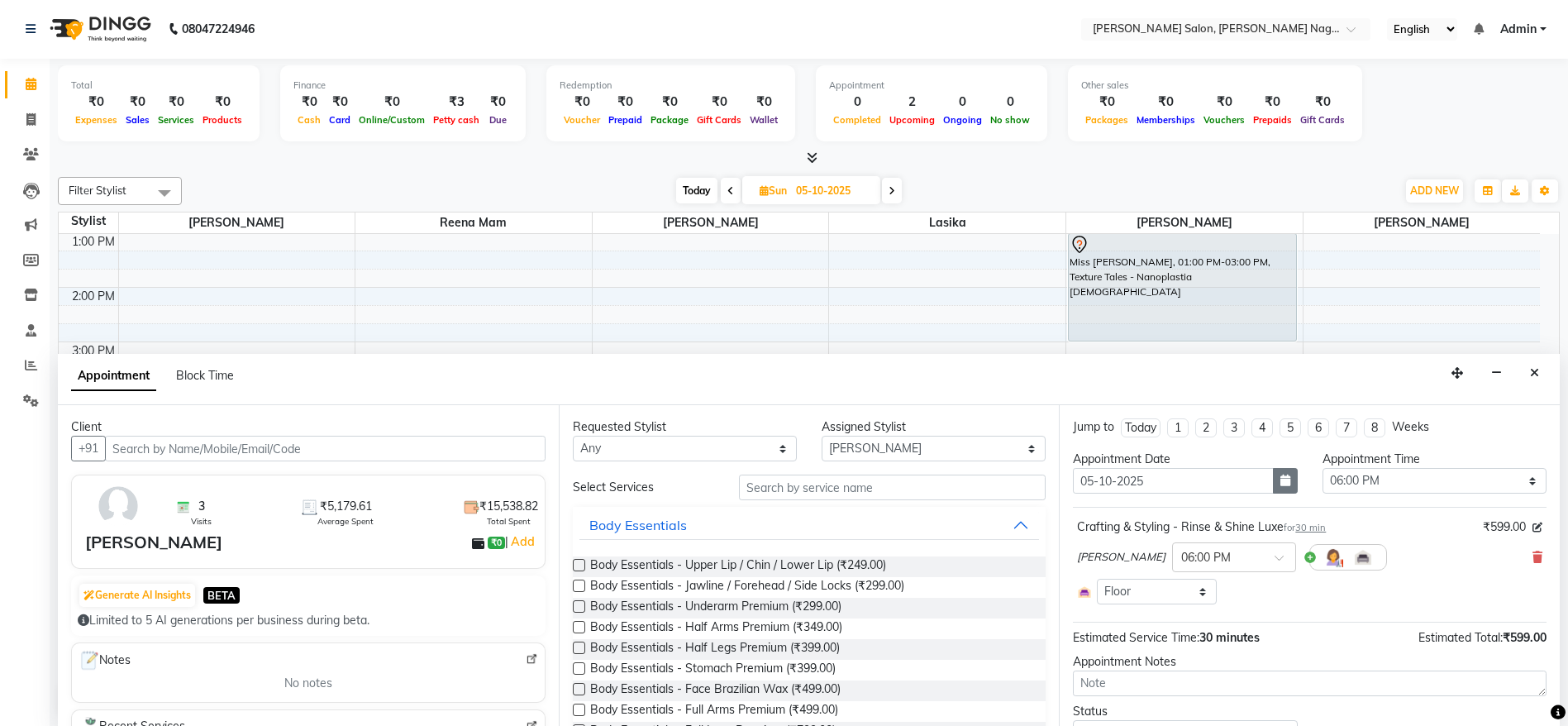
click at [1280, 484] on icon "button" at bounding box center [1285, 480] width 10 height 11
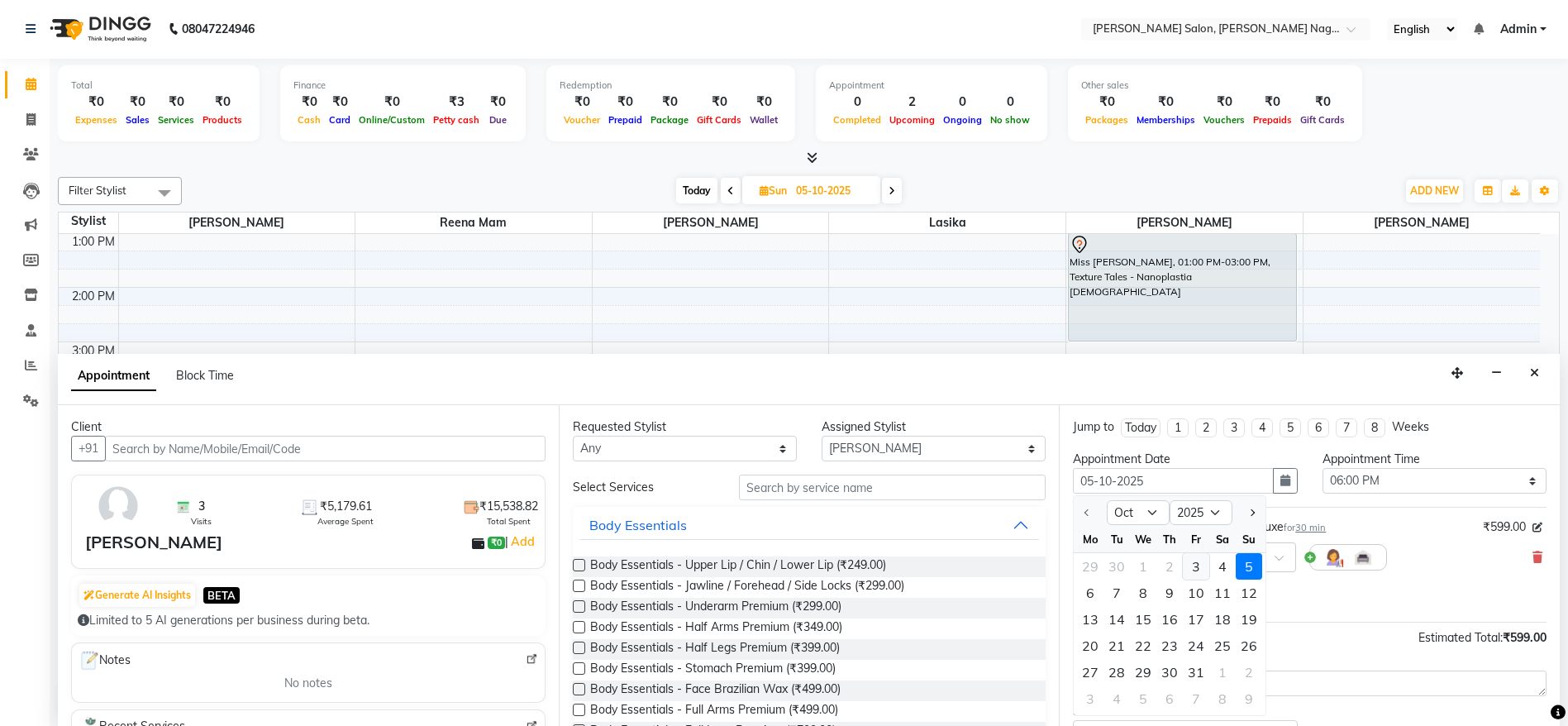
click at [1190, 572] on div "3" at bounding box center [1196, 566] width 26 height 26
type input "03-10-2025"
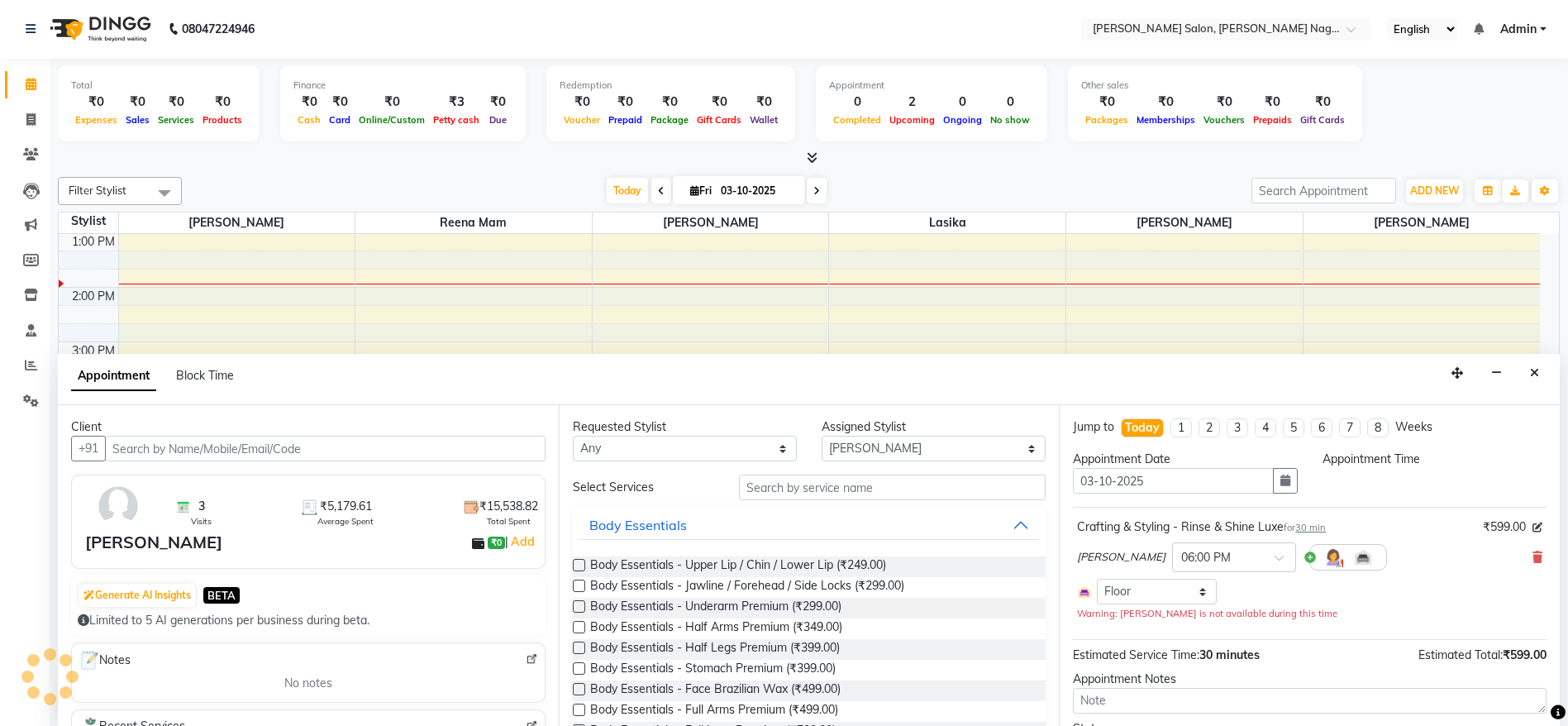
select select "1080"
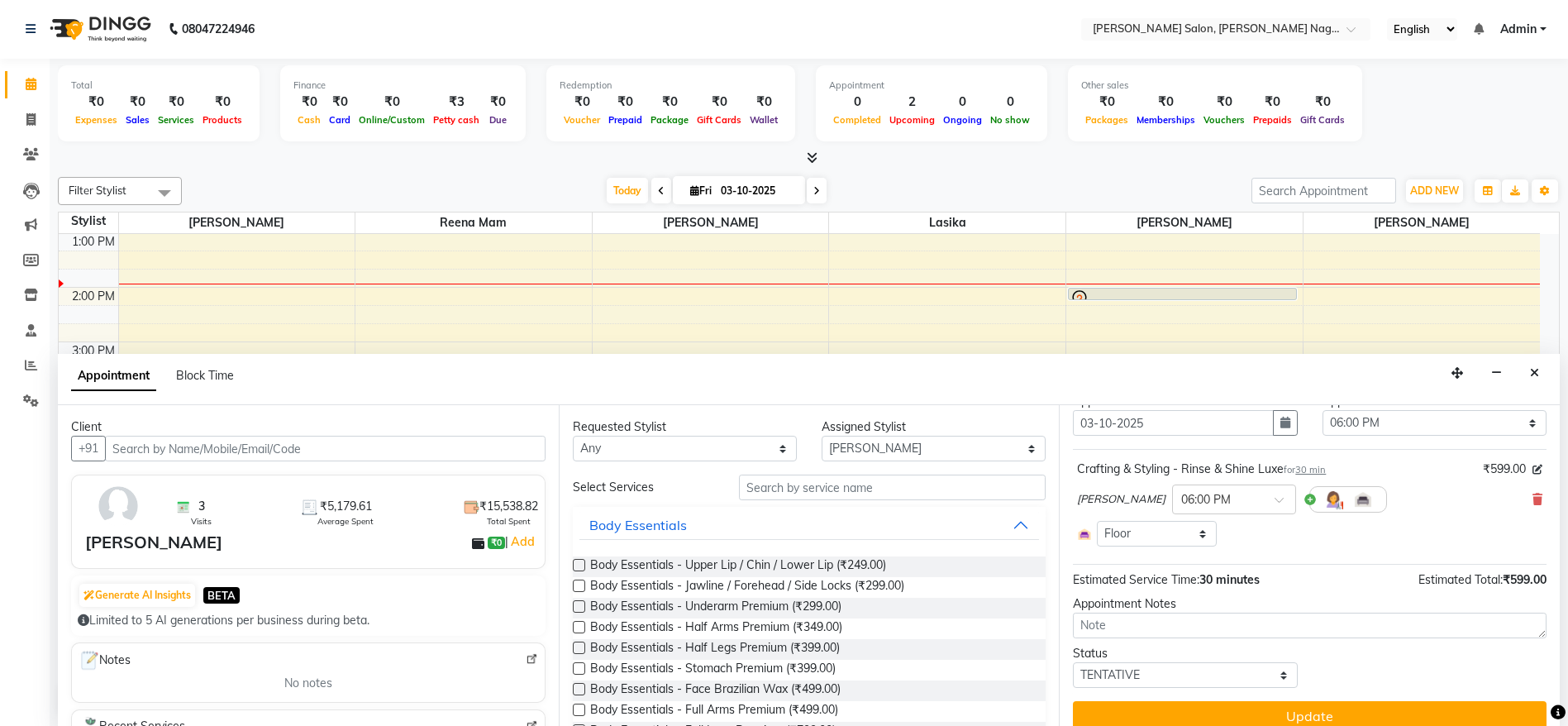
scroll to position [76, 0]
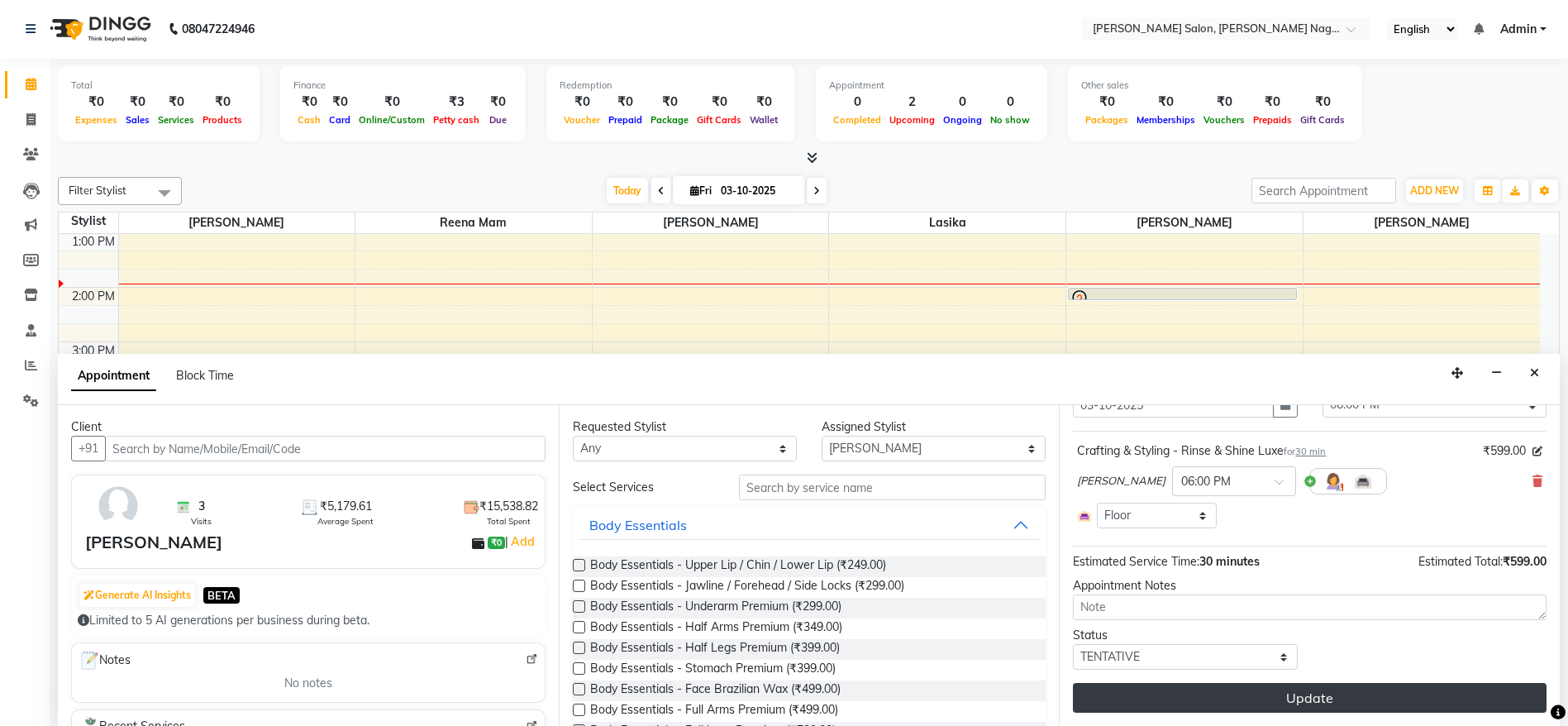
click at [1374, 702] on button "Update" at bounding box center [1309, 698] width 474 height 30
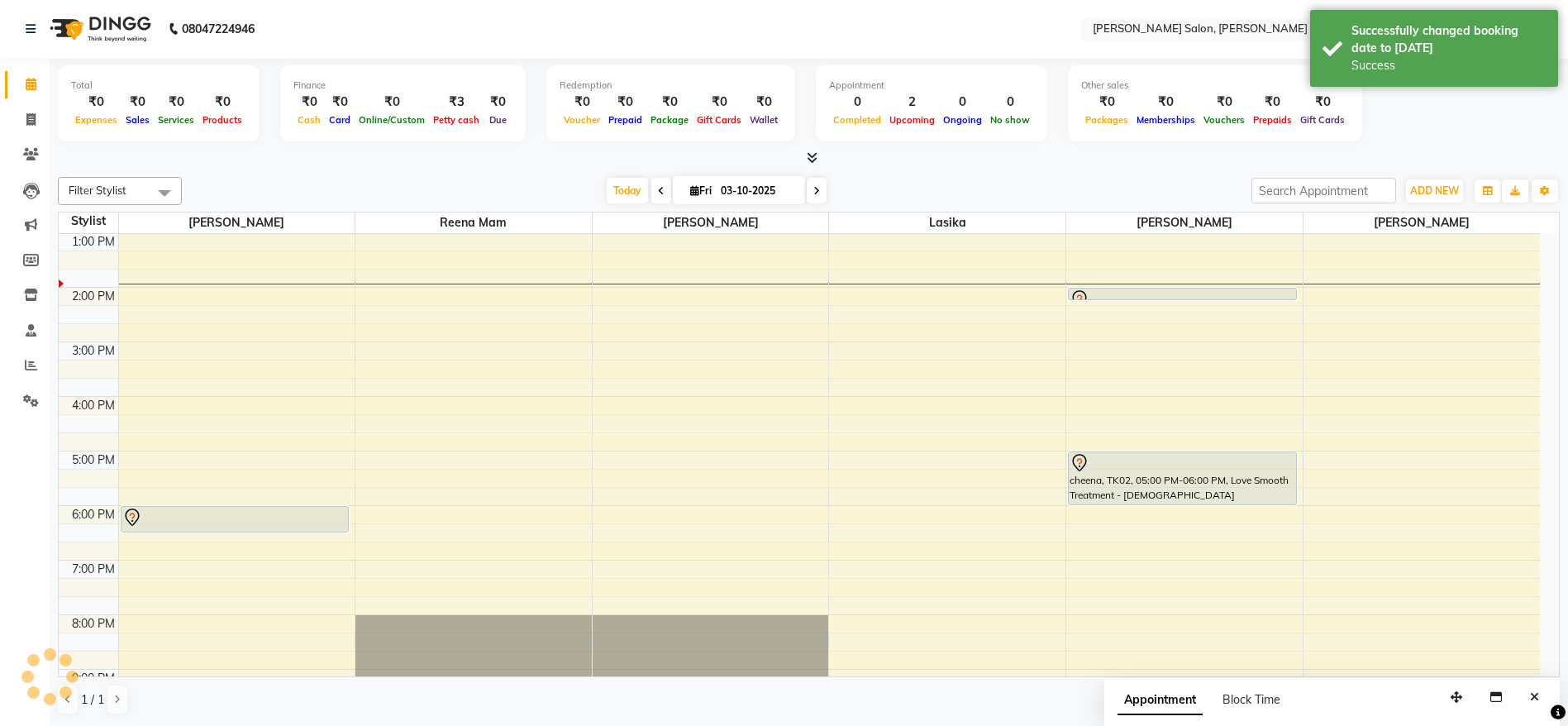
scroll to position [0, 0]
click at [726, 290] on div "9:00 AM 10:00 AM 11:00 AM 12:00 PM 1:00 PM 2:00 PM 3:00 PM 4:00 PM 5:00 PM 6:00…" at bounding box center [799, 424] width 1481 height 818
select select "45786"
select select "840"
select select "tentative"
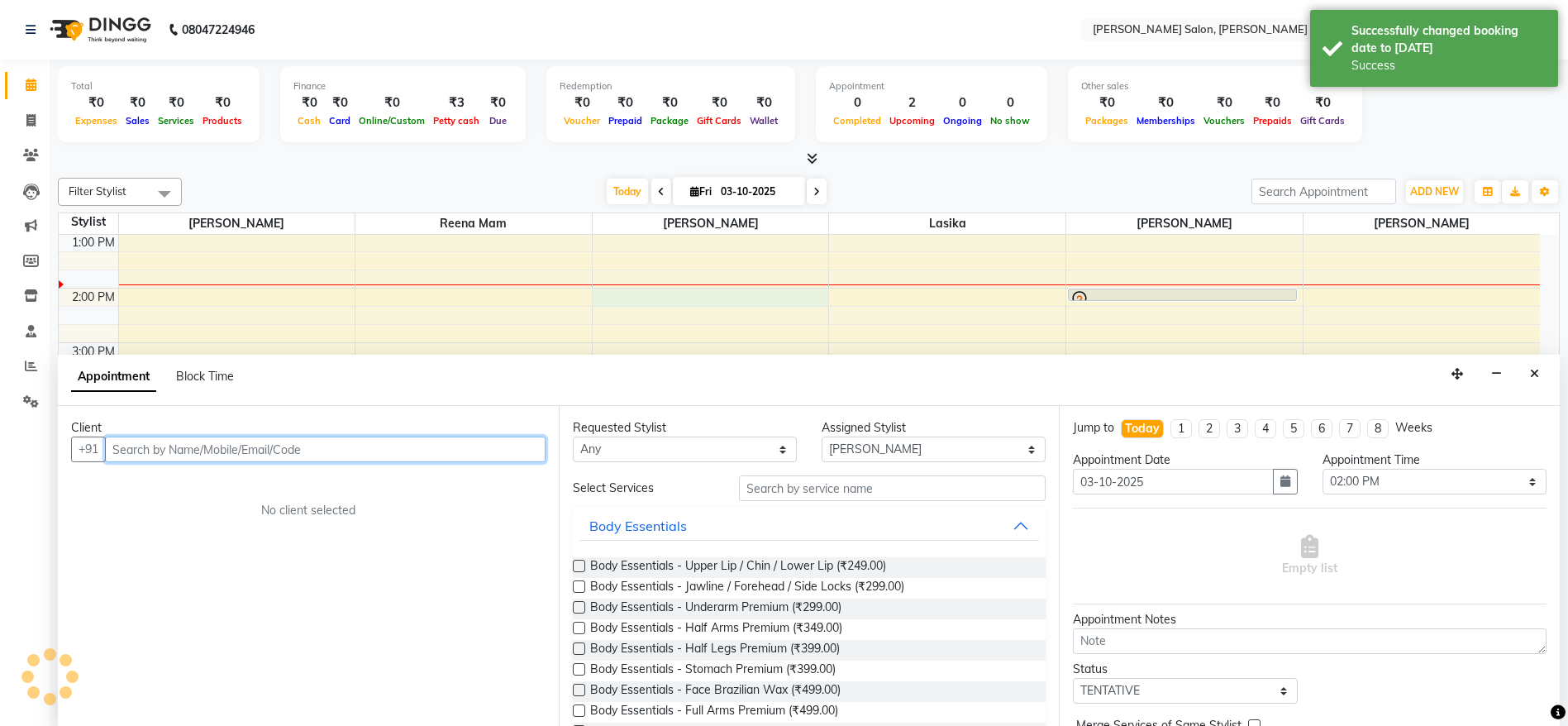
scroll to position [1, 0]
click at [398, 449] on input "text" at bounding box center [324, 448] width 440 height 25
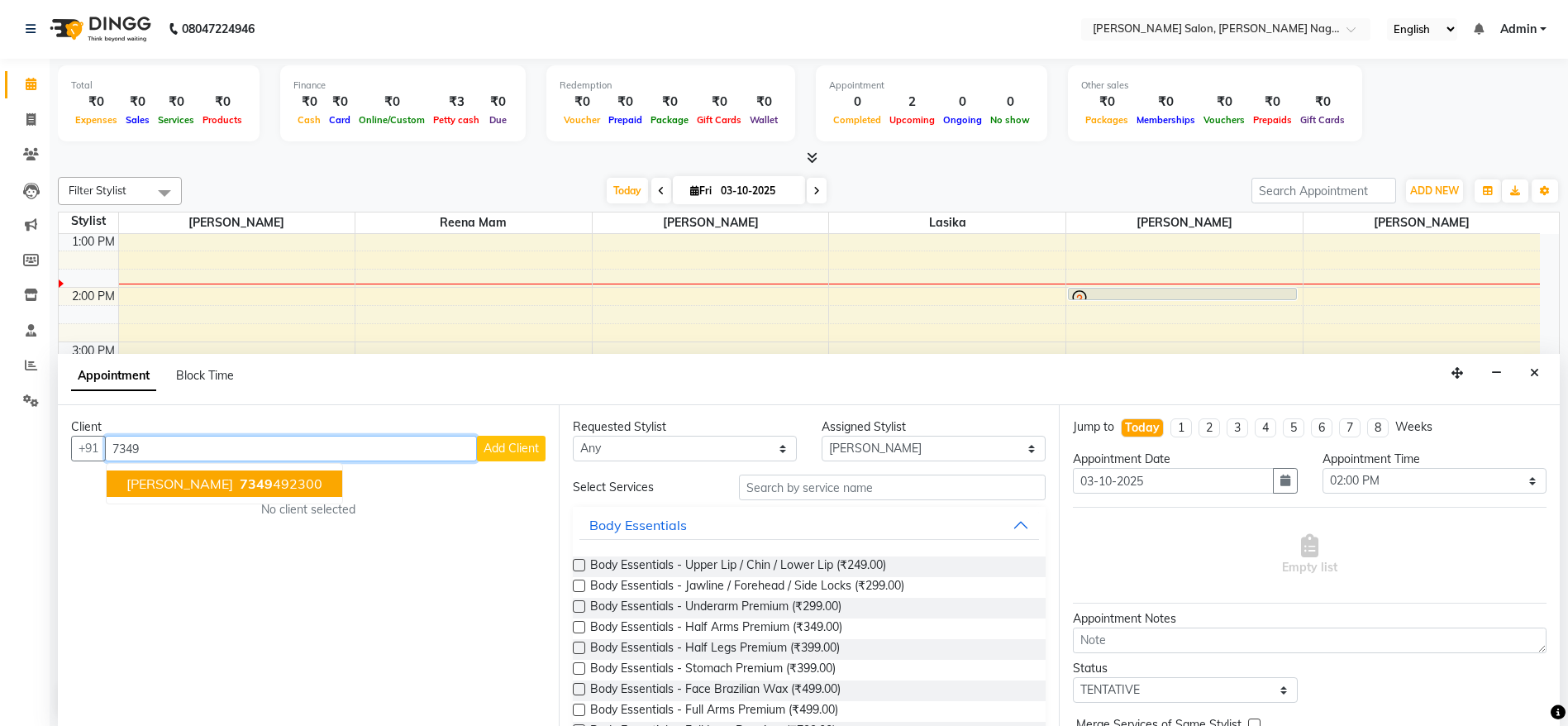
click at [190, 486] on span "[PERSON_NAME]" at bounding box center [180, 483] width 106 height 17
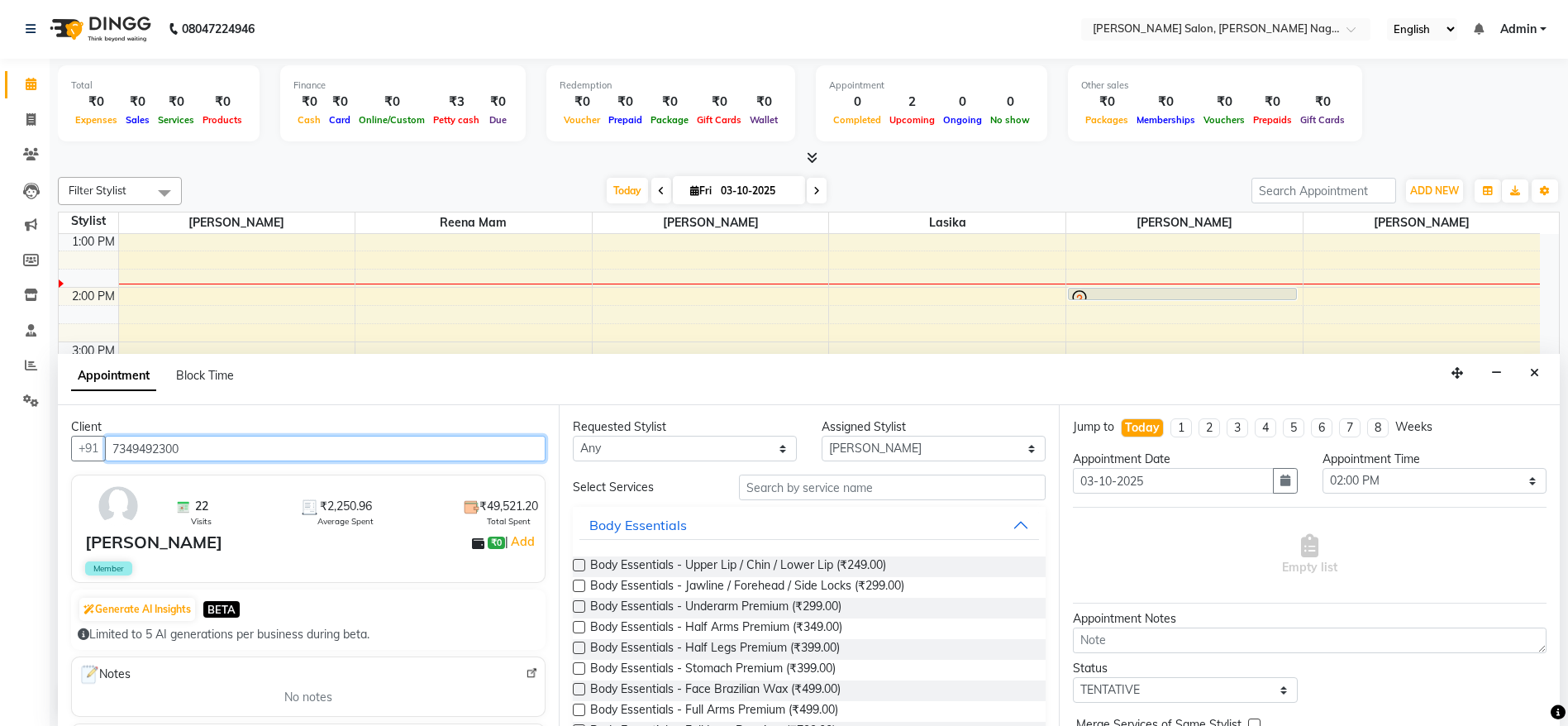
type input "7349492300"
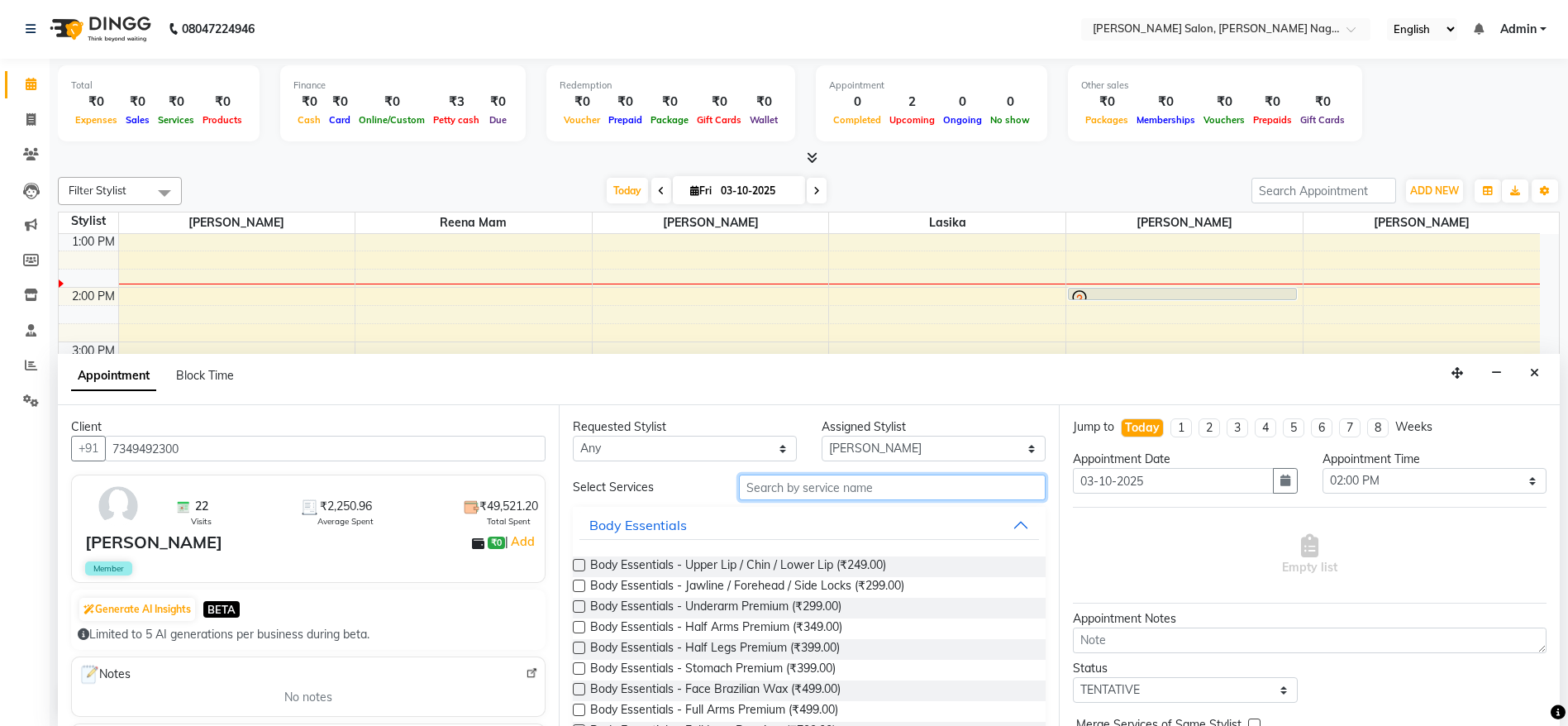
click at [872, 492] on input "text" at bounding box center [892, 487] width 307 height 25
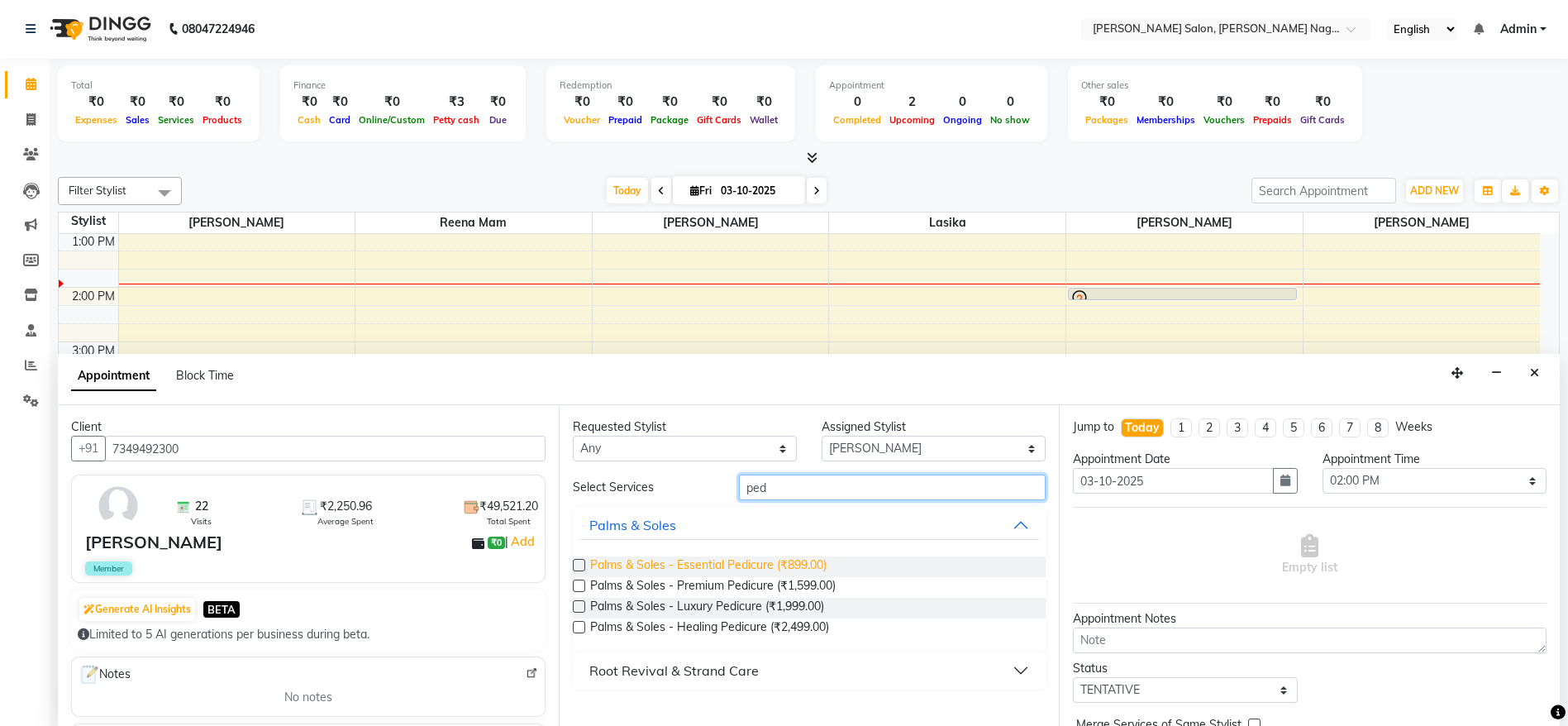
type input "ped"
click at [789, 557] on span "Palms & Soles - Essential Pedicure (₹899.00)" at bounding box center [708, 567] width 236 height 21
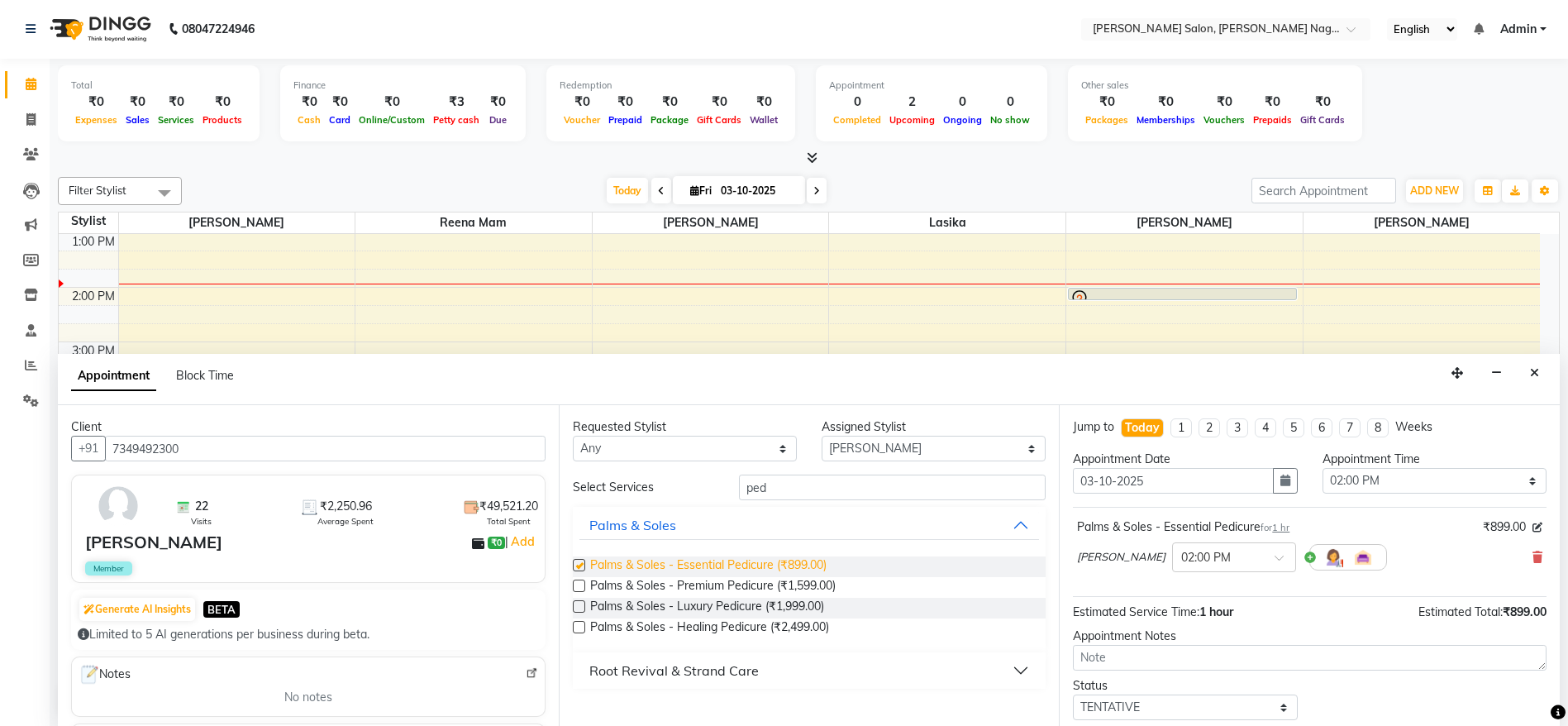
checkbox input "false"
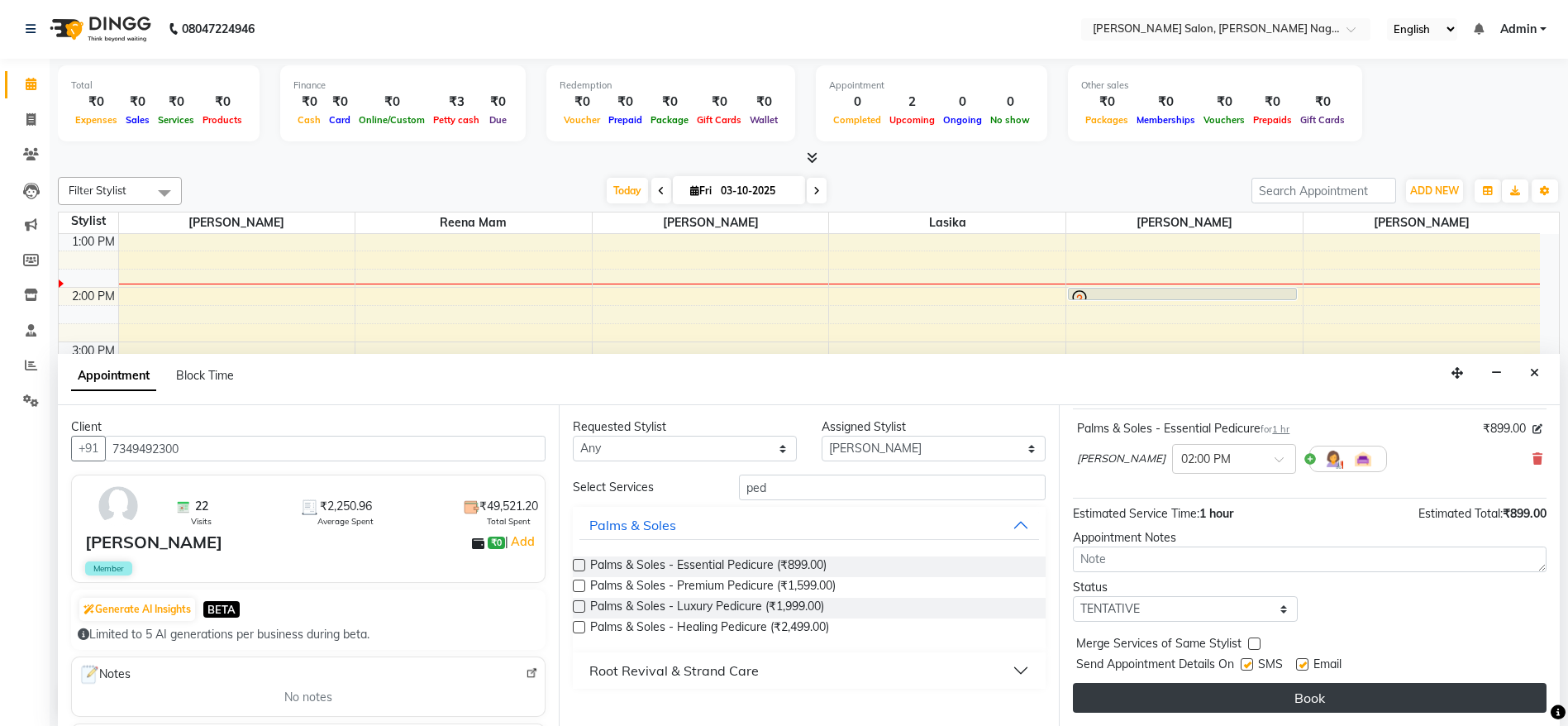
click at [1393, 694] on button "Book" at bounding box center [1309, 698] width 474 height 30
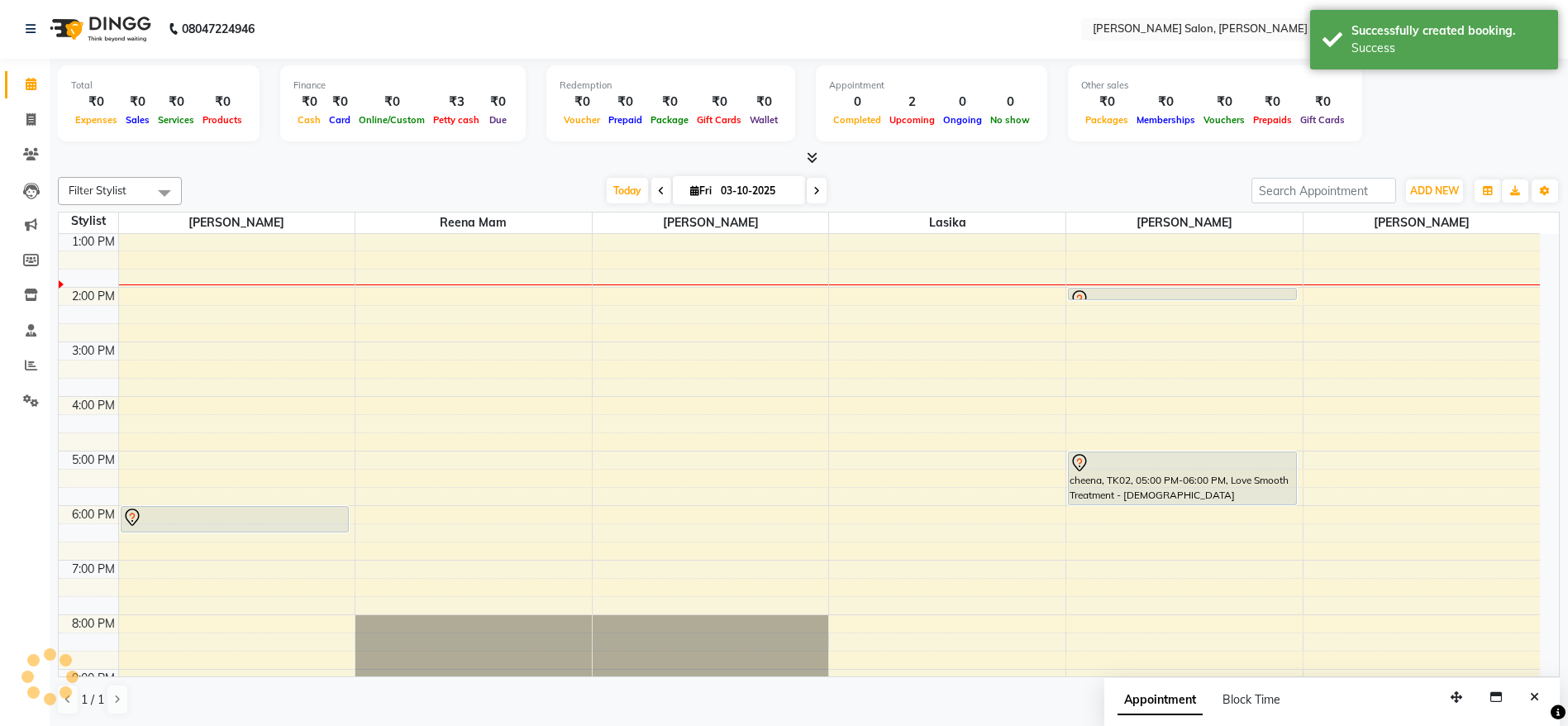
scroll to position [0, 0]
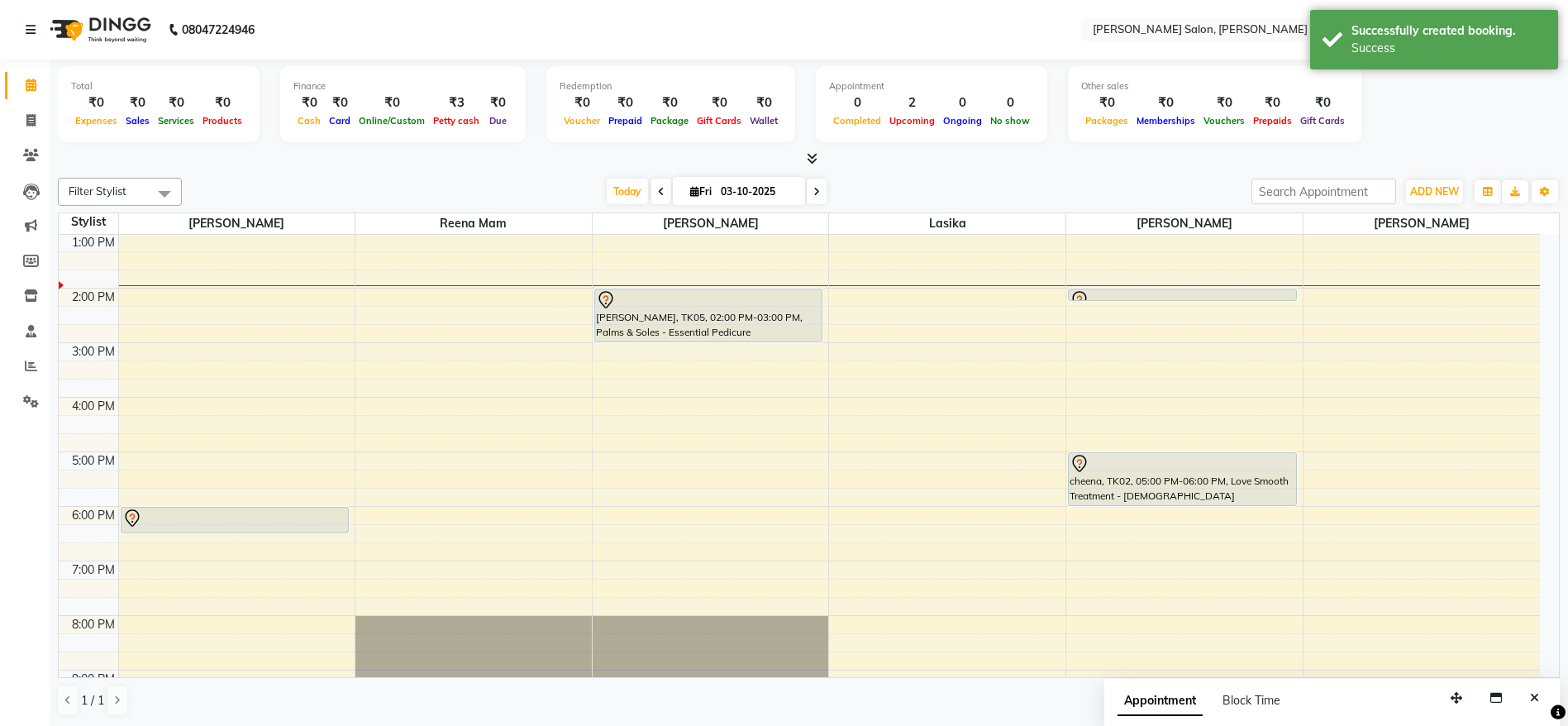
click at [691, 323] on div "[PERSON_NAME], TK05, 02:00 PM-03:00 PM, Palms & Soles - Essential Pedicure" at bounding box center [708, 316] width 228 height 52
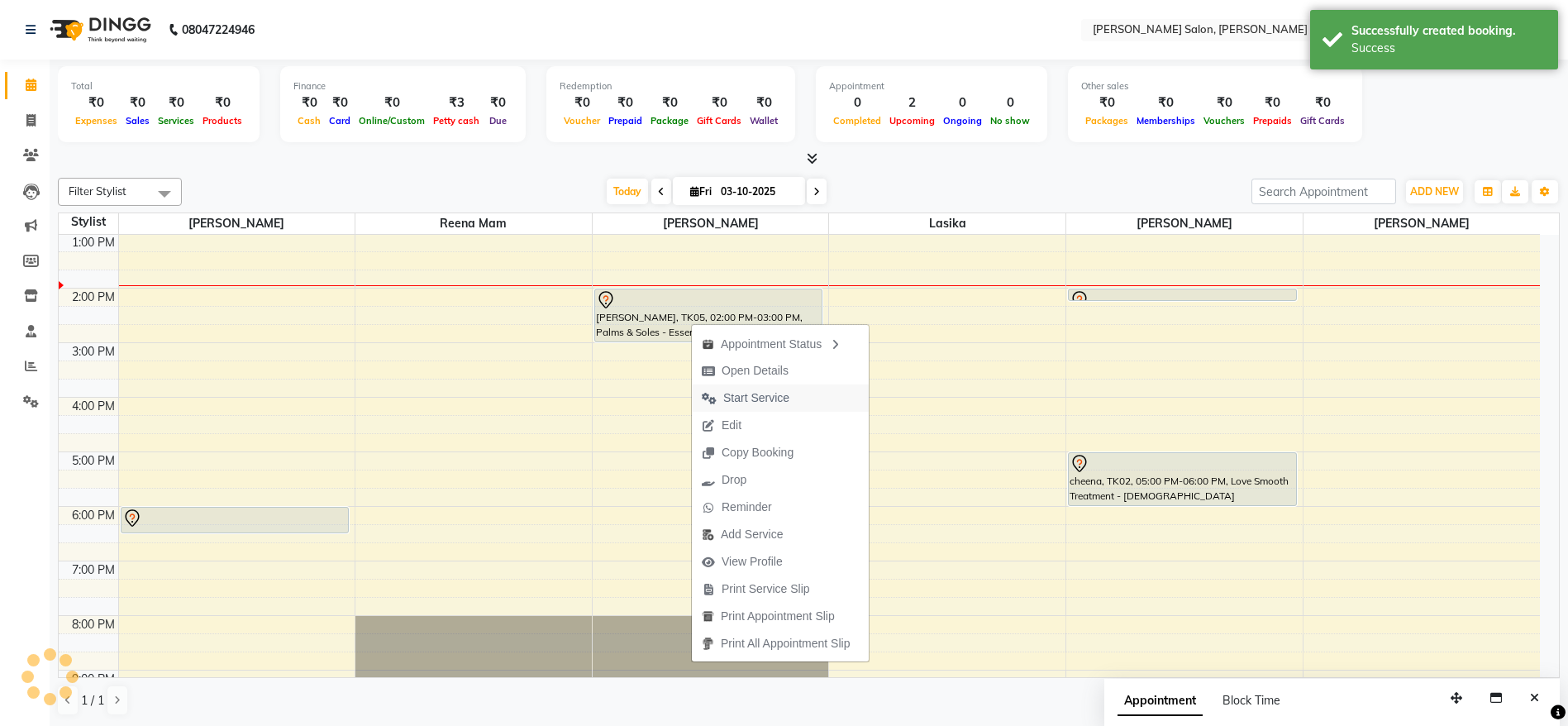
click at [748, 405] on span "Start Service" at bounding box center [756, 398] width 66 height 17
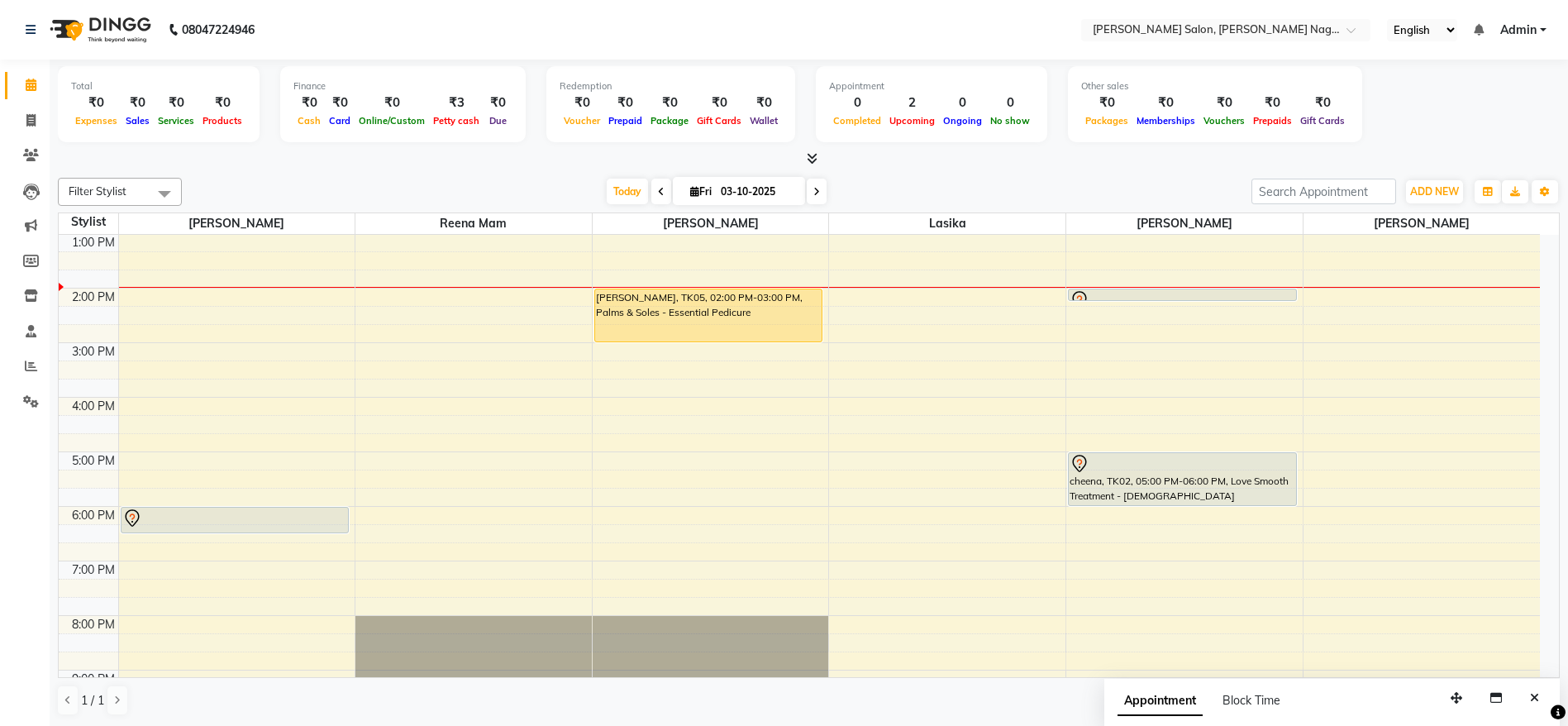
click at [708, 332] on div "[PERSON_NAME], TK05, 02:00 PM-03:00 PM, Palms & Soles - Essential Pedicure" at bounding box center [708, 316] width 228 height 52
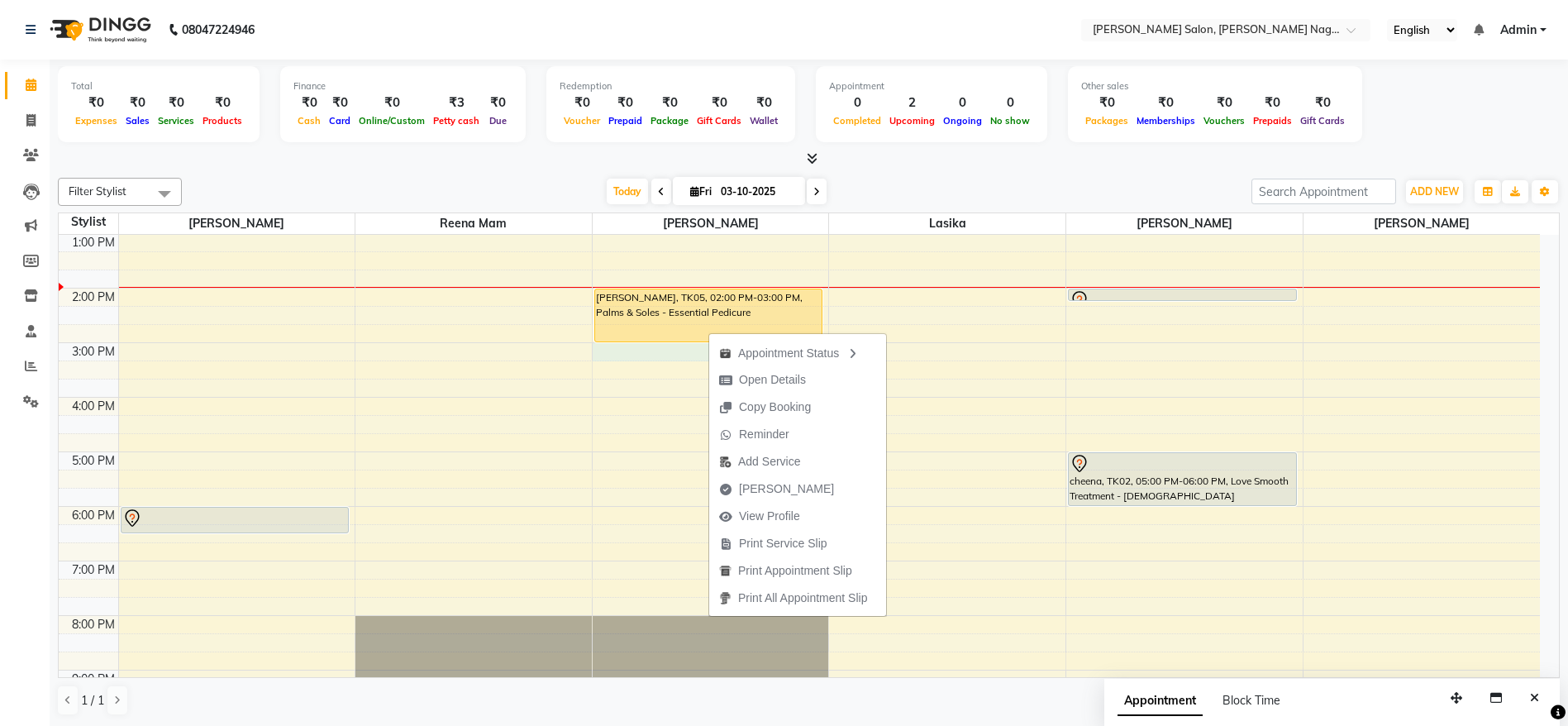
click at [644, 344] on div "9:00 AM 10:00 AM 11:00 AM 12:00 PM 1:00 PM 2:00 PM 3:00 PM 4:00 PM 5:00 PM 6:00…" at bounding box center [799, 424] width 1481 height 818
select select "45786"
select select "900"
select select "tentative"
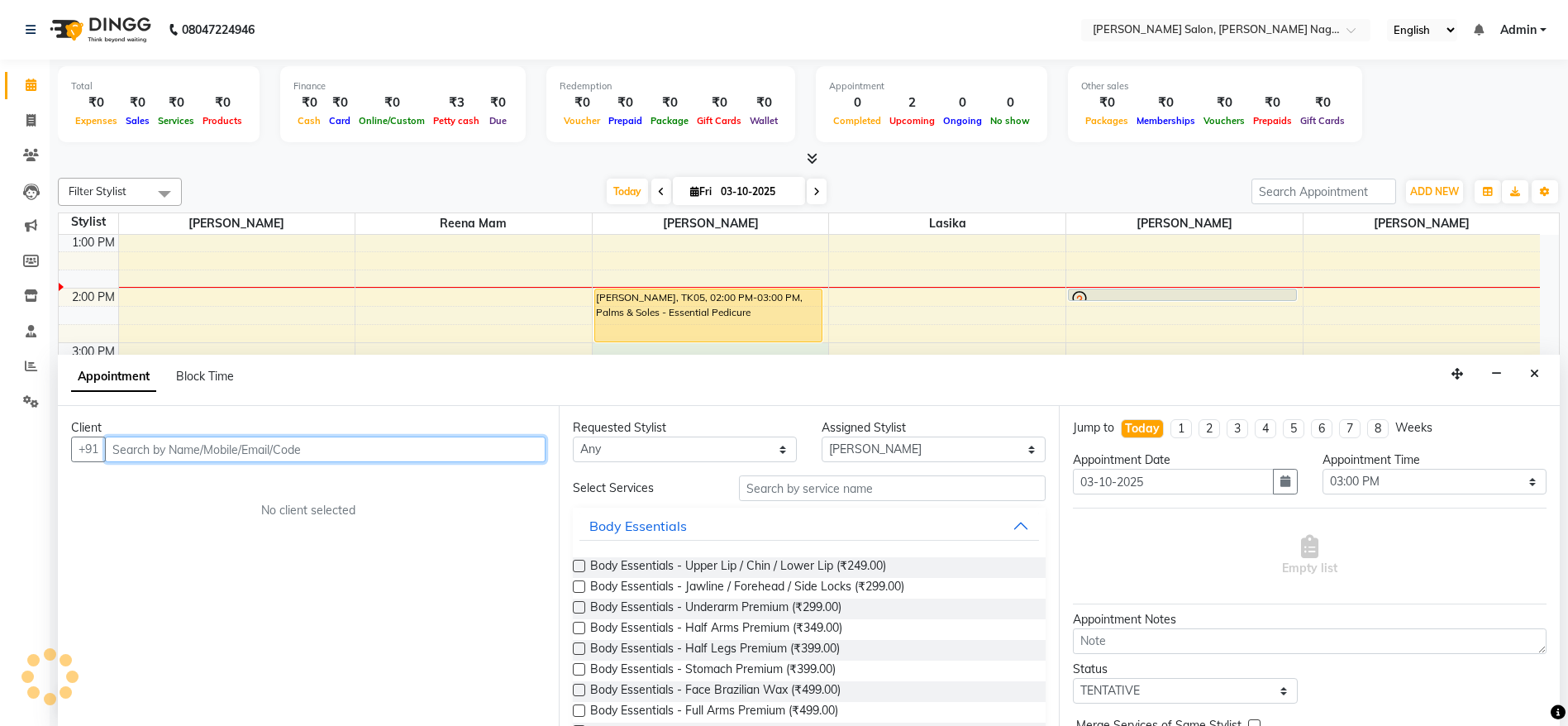
scroll to position [1, 0]
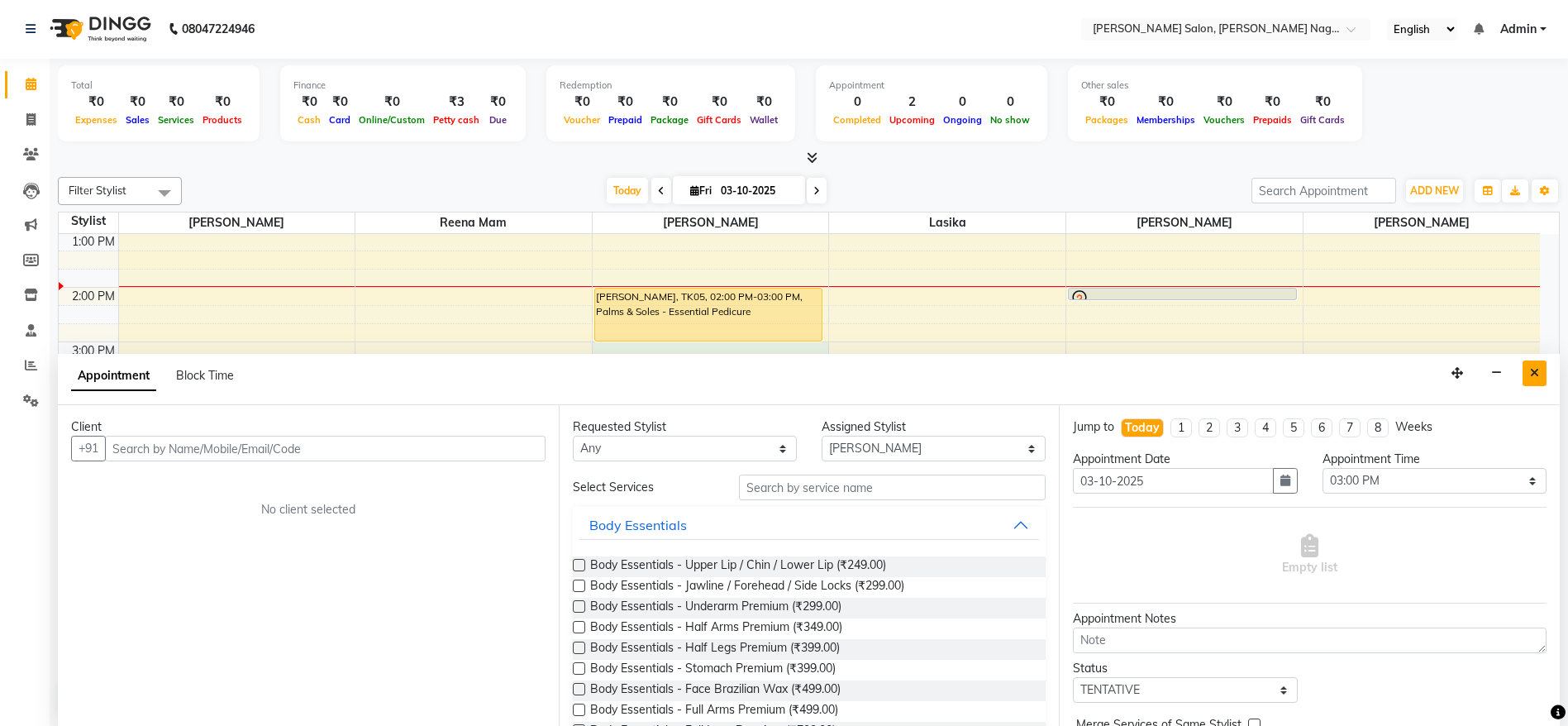
click at [1537, 369] on icon "Close" at bounding box center [1534, 373] width 9 height 11
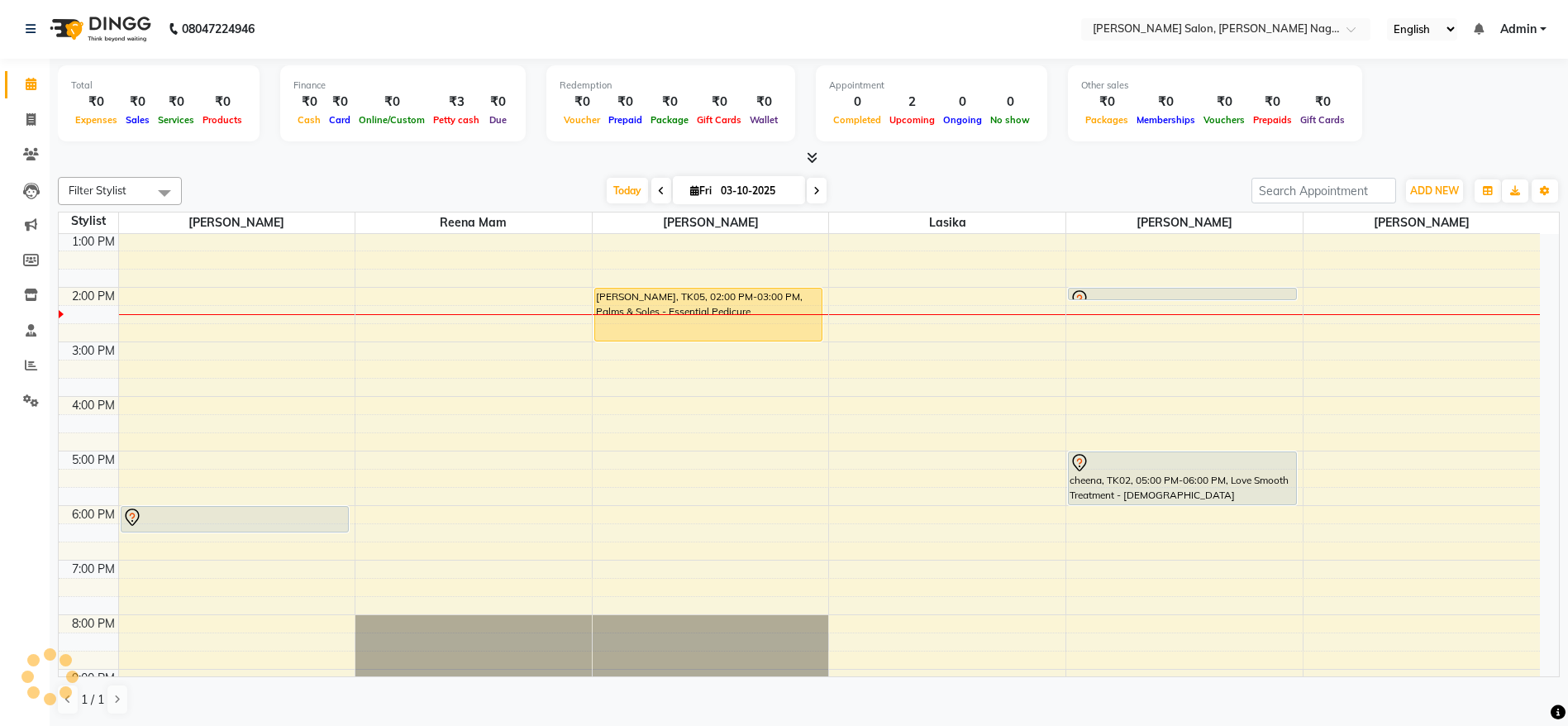
click at [1158, 291] on div at bounding box center [1182, 299] width 226 height 20
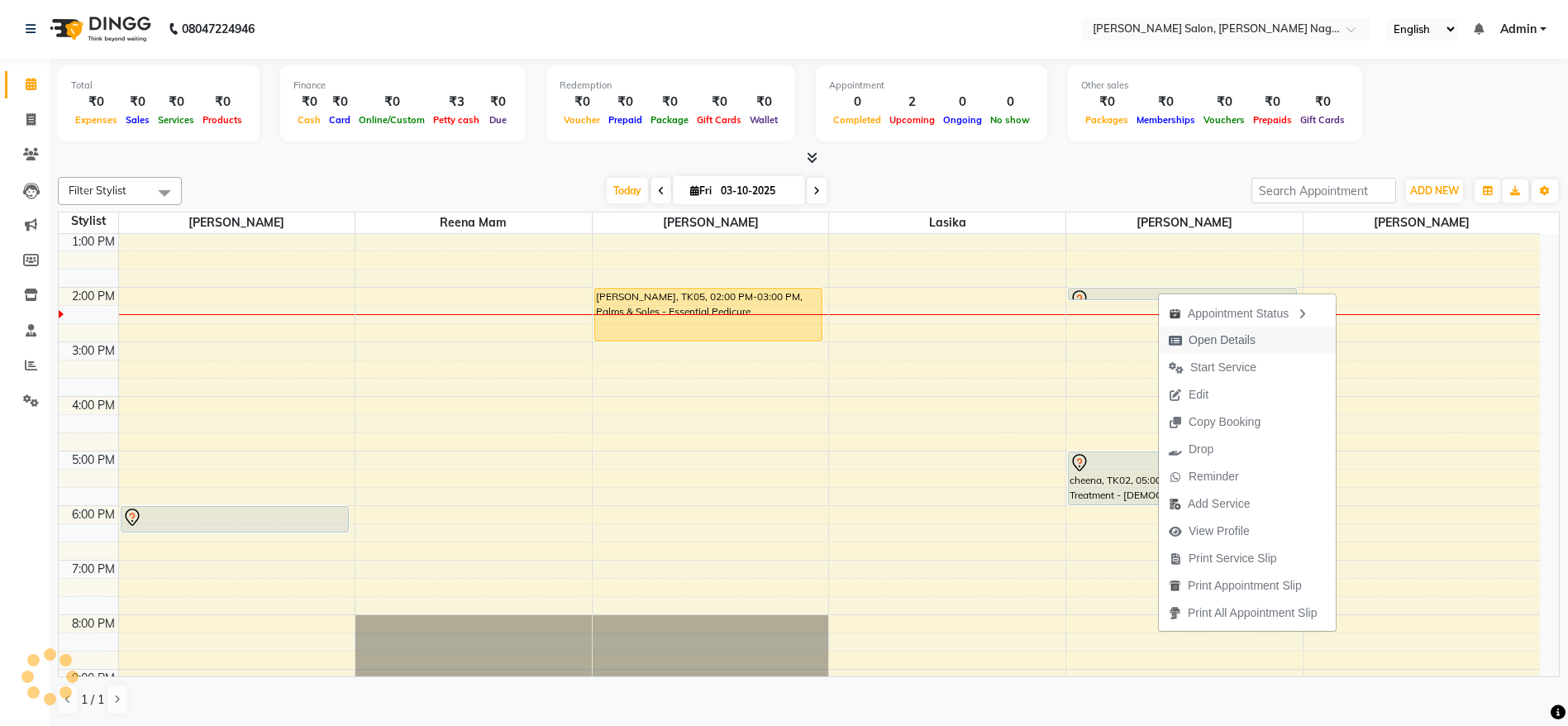
click at [1186, 339] on span "Open Details" at bounding box center [1211, 339] width 106 height 27
select select "7"
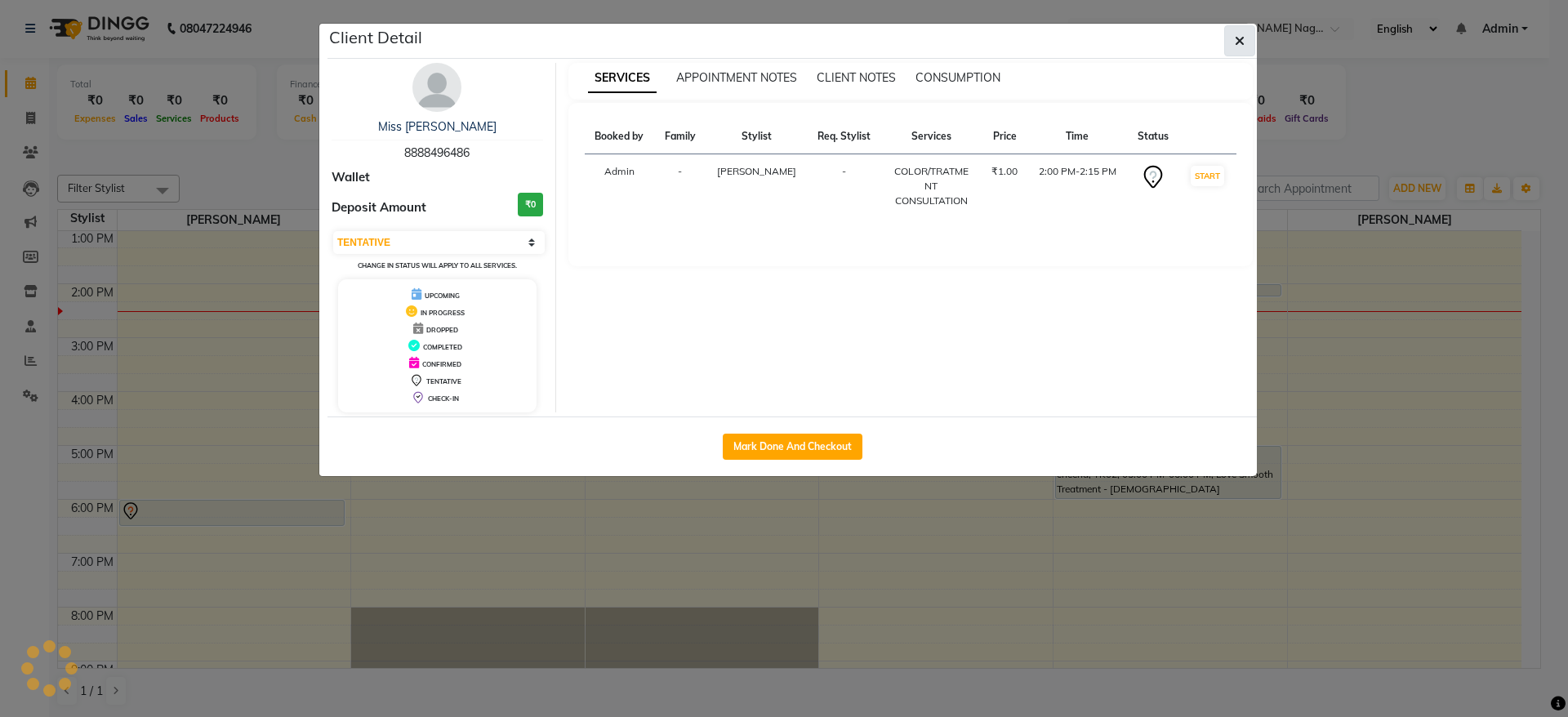
click at [1239, 39] on icon "button" at bounding box center [1240, 41] width 9 height 13
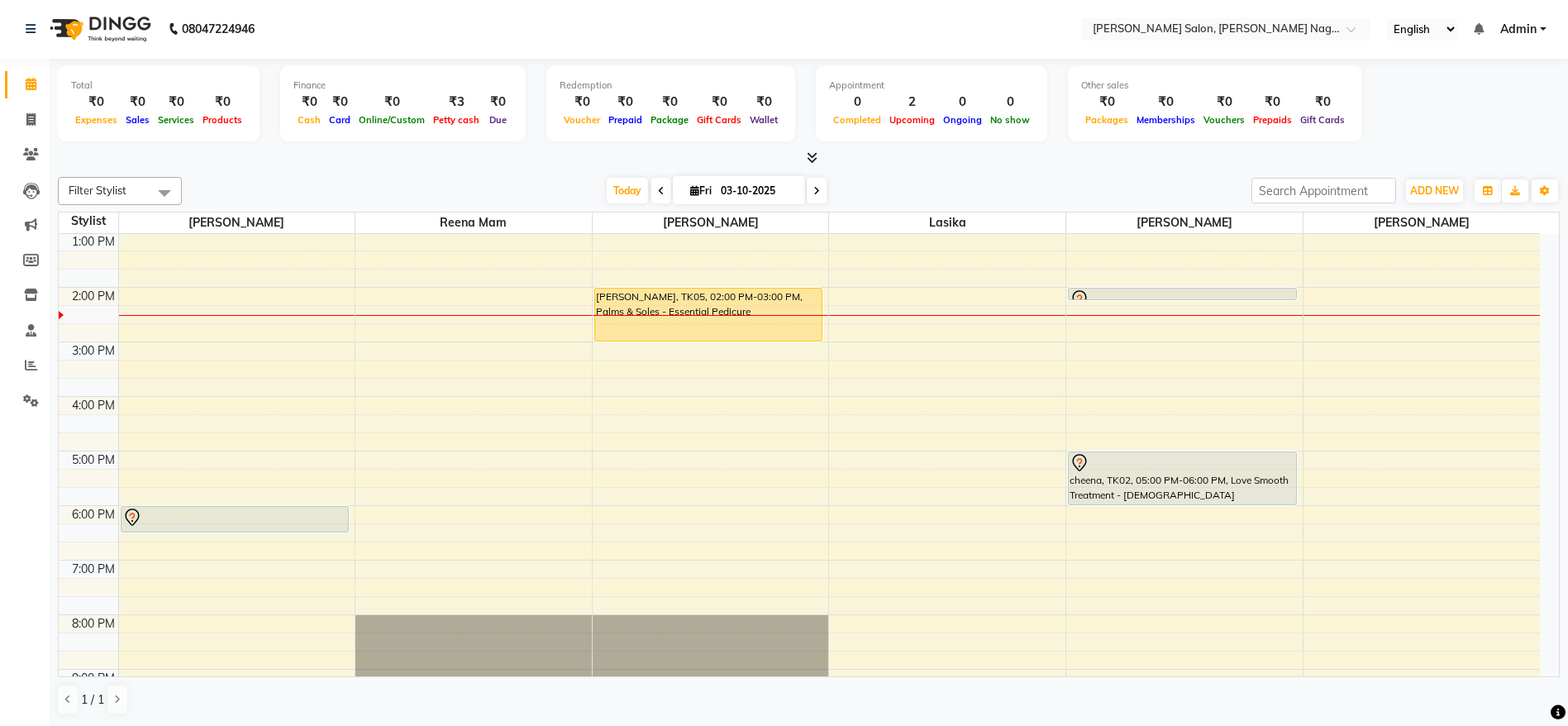
click at [1164, 291] on div at bounding box center [1182, 299] width 226 height 20
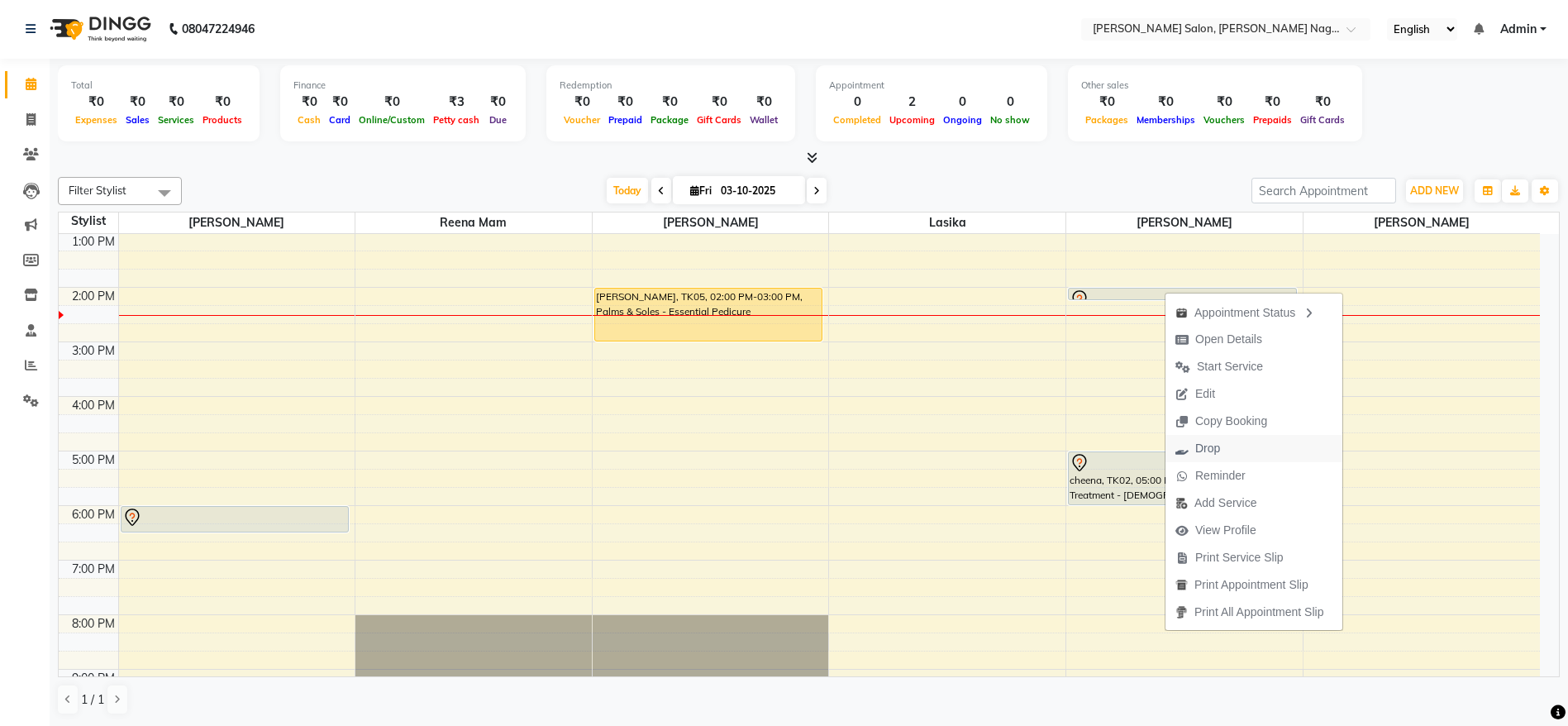
click at [1216, 442] on span "Drop" at bounding box center [1207, 449] width 24 height 17
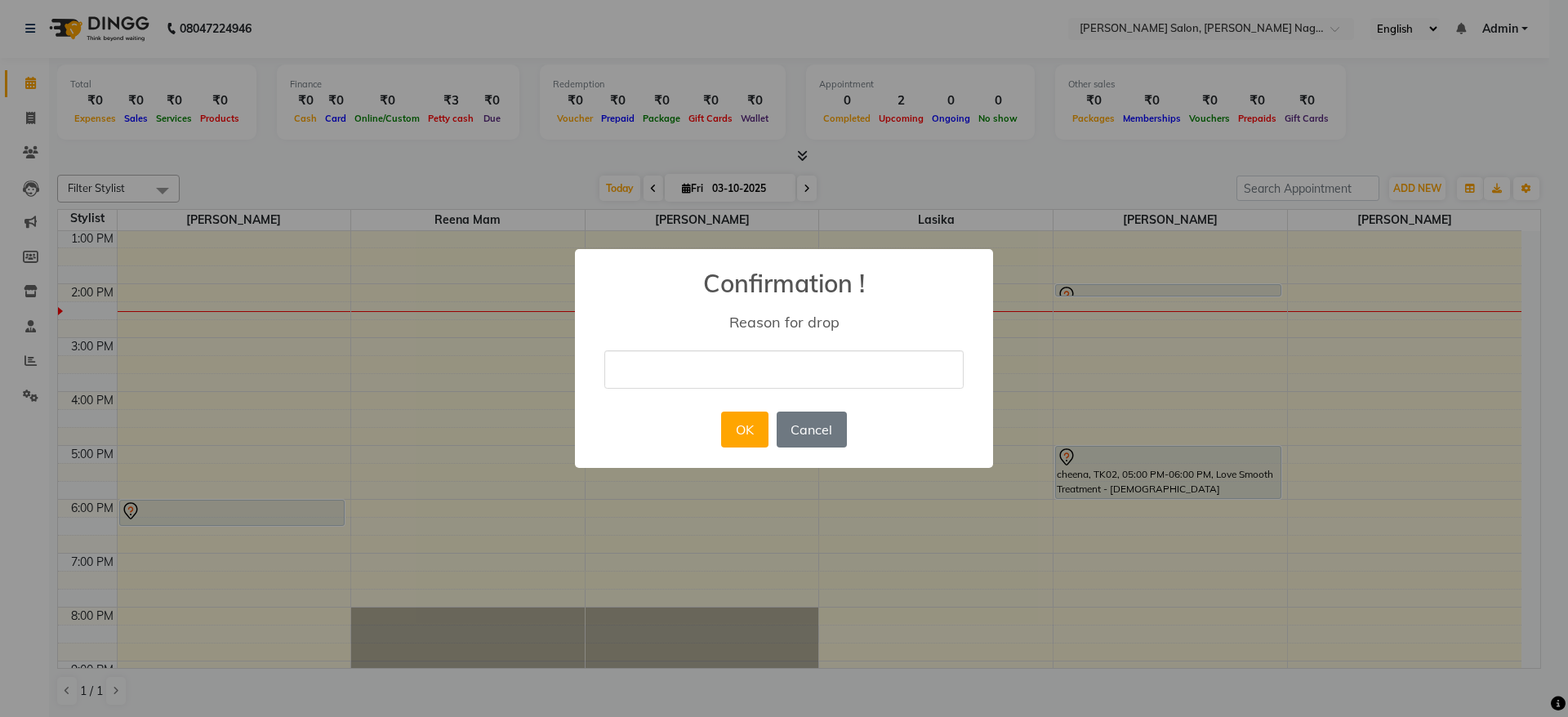
click at [760, 380] on input "text" at bounding box center [784, 370] width 359 height 39
type input "postponed for next week"
click at [753, 434] on button "OK" at bounding box center [745, 430] width 47 height 36
